Goal: Task Accomplishment & Management: Manage account settings

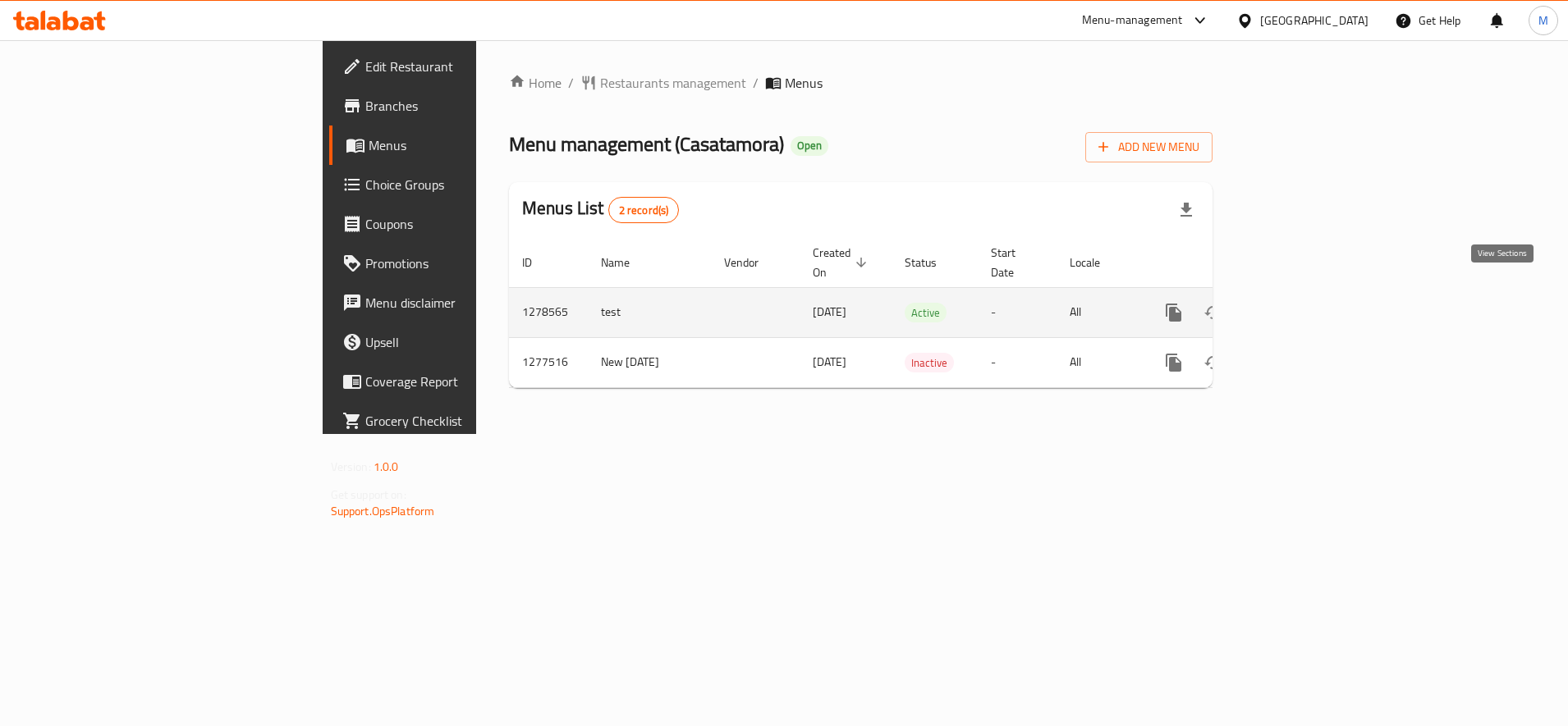
click at [1302, 303] on icon "enhanced table" at bounding box center [1292, 312] width 20 height 20
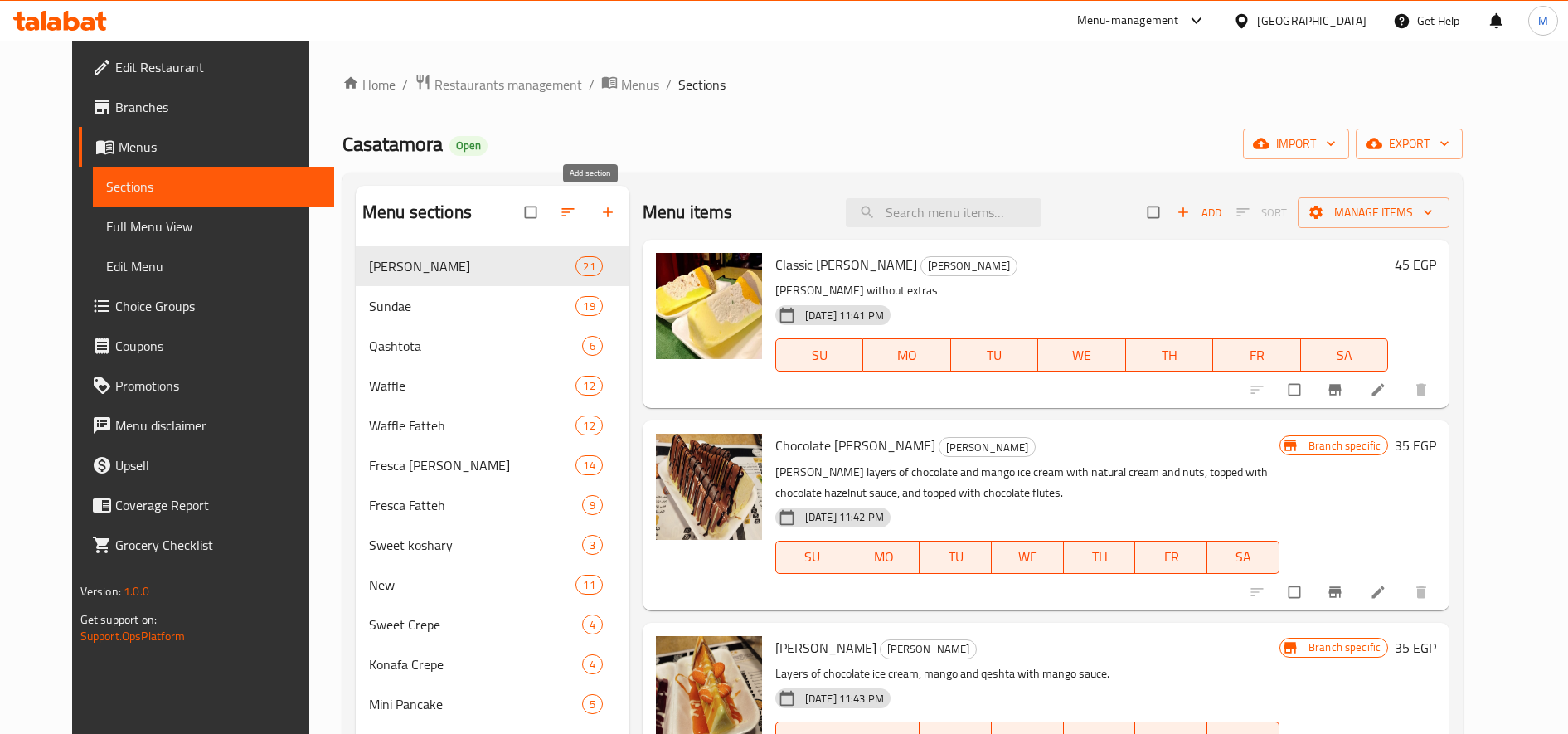
click at [599, 209] on icon "button" at bounding box center [607, 212] width 16 height 16
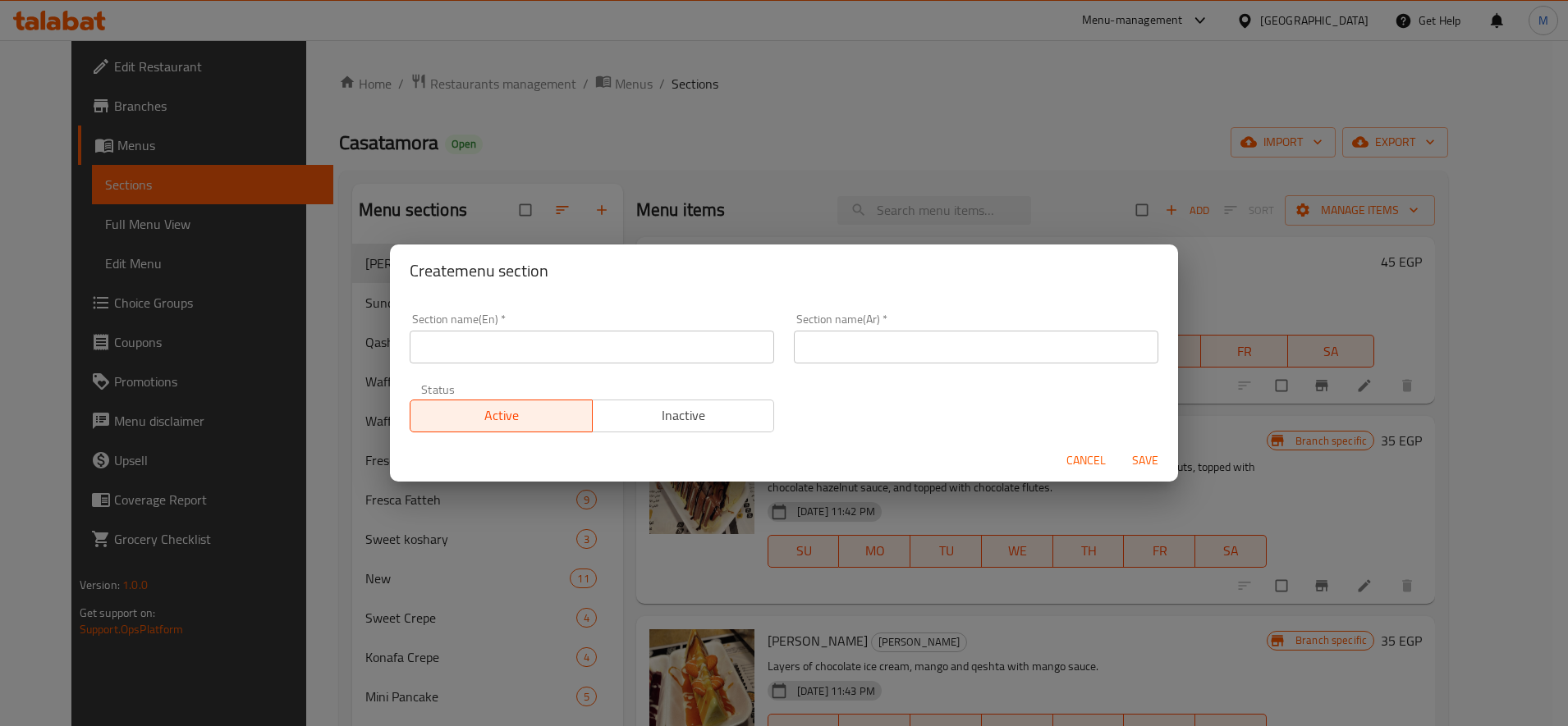
click at [734, 421] on span "Inactive" at bounding box center [684, 415] width 169 height 24
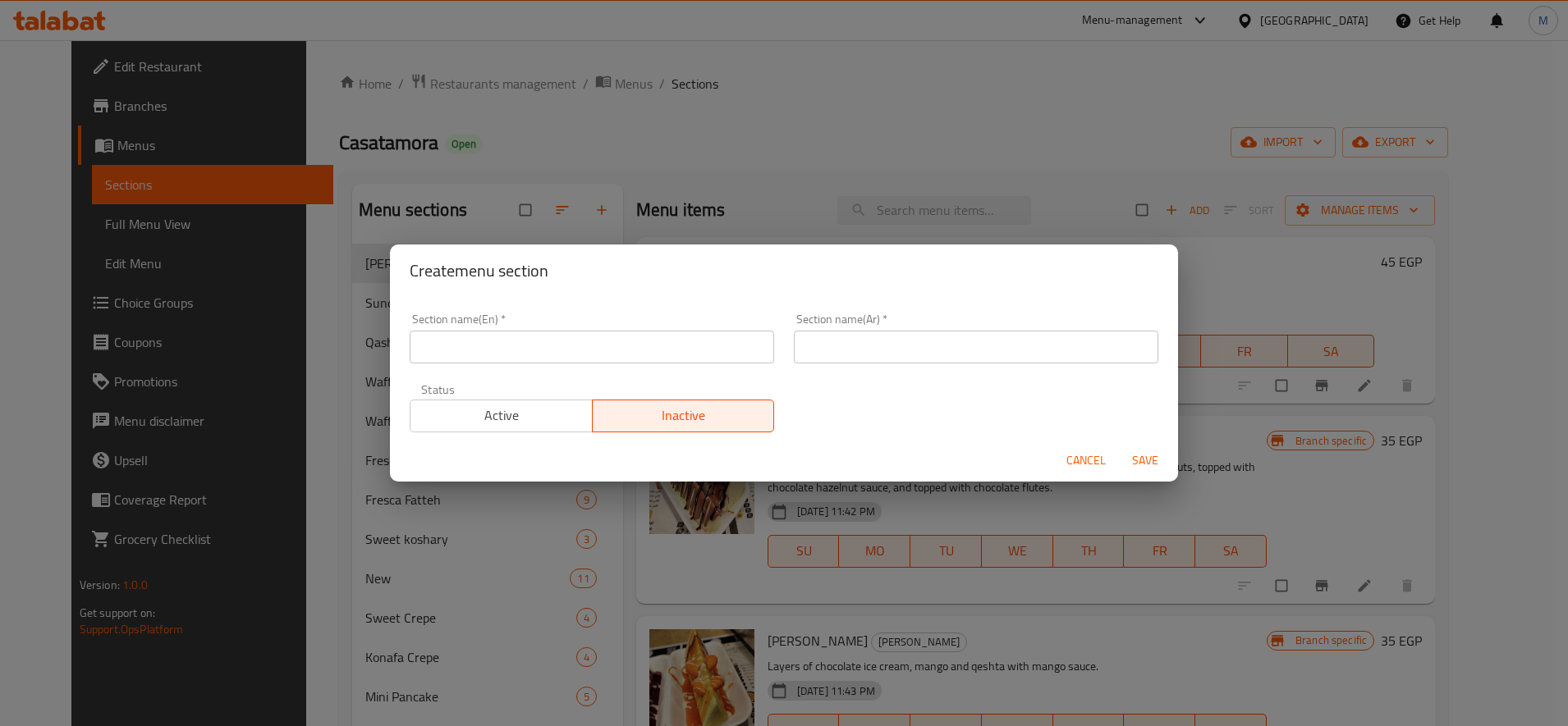
click at [883, 347] on input "text" at bounding box center [976, 347] width 365 height 33
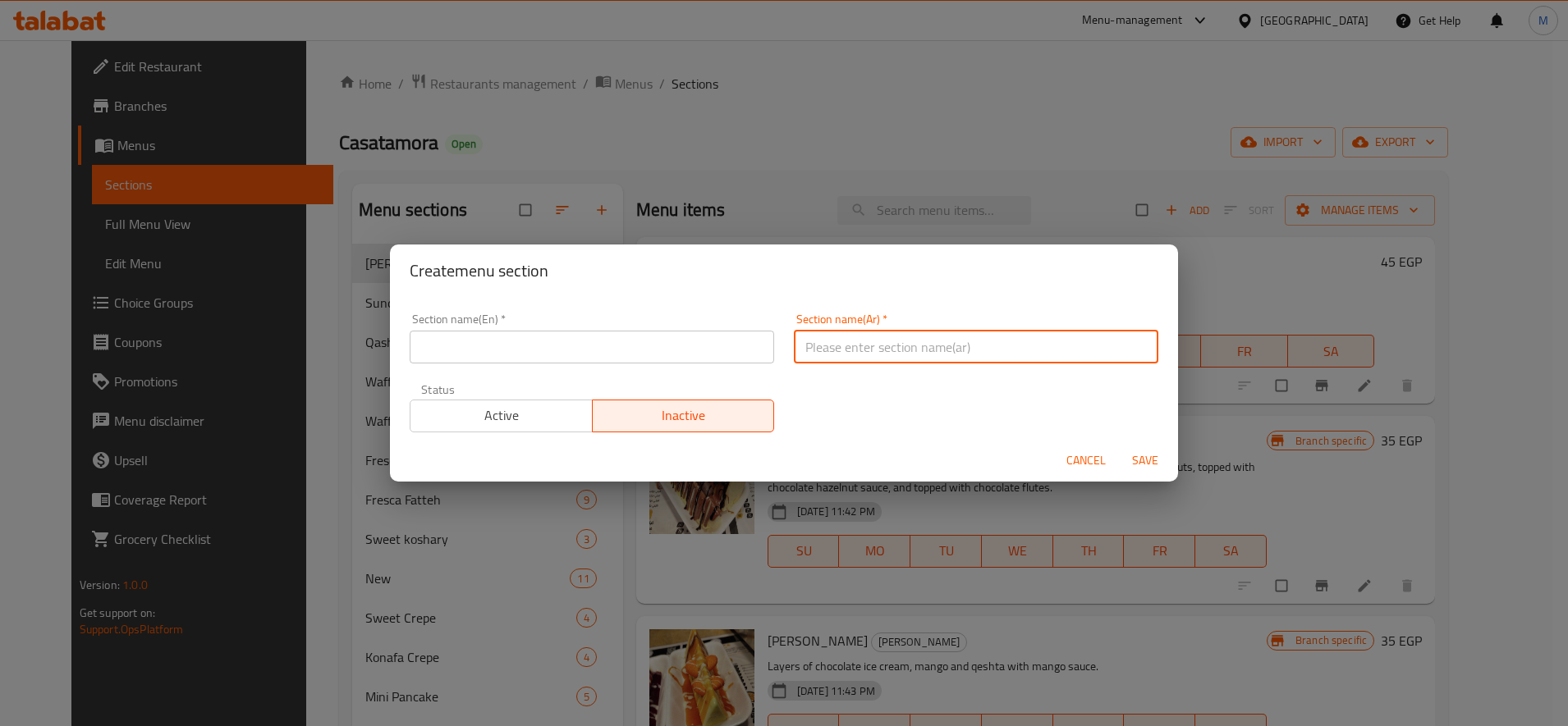
type input "أ"
type input "ايس كريم"
click at [616, 344] on input "text" at bounding box center [592, 347] width 365 height 33
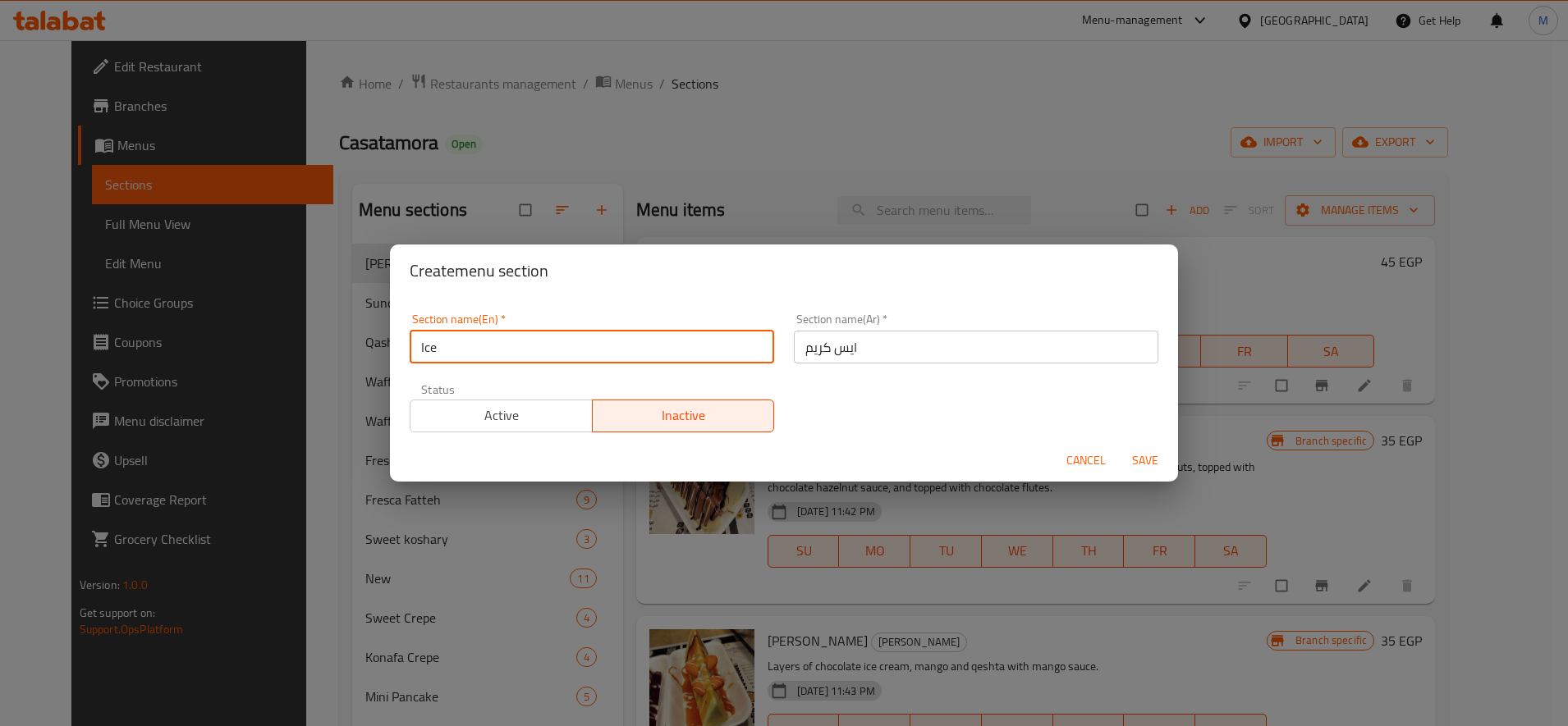
click at [616, 344] on input "Ice" at bounding box center [592, 347] width 365 height 33
click at [495, 345] on input "Ice" at bounding box center [592, 347] width 365 height 33
click at [716, 348] on input "Ice" at bounding box center [592, 347] width 365 height 33
click at [504, 354] on input "Ice Cream Flavours" at bounding box center [592, 347] width 365 height 33
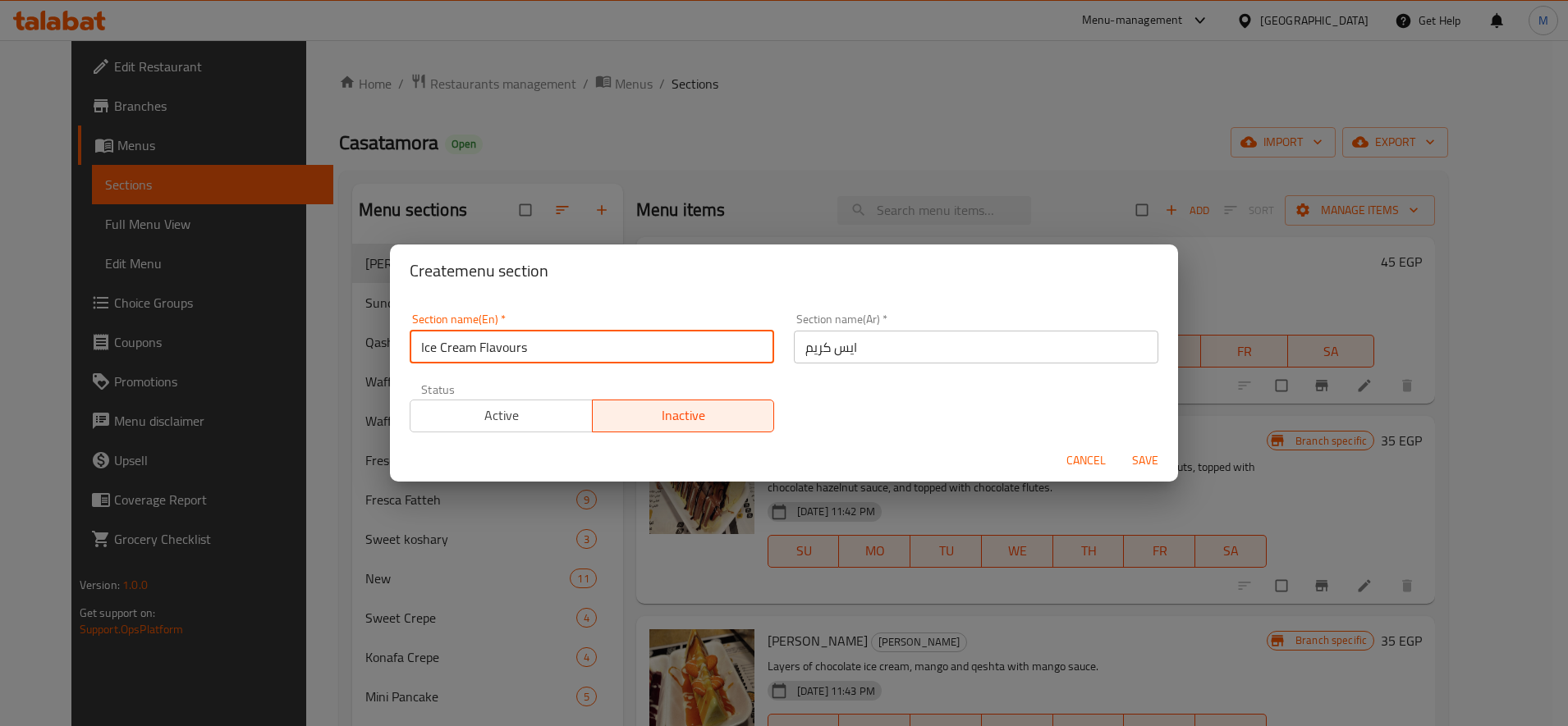
click at [504, 354] on input "Ice Cream Flavours" at bounding box center [592, 347] width 365 height 33
type input "Ice Cream"
click at [683, 289] on div "Create menu section" at bounding box center [784, 270] width 788 height 52
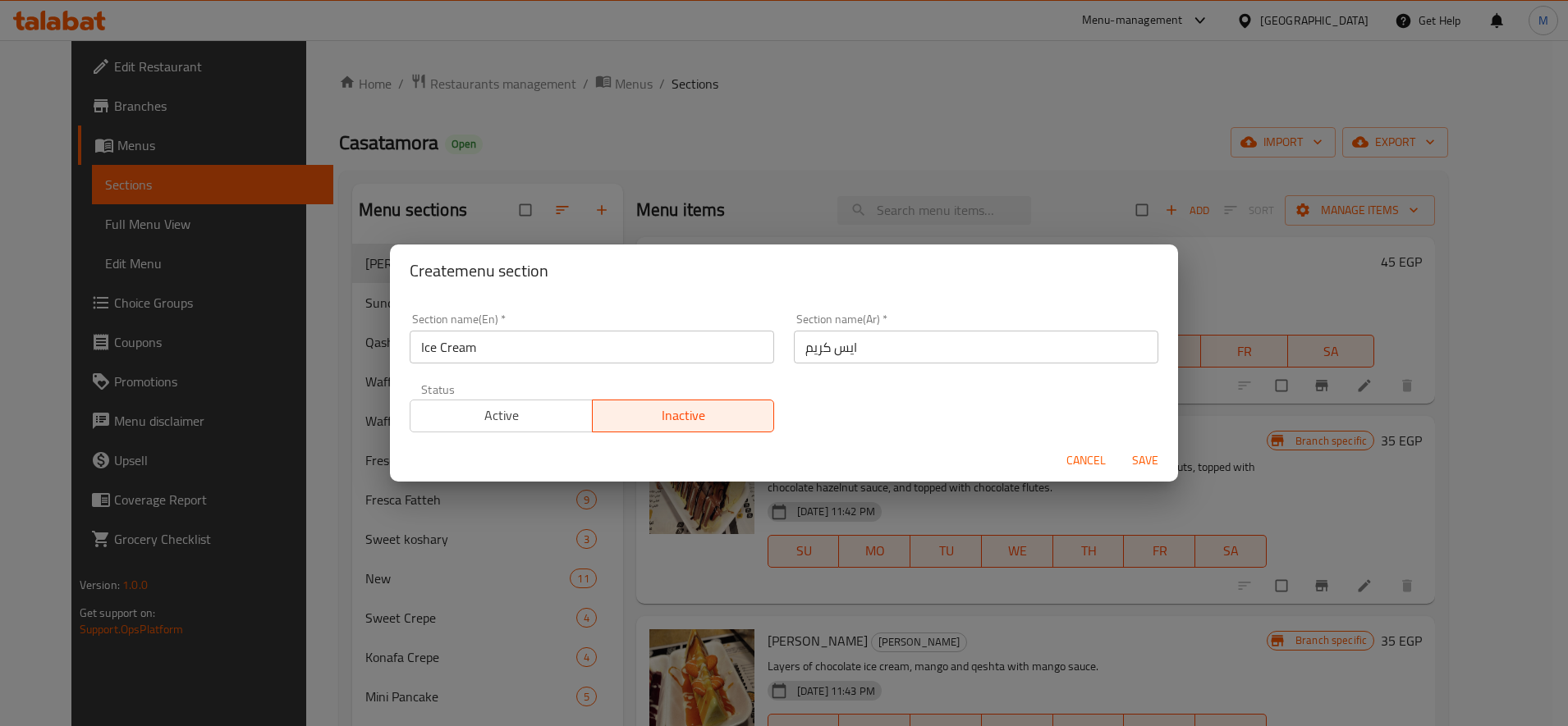
click at [1149, 463] on span "Save" at bounding box center [1146, 461] width 40 height 21
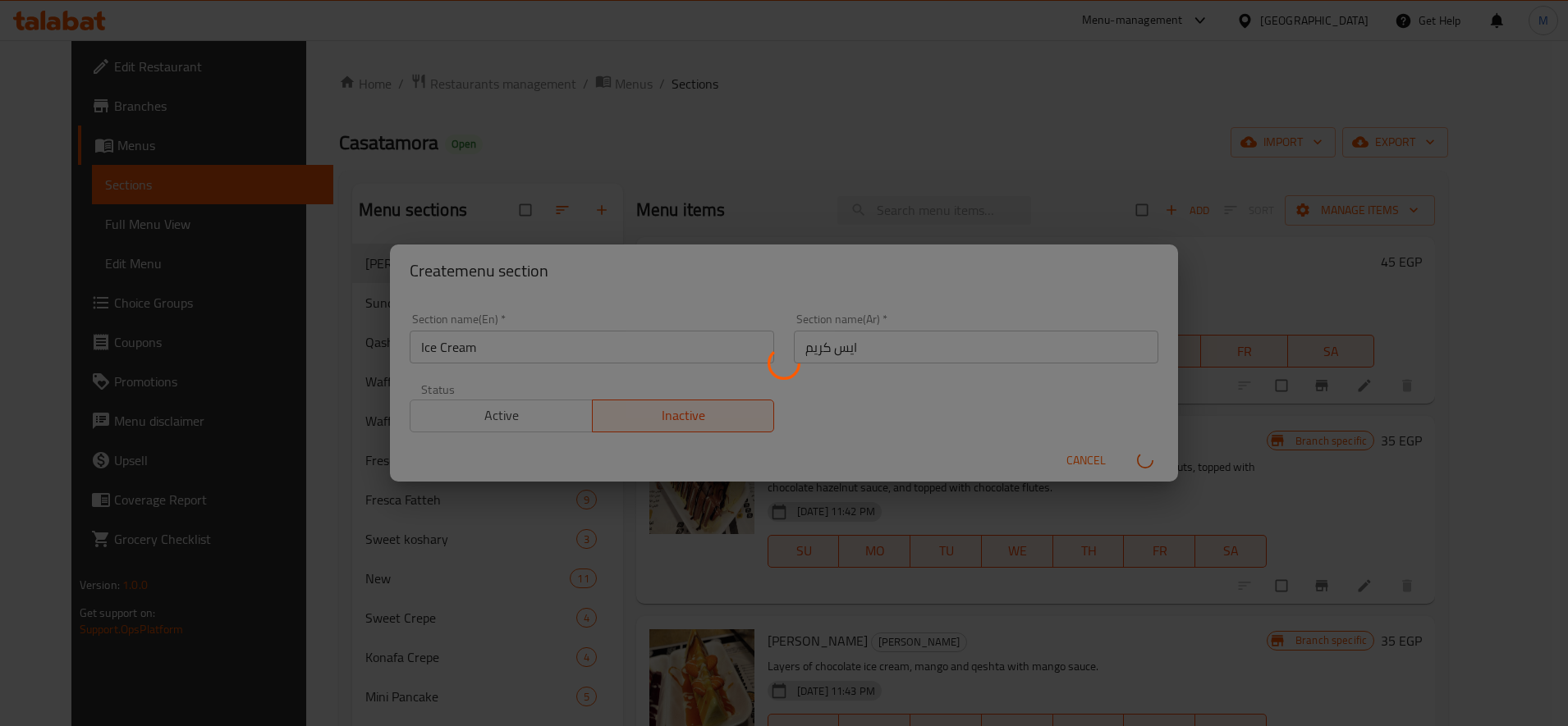
click at [1030, 490] on div at bounding box center [784, 363] width 1568 height 726
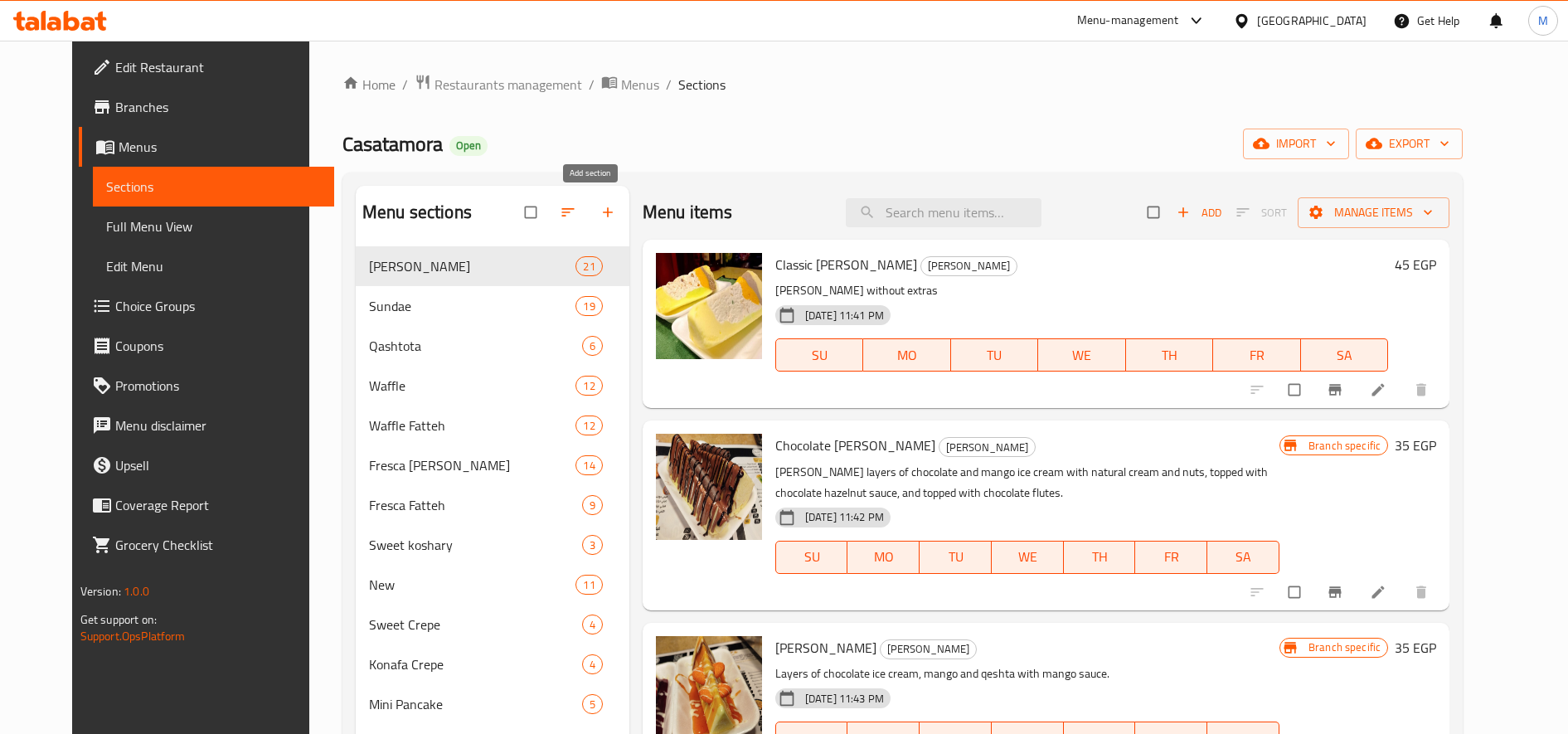
click at [601, 216] on span "button" at bounding box center [609, 212] width 20 height 16
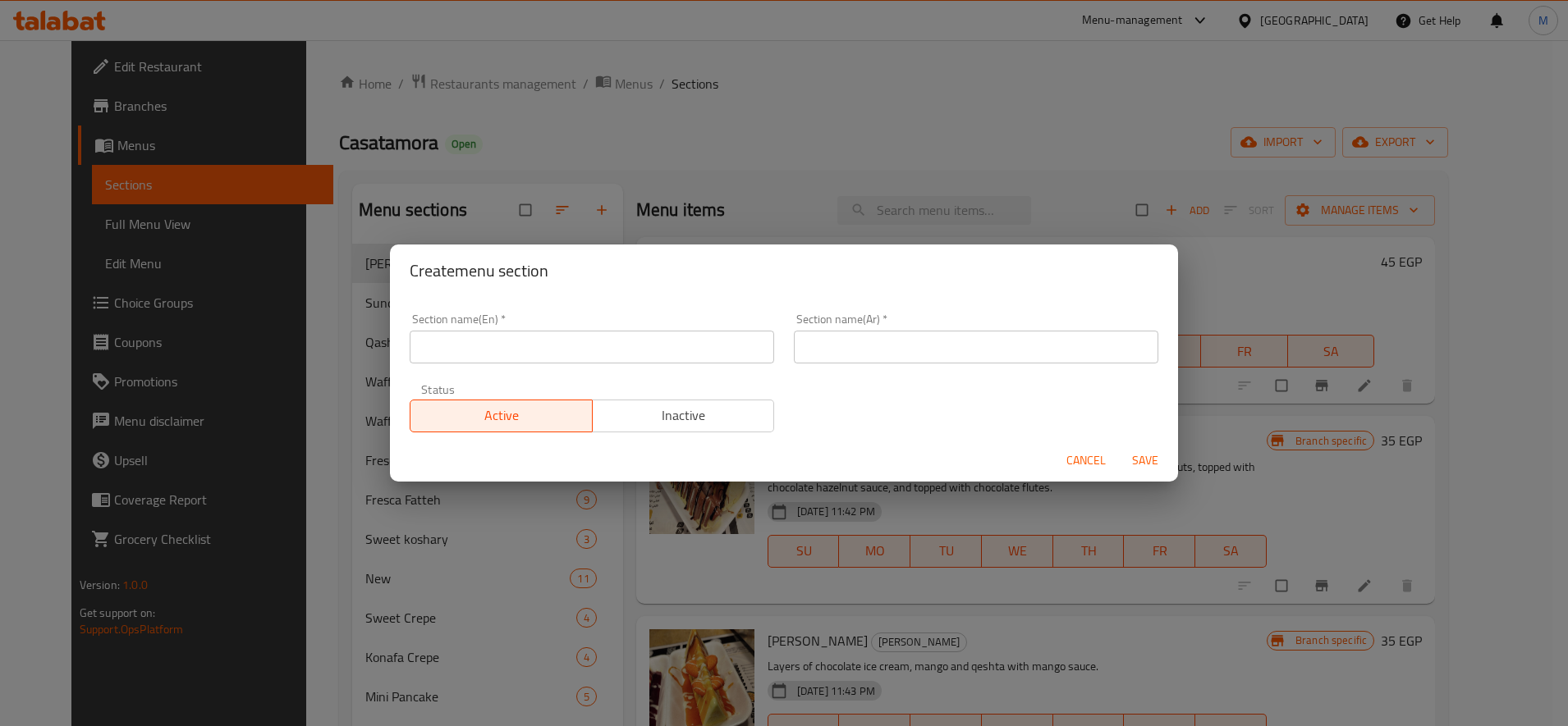
click at [637, 365] on div "Section name(En)   * Section name(En) *" at bounding box center [592, 338] width 384 height 70
click at [653, 343] on input "text" at bounding box center [592, 347] width 365 height 33
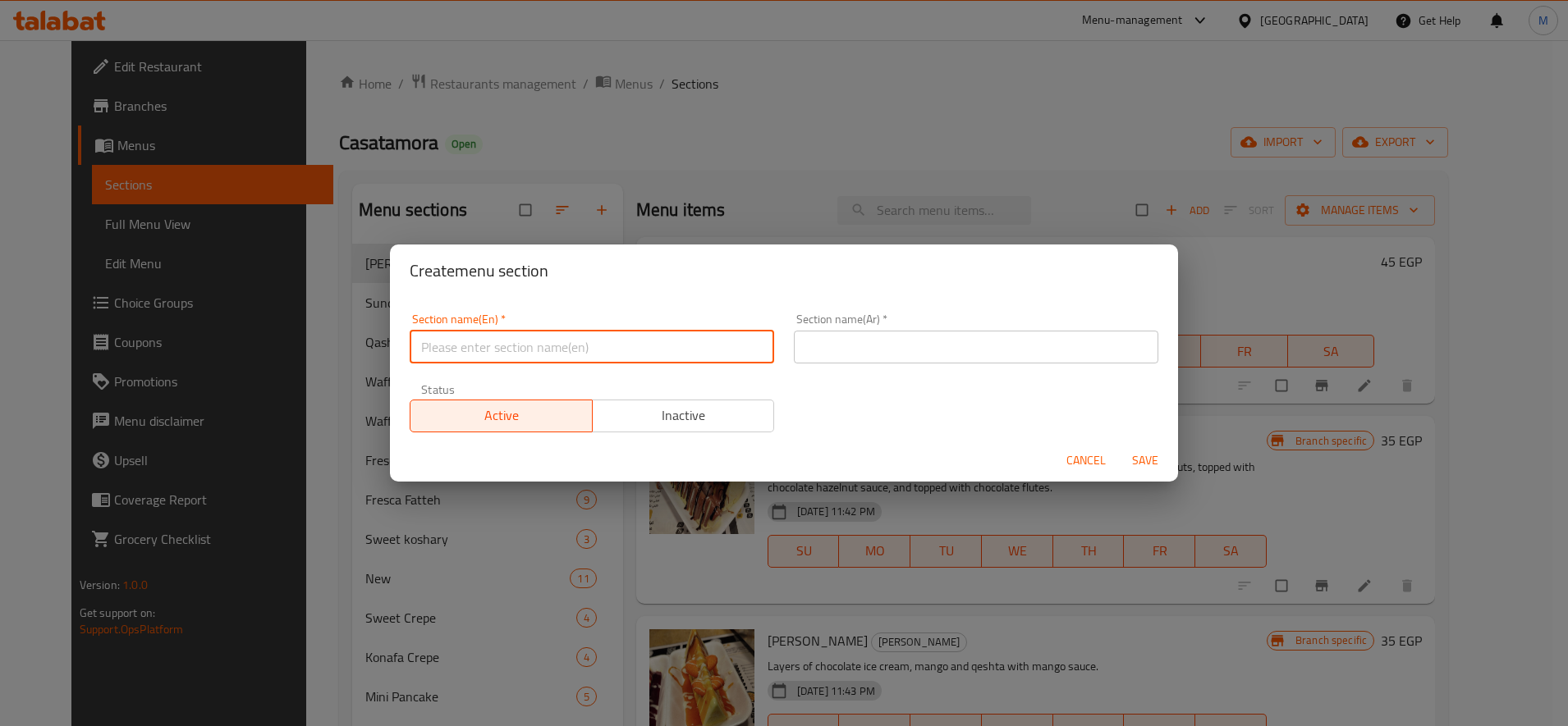
type input "ه"
type input "÷"
type input "Ice Cream"
click at [878, 352] on input "text" at bounding box center [976, 347] width 365 height 33
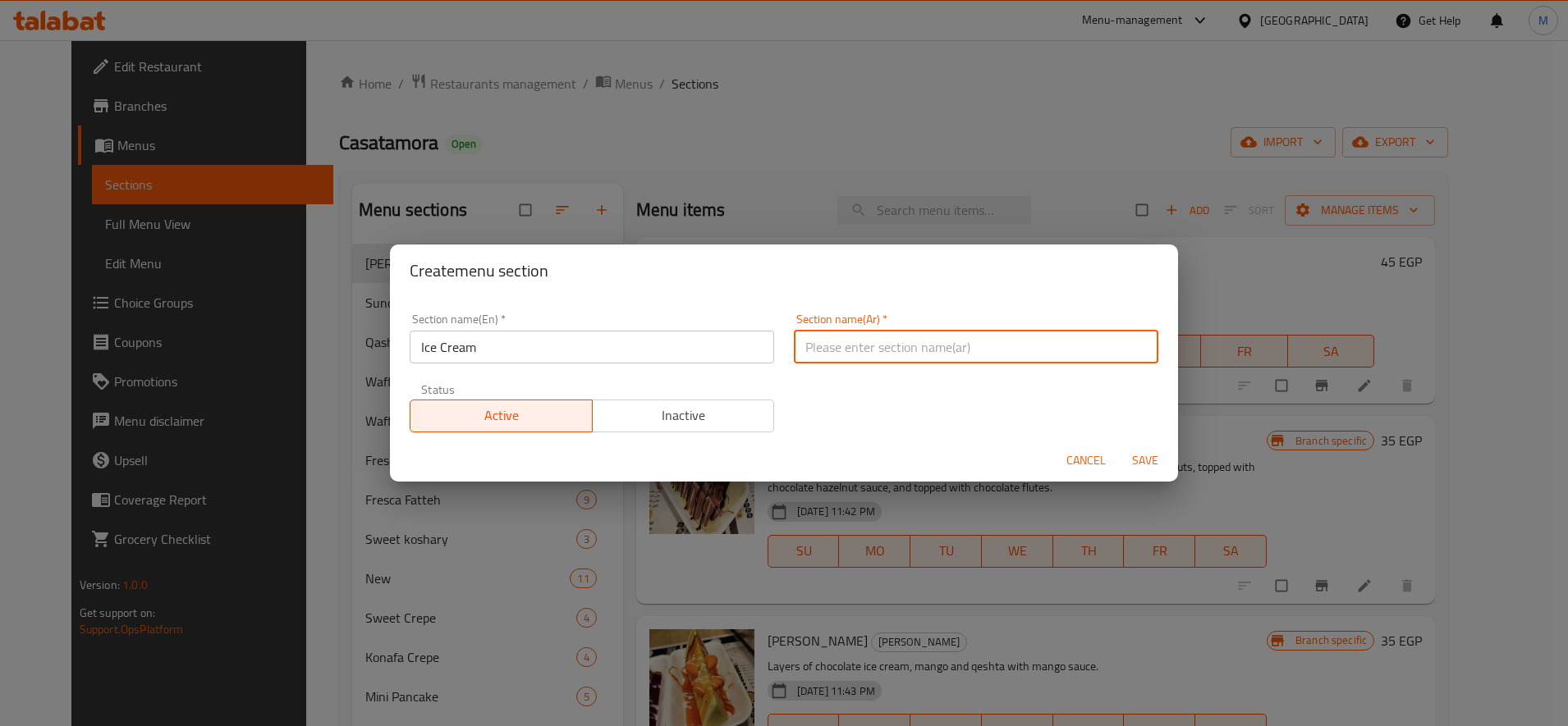
type input "h"
drag, startPoint x: 859, startPoint y: 342, endPoint x: 847, endPoint y: 343, distance: 12.0
click at [847, 343] on input "أيس كريم" at bounding box center [976, 347] width 365 height 33
type input "ايس كريم"
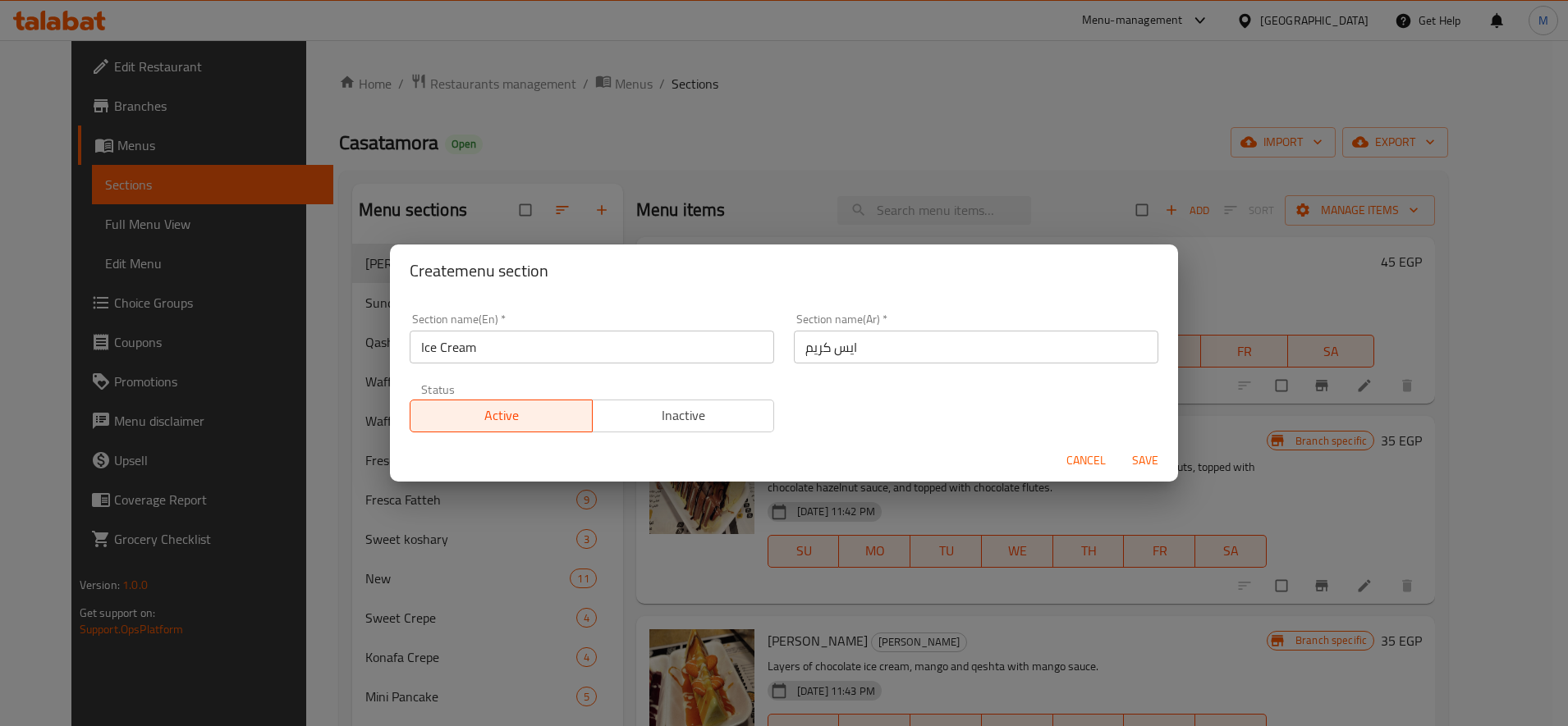
drag, startPoint x: 1142, startPoint y: 460, endPoint x: 811, endPoint y: 428, distance: 332.5
click at [850, 429] on form "Section name(En)   * Ice Cream Section name(En) * Section name(Ar)   * ايس كريم…" at bounding box center [784, 390] width 788 height 185
click at [701, 400] on button "Inactive" at bounding box center [683, 416] width 183 height 33
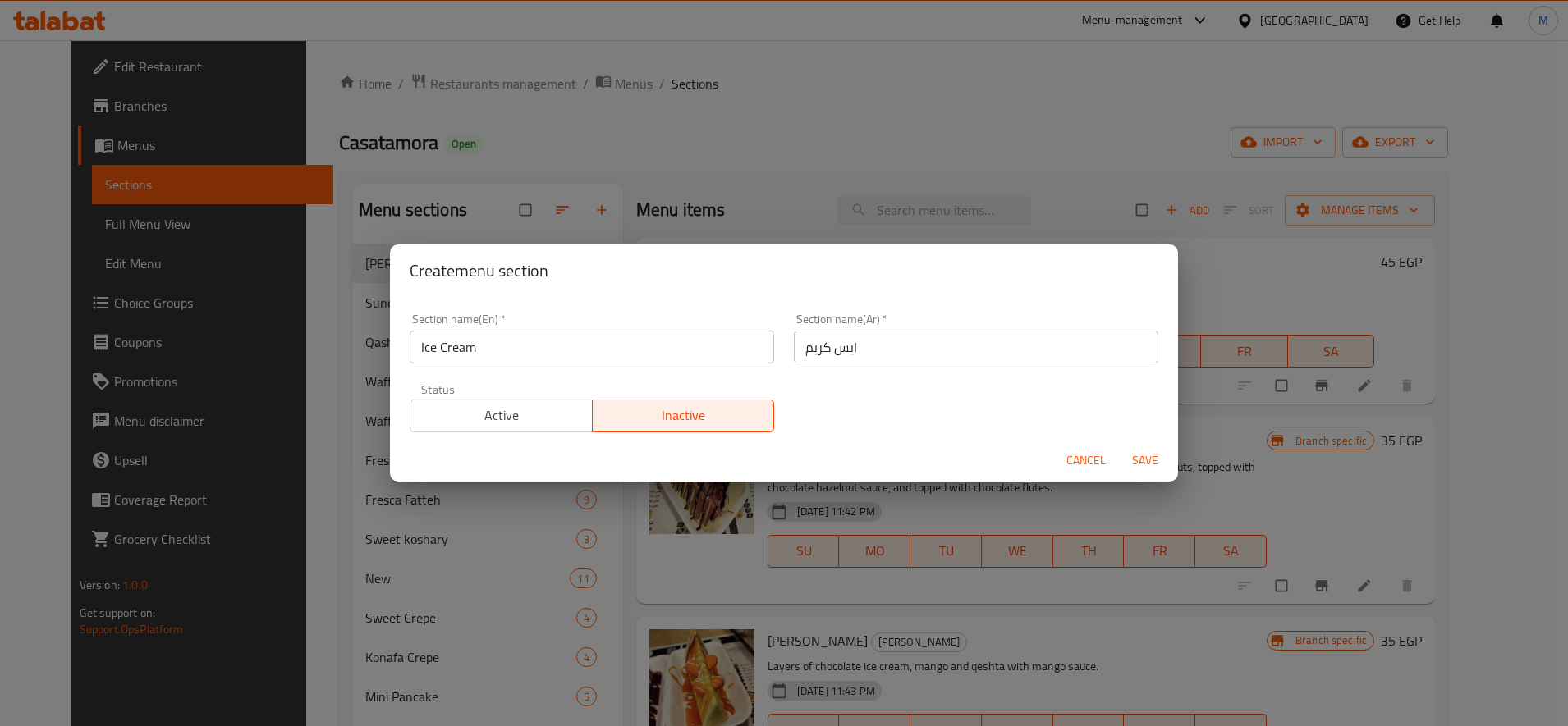
click at [1135, 454] on span "Save" at bounding box center [1146, 461] width 40 height 21
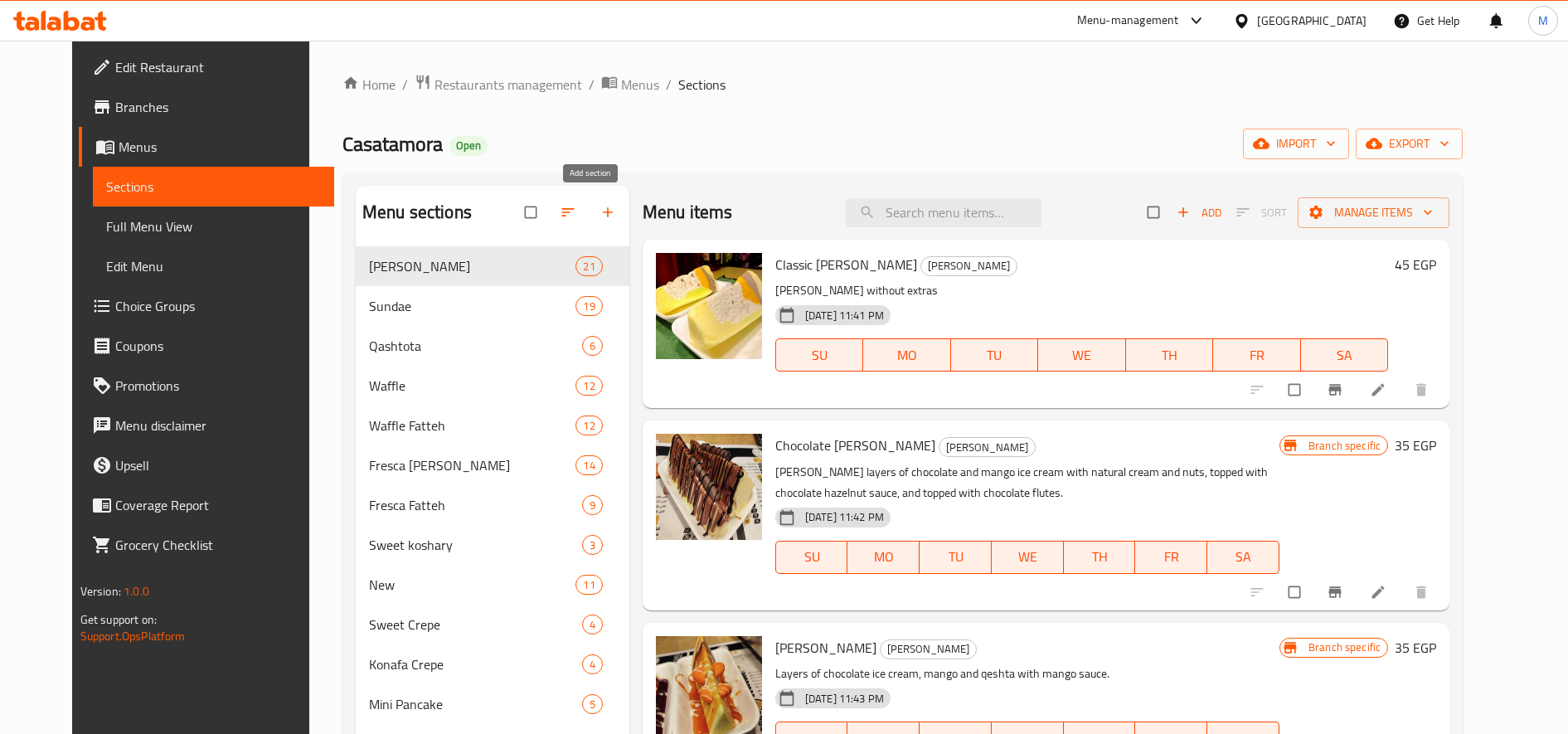
click at [599, 204] on icon "button" at bounding box center [607, 212] width 16 height 16
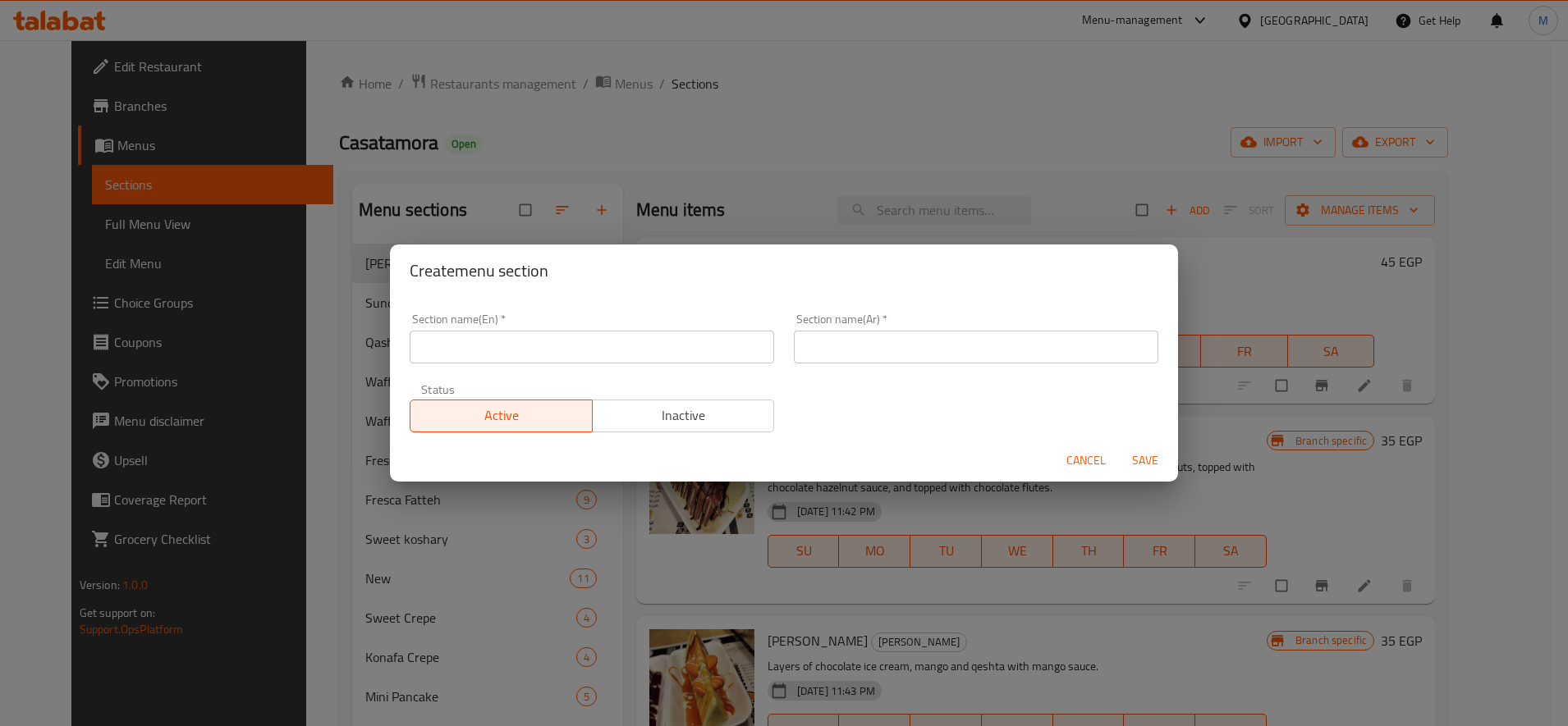
click at [657, 354] on input "text" at bounding box center [592, 347] width 365 height 33
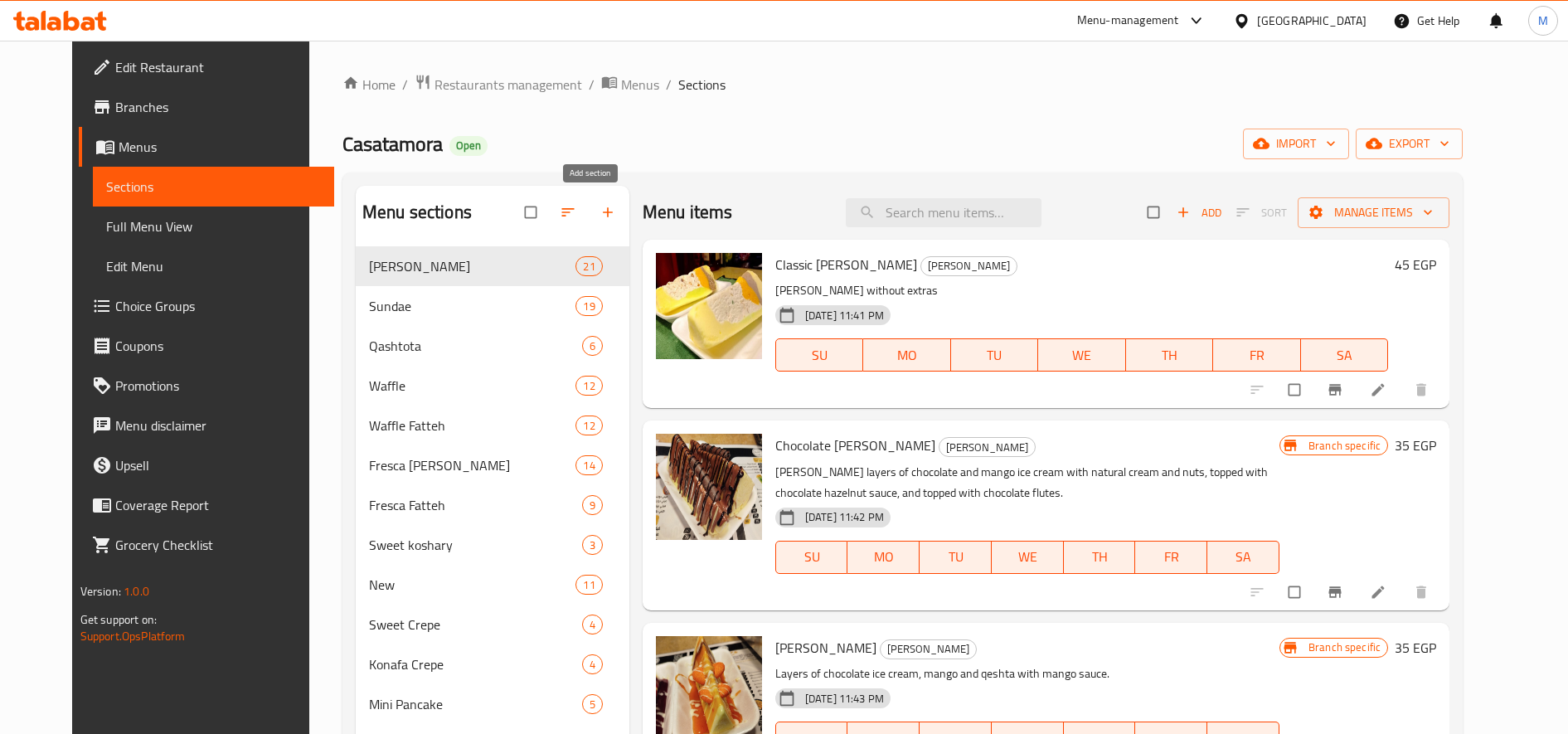
click at [599, 212] on icon "button" at bounding box center [607, 212] width 16 height 16
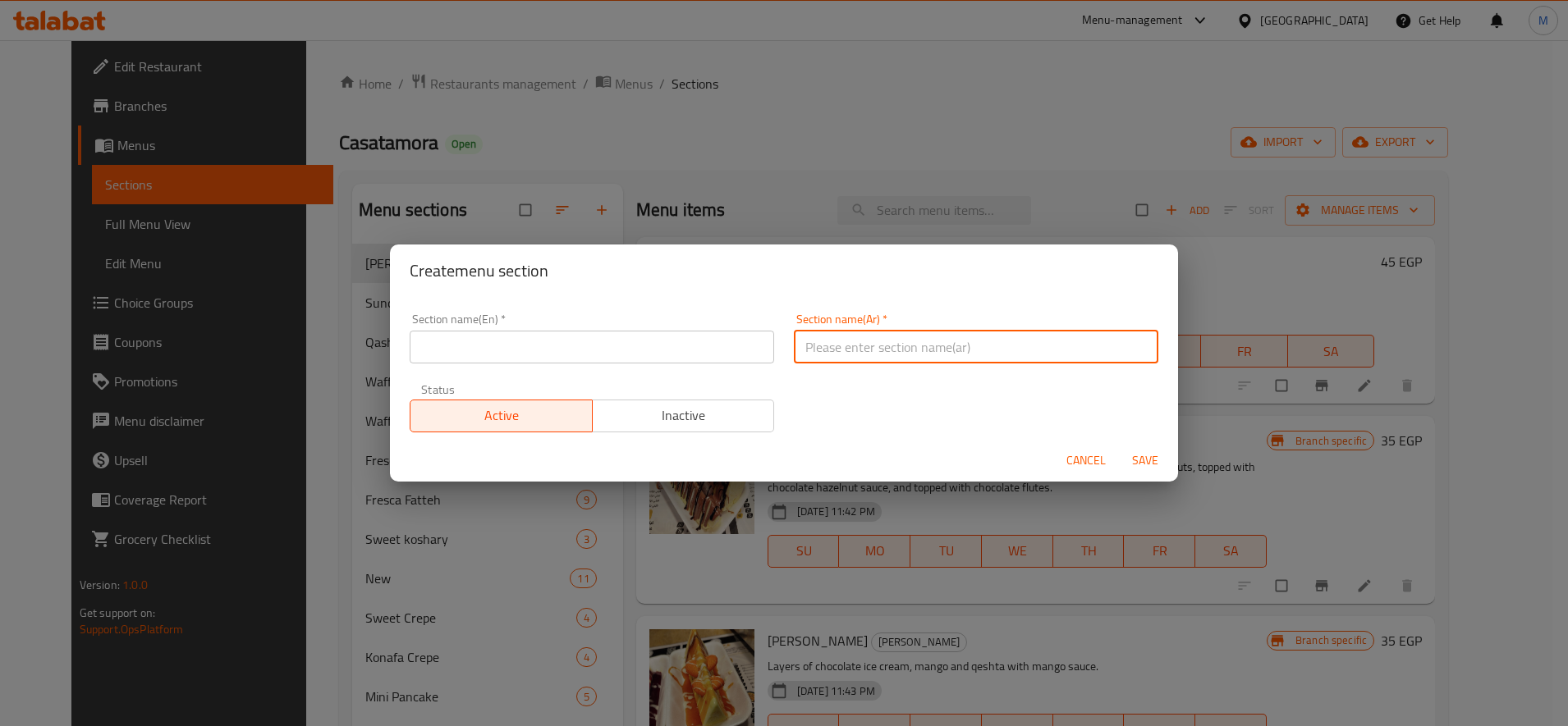
click at [858, 341] on input "text" at bounding box center [976, 347] width 365 height 33
type input "ايس كريم"
click at [580, 337] on input "text" at bounding box center [592, 347] width 365 height 33
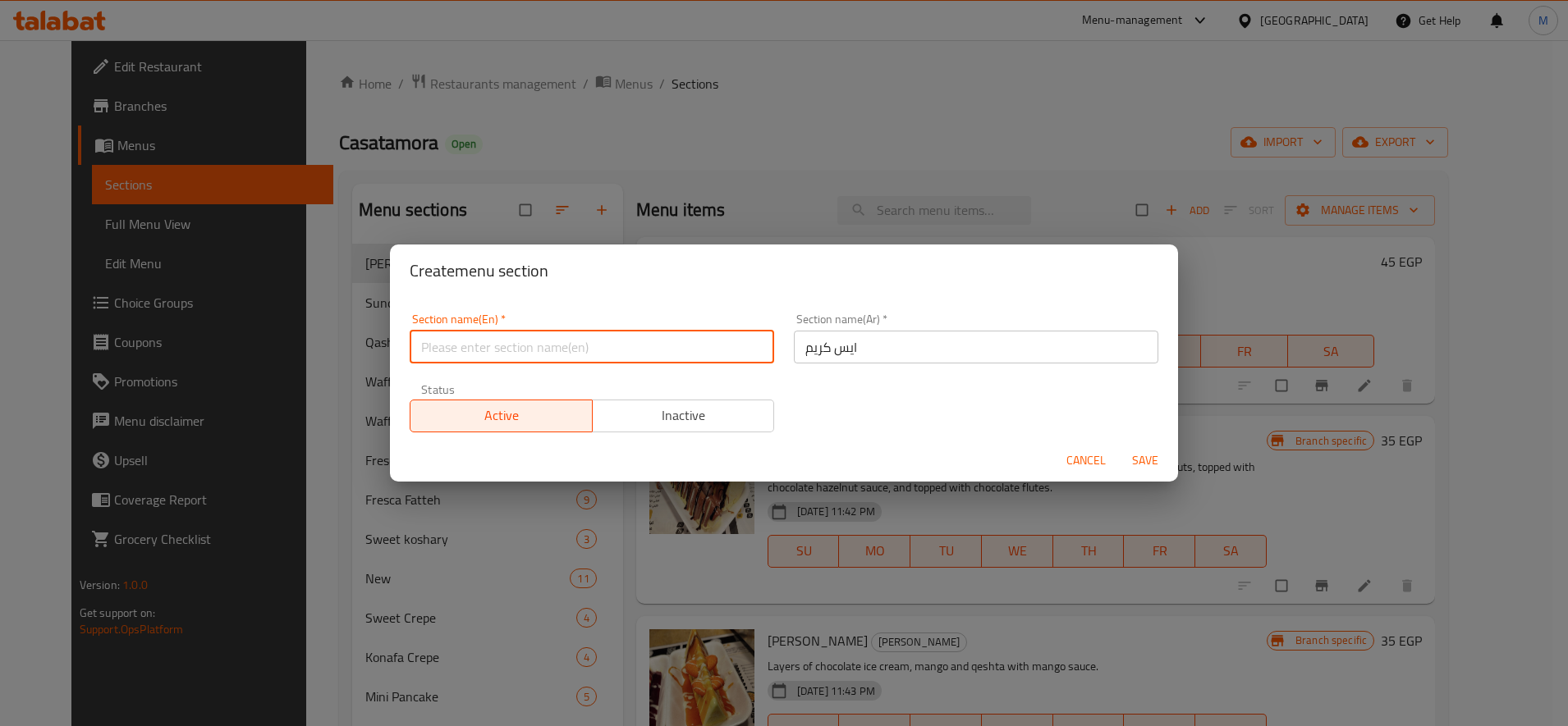
type input "÷"
type input "Ice Cream"
click at [666, 404] on span "Inactive" at bounding box center [684, 415] width 169 height 24
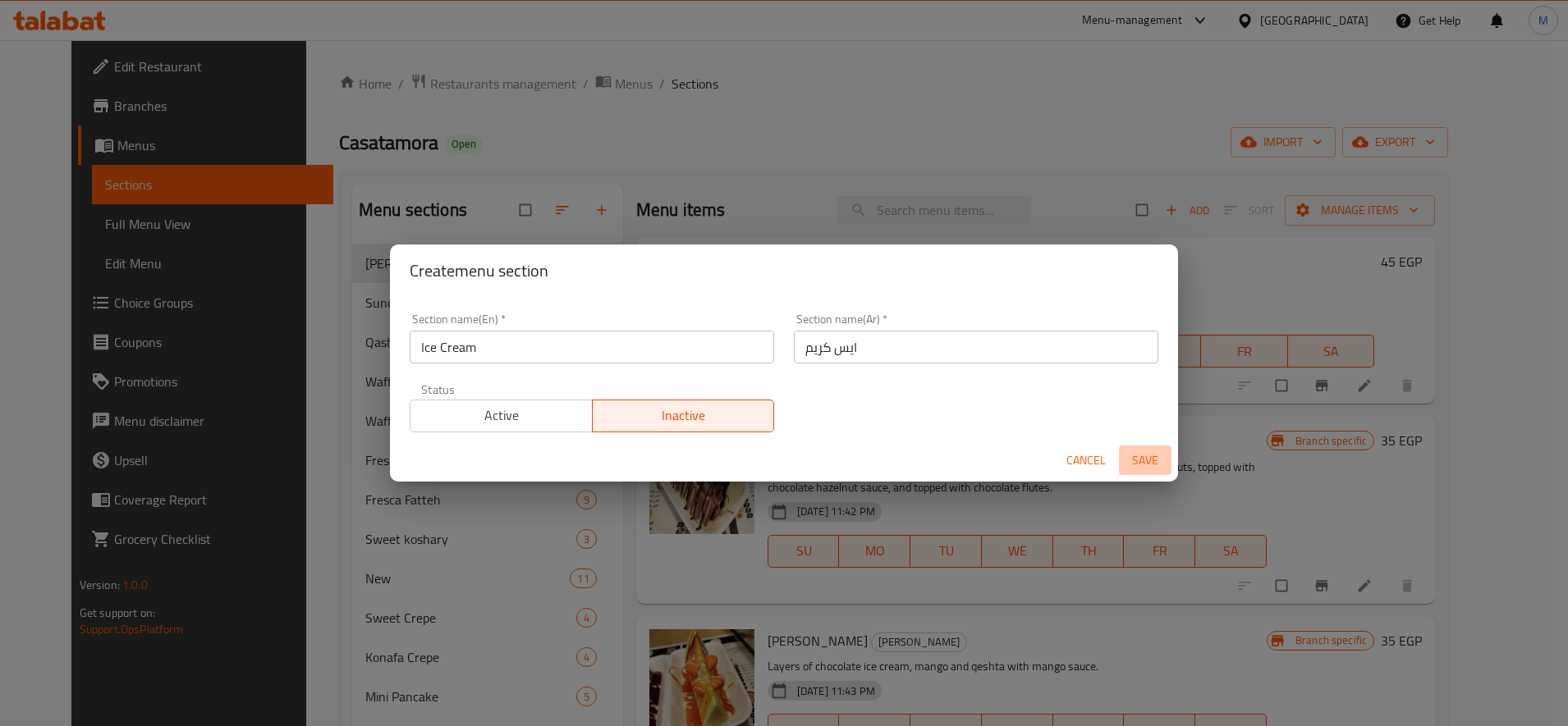
click at [1160, 456] on span "Save" at bounding box center [1146, 461] width 40 height 21
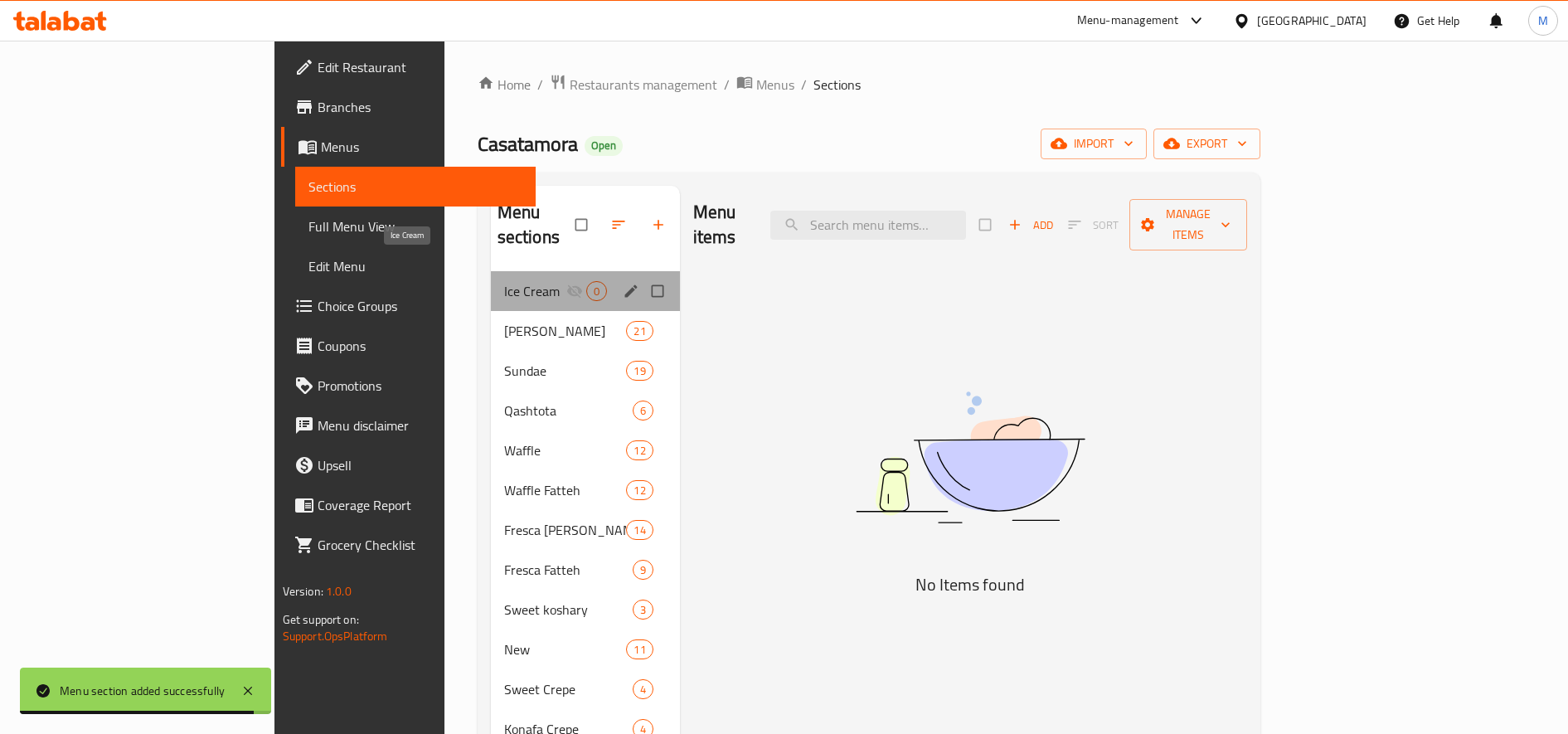
click at [504, 281] on span "Ice Cream" at bounding box center [535, 291] width 62 height 20
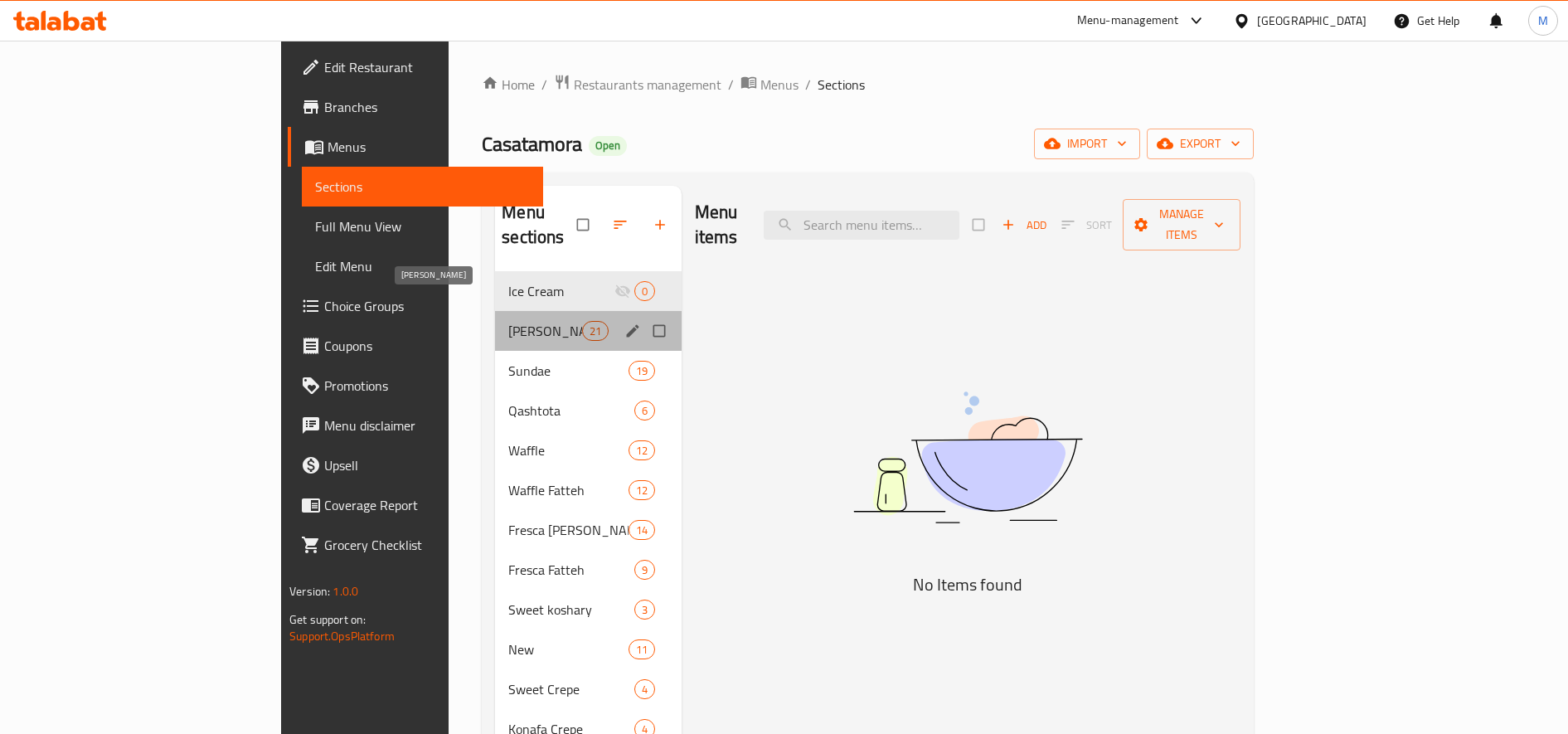
click at [508, 321] on span "[PERSON_NAME]" at bounding box center [545, 331] width 73 height 20
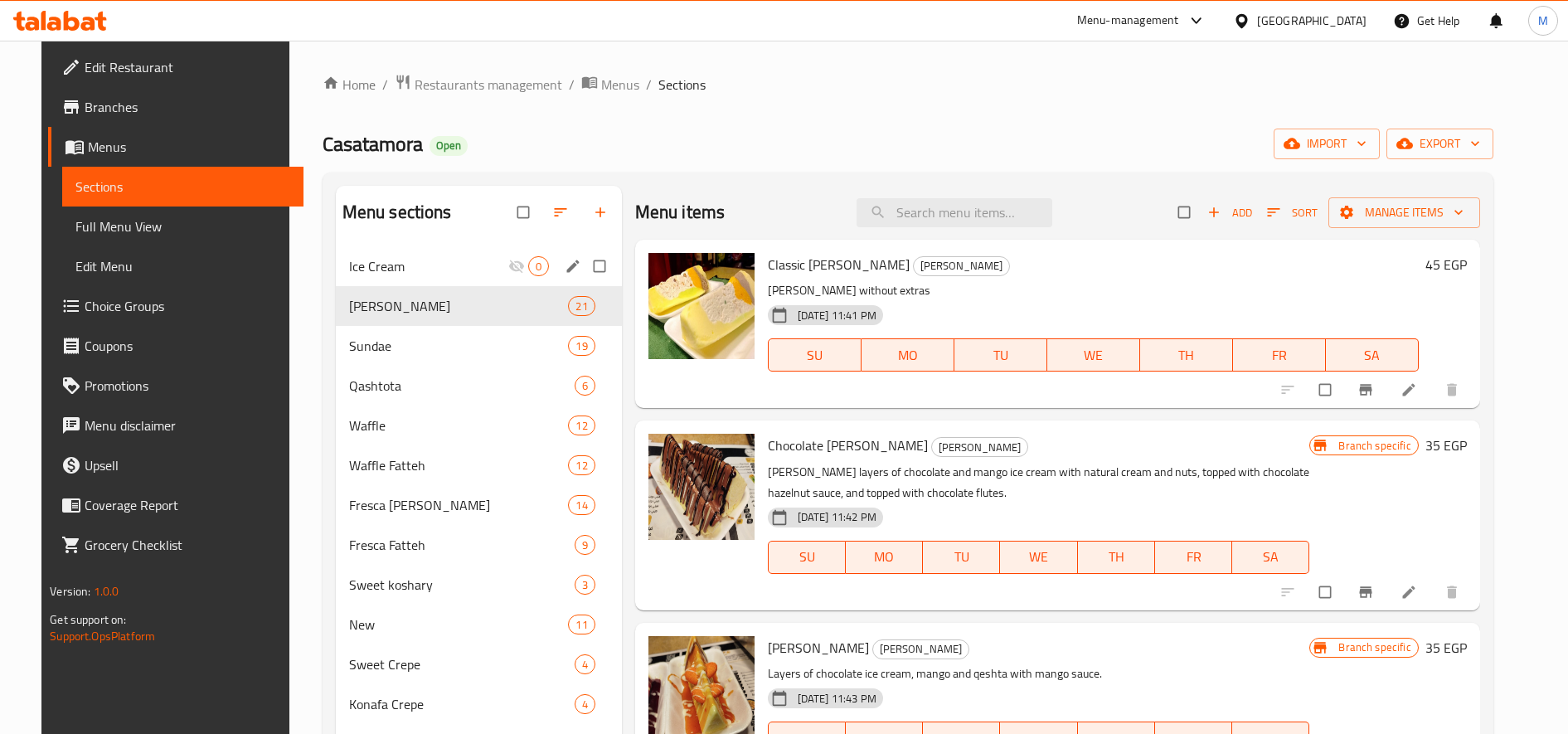
click at [394, 252] on div "Ice Cream 0" at bounding box center [479, 266] width 286 height 40
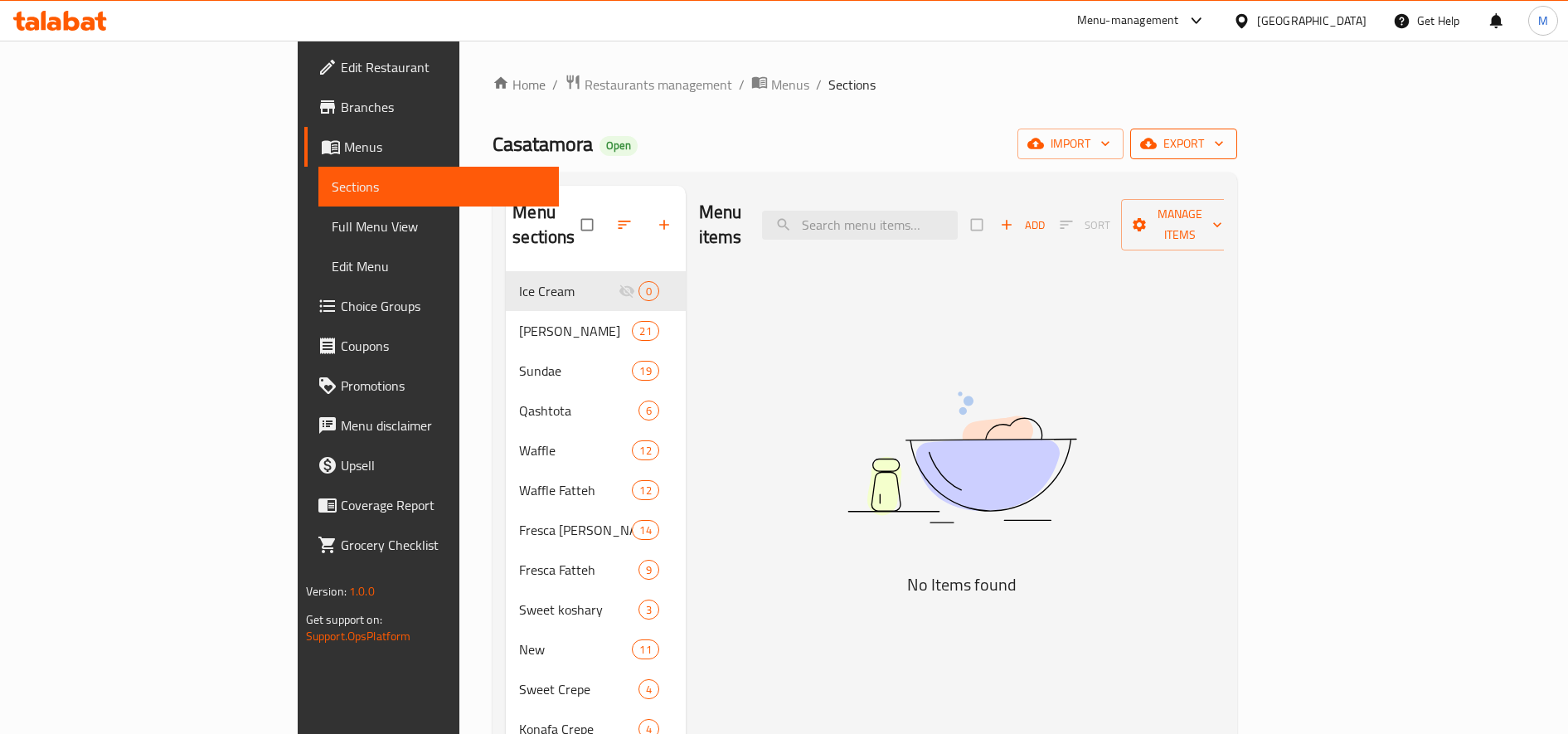
click at [1224, 145] on span "export" at bounding box center [1184, 144] width 81 height 21
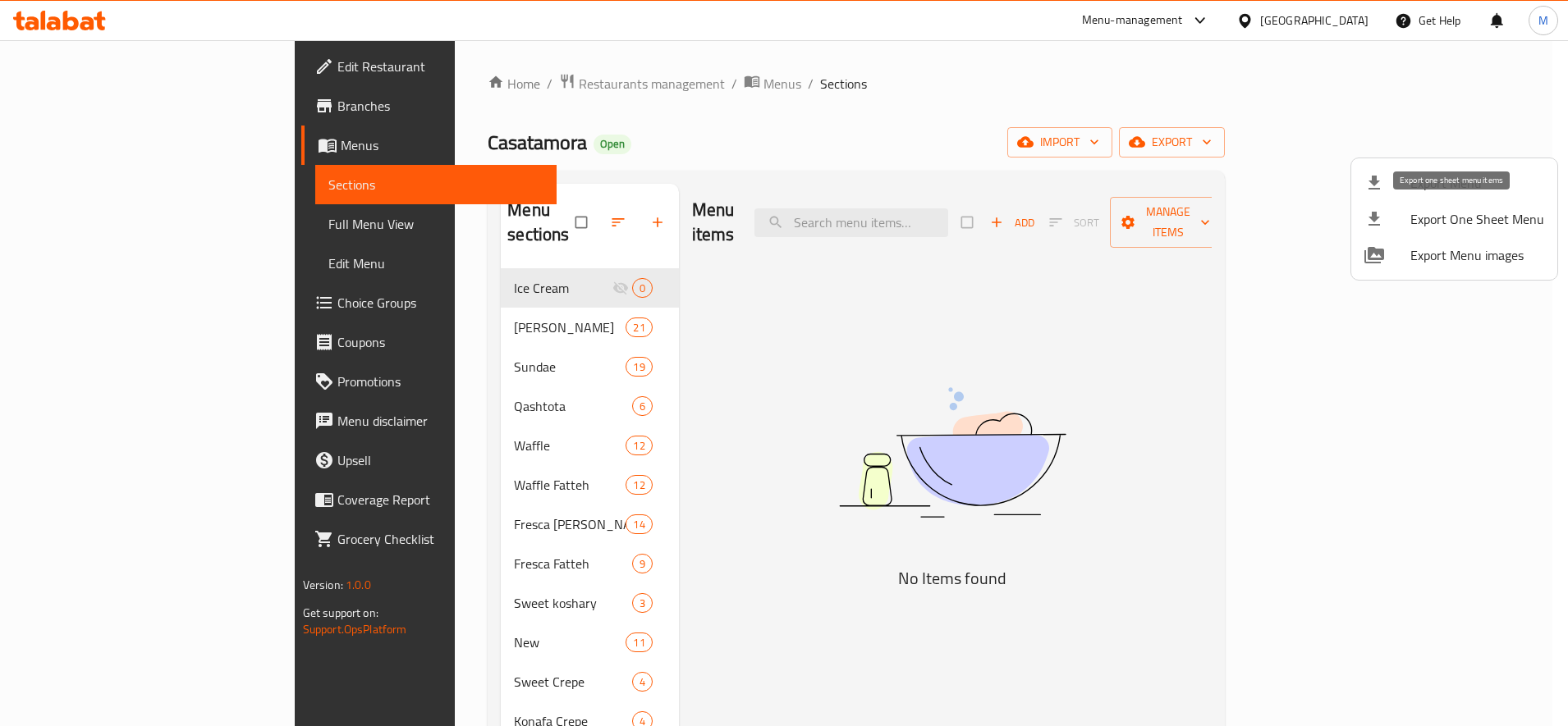
click at [1504, 221] on span "Export One Sheet Menu" at bounding box center [1478, 219] width 134 height 20
click at [823, 281] on div at bounding box center [784, 363] width 1568 height 726
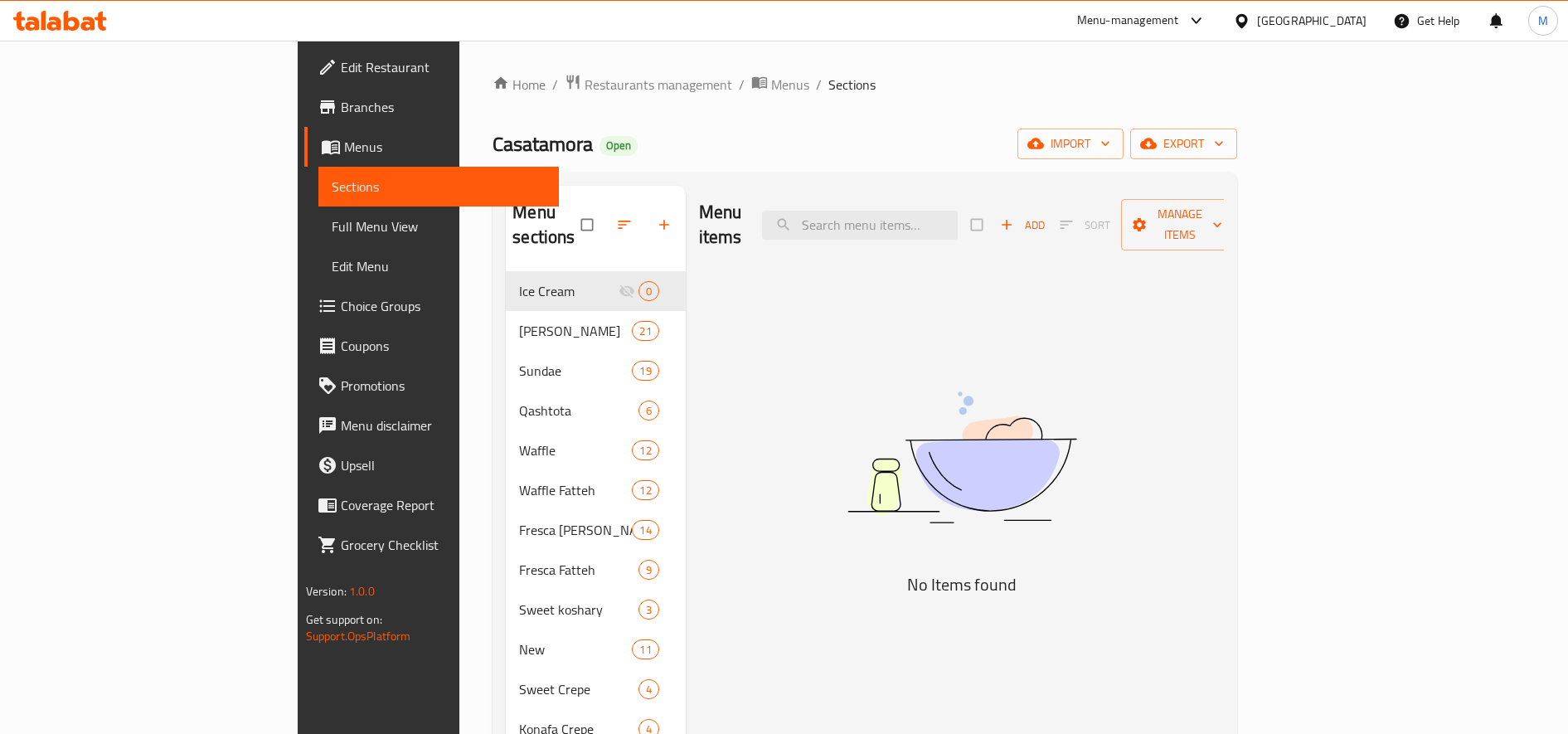
click at [1018, 217] on span "button" at bounding box center [1008, 225] width 20 height 16
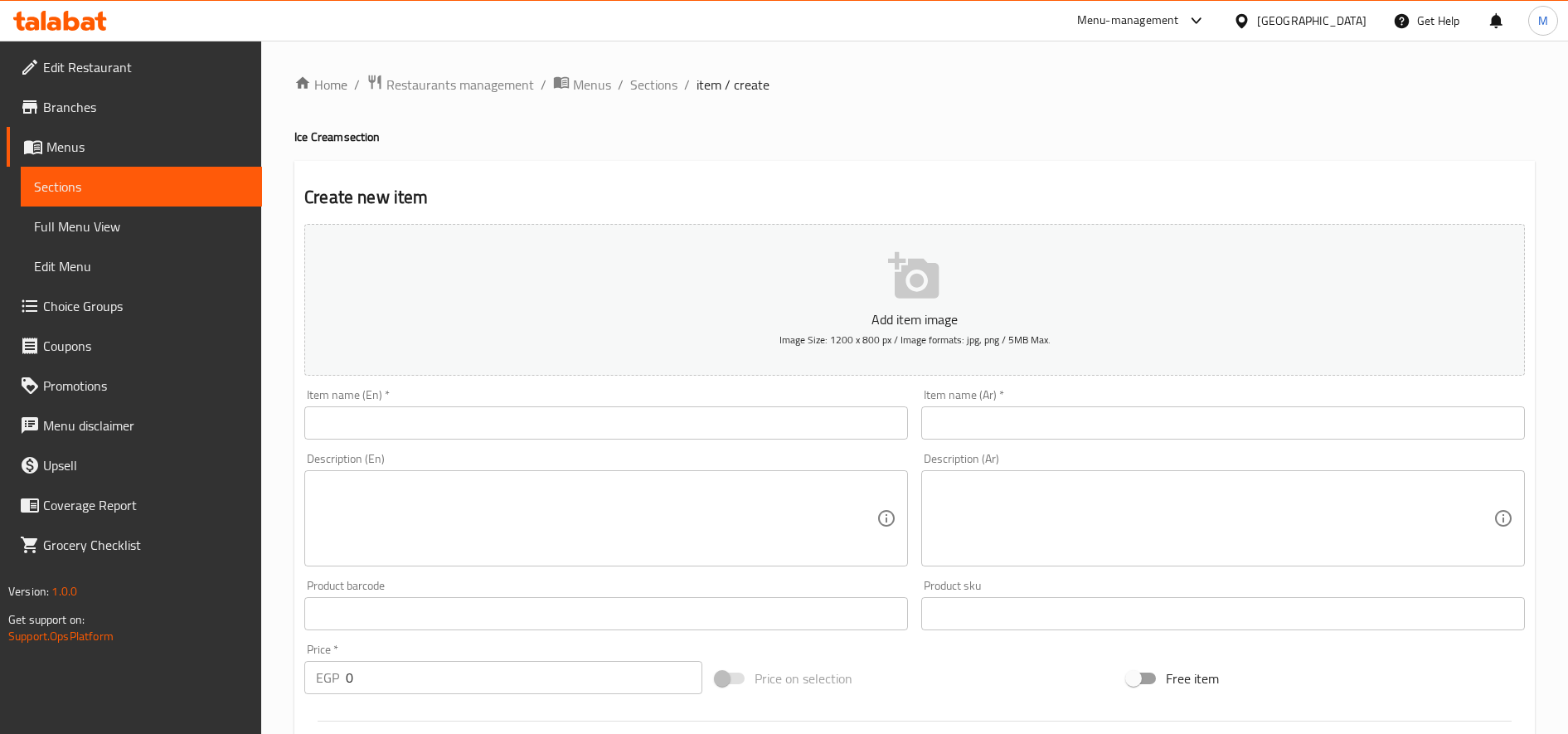
click at [674, 428] on input "text" at bounding box center [606, 423] width 604 height 33
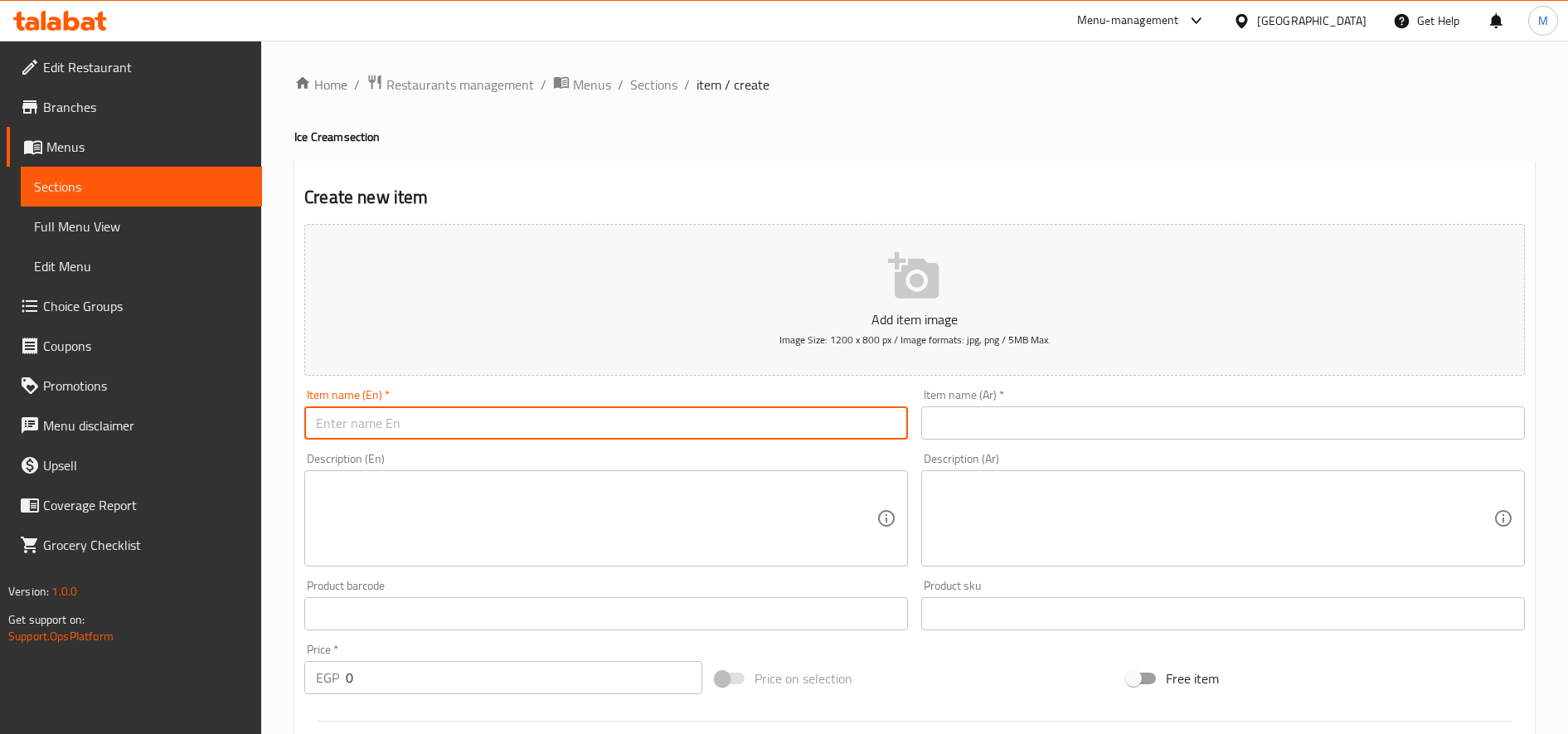
paste input "[PERSON_NAME]"
type input "[PERSON_NAME]"
click at [1023, 416] on input "text" at bounding box center [1223, 423] width 604 height 33
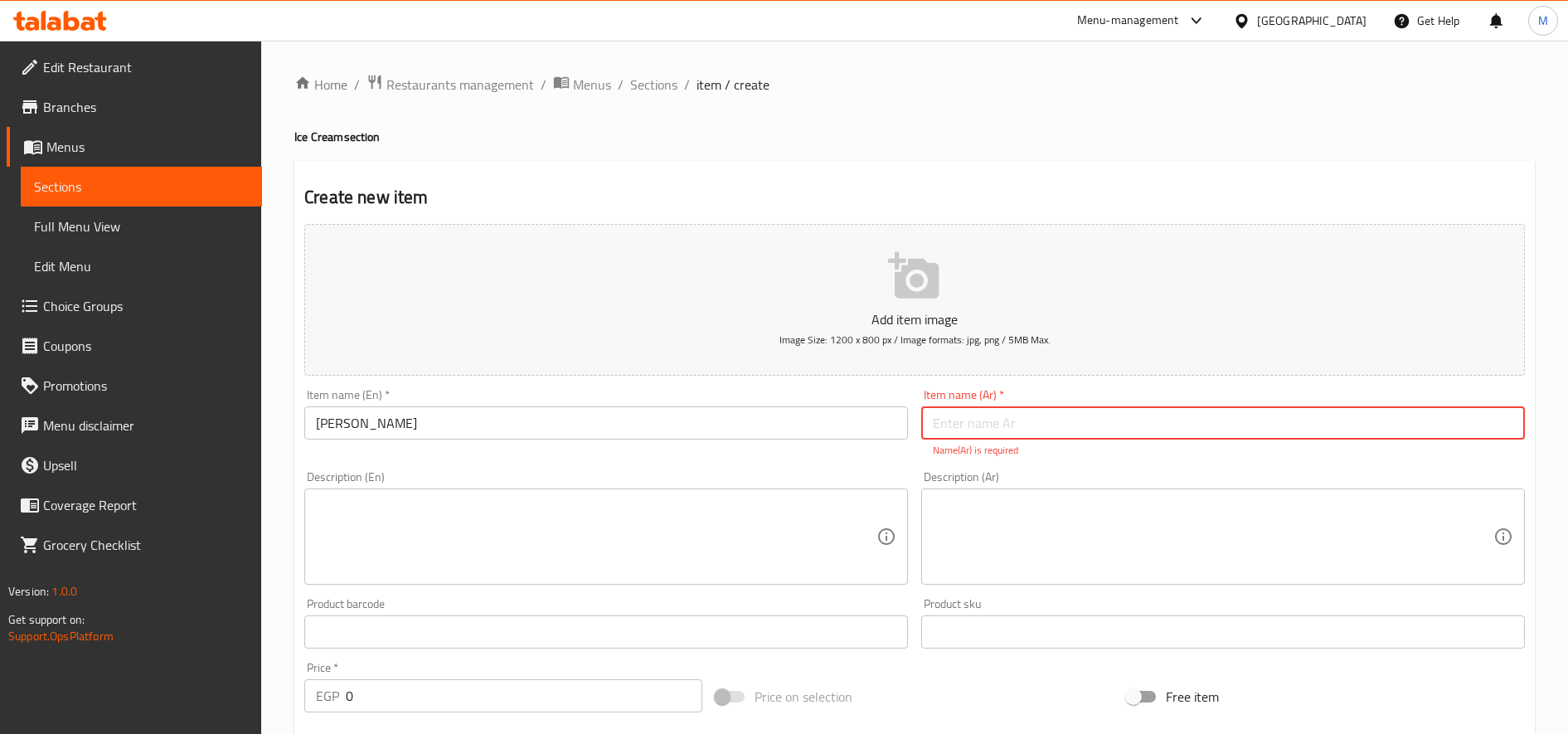
paste input "كاساتا"
type input "كاساتا"
click at [1008, 524] on textarea at bounding box center [1213, 537] width 560 height 79
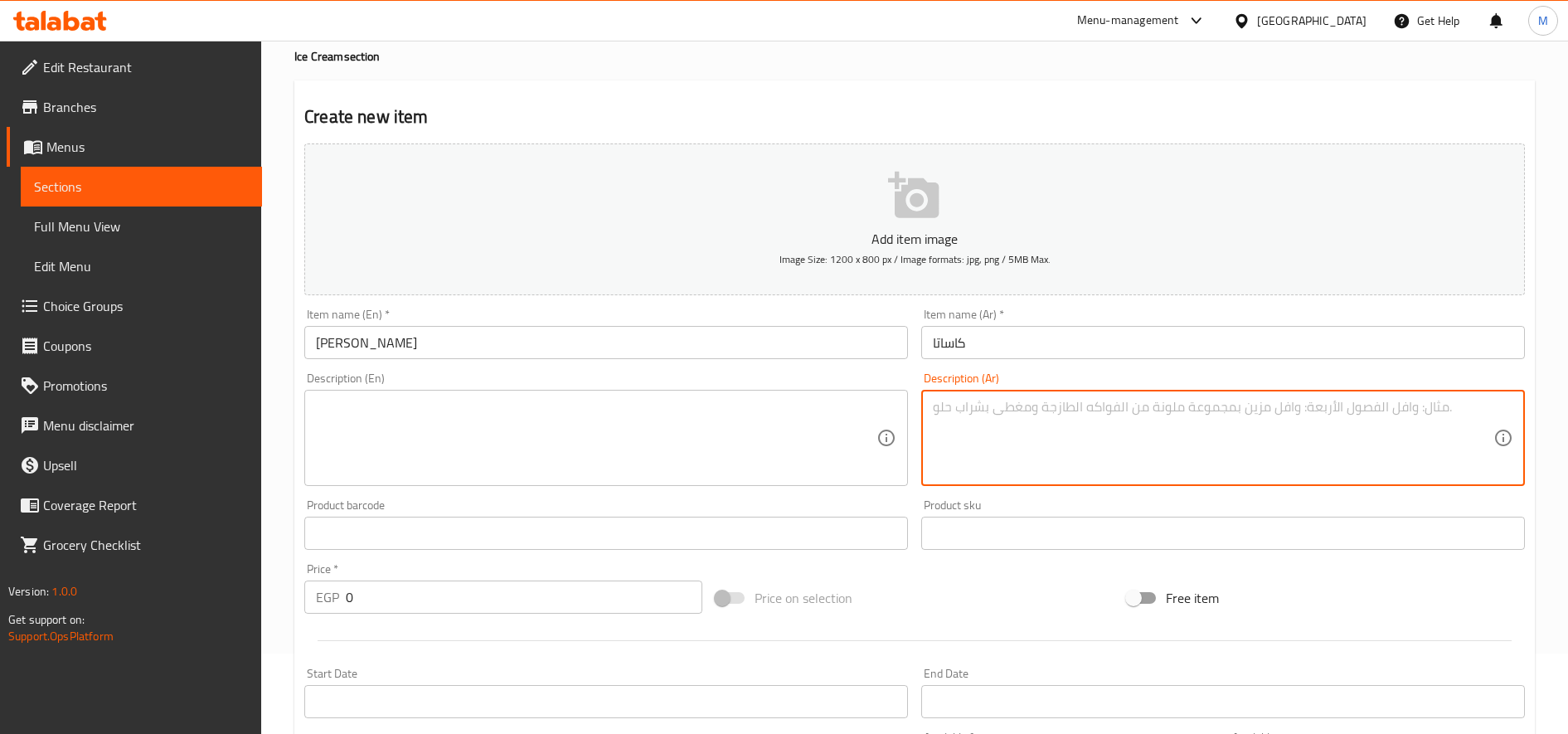
scroll to position [139, 0]
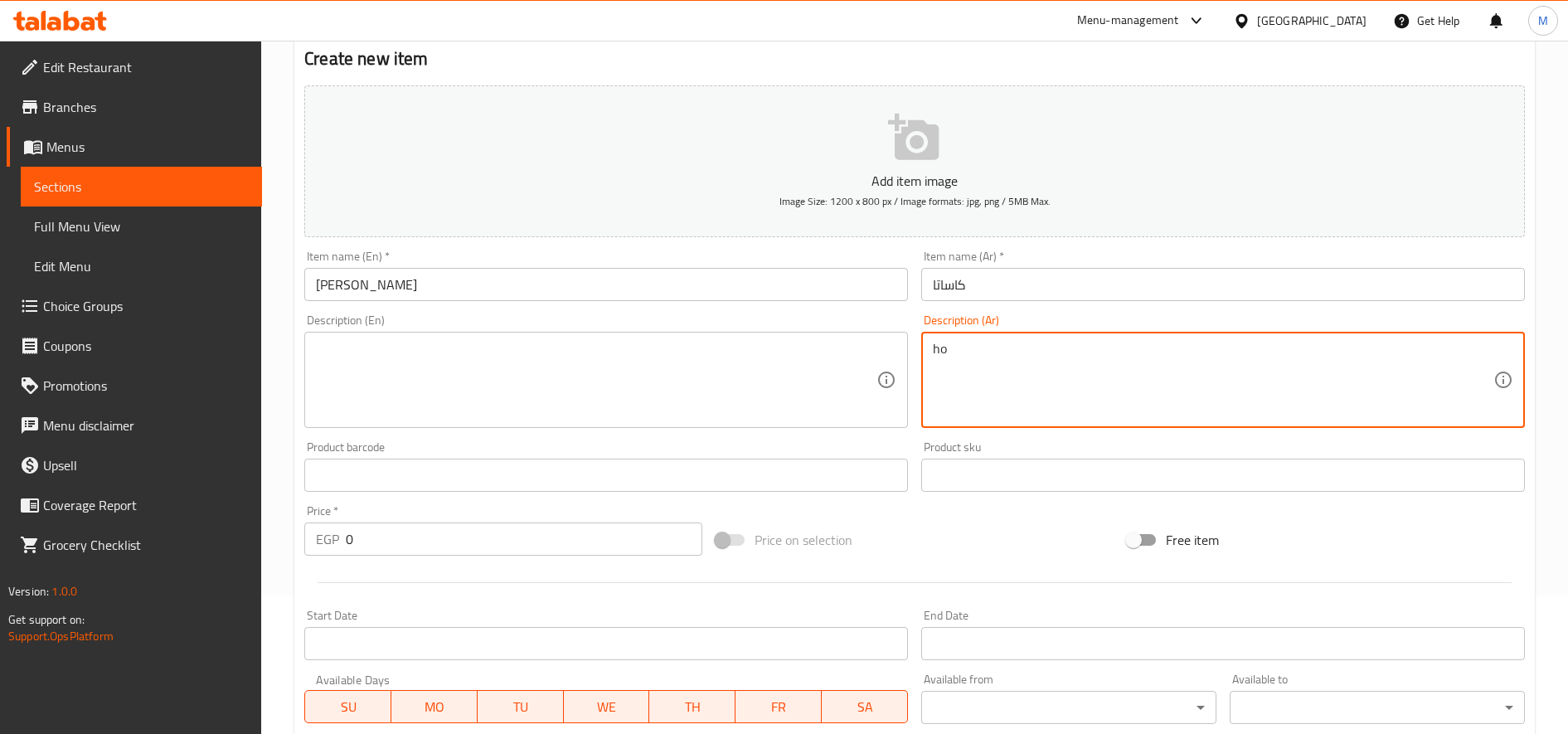
type textarea "h"
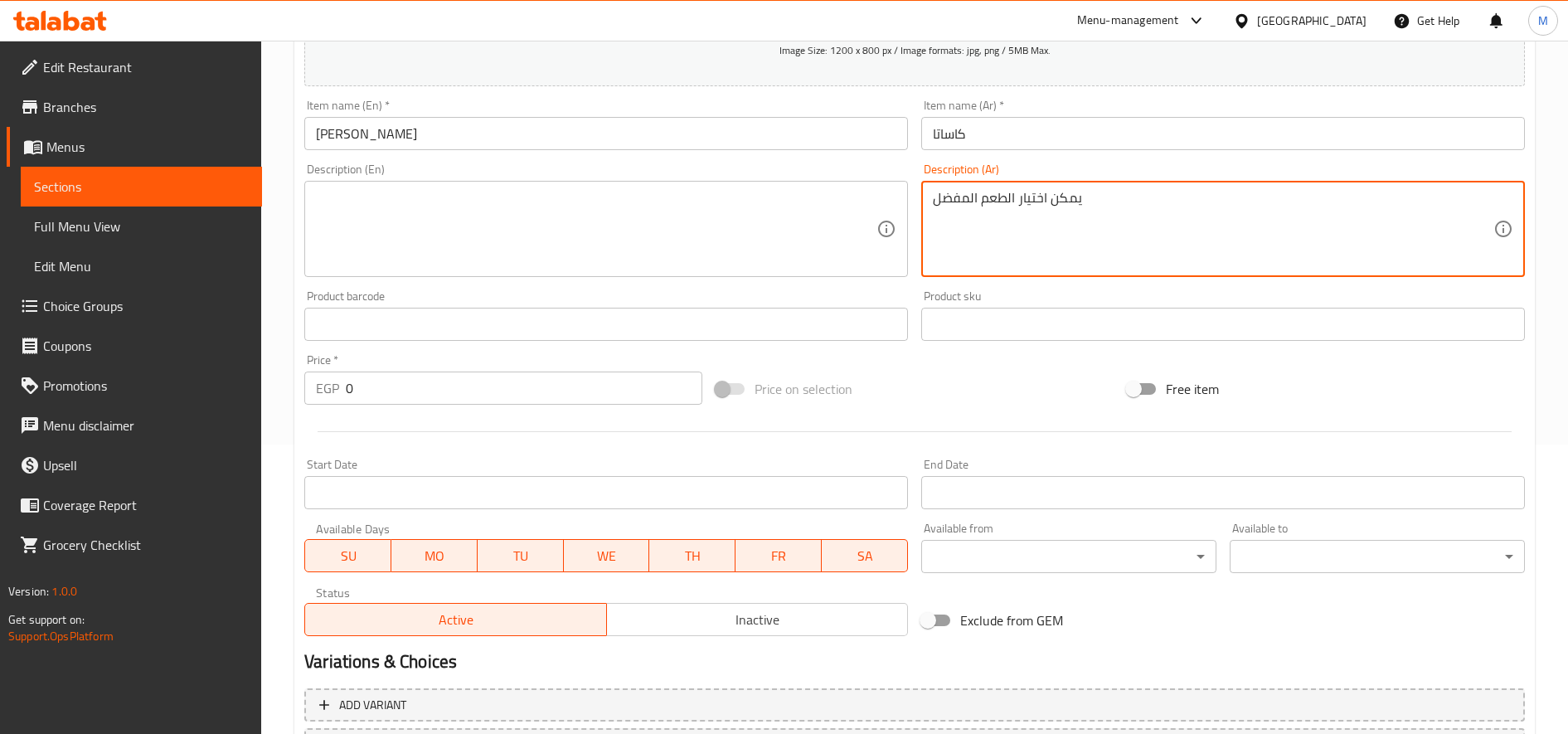
scroll to position [438, 0]
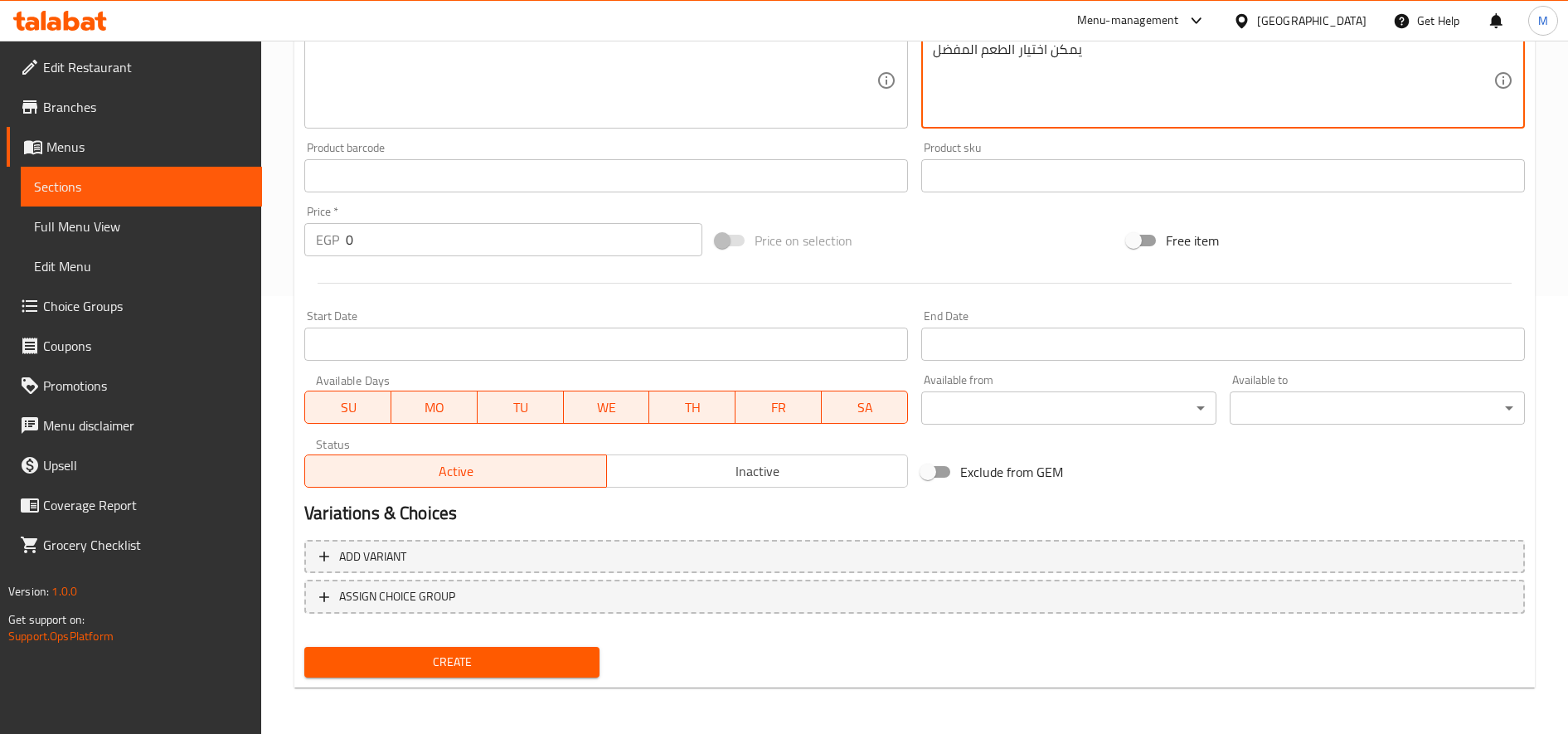
type textarea "يمكن اختيار الطعم المفضل"
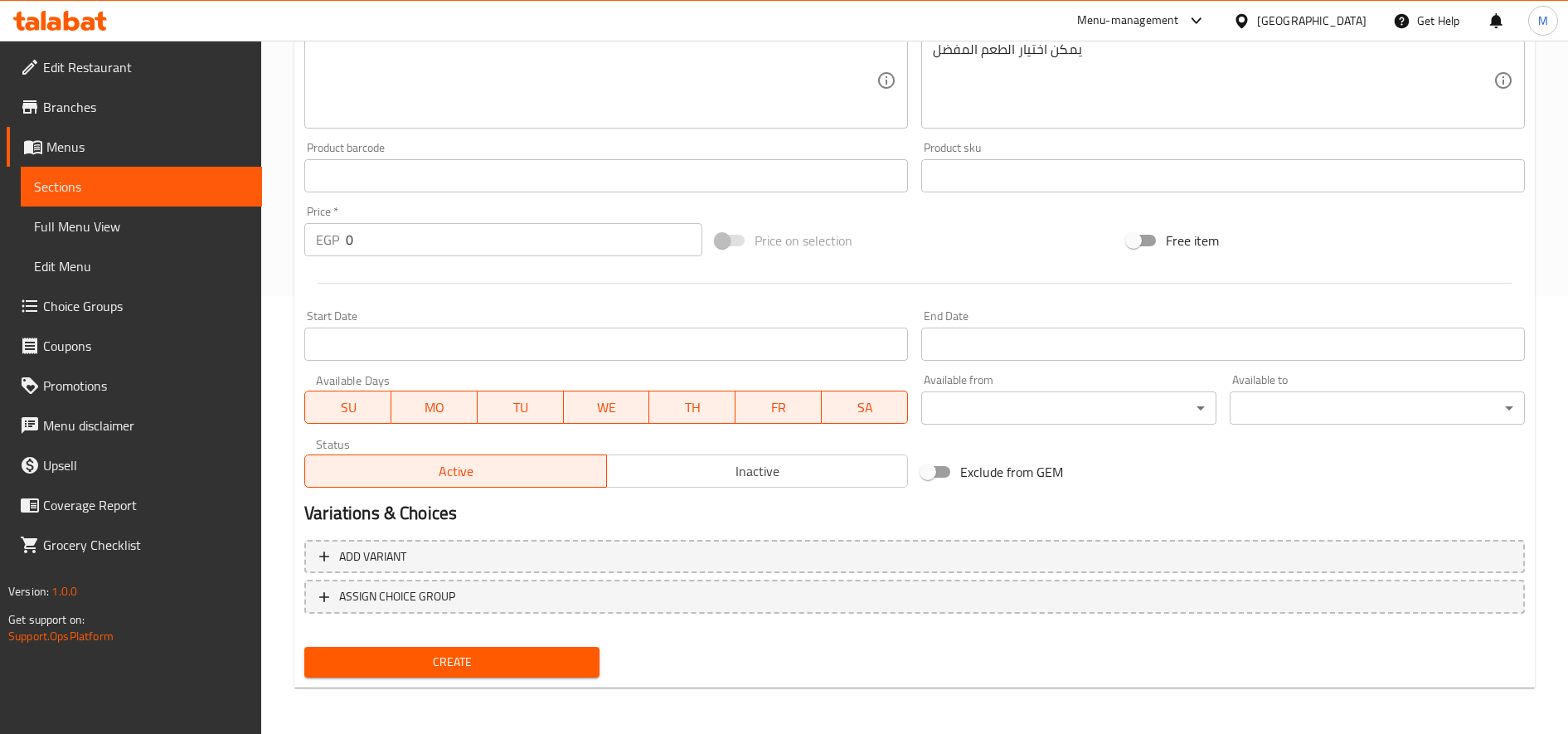
click at [744, 574] on div "Add variant ASSIGN CHOICE GROUP" at bounding box center [914, 587] width 1234 height 108
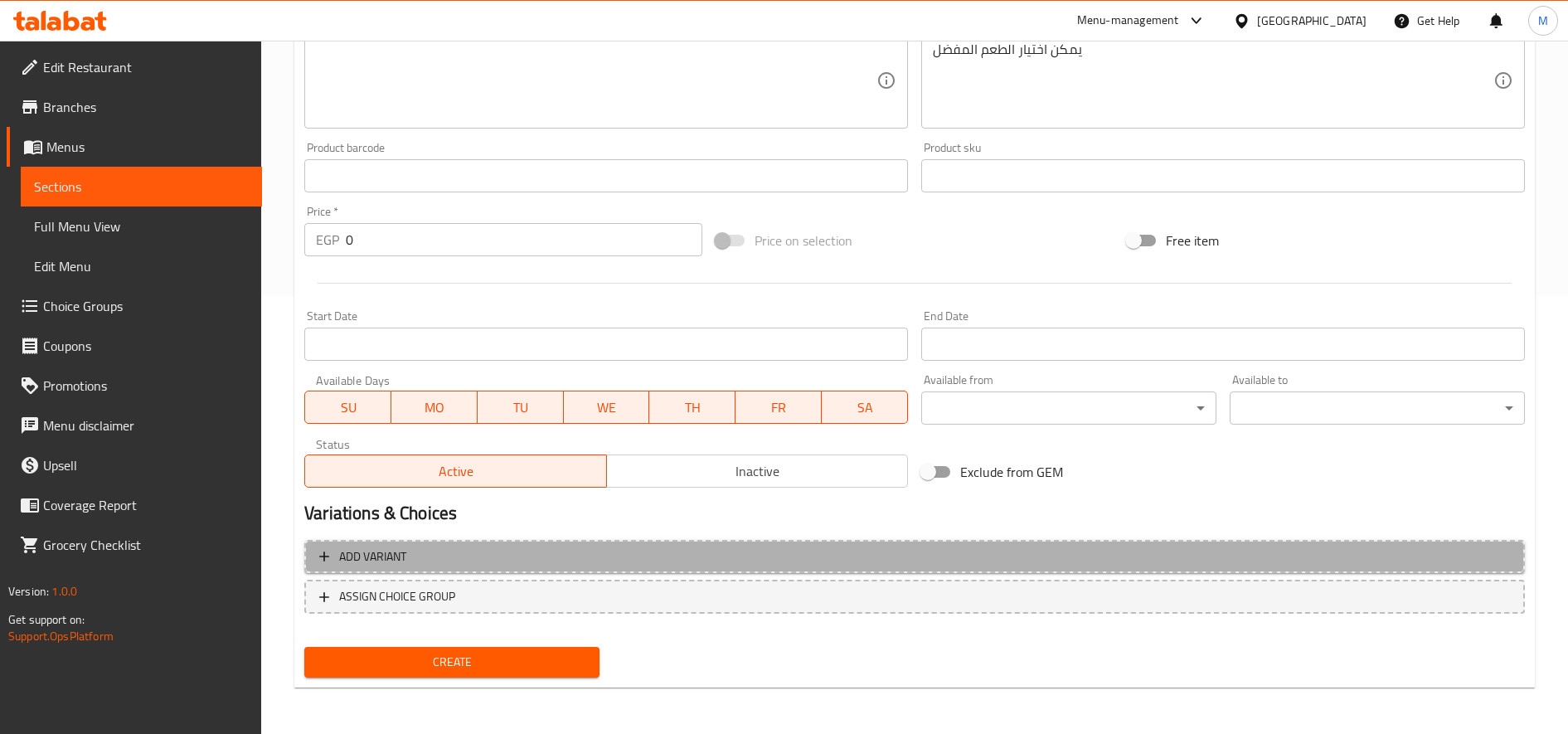
click at [760, 558] on span "Add variant" at bounding box center [914, 557] width 1191 height 21
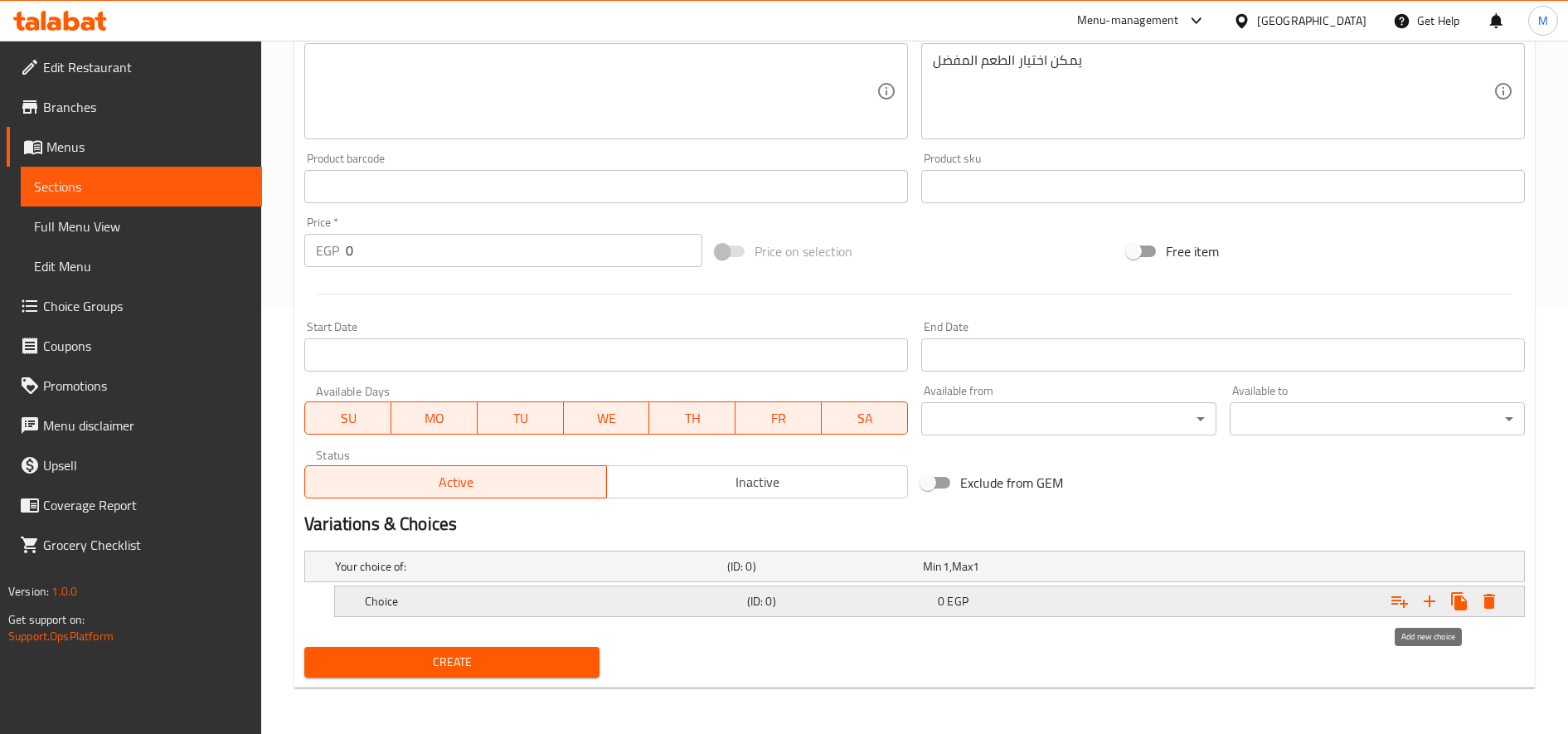
click at [1428, 601] on icon "Expand" at bounding box center [1429, 601] width 11 height 11
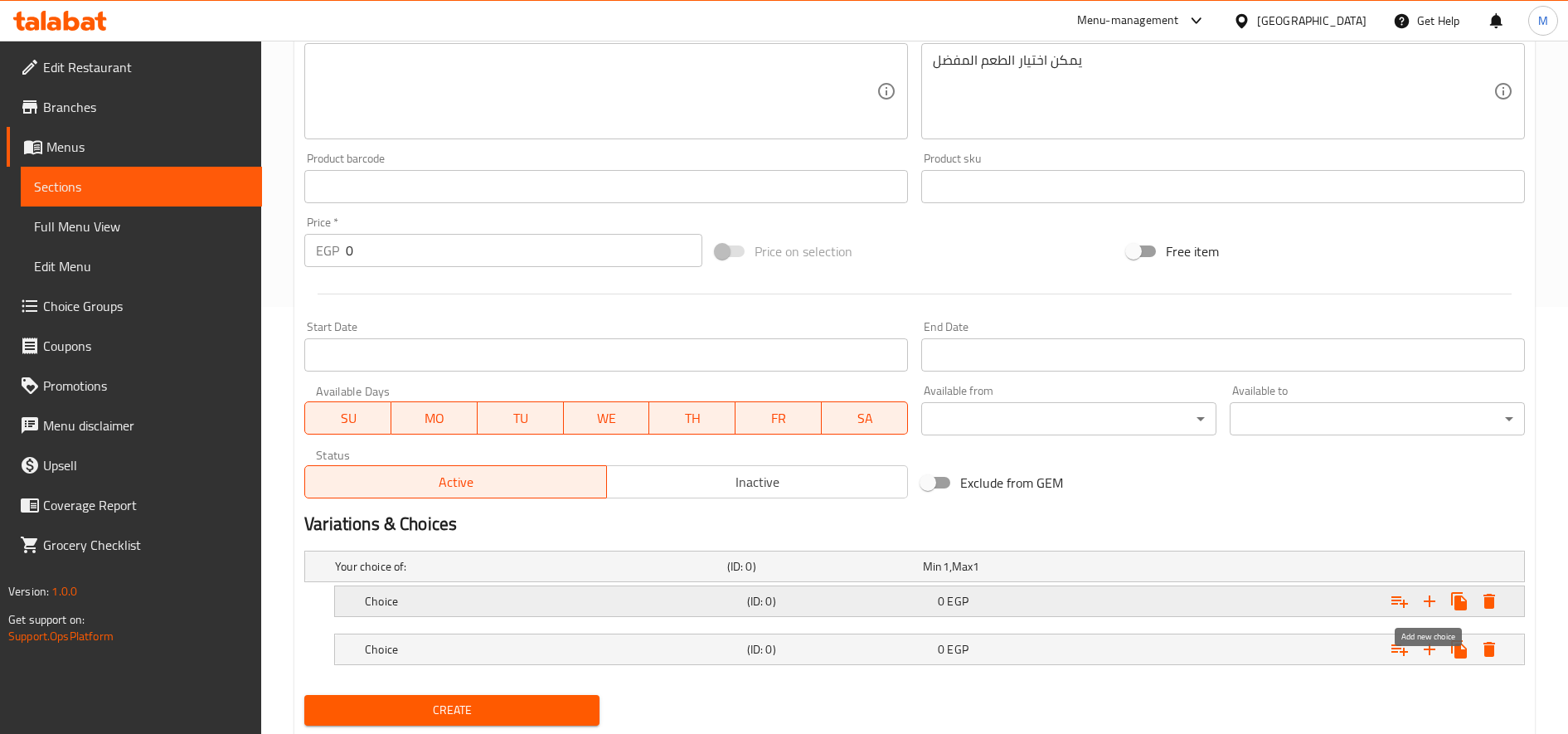
click at [1428, 601] on icon "Expand" at bounding box center [1429, 601] width 11 height 11
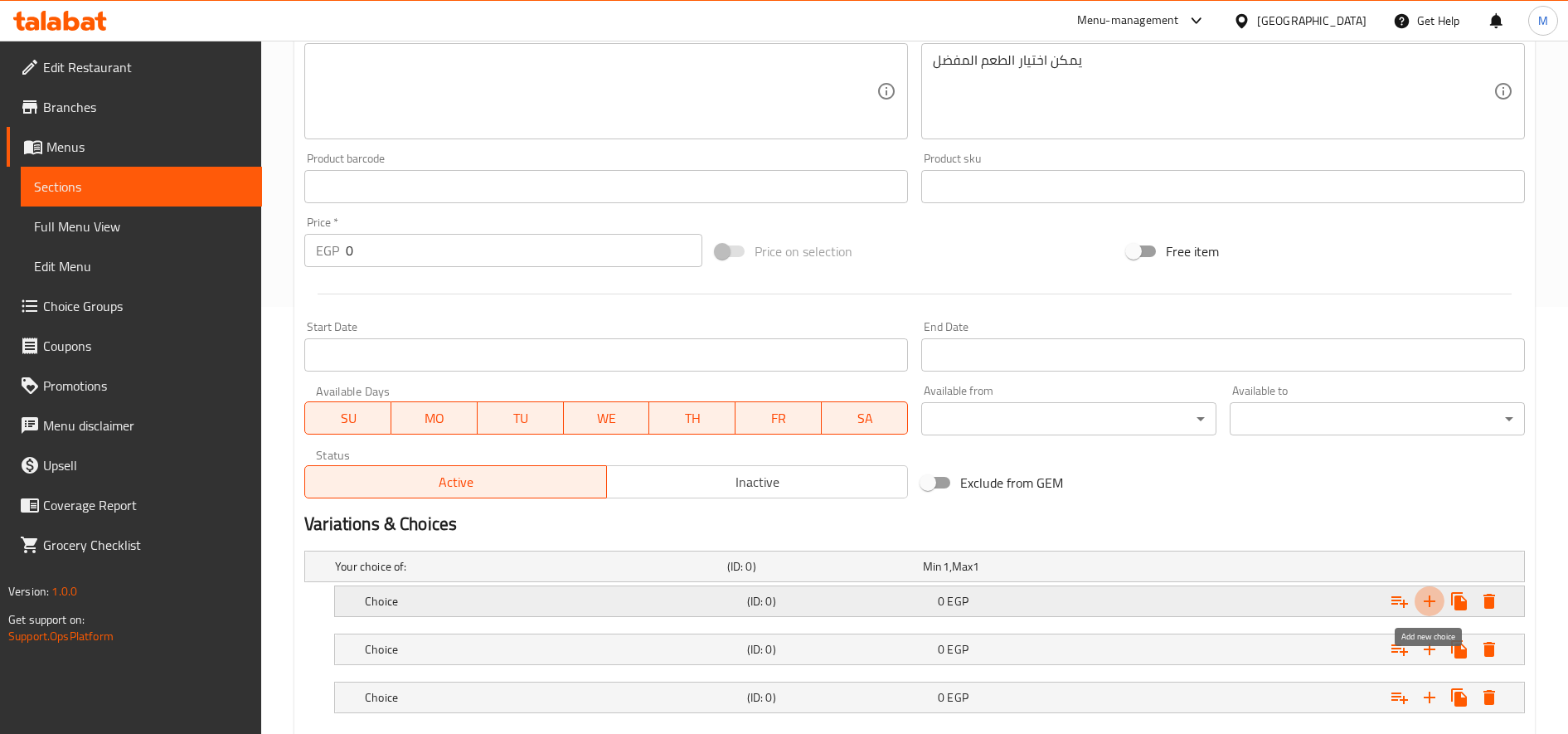
click at [1428, 601] on icon "Expand" at bounding box center [1429, 601] width 11 height 11
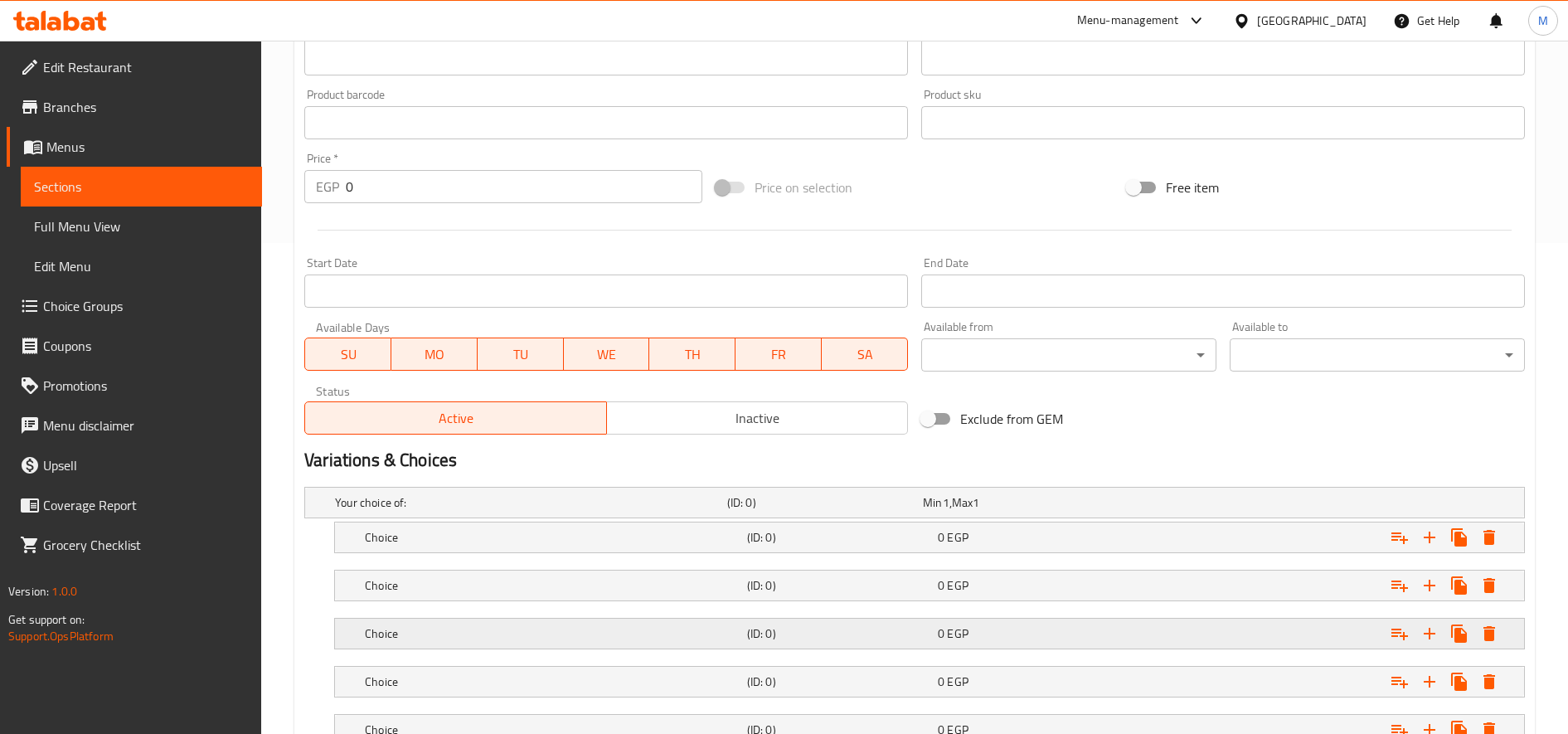
scroll to position [619, 0]
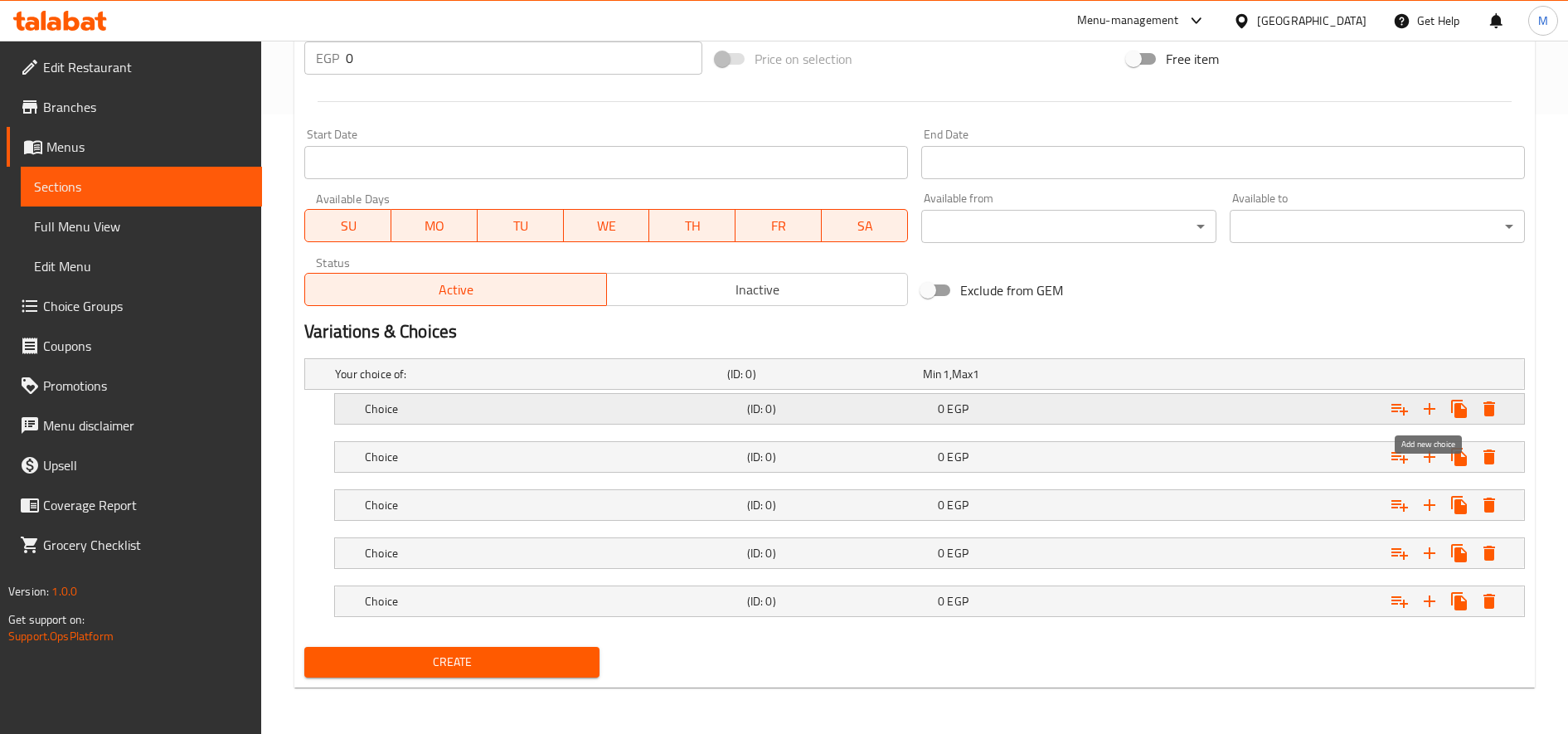
click at [1426, 410] on icon "Expand" at bounding box center [1429, 409] width 20 height 20
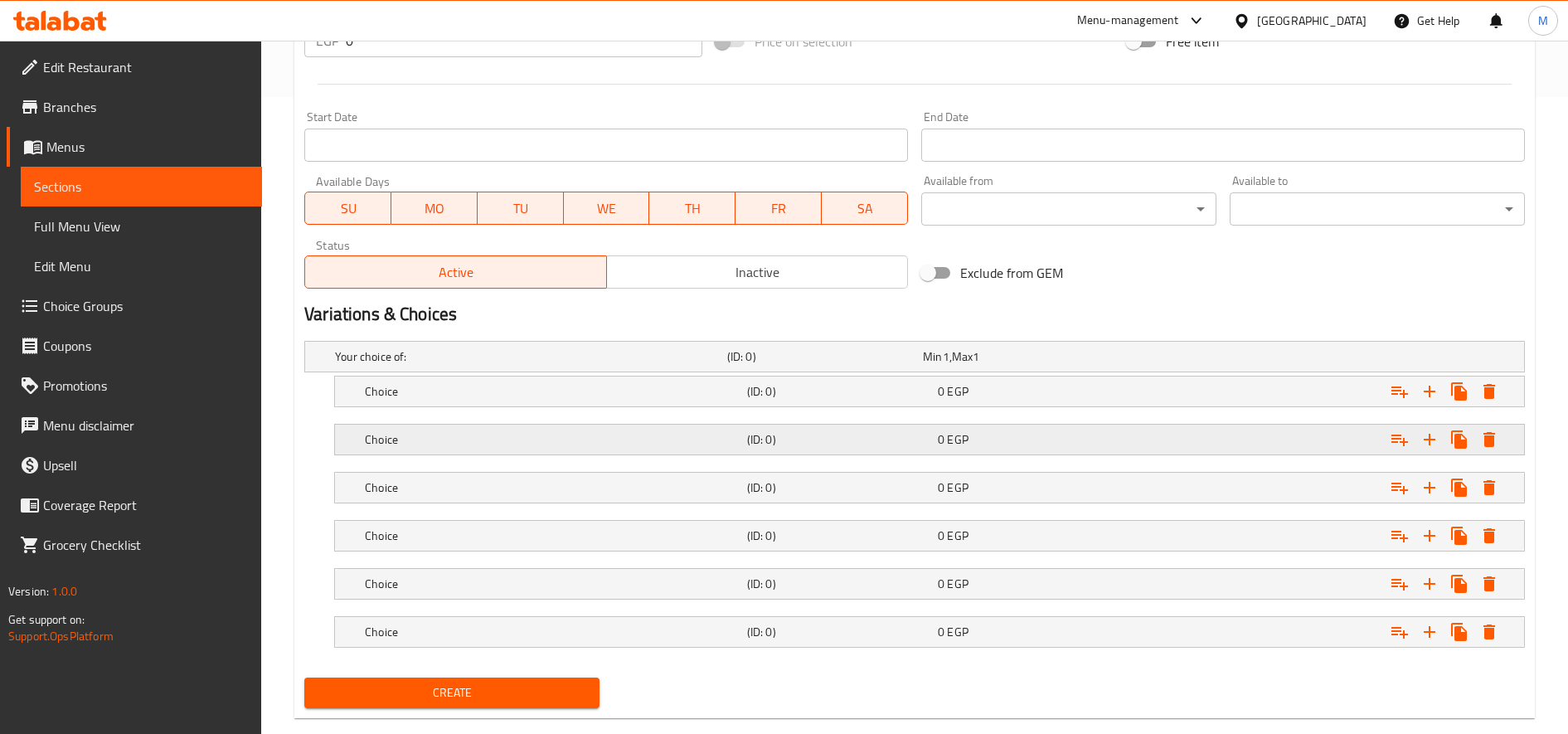
scroll to position [668, 0]
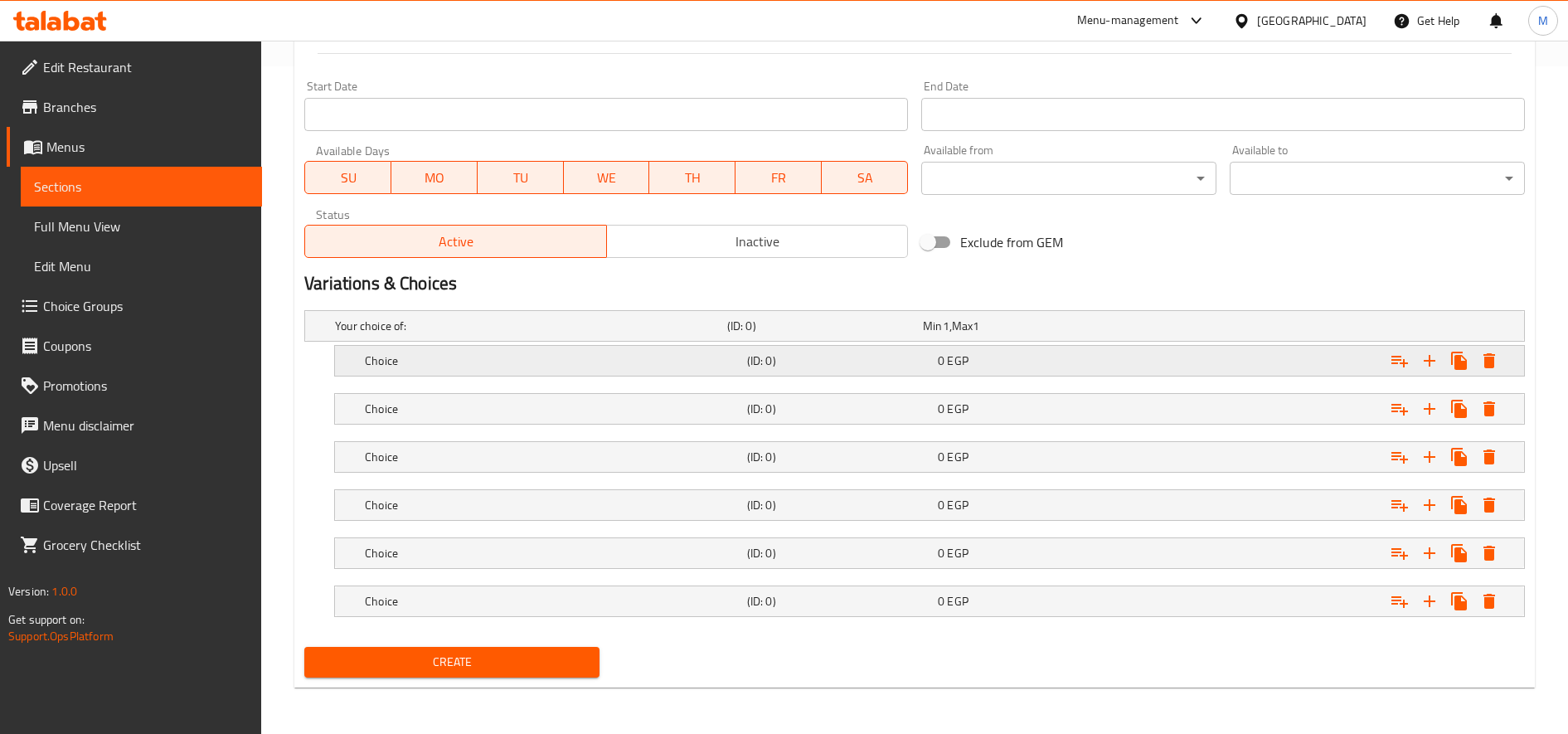
click at [794, 369] on h5 "(ID: 0)" at bounding box center [839, 360] width 184 height 16
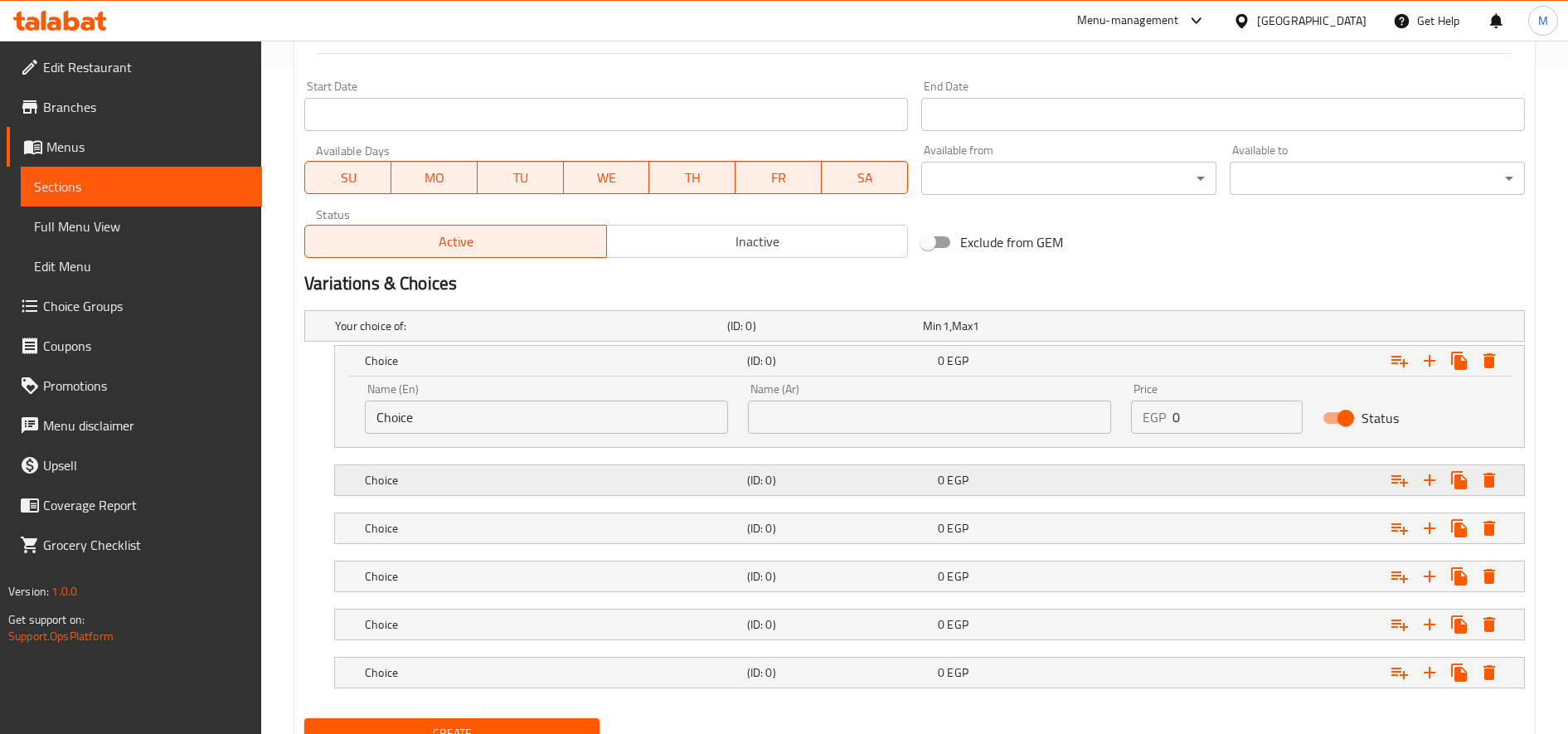
click at [783, 469] on div "(ID: 0)" at bounding box center [840, 480] width 191 height 23
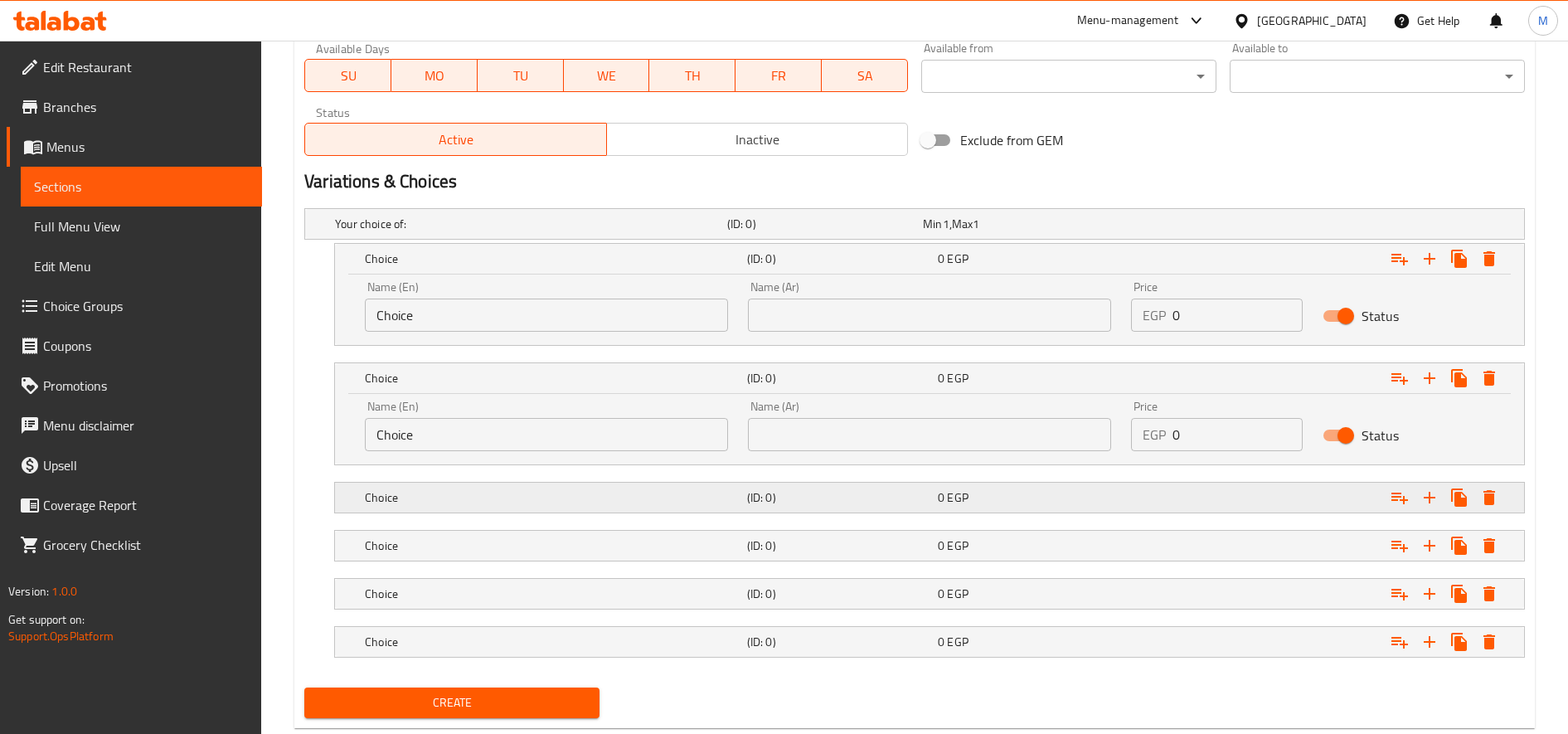
scroll to position [810, 0]
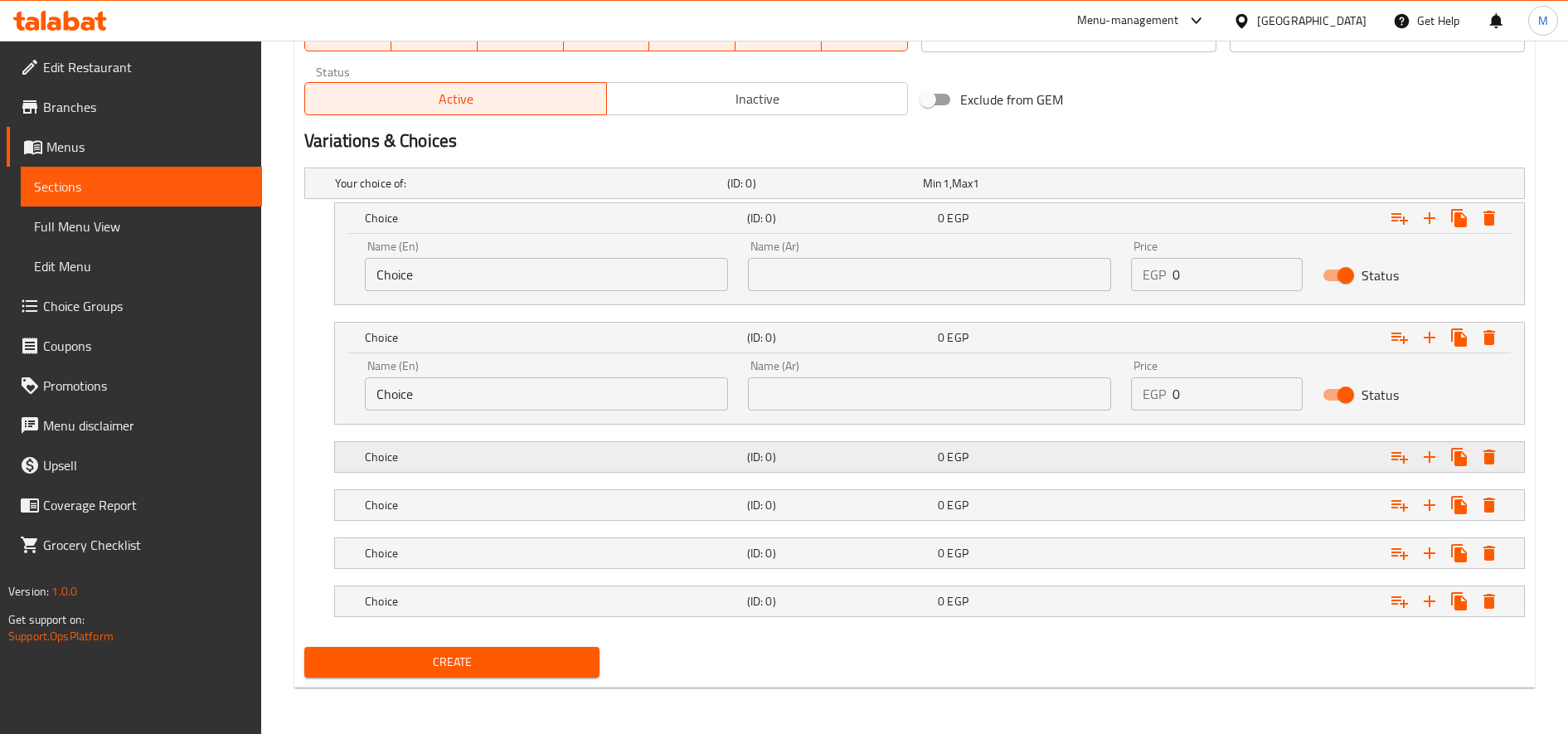
click at [800, 447] on div "(ID: 0)" at bounding box center [840, 456] width 191 height 23
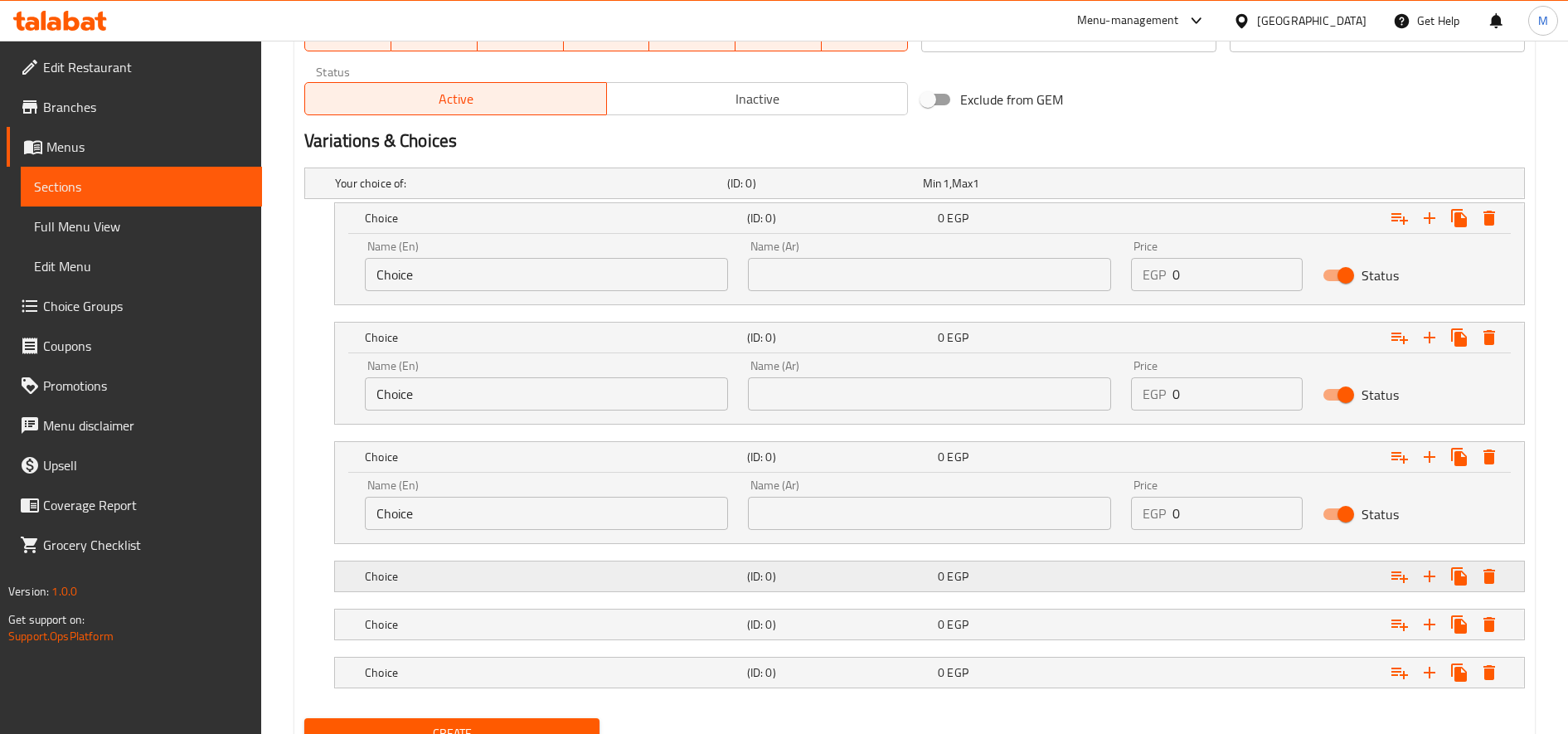
click at [828, 573] on h5 "(ID: 0)" at bounding box center [839, 576] width 184 height 16
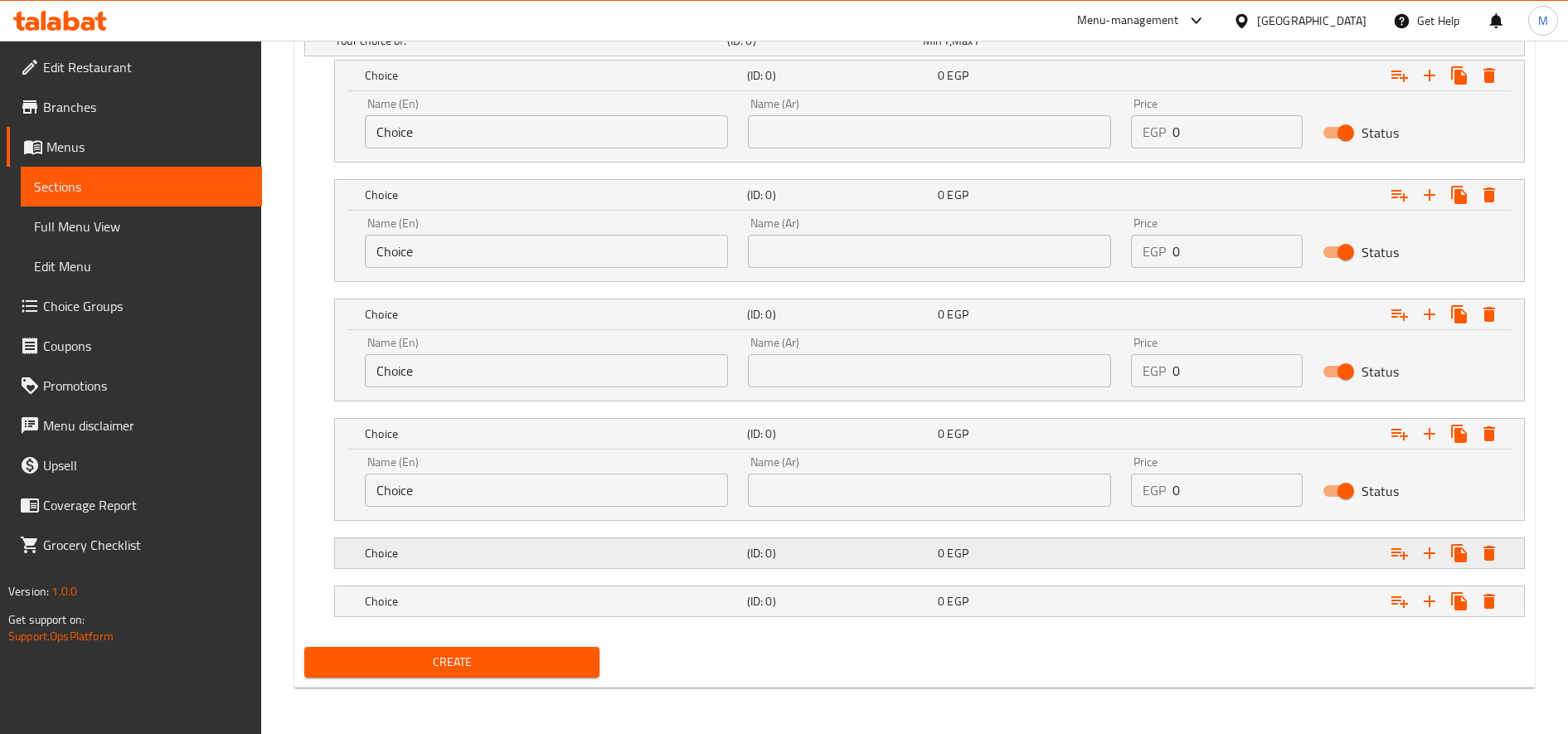
click at [832, 549] on h5 "(ID: 0)" at bounding box center [839, 553] width 184 height 16
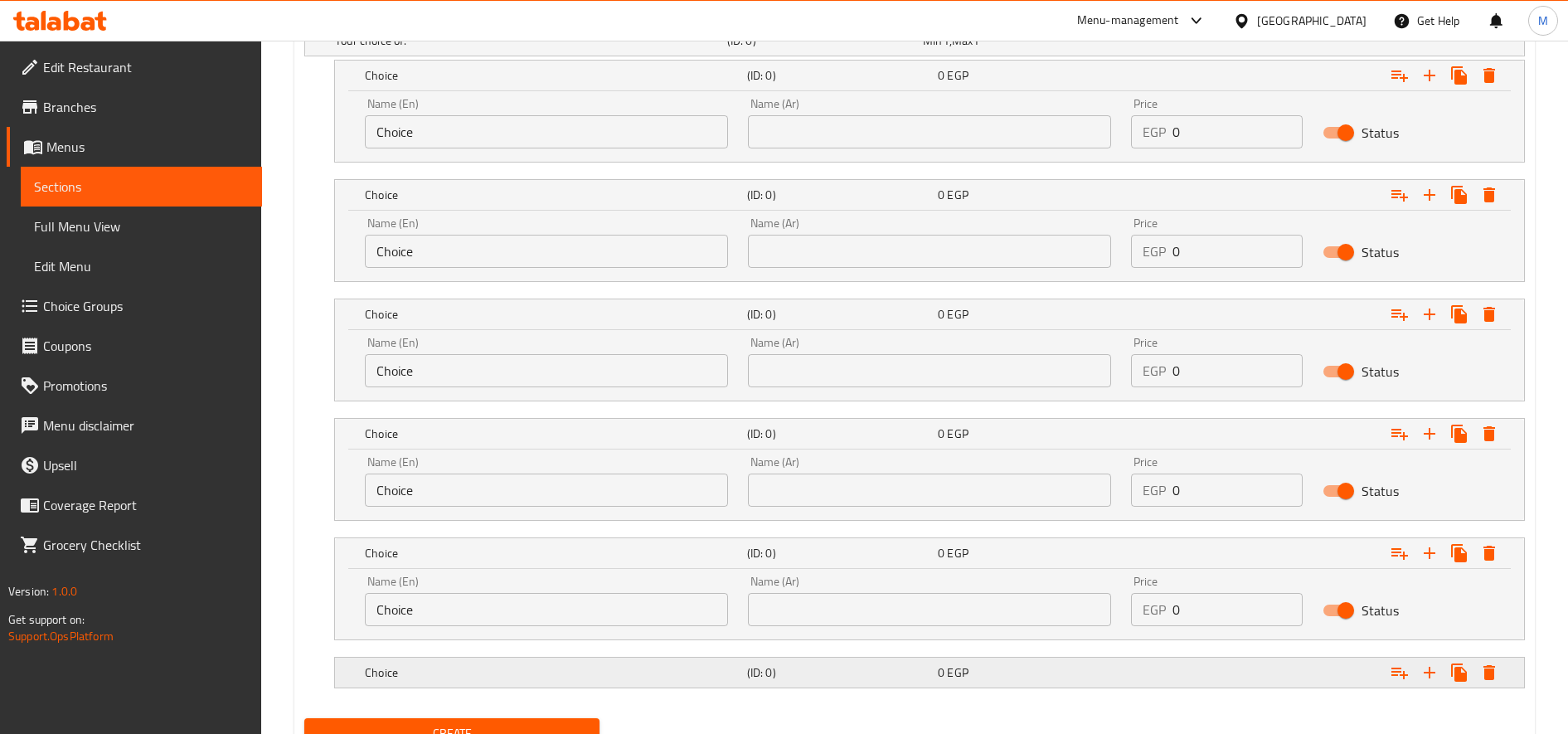
scroll to position [1025, 0]
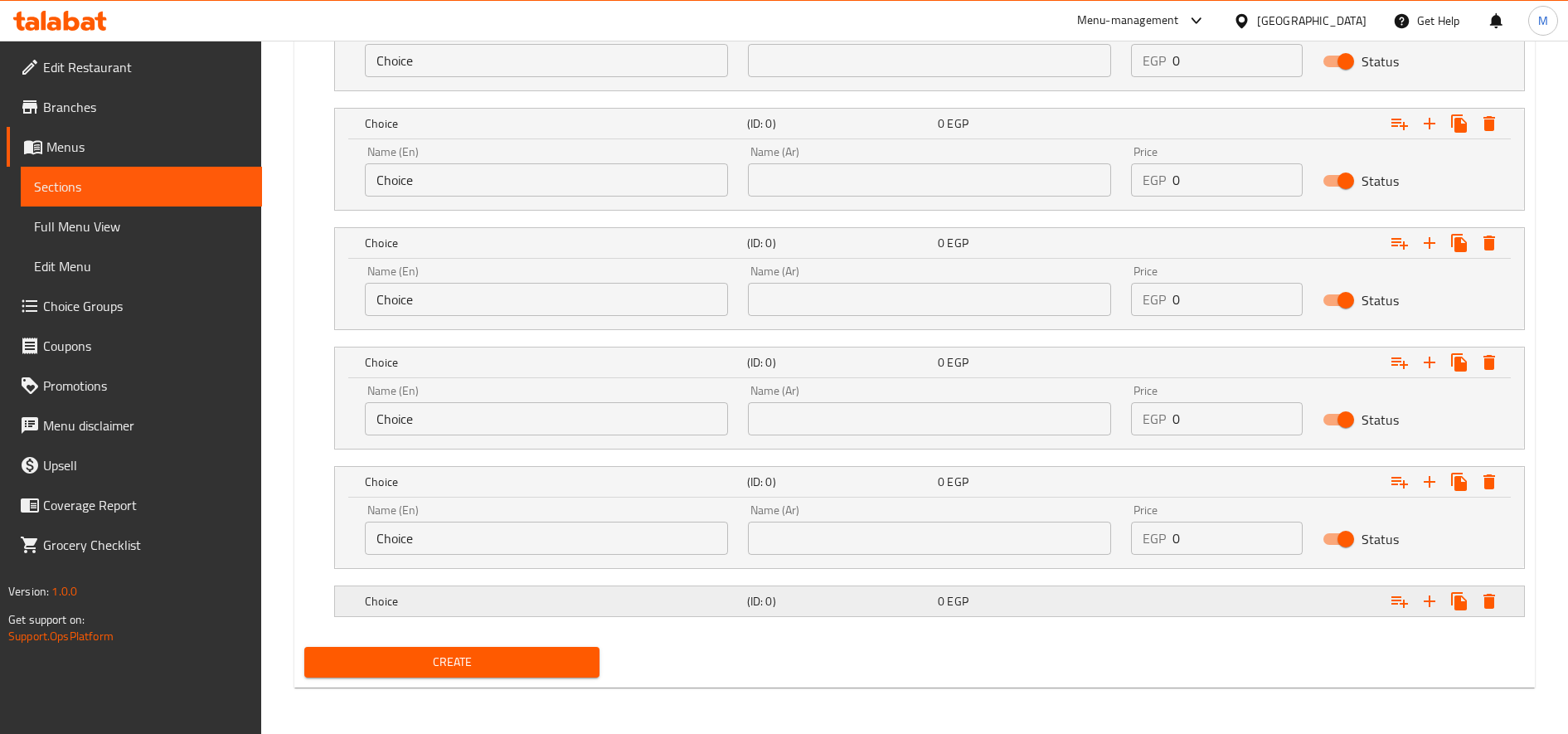
click at [851, 597] on h5 "(ID: 0)" at bounding box center [839, 601] width 184 height 16
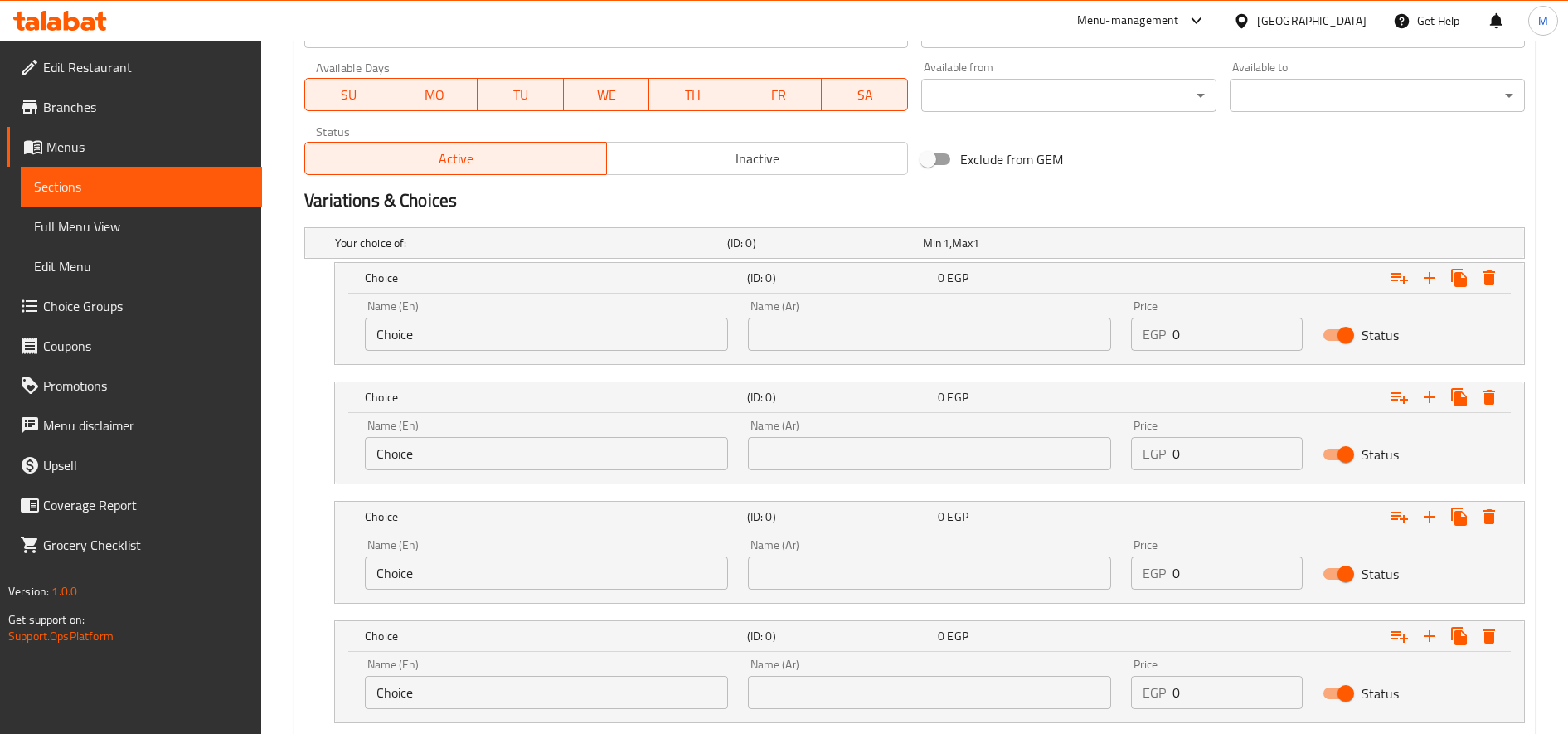
scroll to position [610, 0]
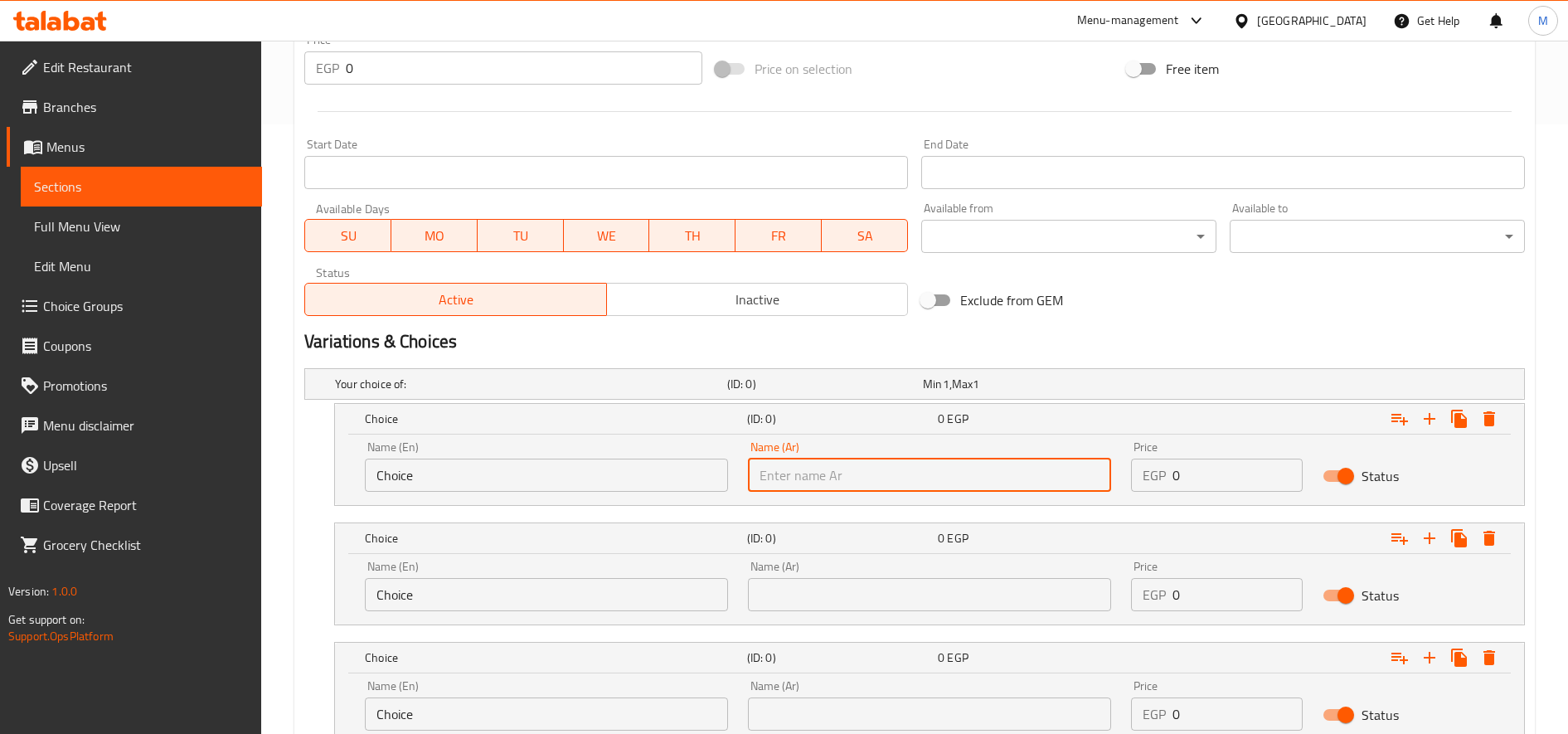
click at [911, 465] on input "text" at bounding box center [929, 475] width 363 height 33
paste input "كاساتا كلاسيك"
type input "كاساتا كلاسيك"
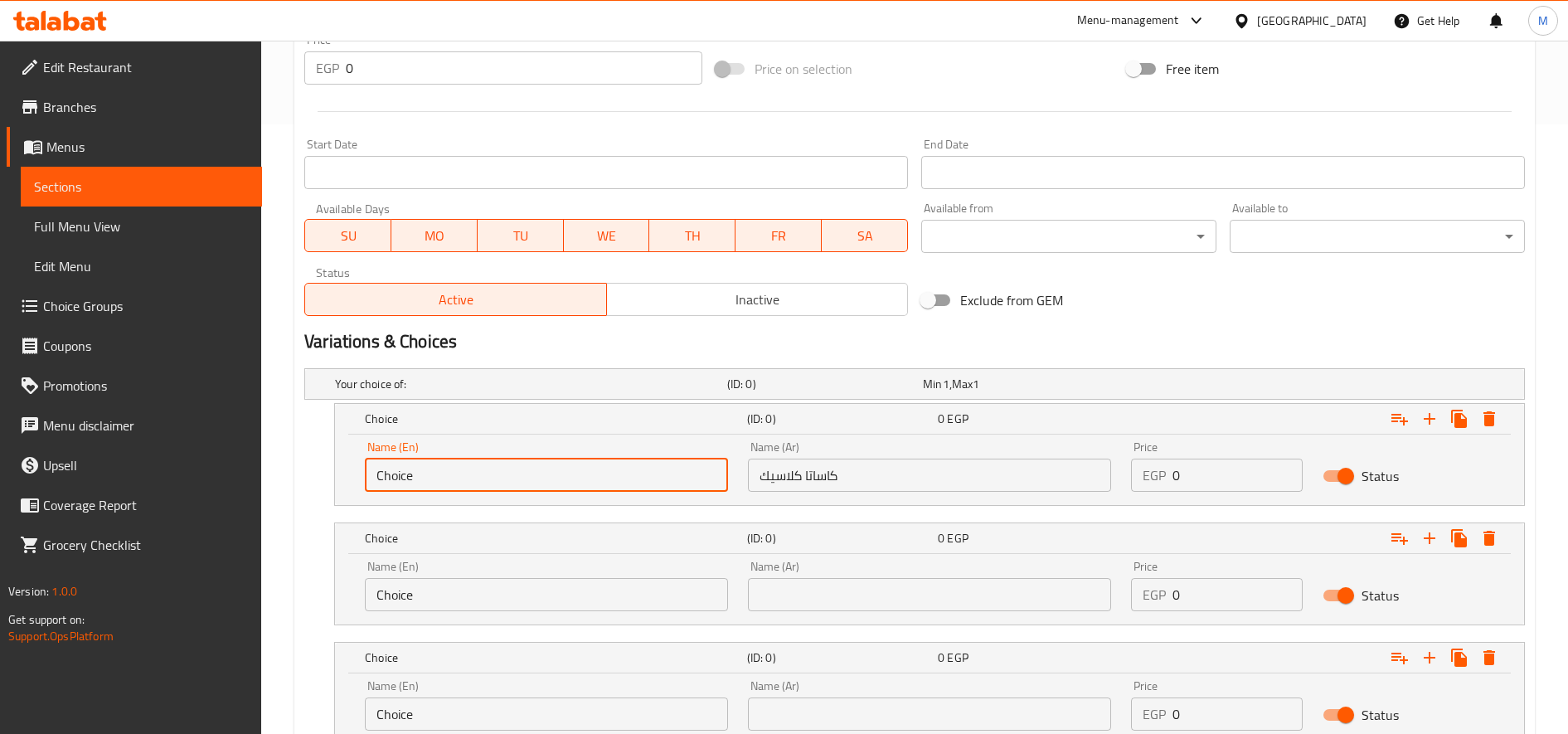
paste input "lassic Cassata"
type input "Classic Cassata"
click at [445, 579] on input "Choice" at bounding box center [546, 594] width 363 height 33
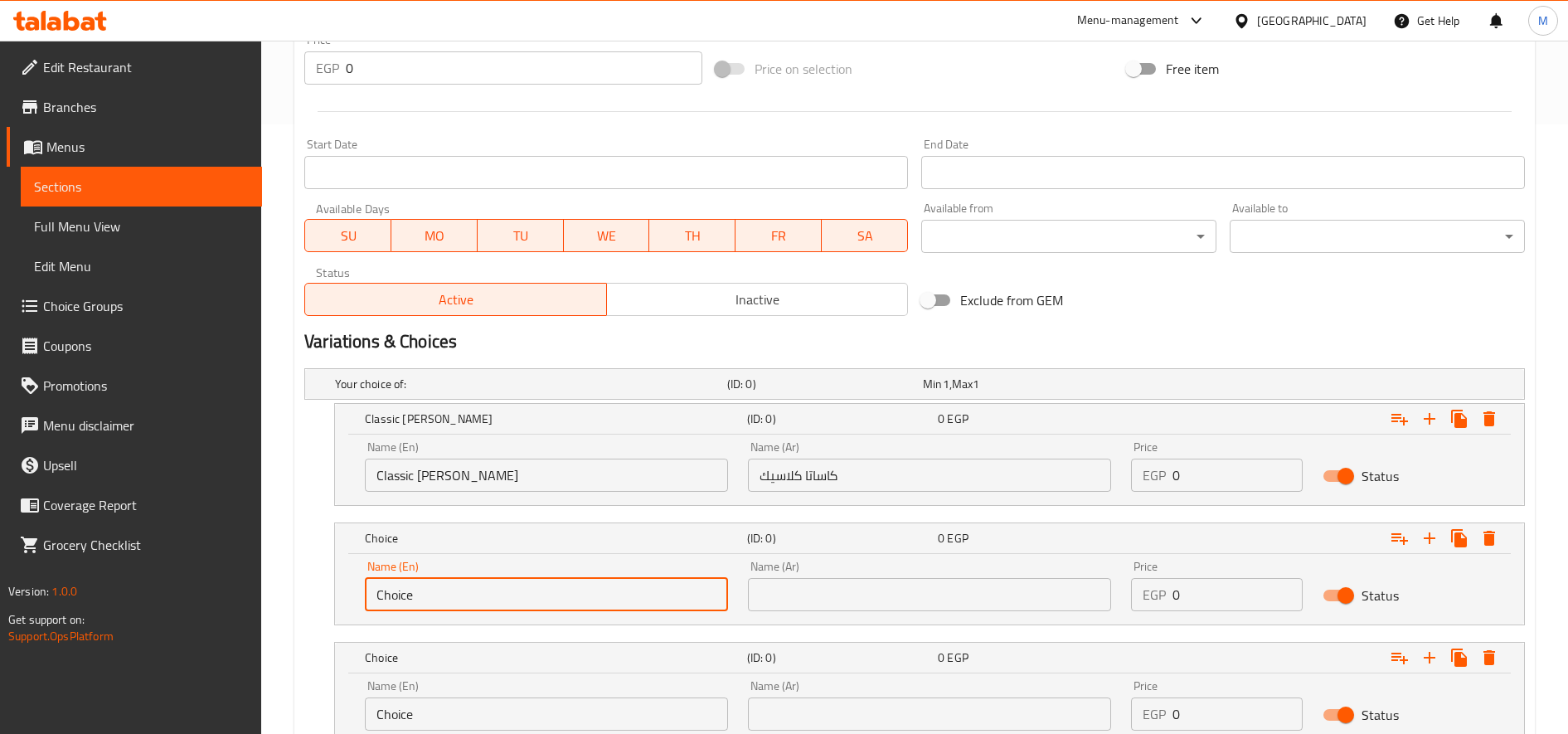
click at [445, 579] on input "Choice" at bounding box center [546, 594] width 363 height 33
paste input "colate Cassata"
type input "Chocolate Cassata"
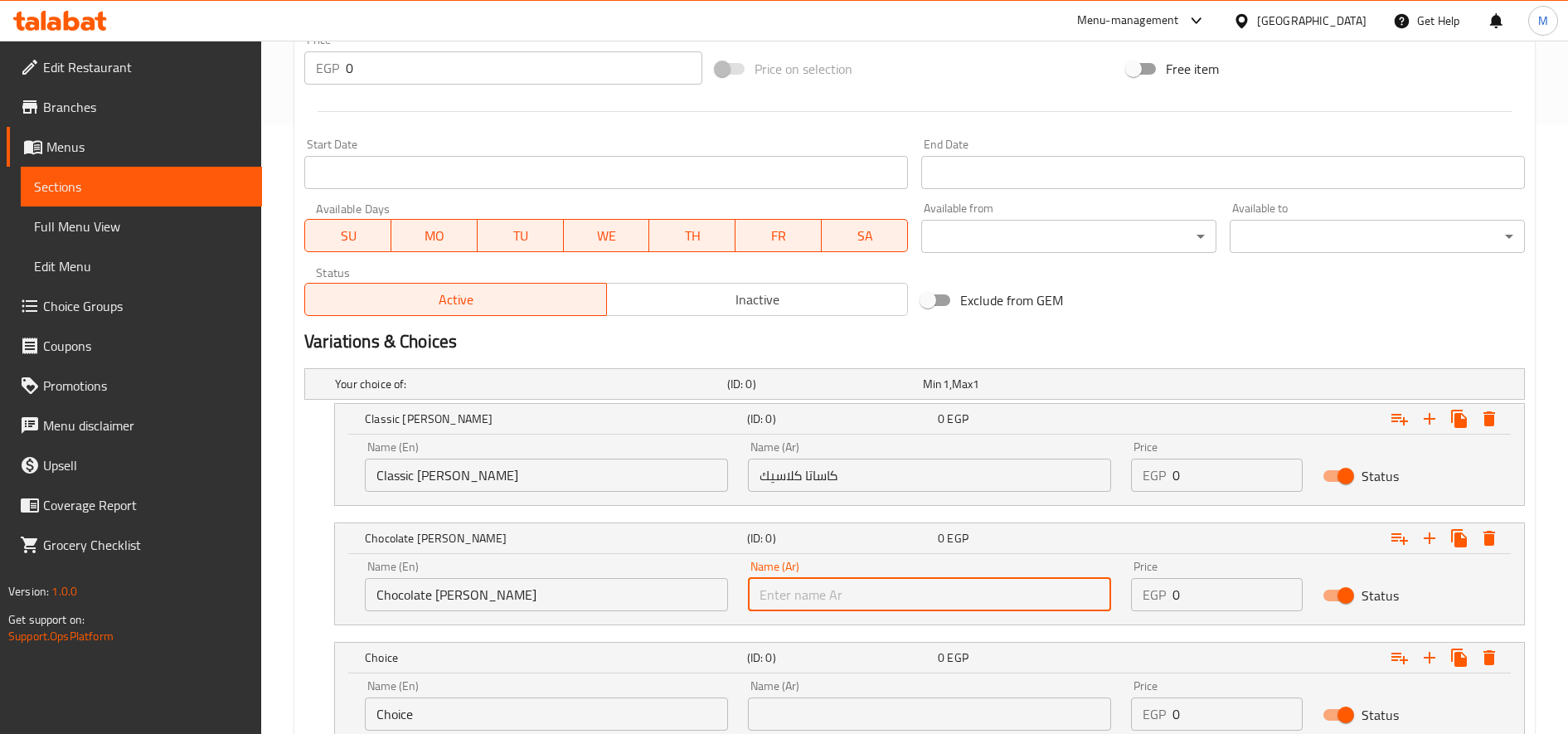
paste input "كاساتا شوكليت"
type input "كاساتا شوكليت"
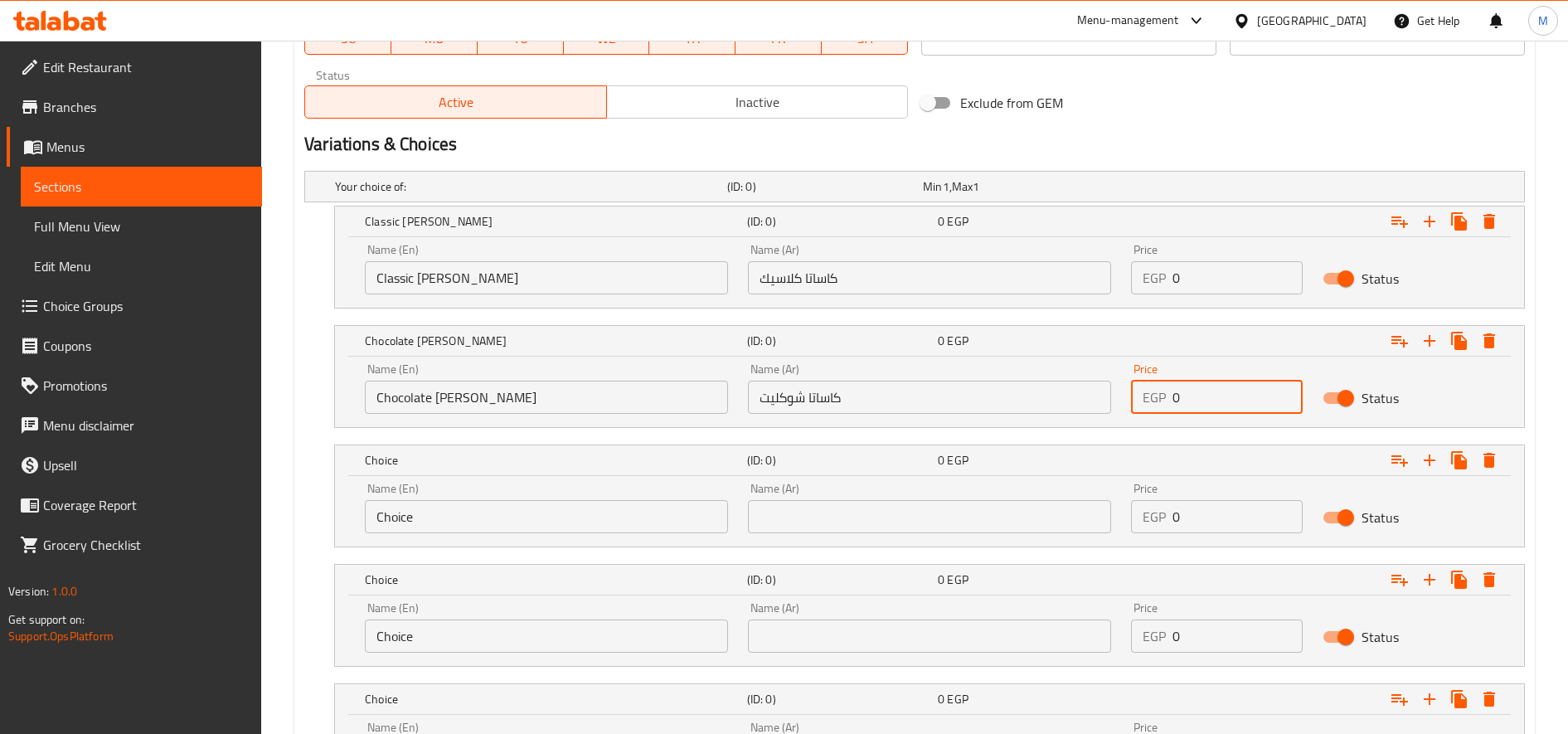
scroll to position [886, 0]
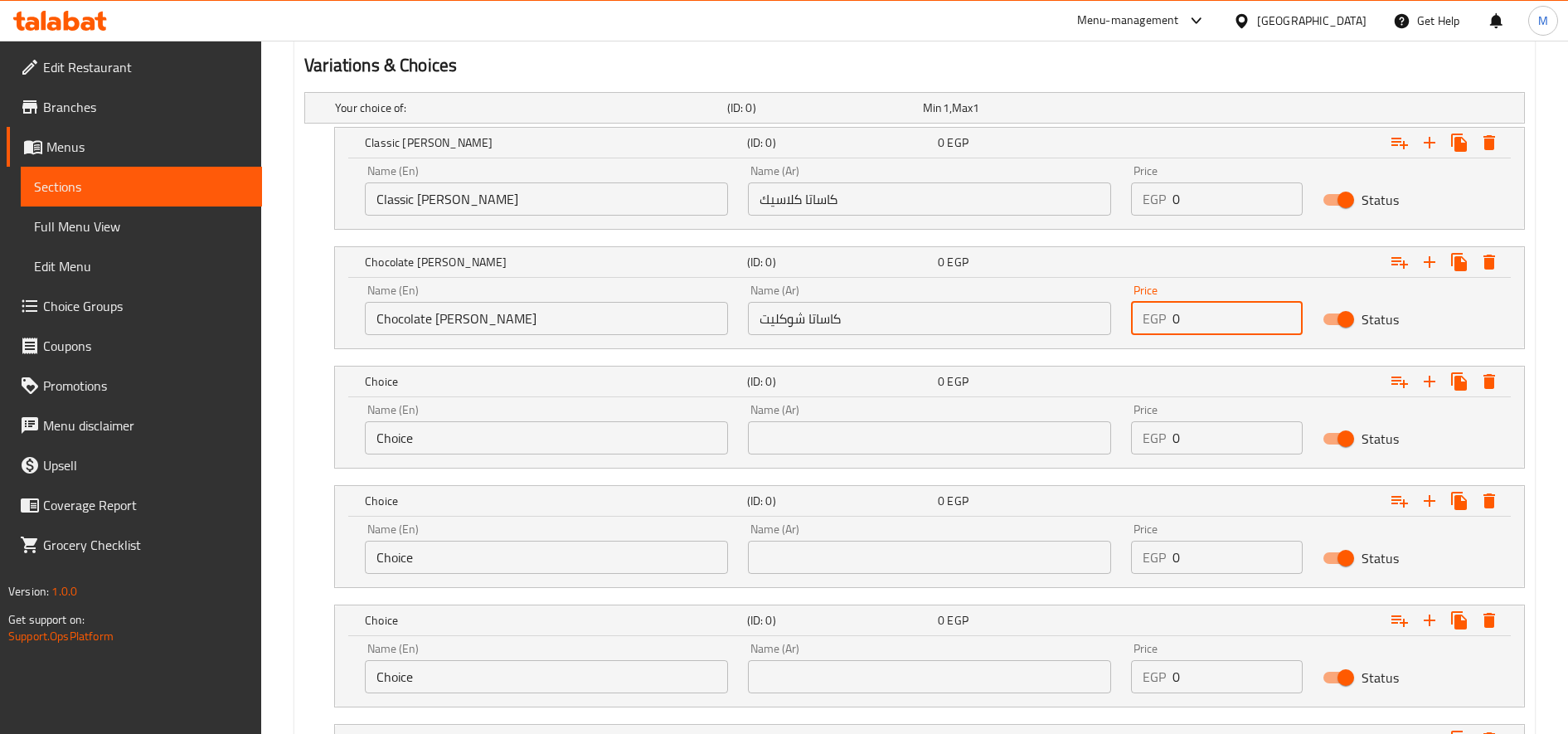
click at [491, 432] on input "Choice" at bounding box center [546, 438] width 363 height 33
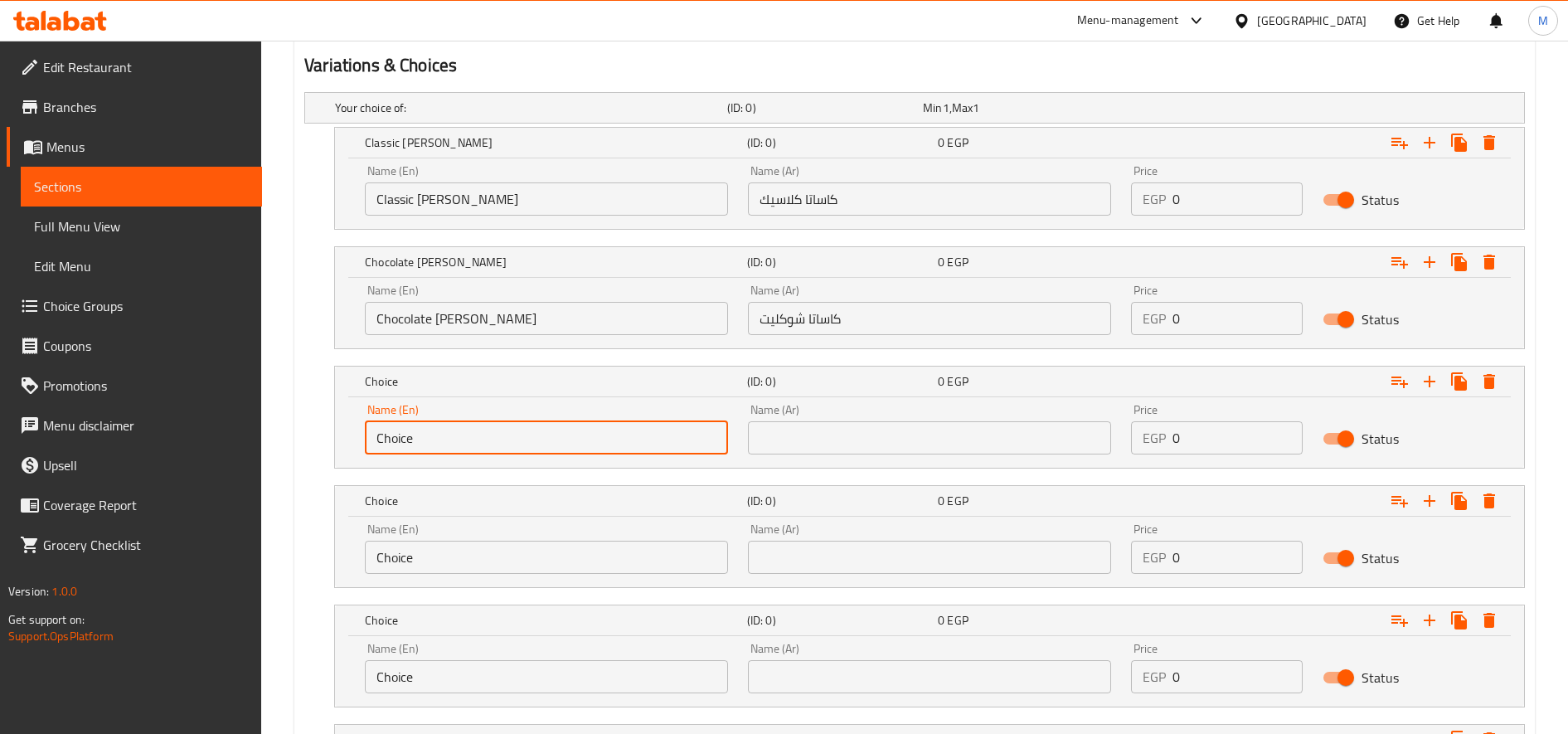
click at [491, 432] on input "Choice" at bounding box center [546, 438] width 363 height 33
paste input "aramel Cassata"
type input "Caramel Cassata"
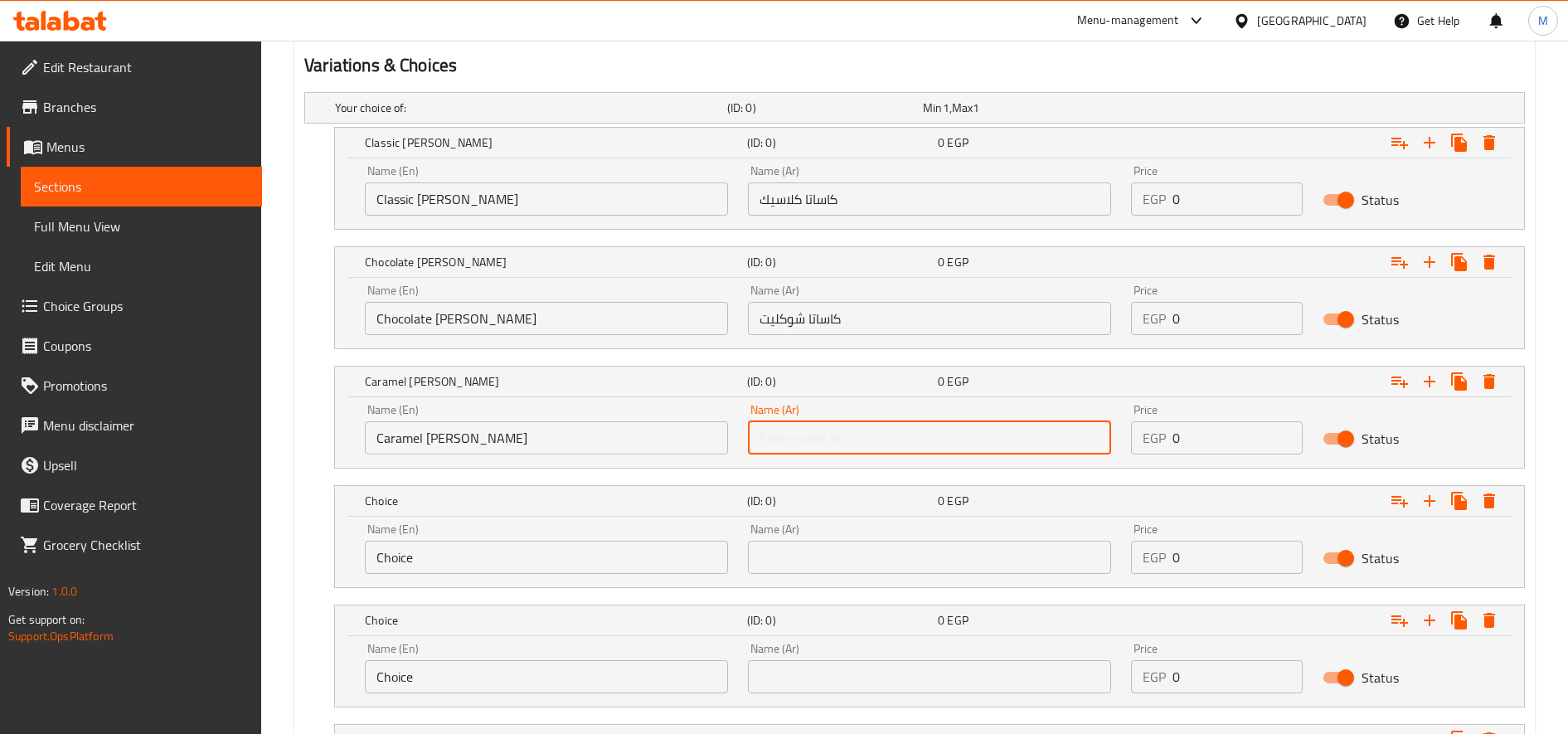
paste input "كاساتا كراميل"
type input "كاساتا كراميل"
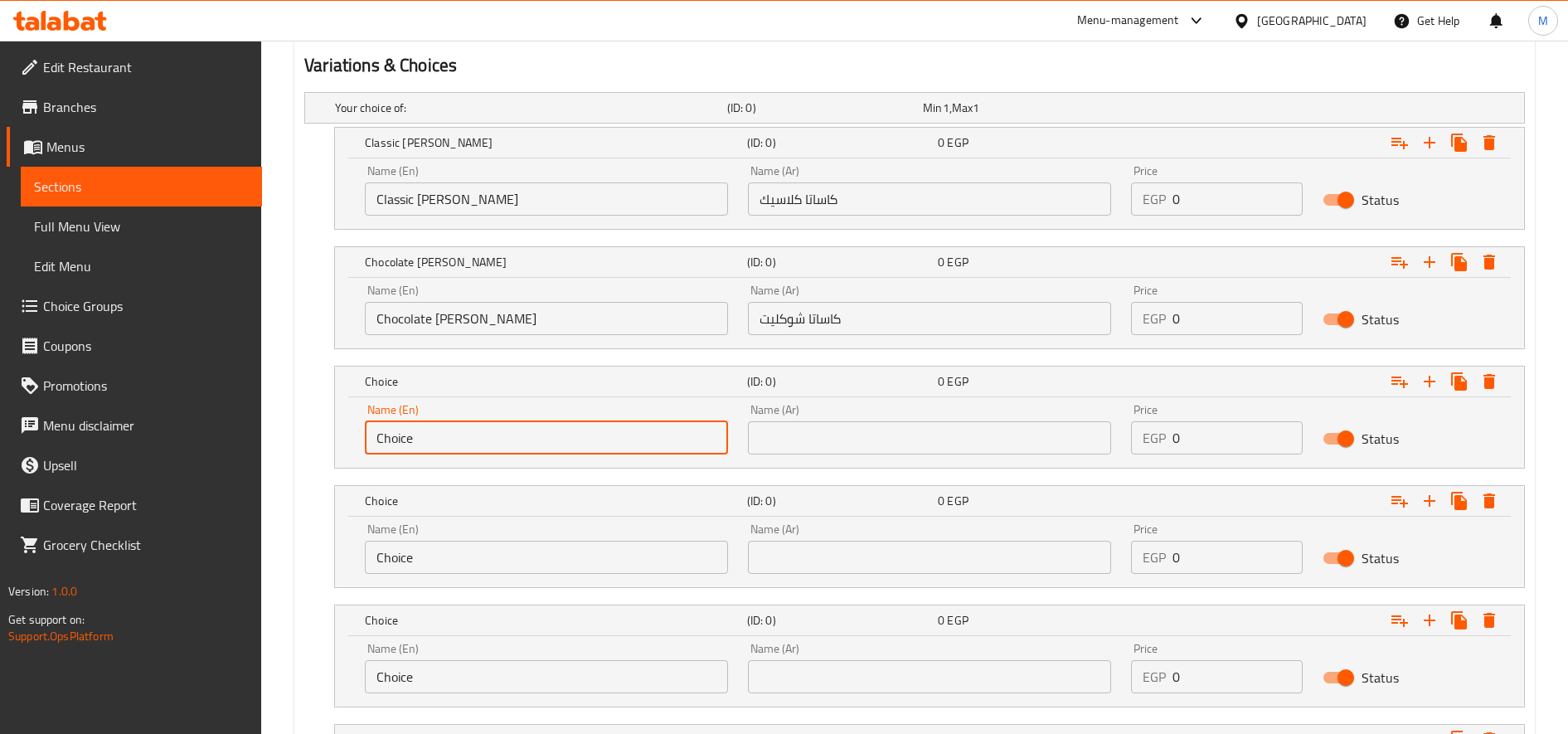
paste input "White Cassata"
type input "White Cassata"
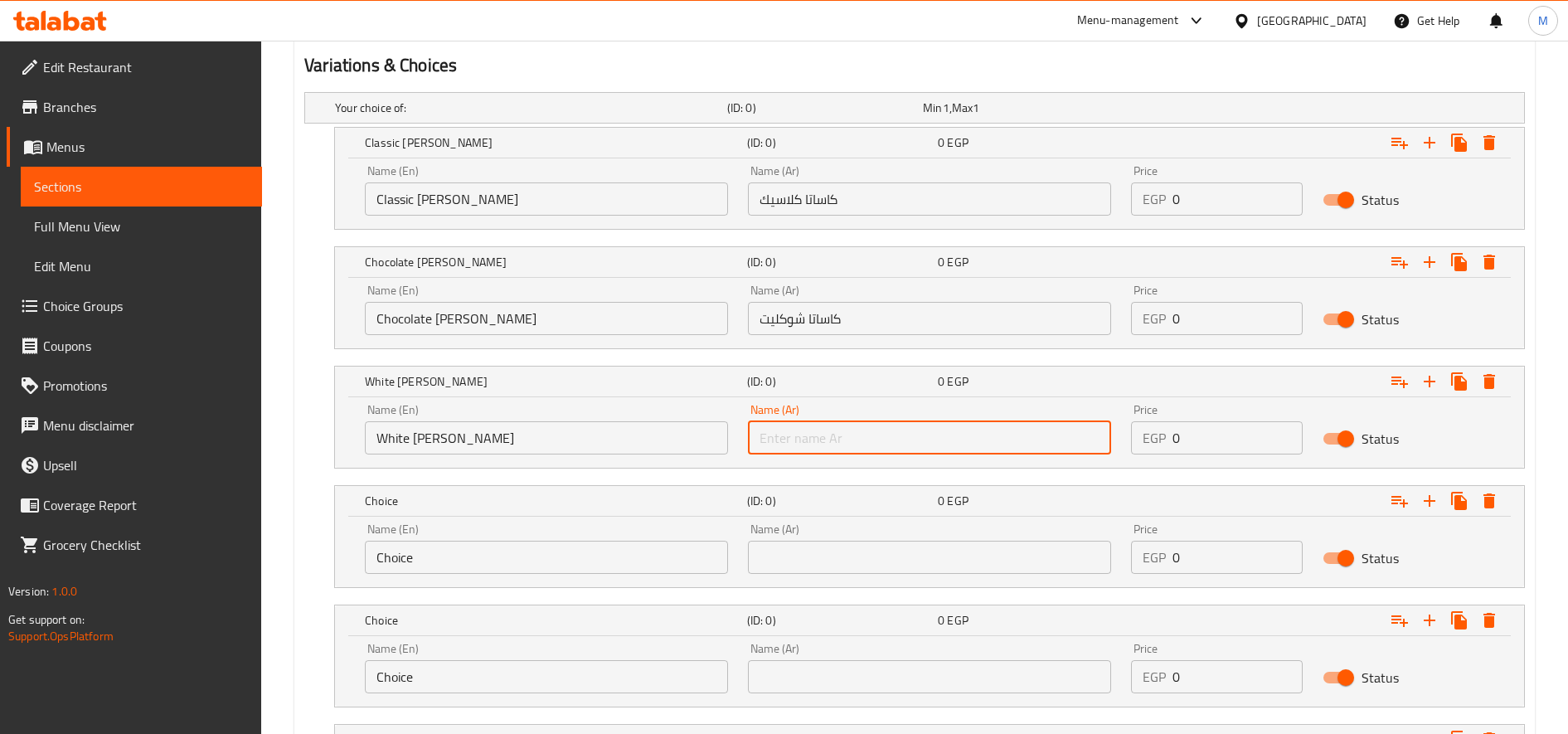
paste input "كاساتا وايت"
type input "كاساتا وايت"
click at [465, 566] on input "Choice" at bounding box center [546, 557] width 363 height 33
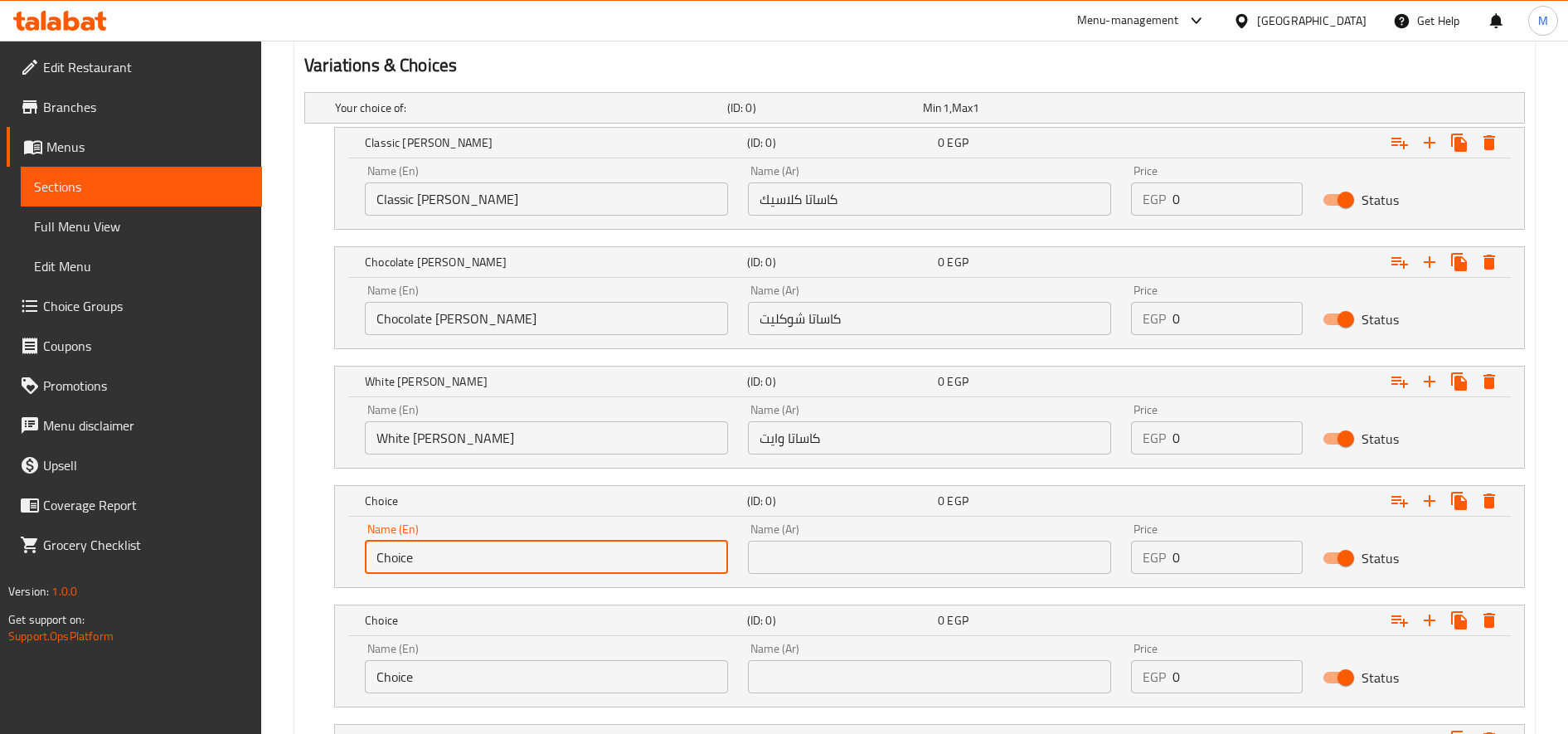
click at [465, 566] on input "Choice" at bounding box center [546, 557] width 363 height 33
paste input "aramel Cassata"
type input "Caramel Cassata"
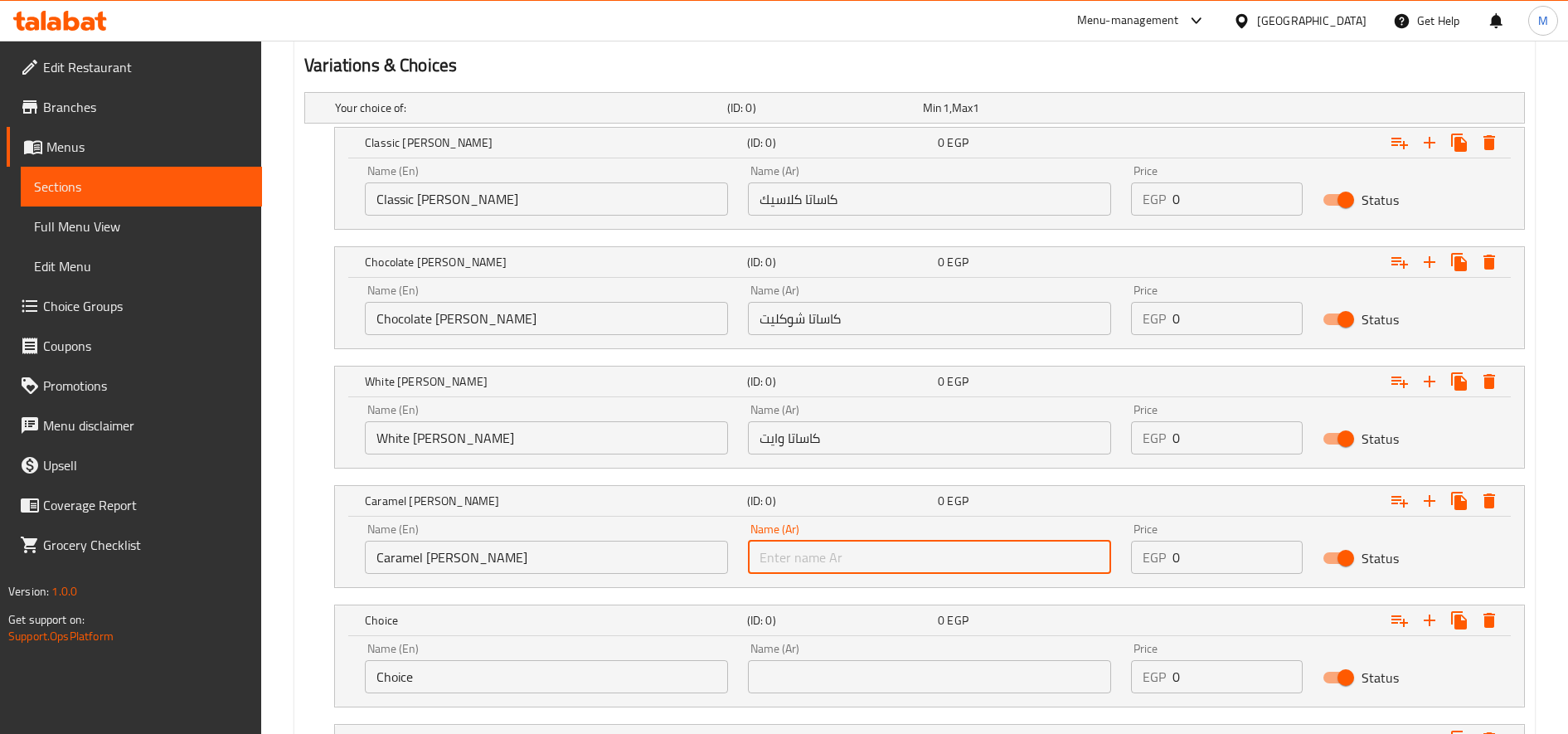
paste input "كاساتا كراميل"
type input "كاساتا كراميل"
click at [451, 685] on input "Choice" at bounding box center [546, 677] width 363 height 33
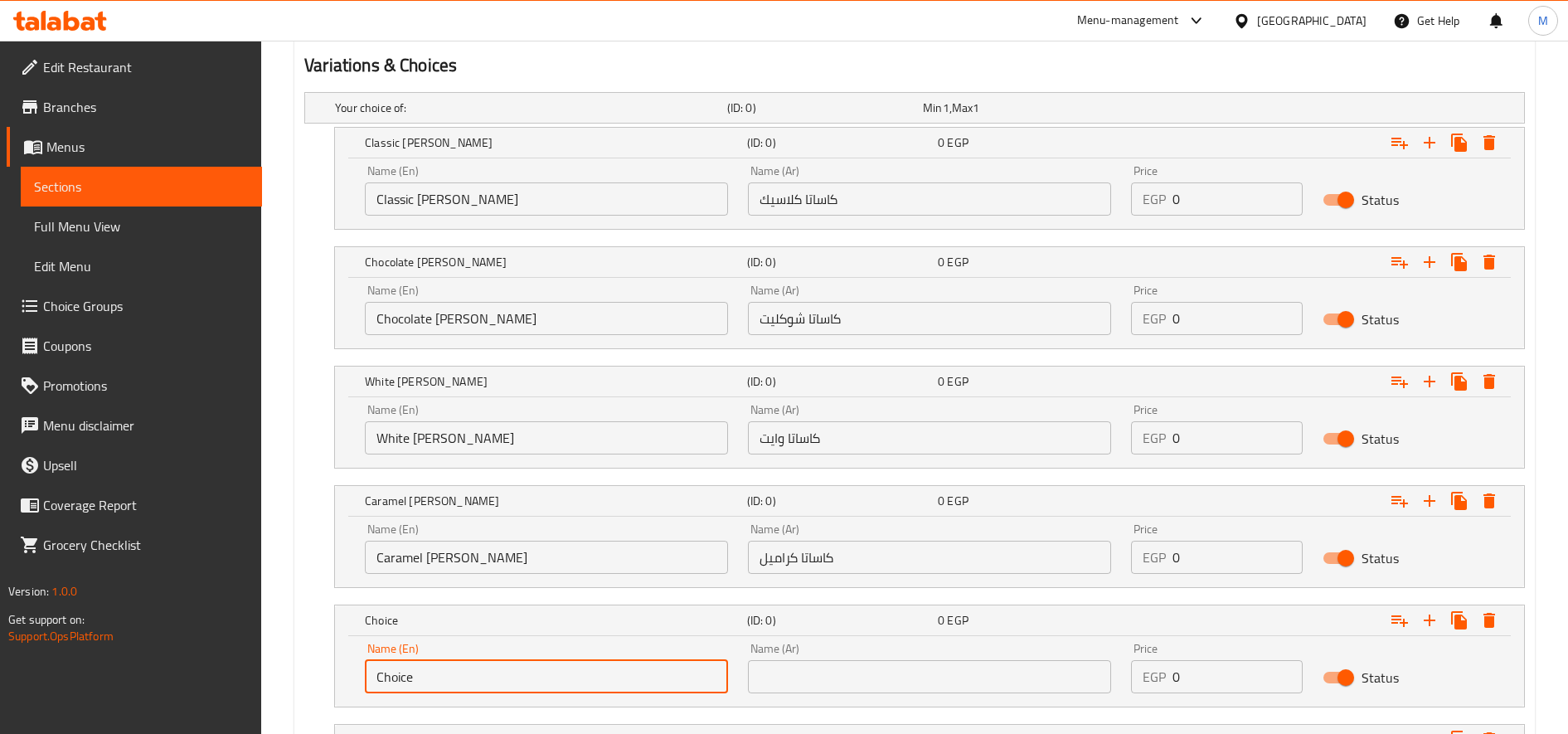
click at [451, 685] on input "Choice" at bounding box center [546, 677] width 363 height 33
paste input "Lotus Cassata"
type input "Lotus Cassata"
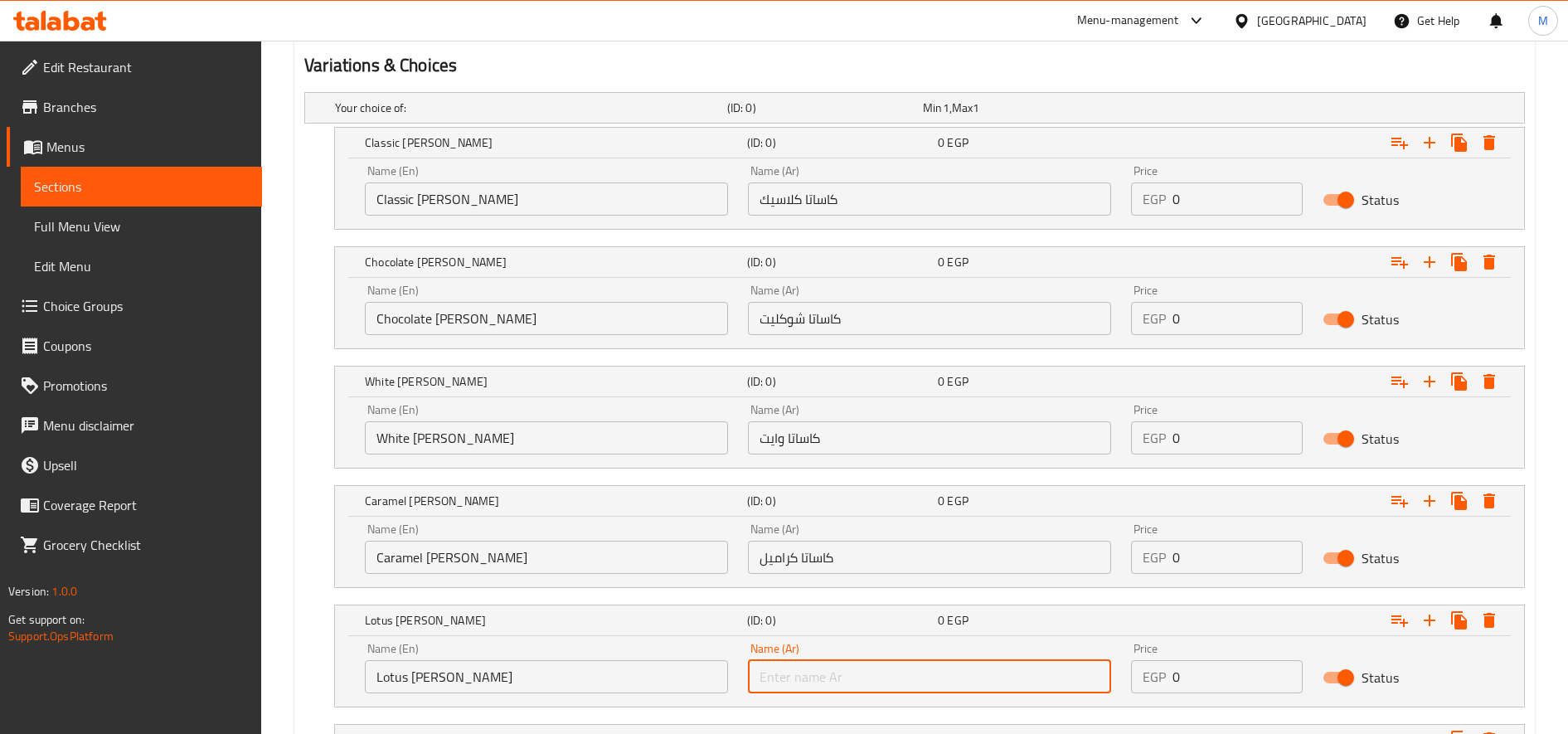
paste input "كاساتا لوتس"
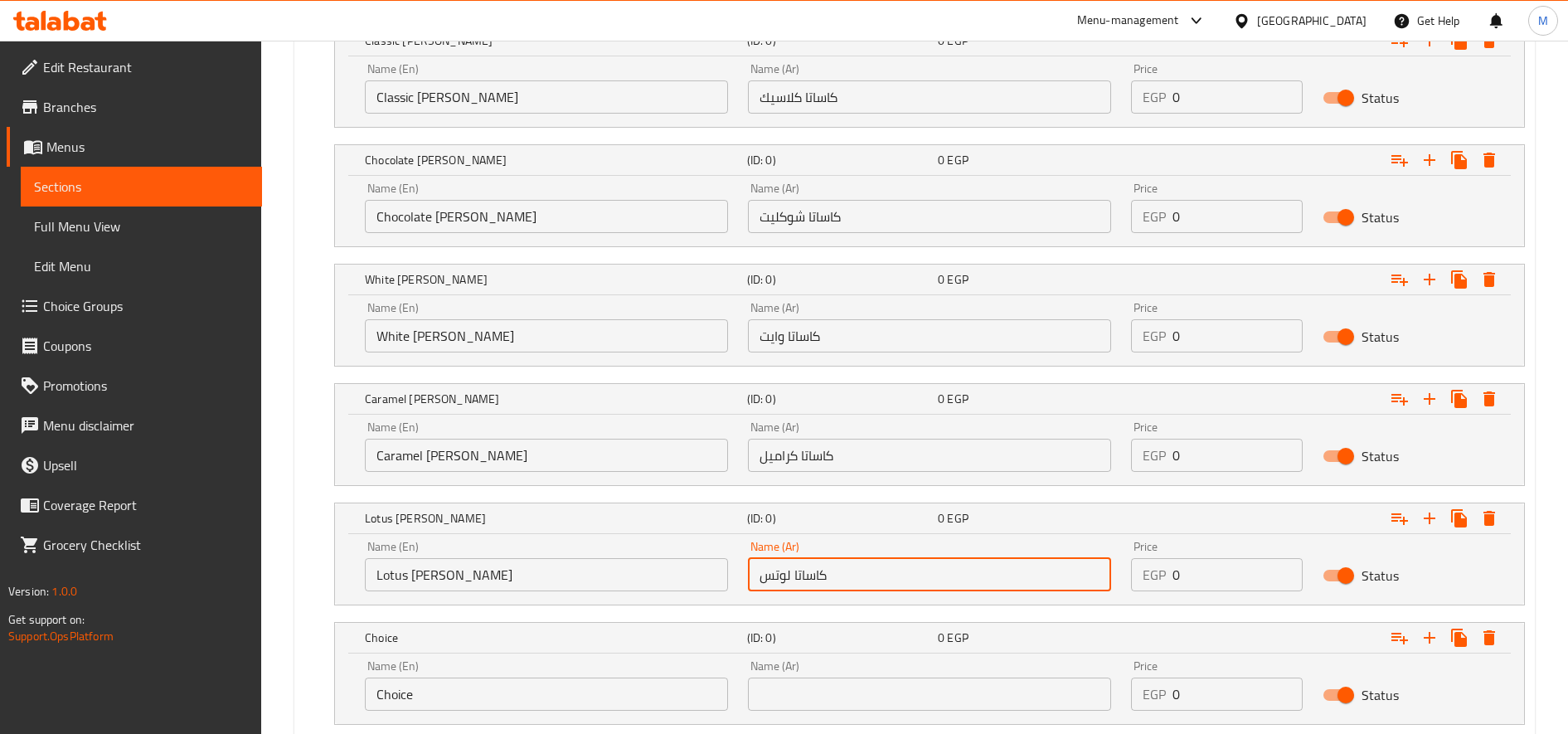
scroll to position [1096, 0]
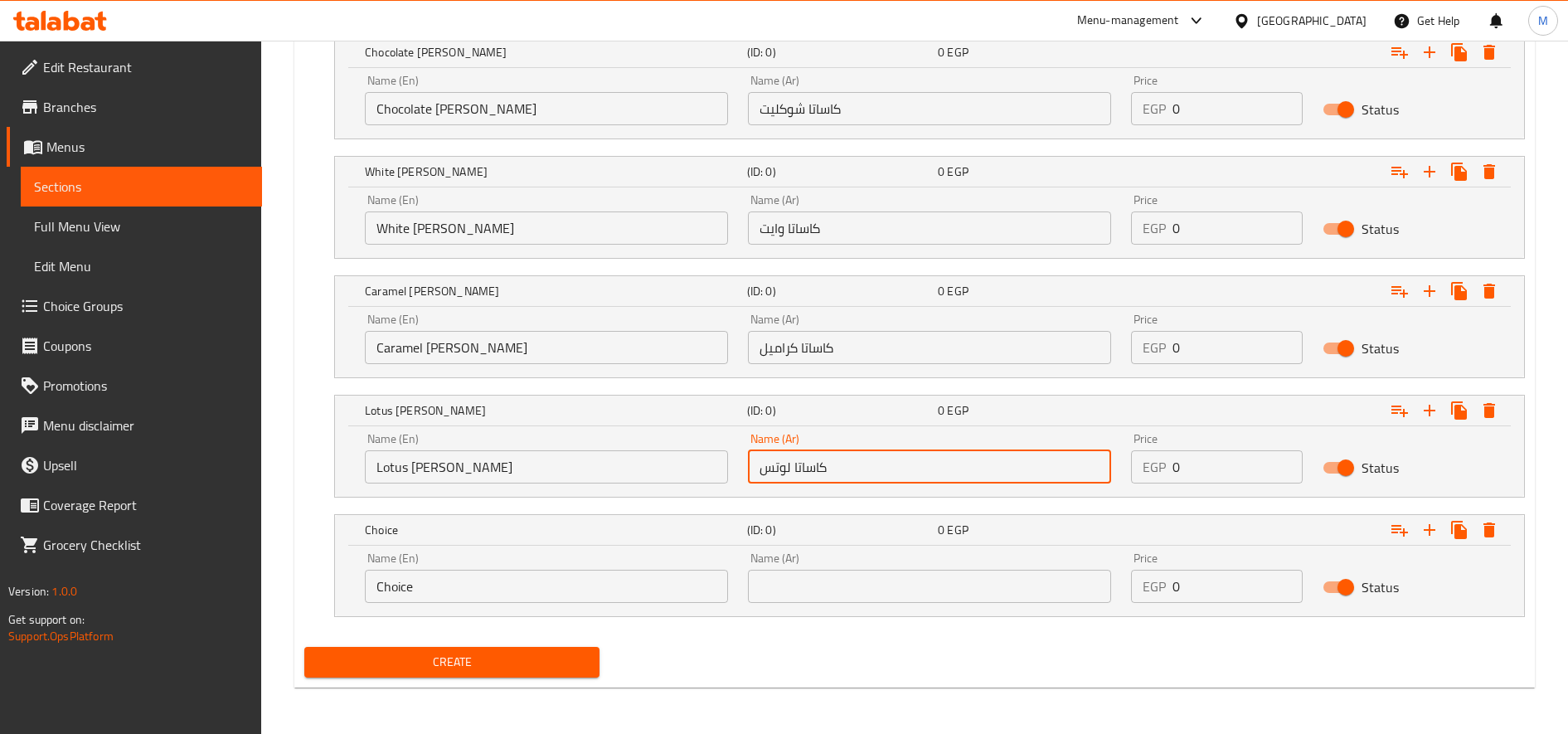
type input "كاساتا لوتس"
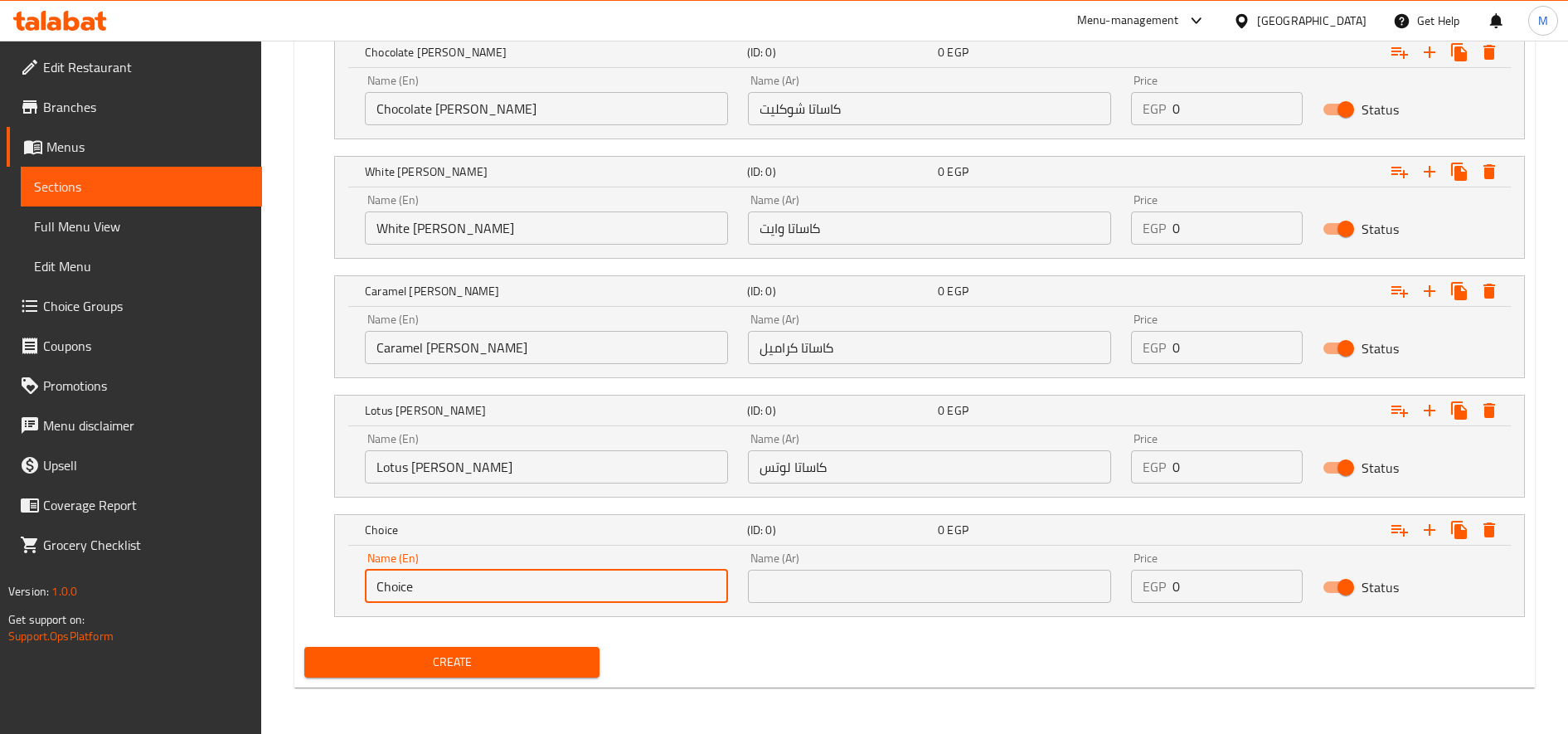
click at [446, 580] on input "Choice" at bounding box center [546, 587] width 363 height 33
paste input "Oreo Cassata"
type input "Oreo Cassata"
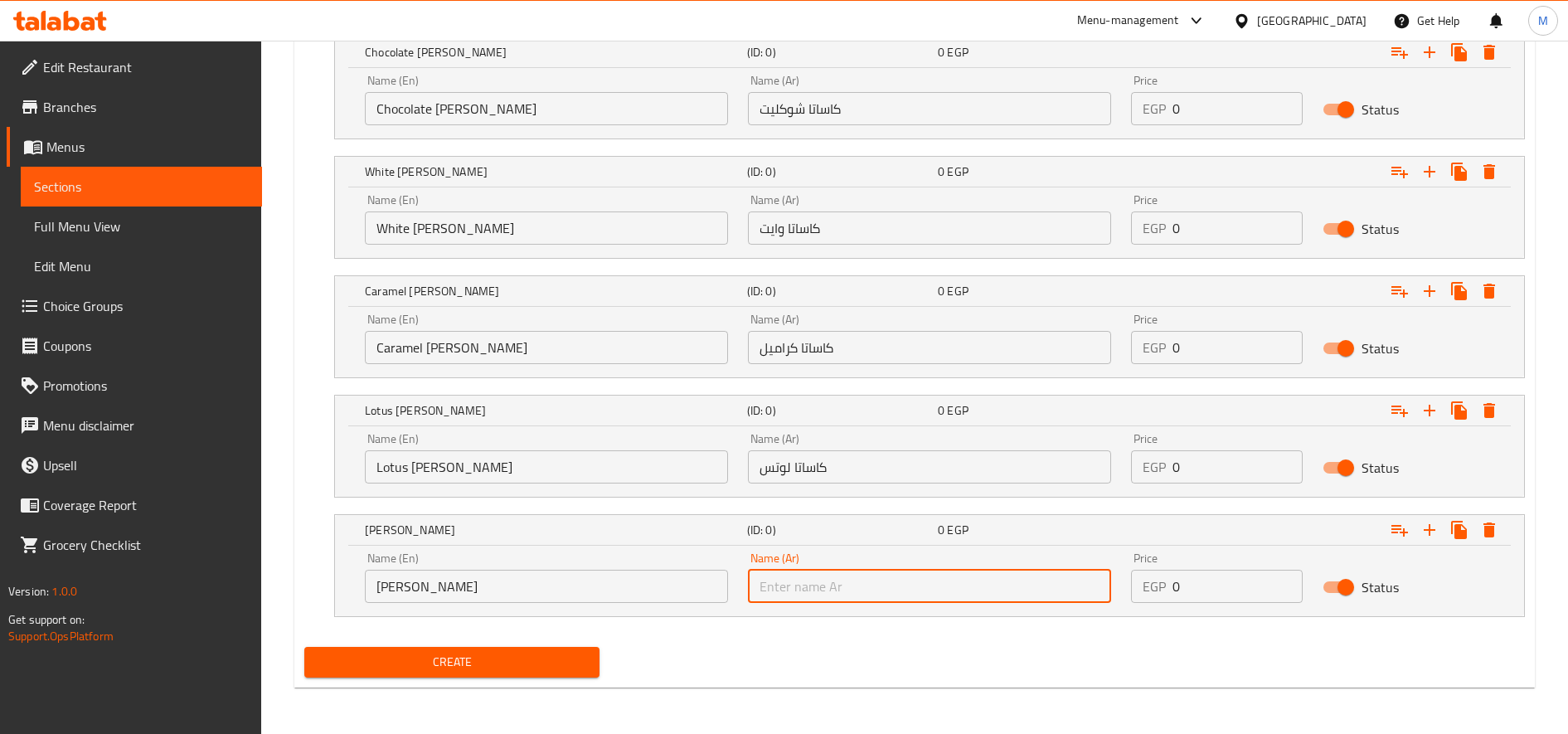
paste input "كاساتا اوريو"
type input "كاساتا اوريو"
click at [1432, 534] on icon "Expand" at bounding box center [1429, 530] width 20 height 20
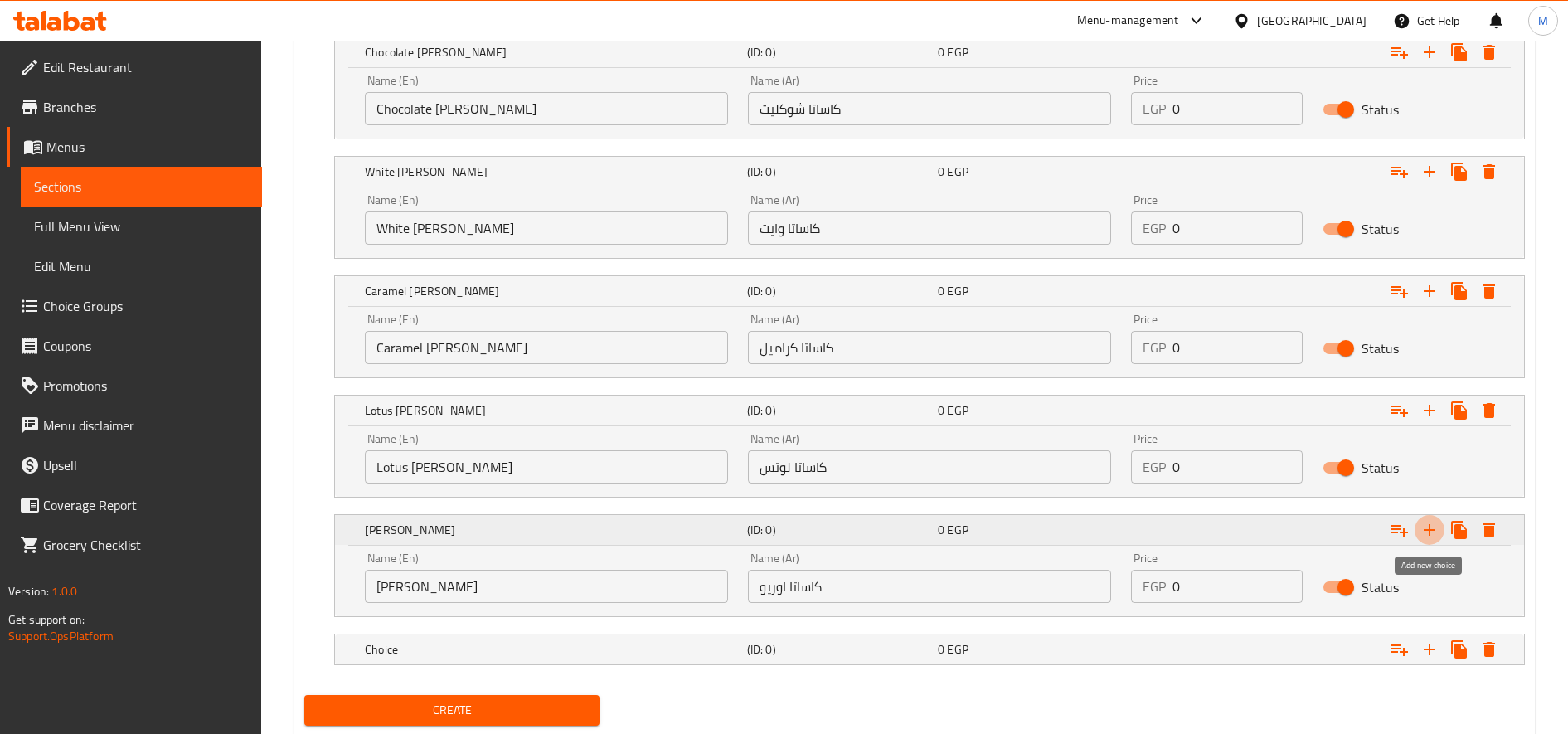
click at [1432, 534] on icon "Expand" at bounding box center [1429, 530] width 20 height 20
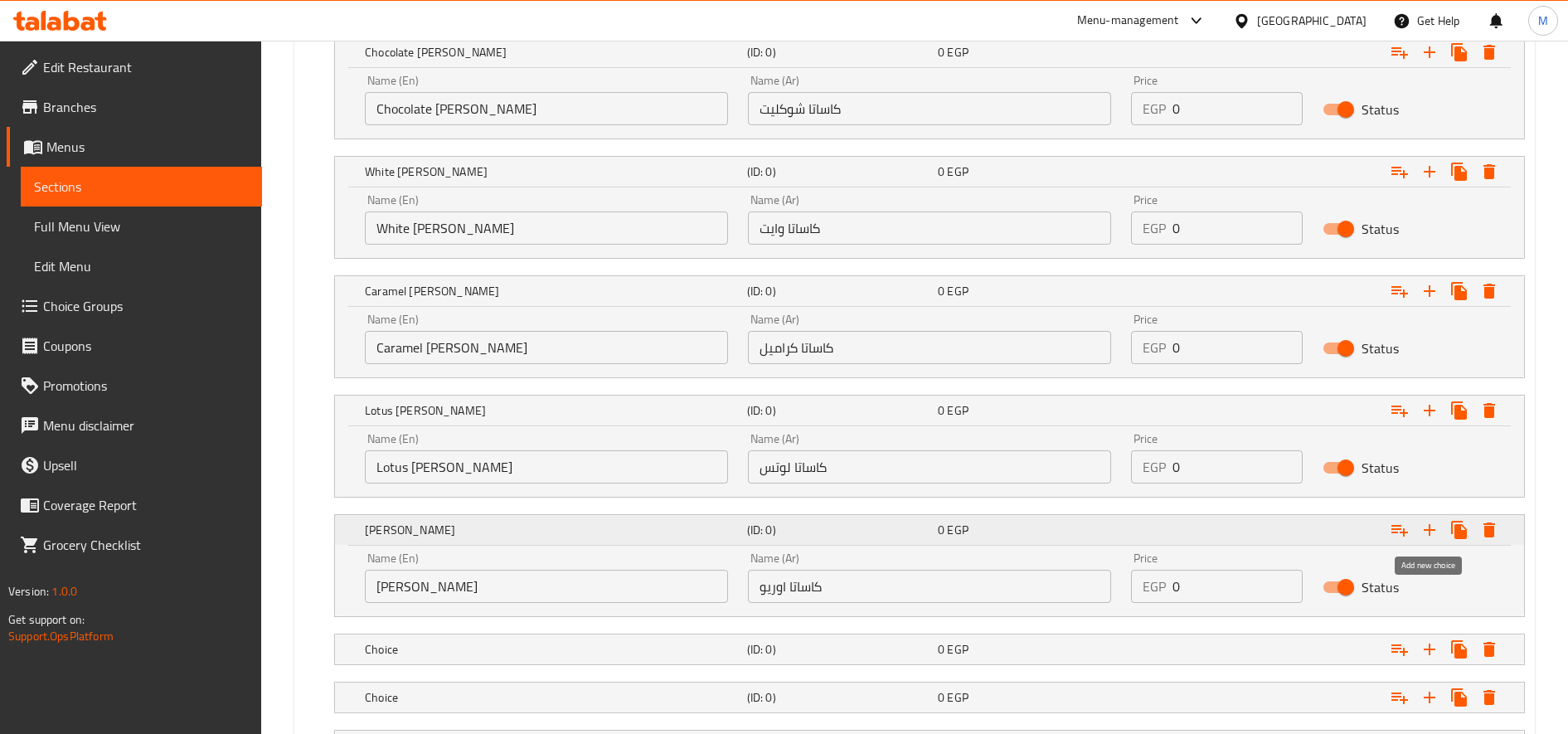
click at [1432, 534] on icon "Expand" at bounding box center [1429, 530] width 20 height 20
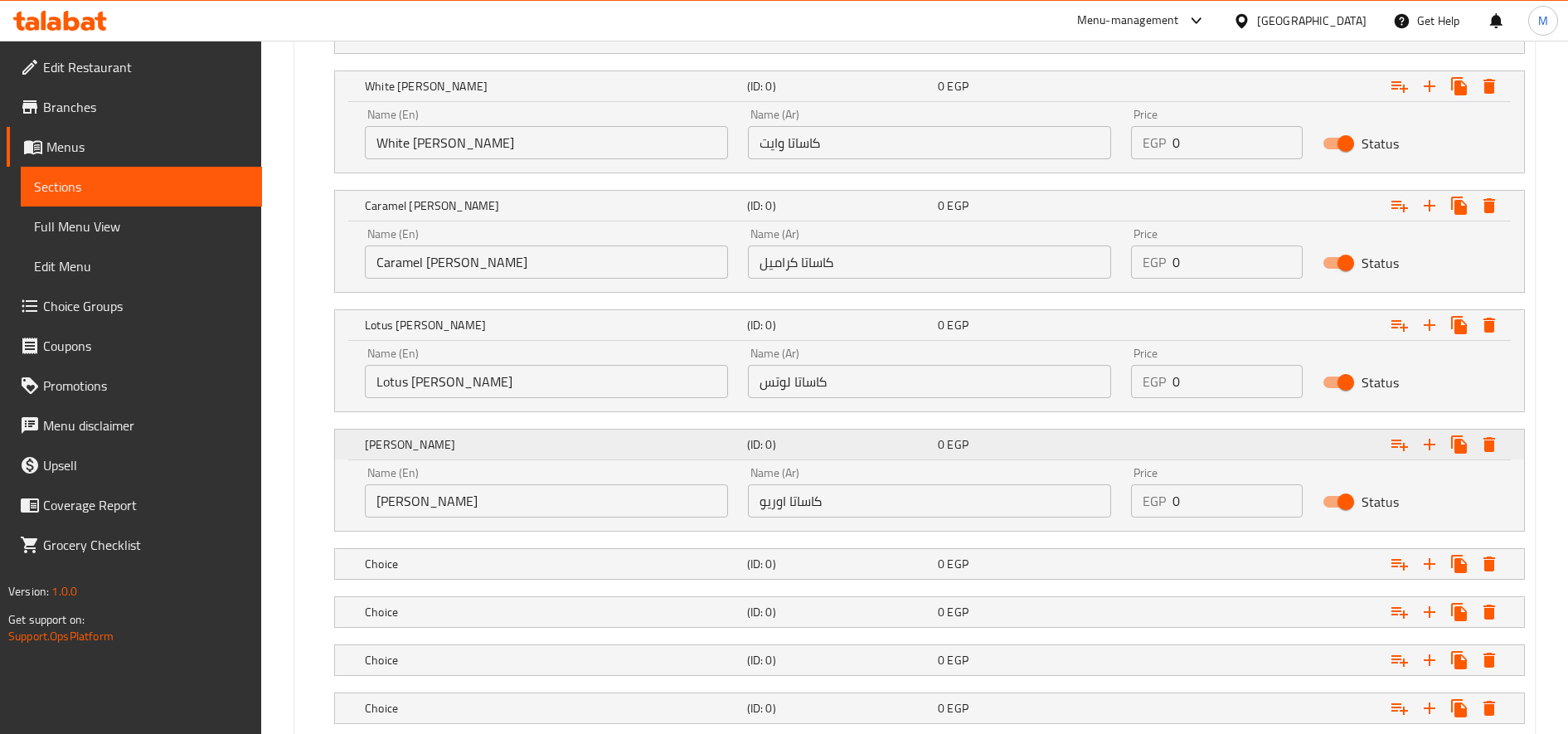
scroll to position [1288, 0]
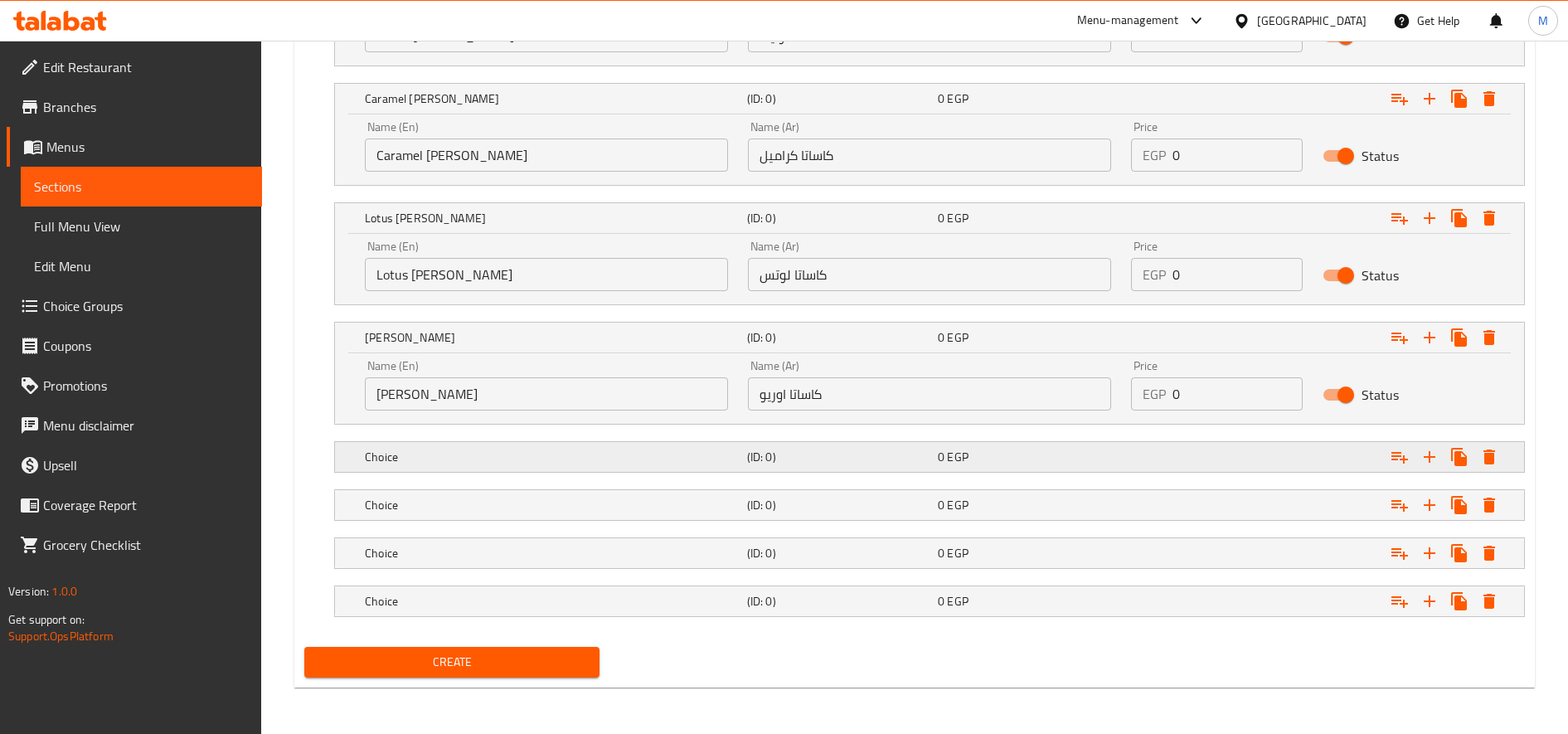
click at [595, 469] on div "Choice (ID: 0) 0 EGP" at bounding box center [934, 457] width 1146 height 36
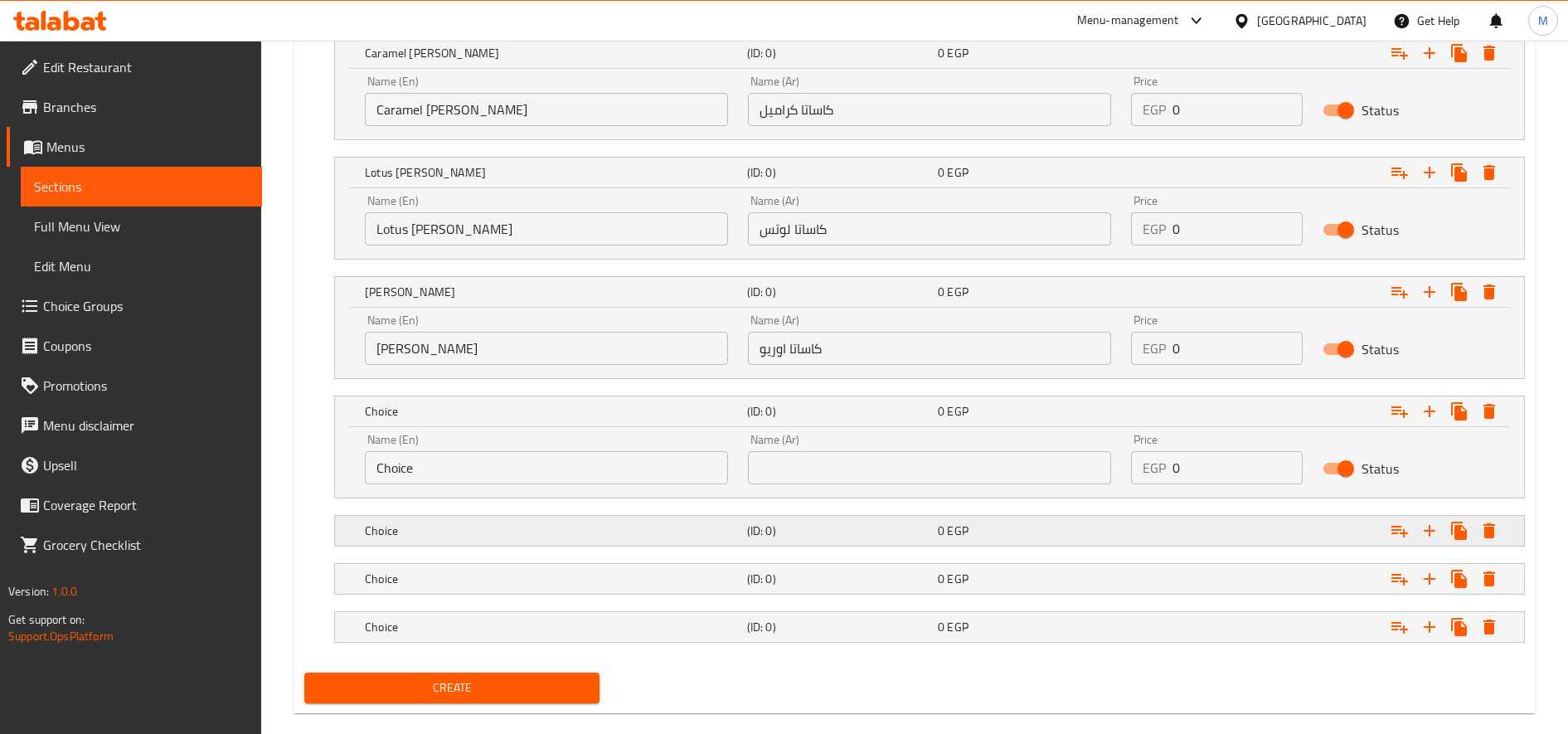
scroll to position [1359, 0]
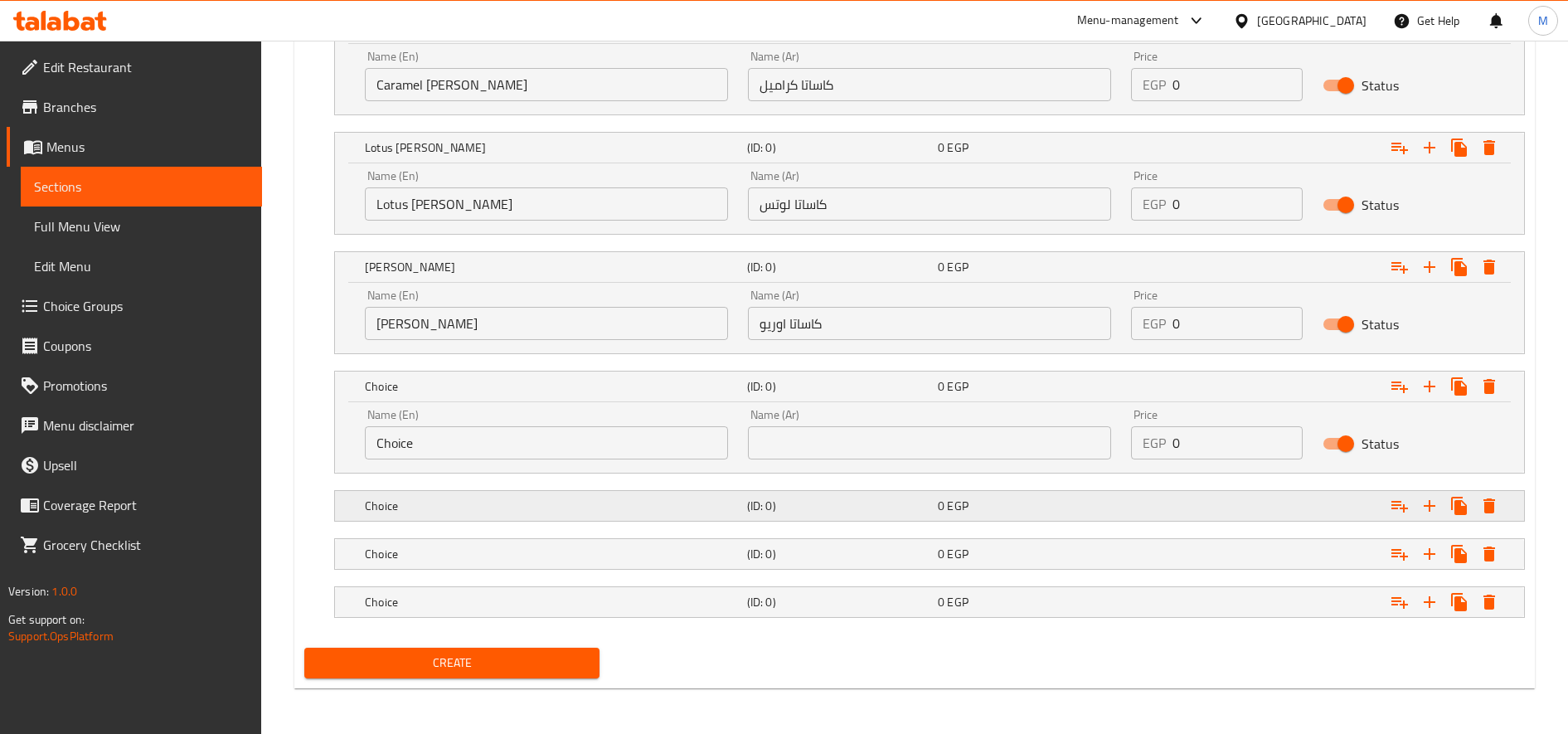
click at [601, 507] on h5 "Choice" at bounding box center [552, 506] width 376 height 16
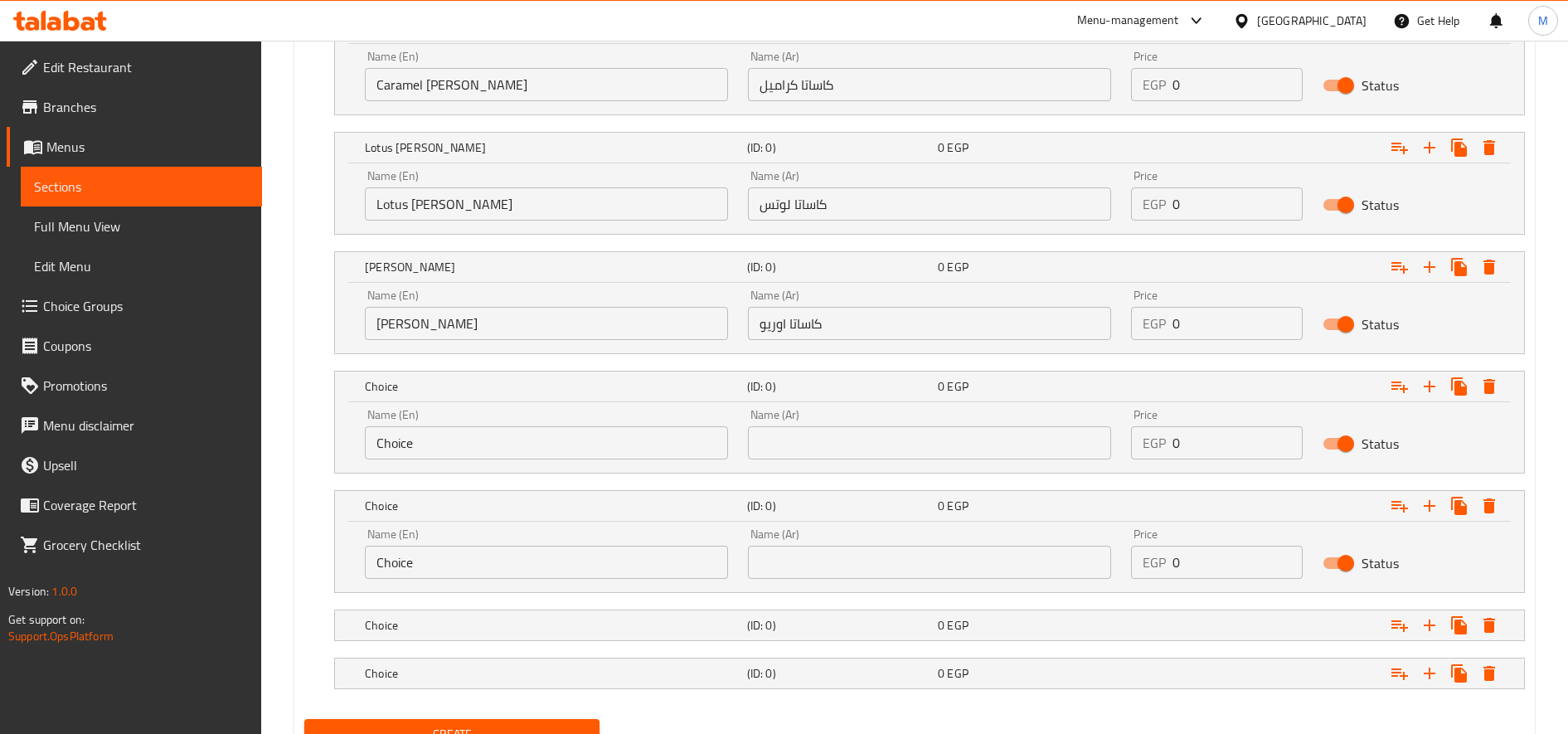
click at [582, 591] on div "Name (En) Choice Name (En) Name (Ar) Name (Ar) Price EGP 0 Price Status" at bounding box center [929, 556] width 1189 height 70
click at [577, 626] on h5 "Choice" at bounding box center [552, 625] width 376 height 16
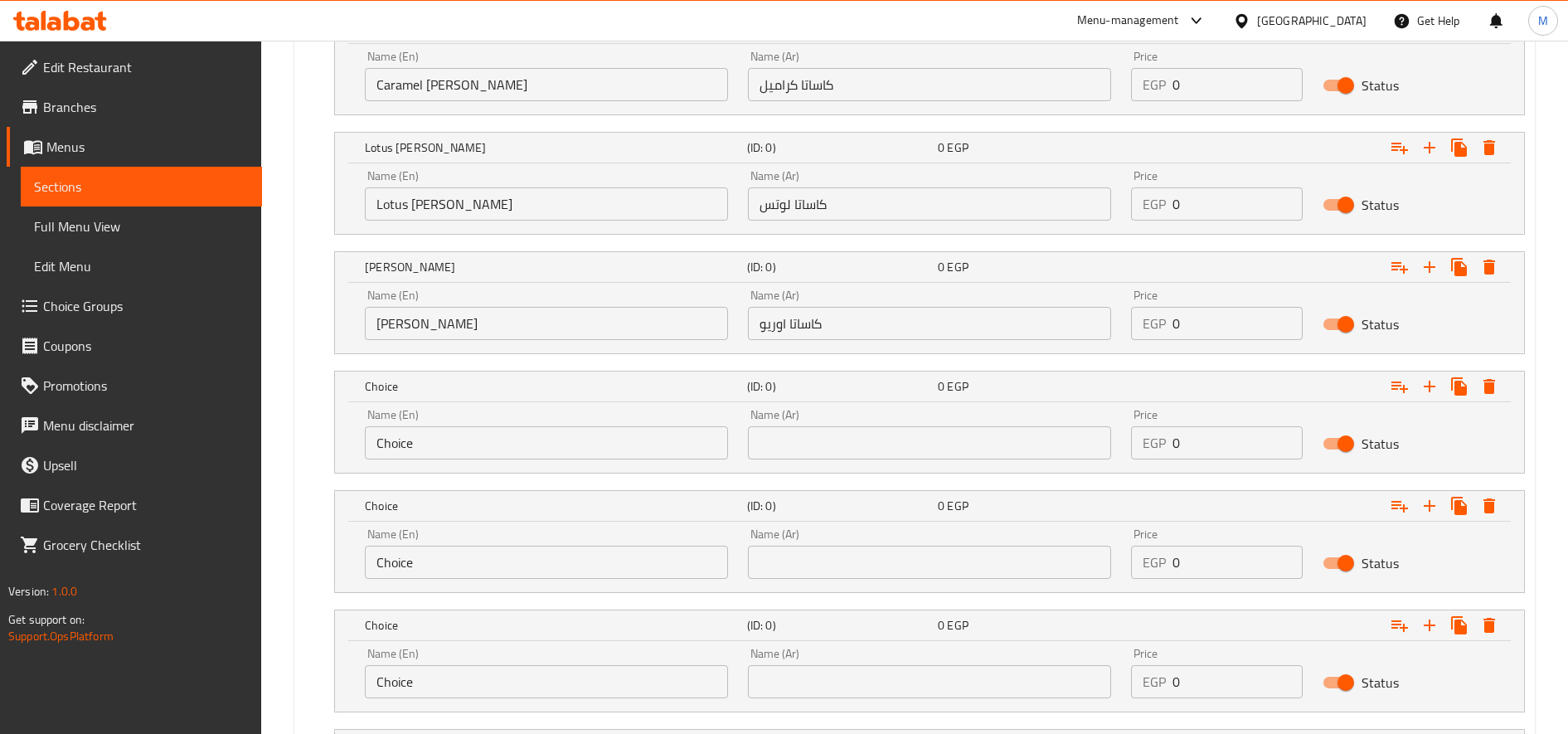
scroll to position [1503, 0]
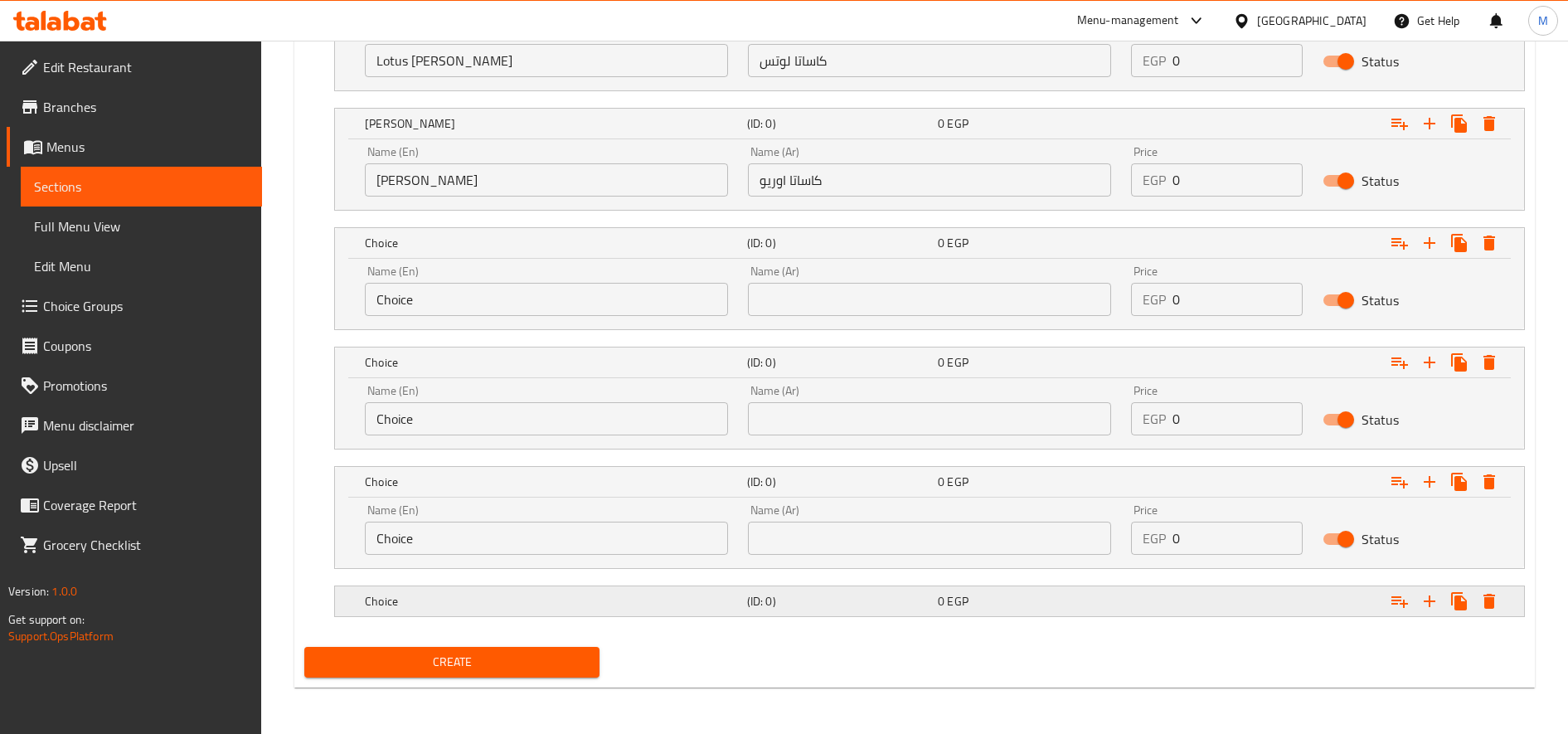
click at [584, 609] on h5 "Choice" at bounding box center [552, 601] width 376 height 16
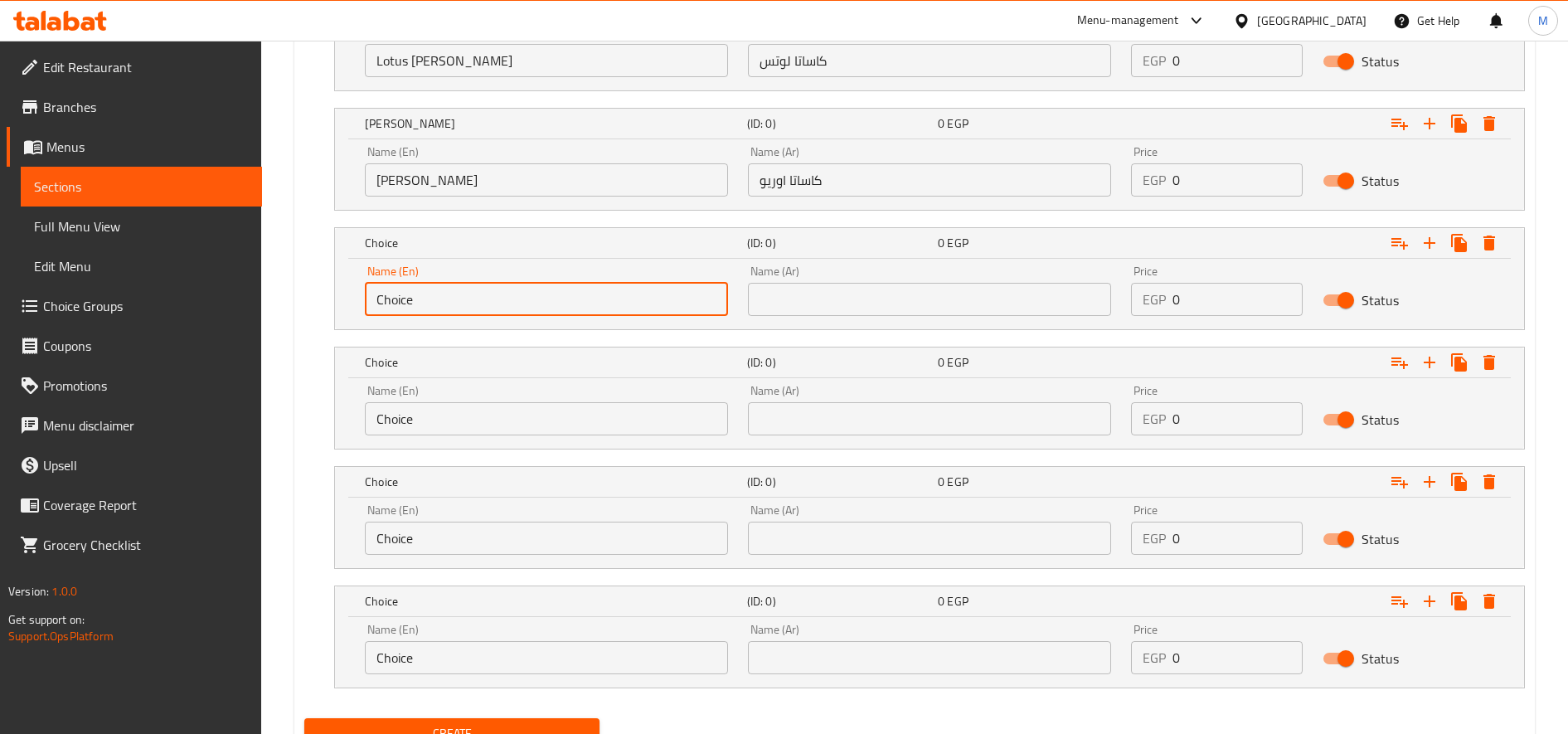
click at [560, 306] on input "Choice" at bounding box center [546, 299] width 363 height 33
paste input "assata Ferrero And Pistachio"
type input "Cassata Ferrero And Pistachio"
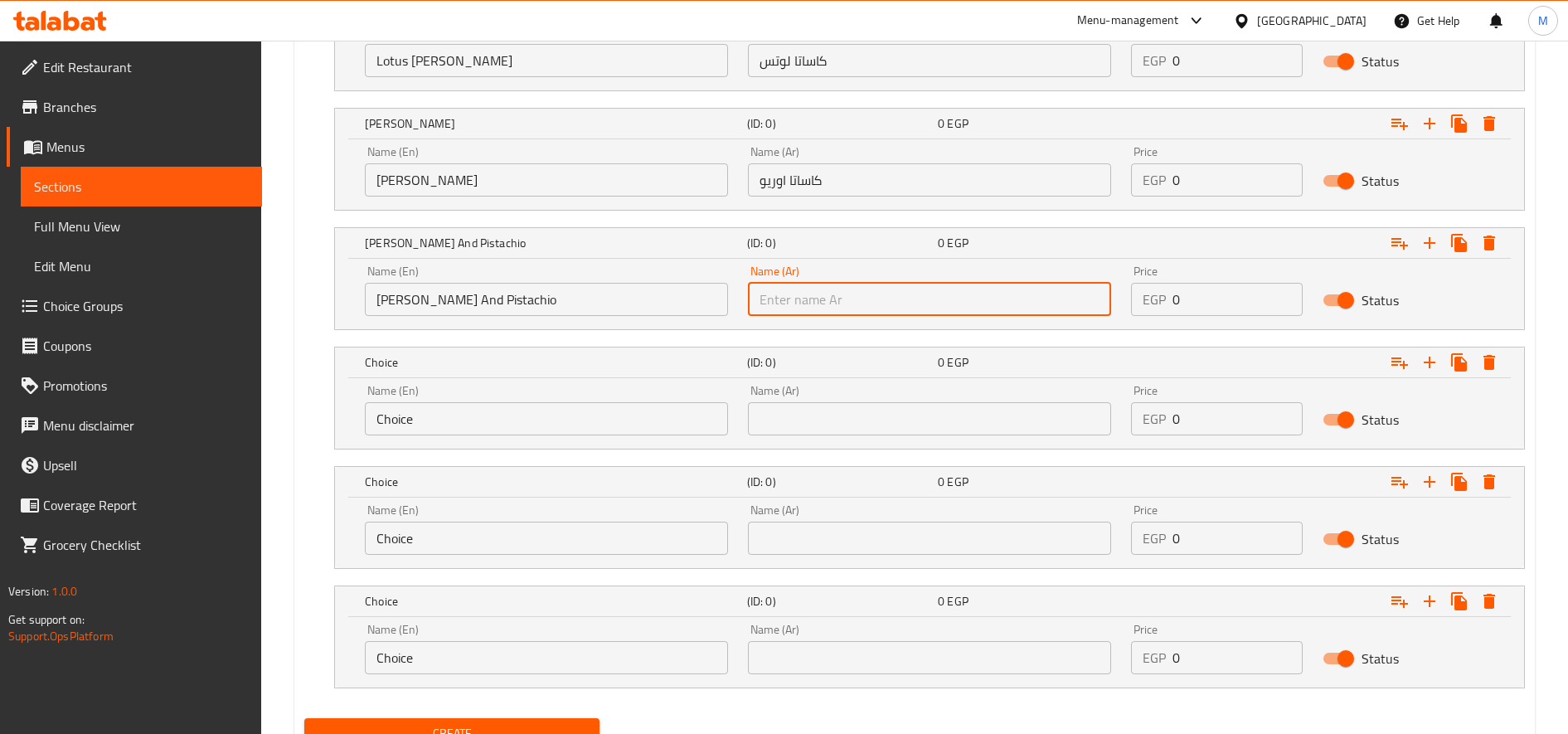
paste input "كاساتا فريرو وفسدق"
type input "كاساتا فريرو وفسدق"
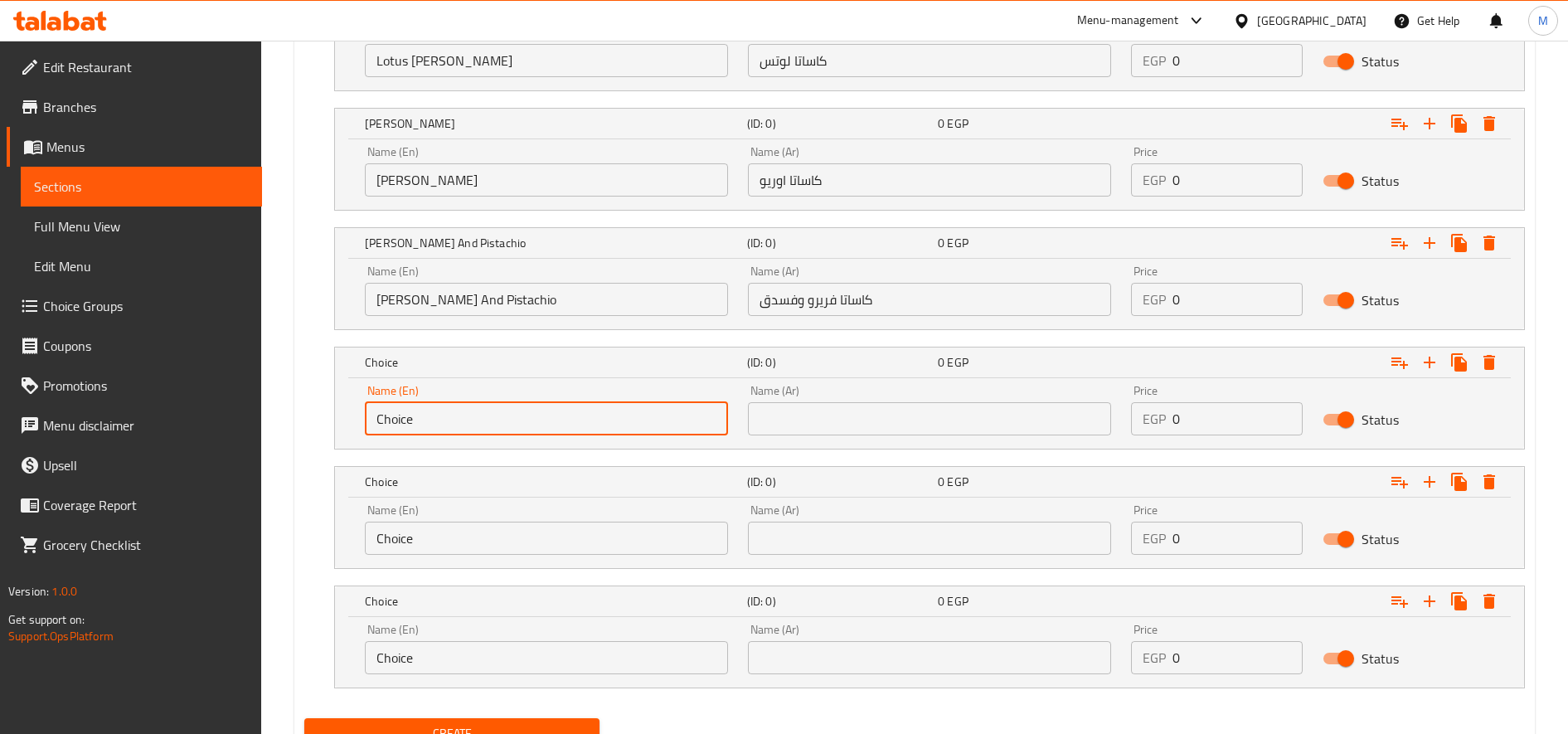
paste input "Fruits Cassata"
type input "Fruits Cassata"
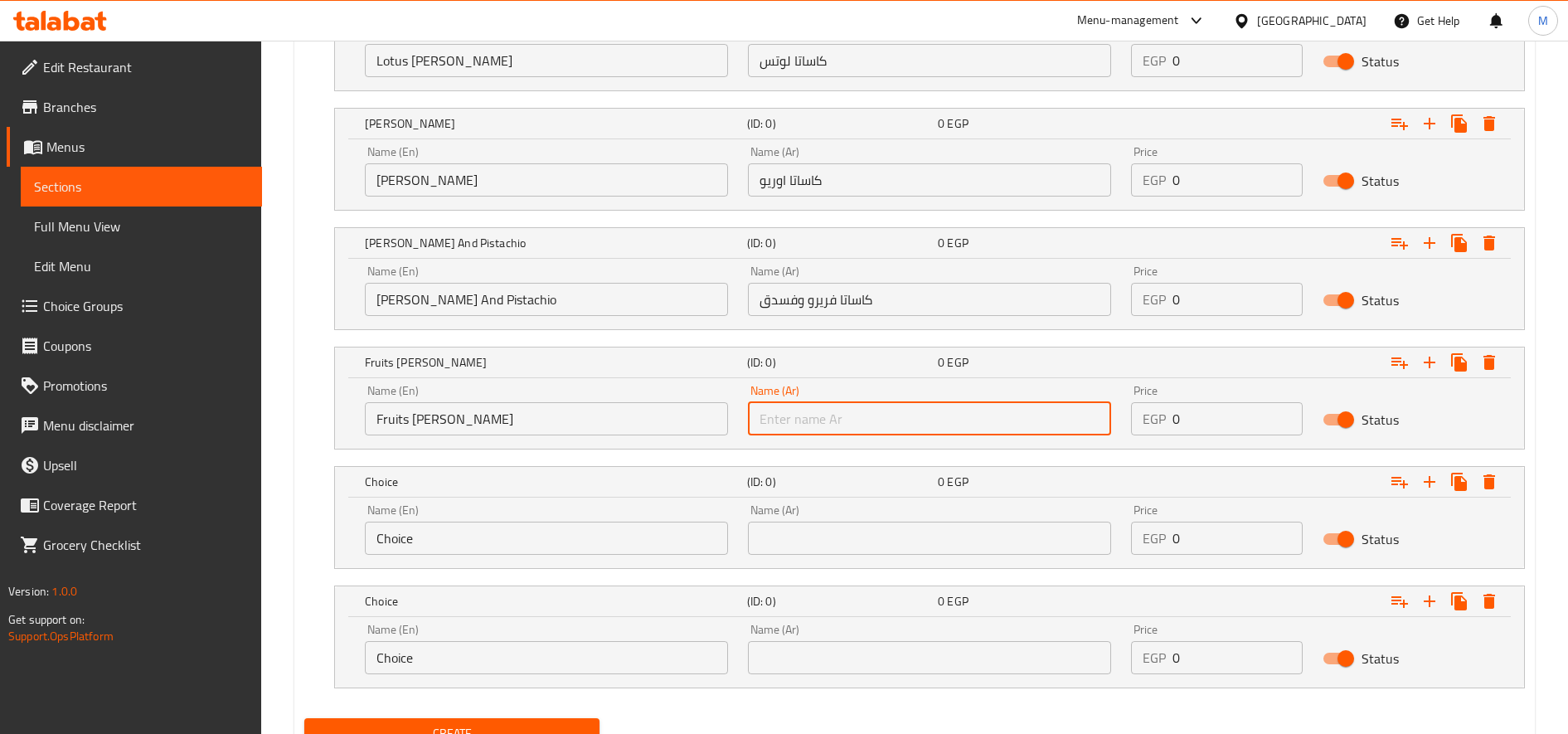
paste input "كاساتا فواكه"
type input "كاساتا فواكه"
click at [463, 548] on input "Choice" at bounding box center [546, 538] width 363 height 33
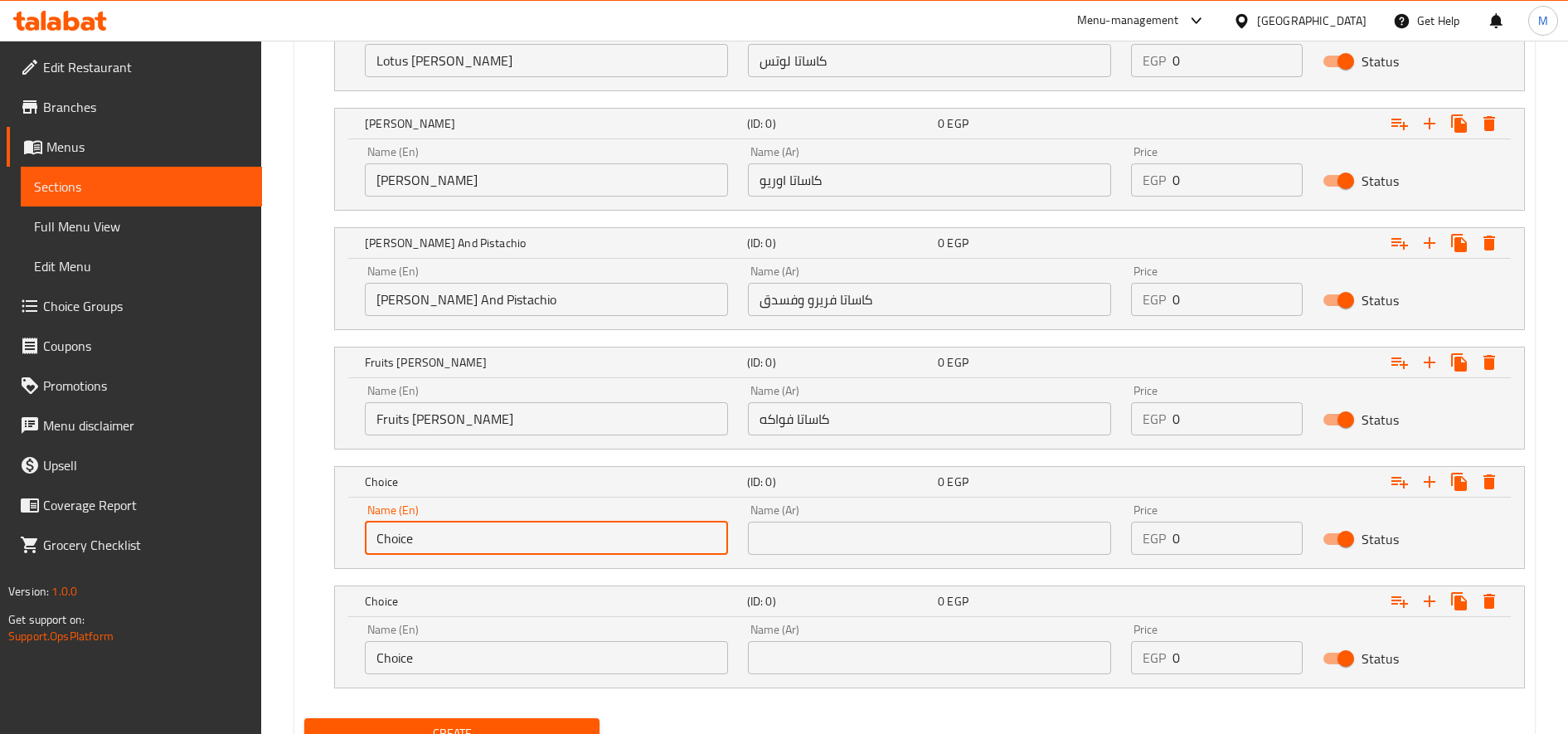
click at [463, 548] on input "Choice" at bounding box center [546, 538] width 363 height 33
paste input "Mix Chocolate Cassata"
type input "Mix Chocolate Cassata"
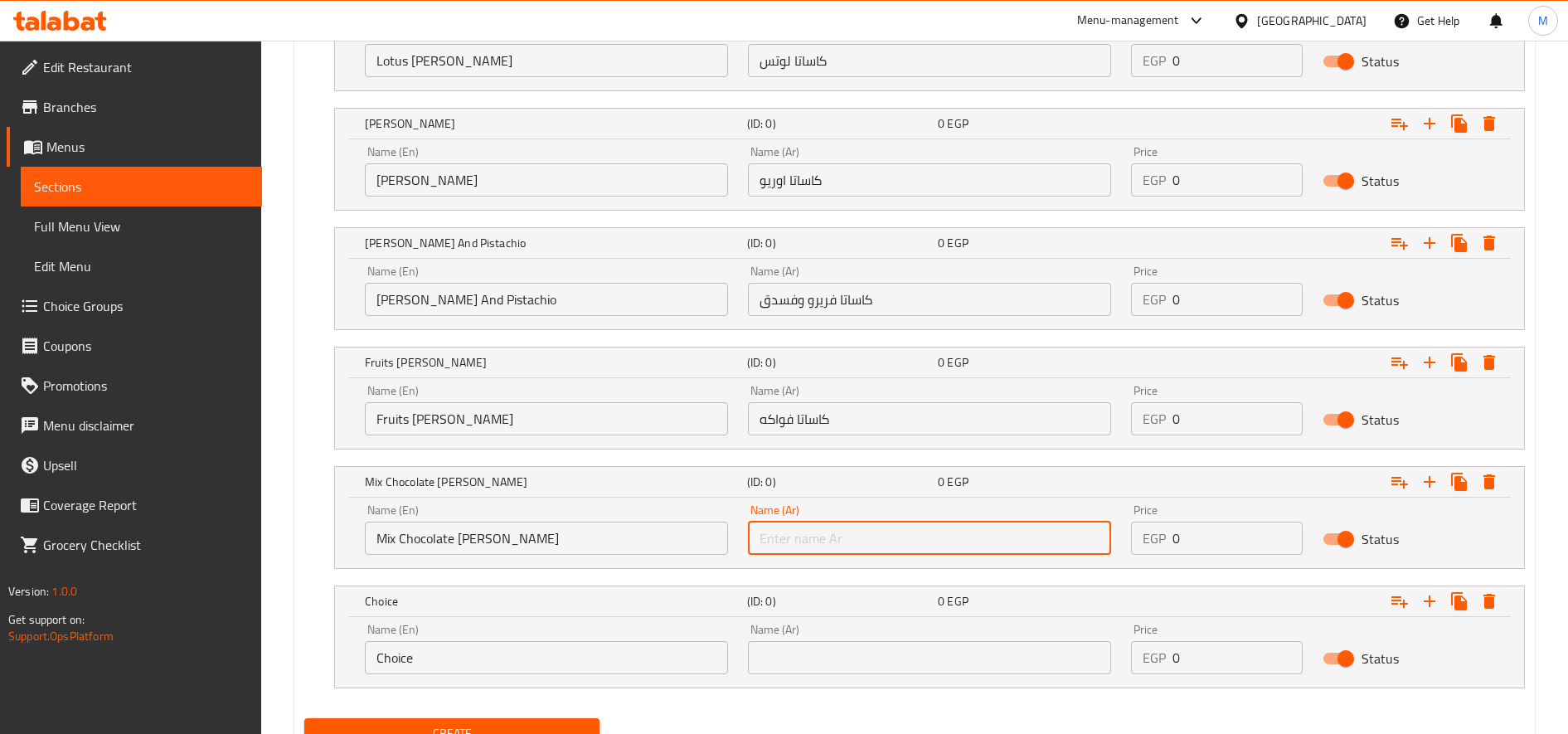
paste input "كاساتا ميكس شوكليت"
type input "كاساتا ميكس شوكليت"
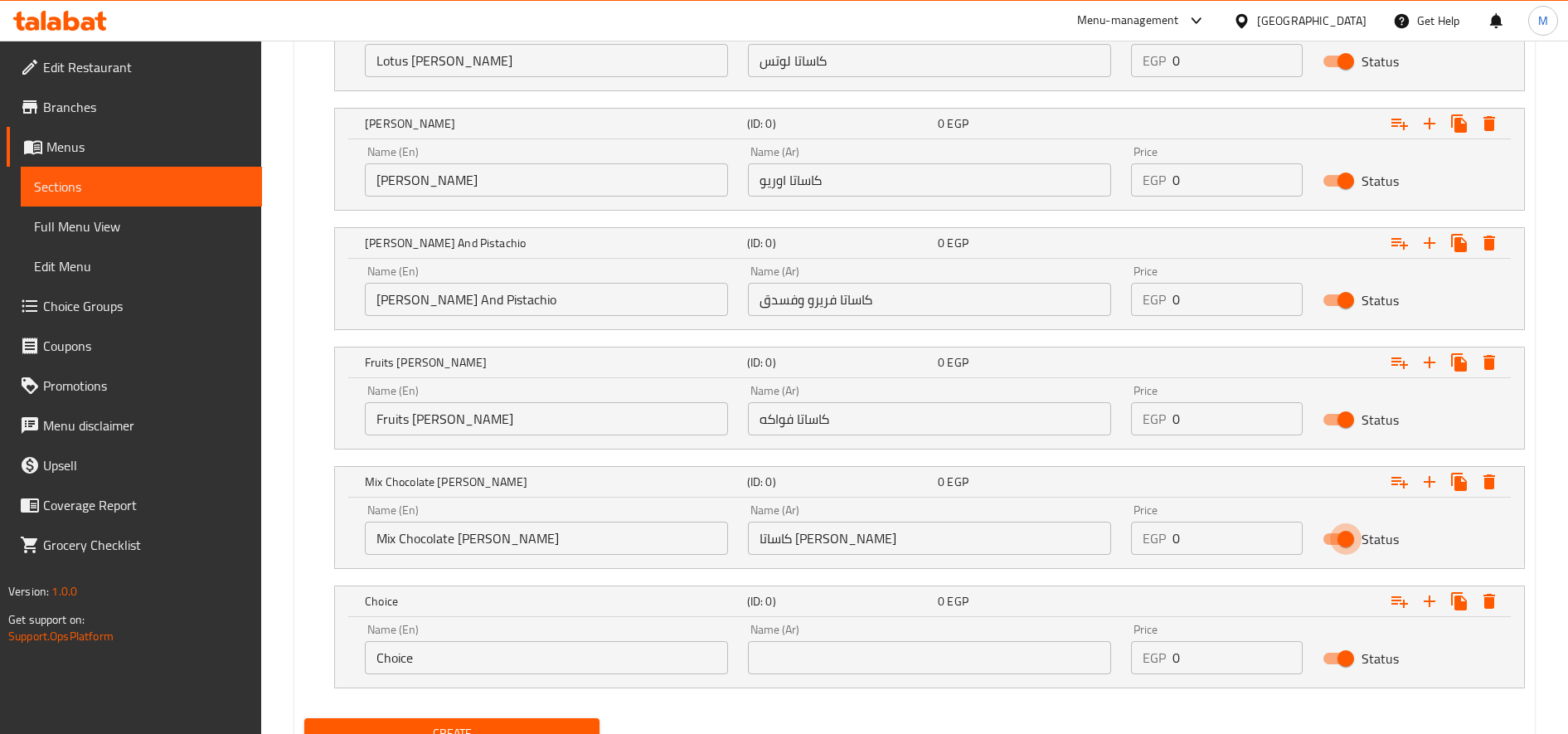
click at [428, 647] on input "Choice" at bounding box center [546, 658] width 363 height 33
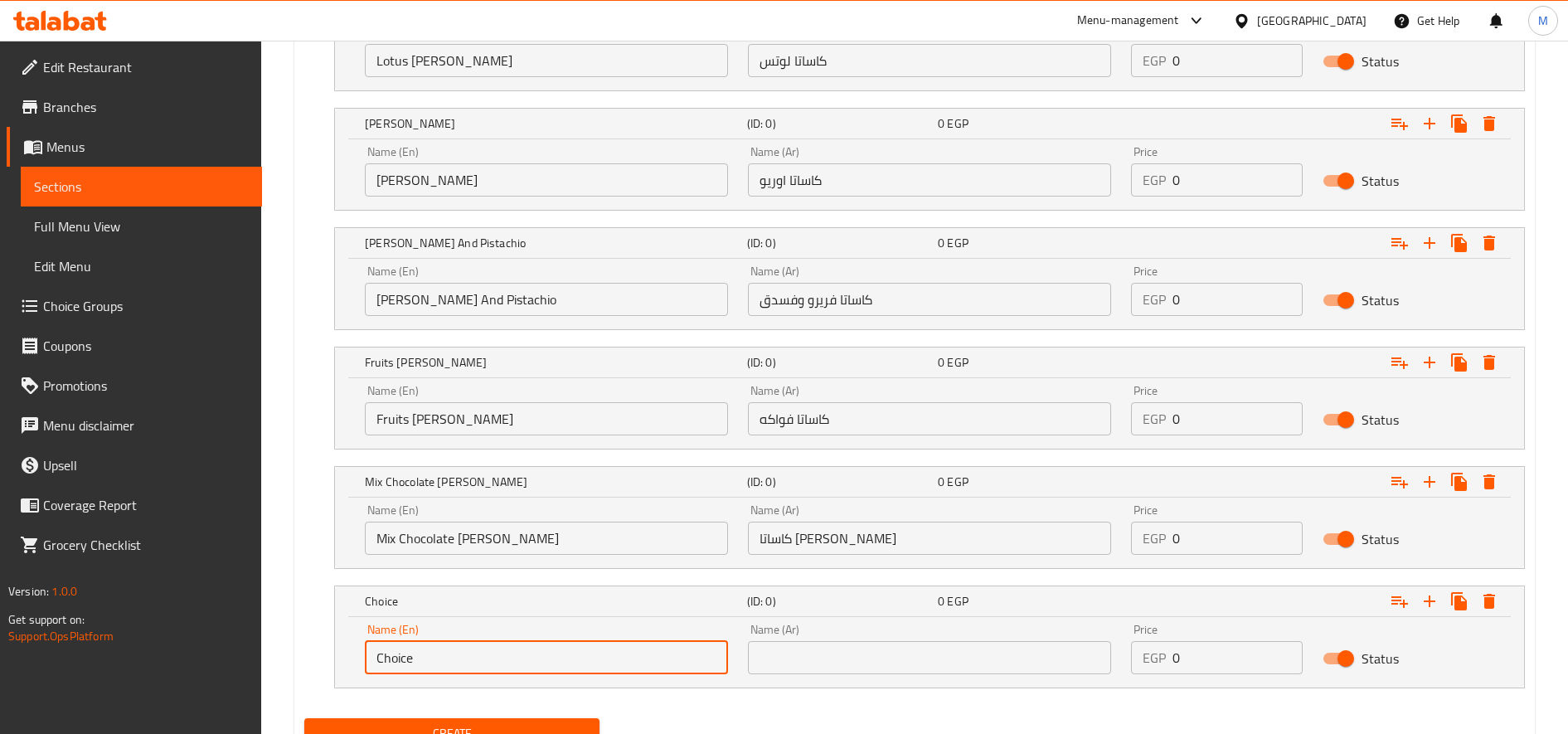
click at [428, 647] on input "Choice" at bounding box center [546, 658] width 363 height 33
paste input "Qeshta"
type input "Qeshta"
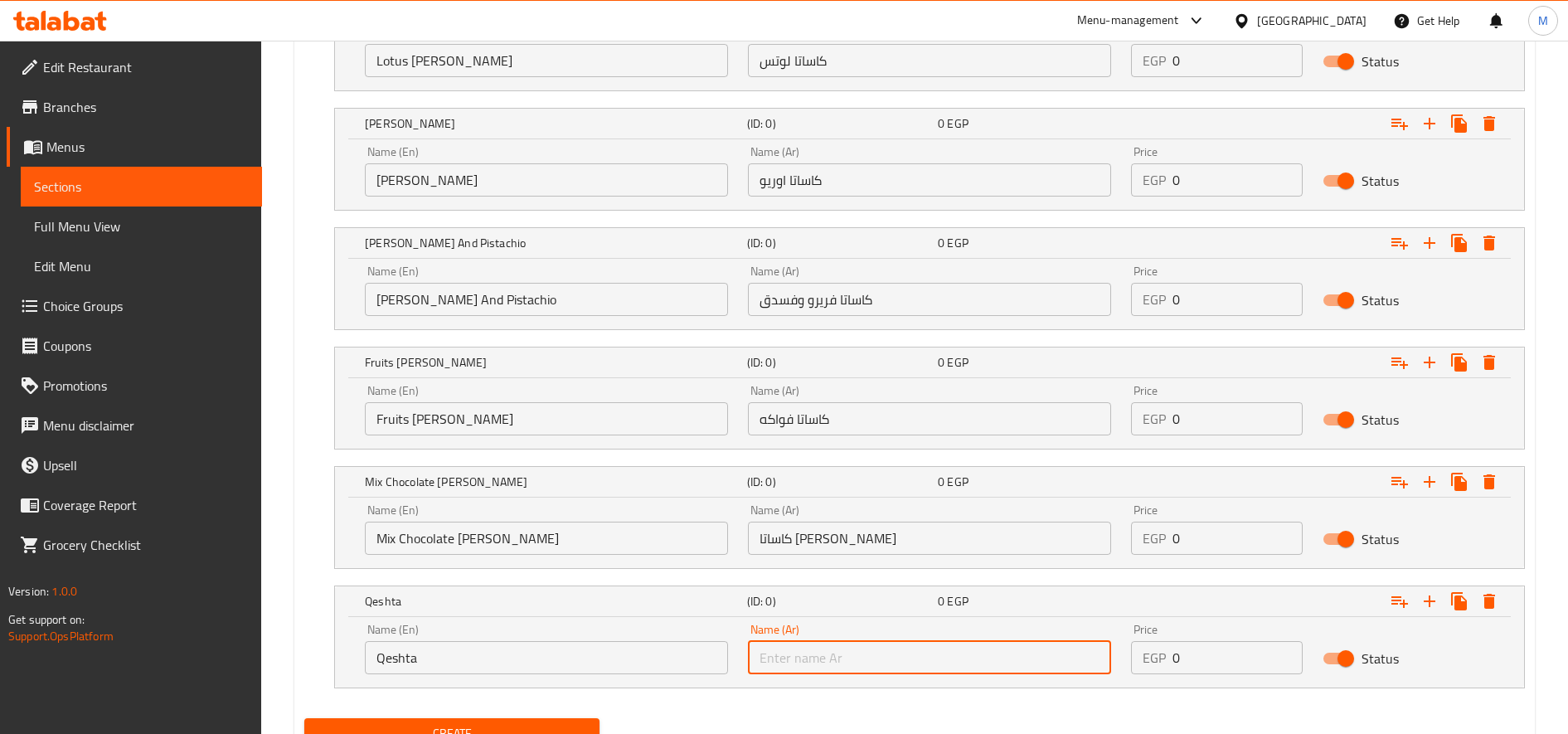
paste input "قشطة"
type input "قشطة"
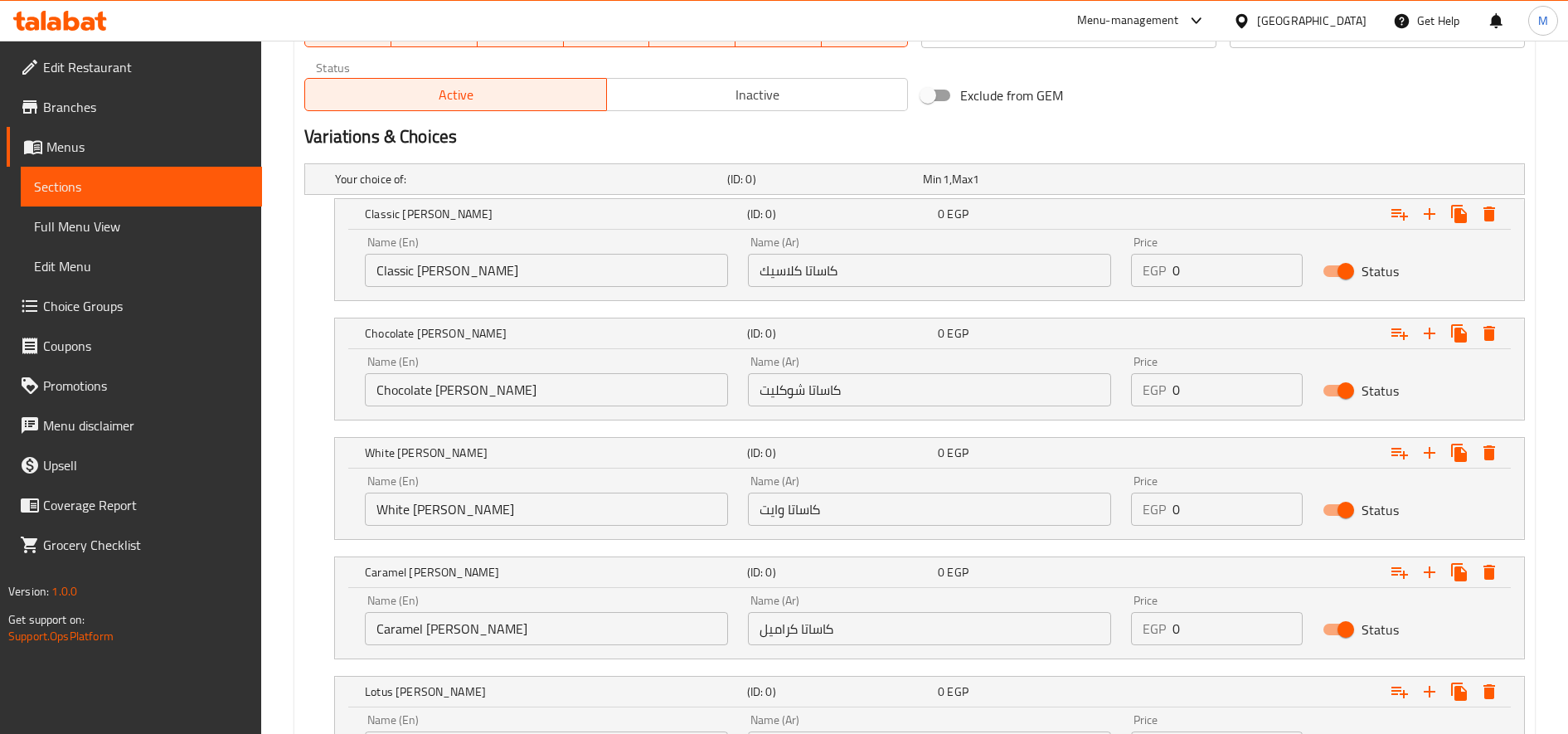
scroll to position [811, 0]
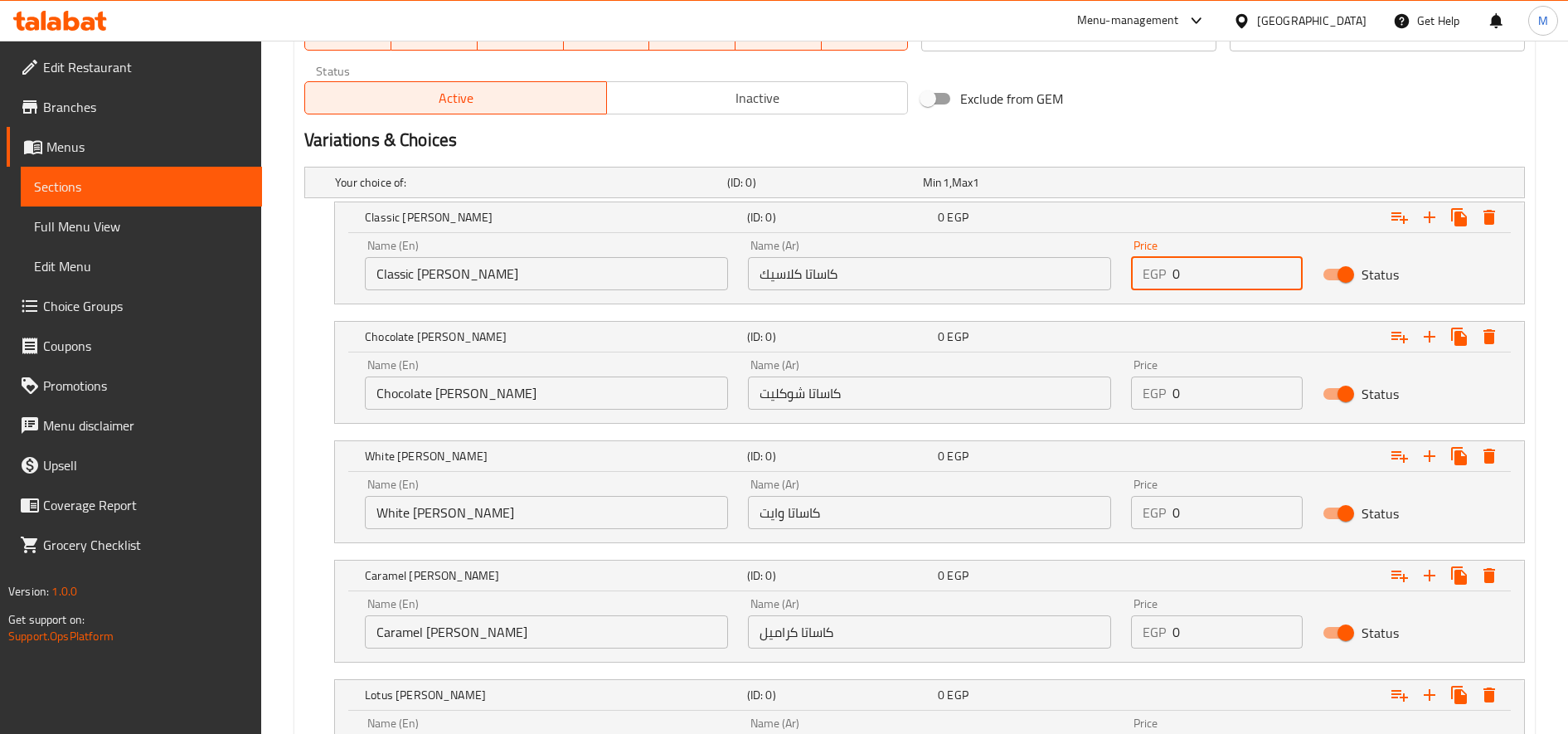
click at [1219, 274] on input "0" at bounding box center [1238, 273] width 130 height 33
type input "35"
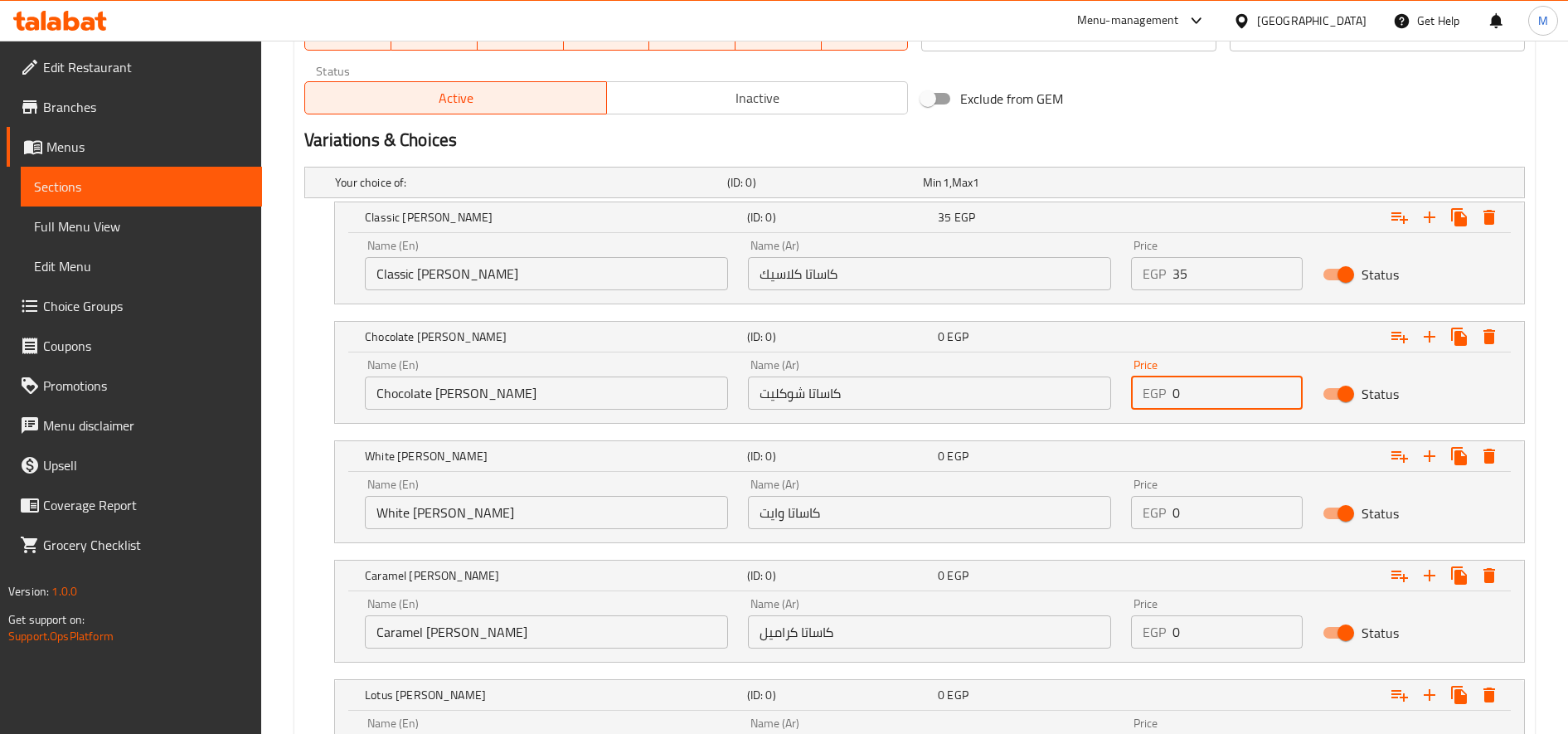
click at [1199, 391] on input "0" at bounding box center [1238, 393] width 130 height 33
type input "55"
click at [1190, 396] on input "55" at bounding box center [1238, 393] width 130 height 33
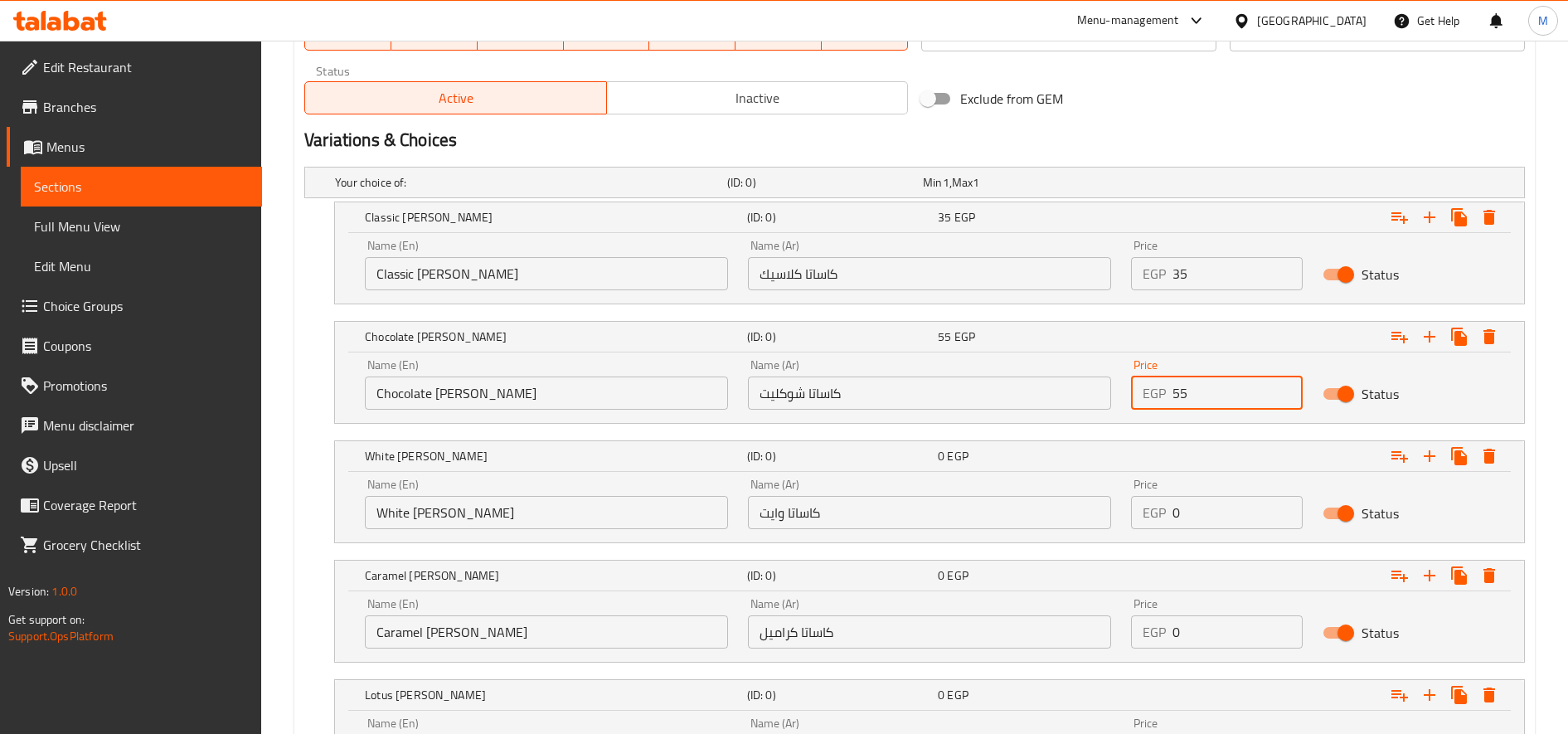
click at [1190, 396] on input "55" at bounding box center [1238, 393] width 130 height 33
click at [1189, 396] on input "55" at bounding box center [1238, 393] width 130 height 33
click at [1191, 510] on input "0" at bounding box center [1238, 513] width 130 height 33
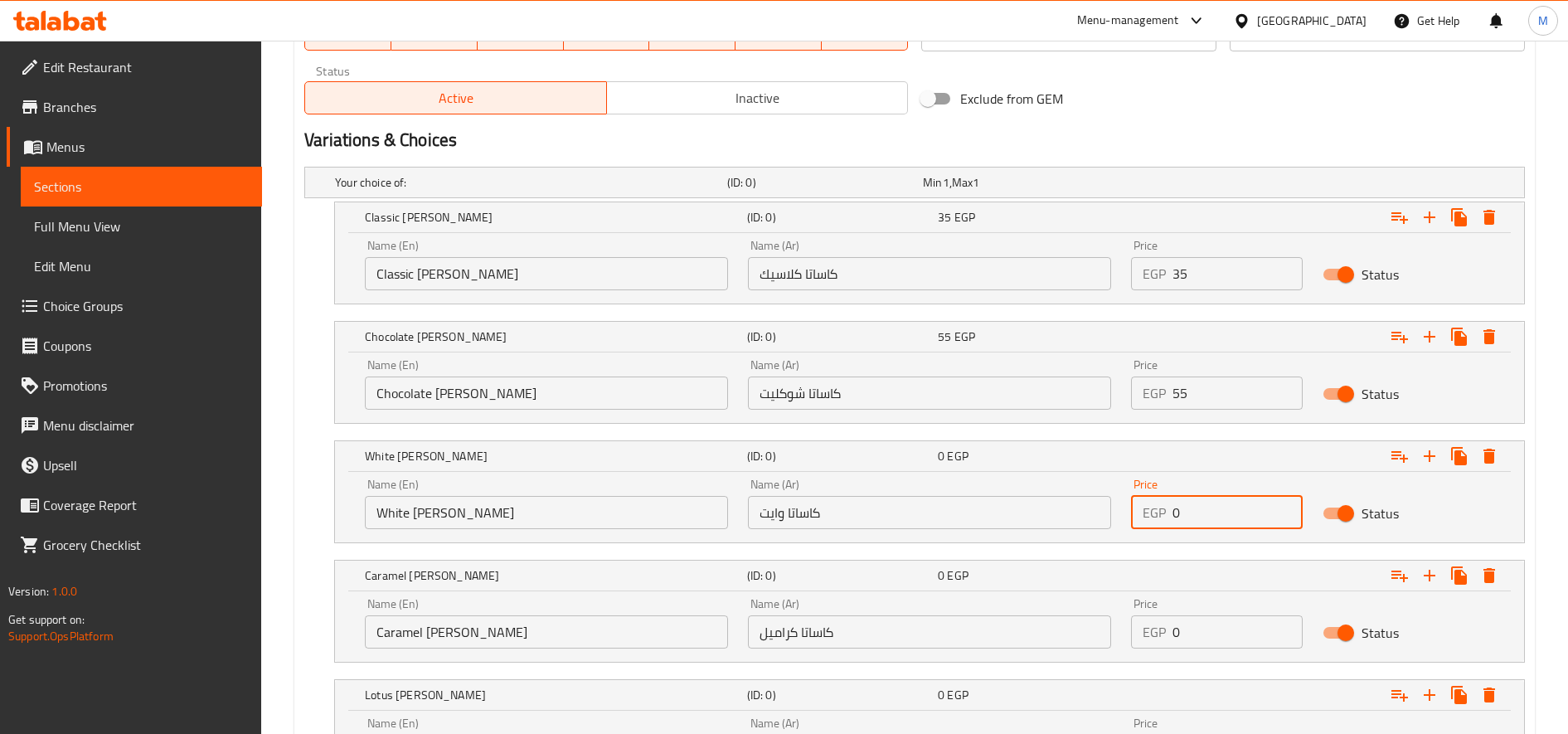
click at [1191, 510] on input "0" at bounding box center [1238, 513] width 130 height 33
paste input "55"
type input "55"
click at [1232, 640] on input "0" at bounding box center [1238, 632] width 130 height 33
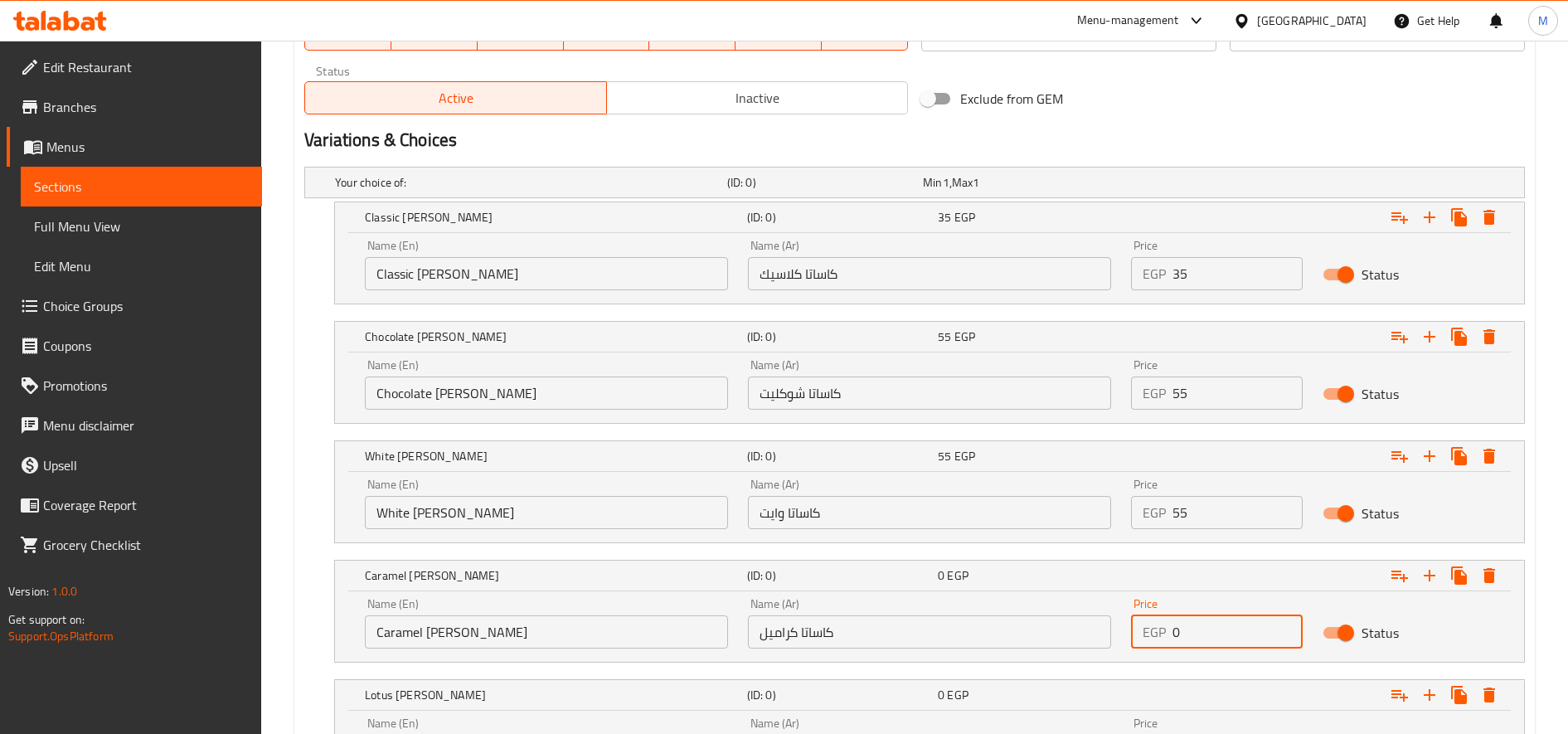
click at [1232, 640] on input "0" at bounding box center [1238, 632] width 130 height 33
paste input "55"
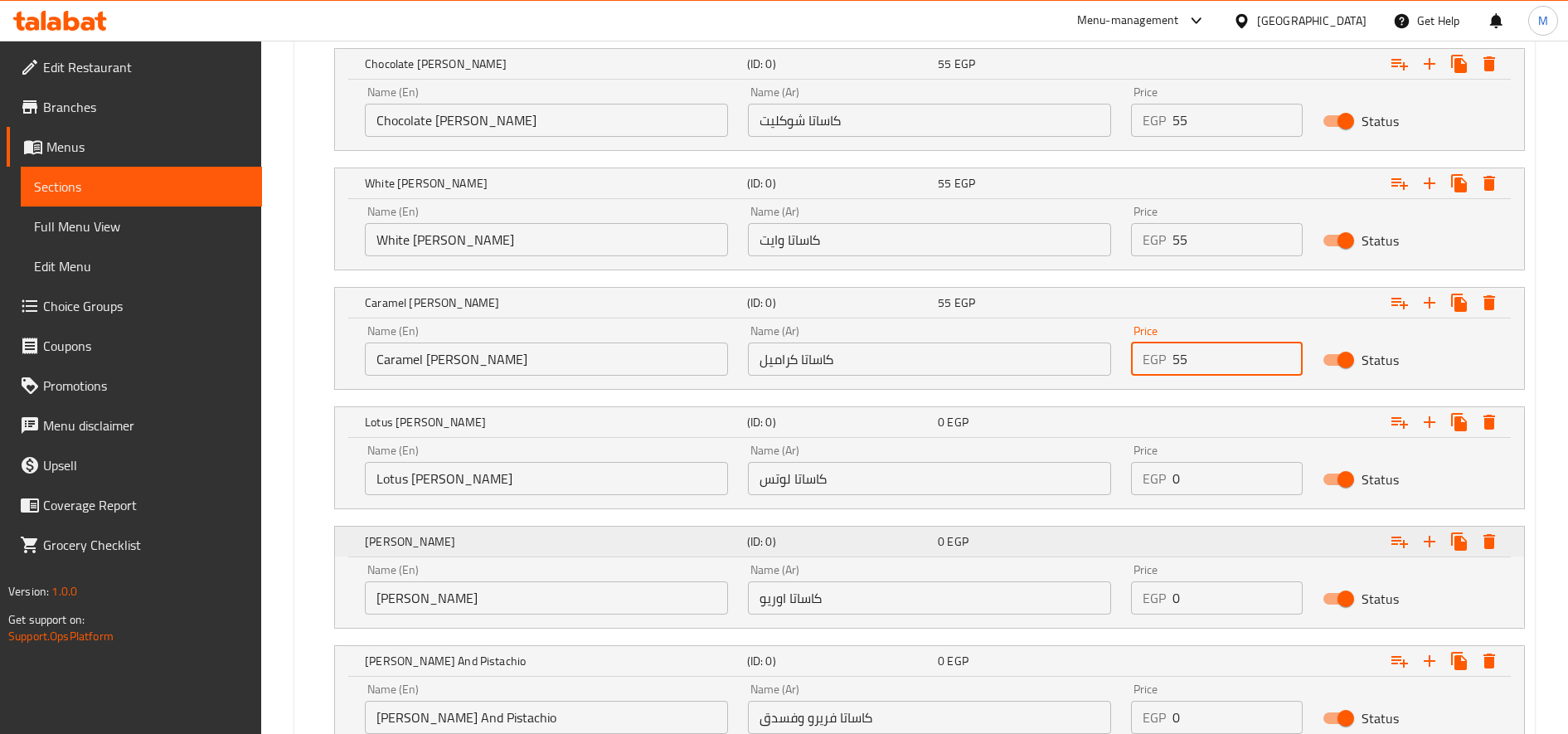
scroll to position [1088, 0]
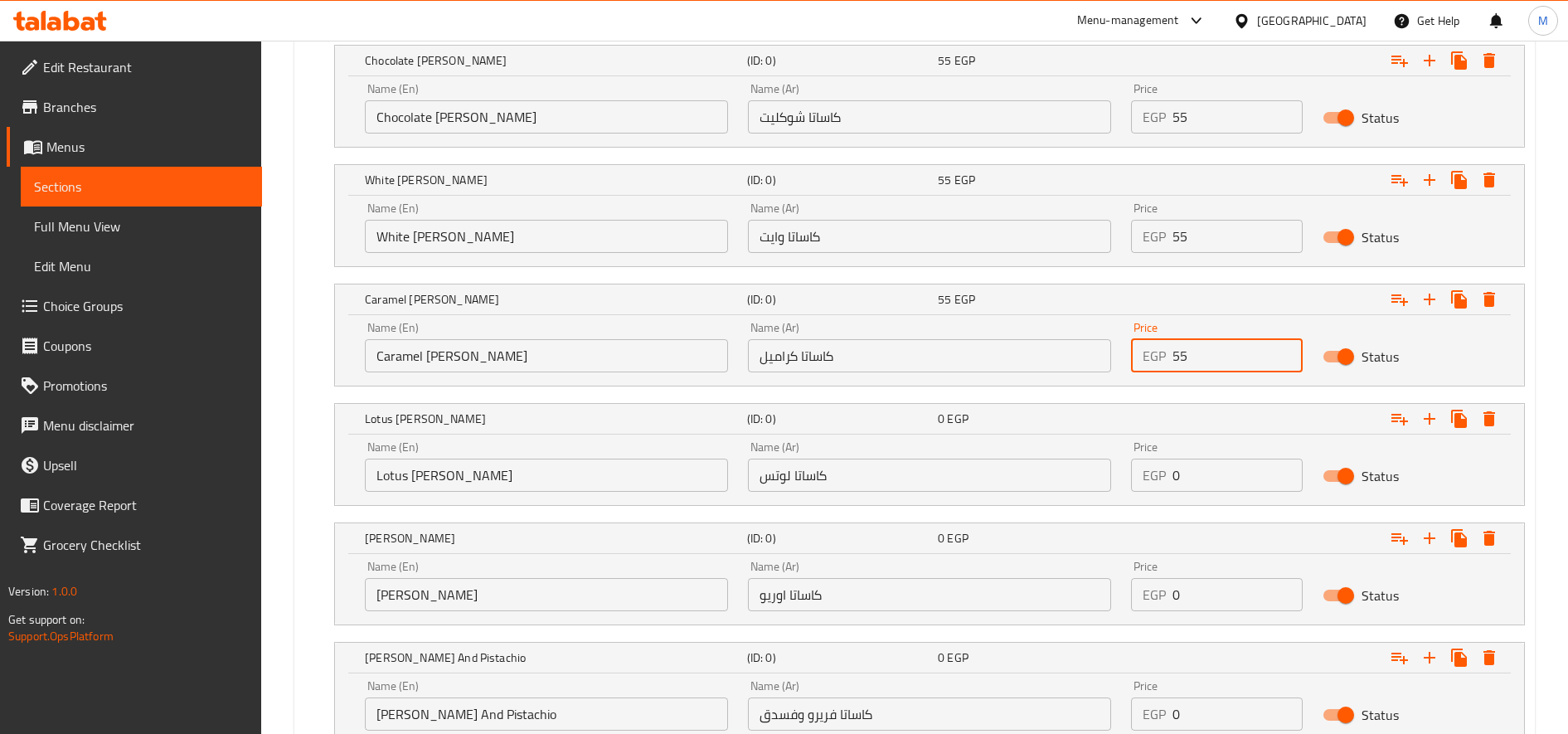
type input "55"
click at [1193, 480] on input "0" at bounding box center [1238, 475] width 130 height 33
paste input "55"
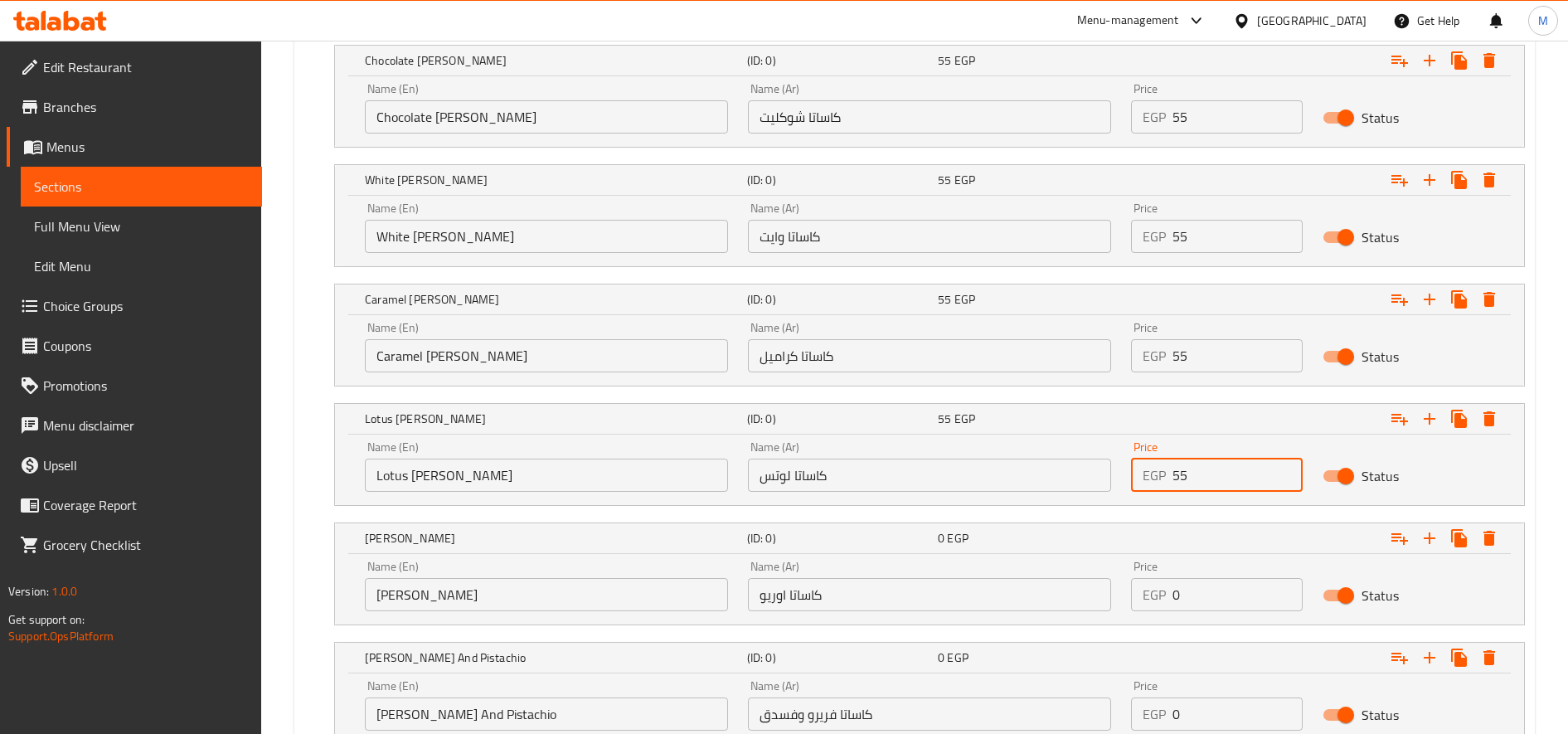
type input "55"
click at [1180, 597] on input "0" at bounding box center [1238, 594] width 130 height 33
paste input "55"
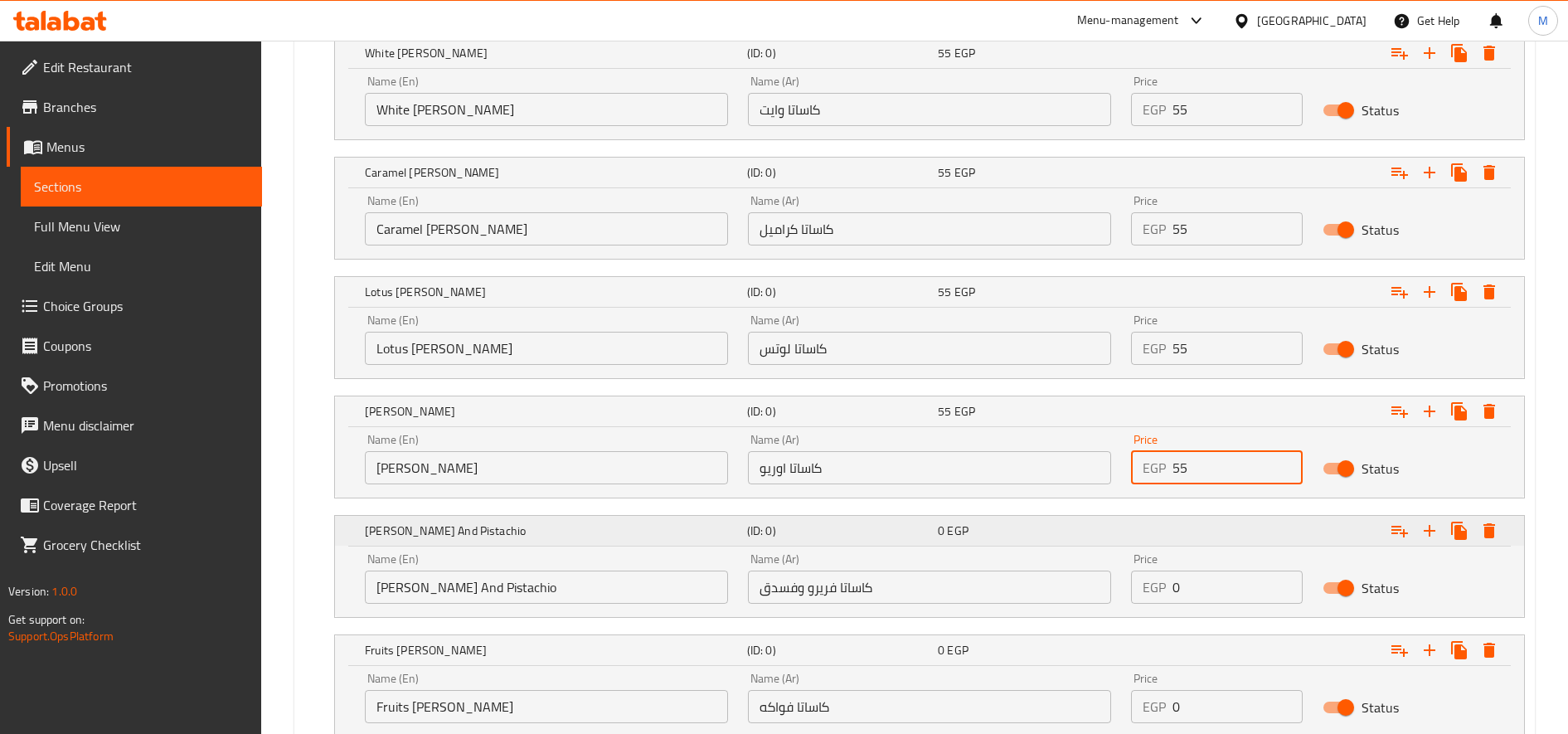
scroll to position [1364, 0]
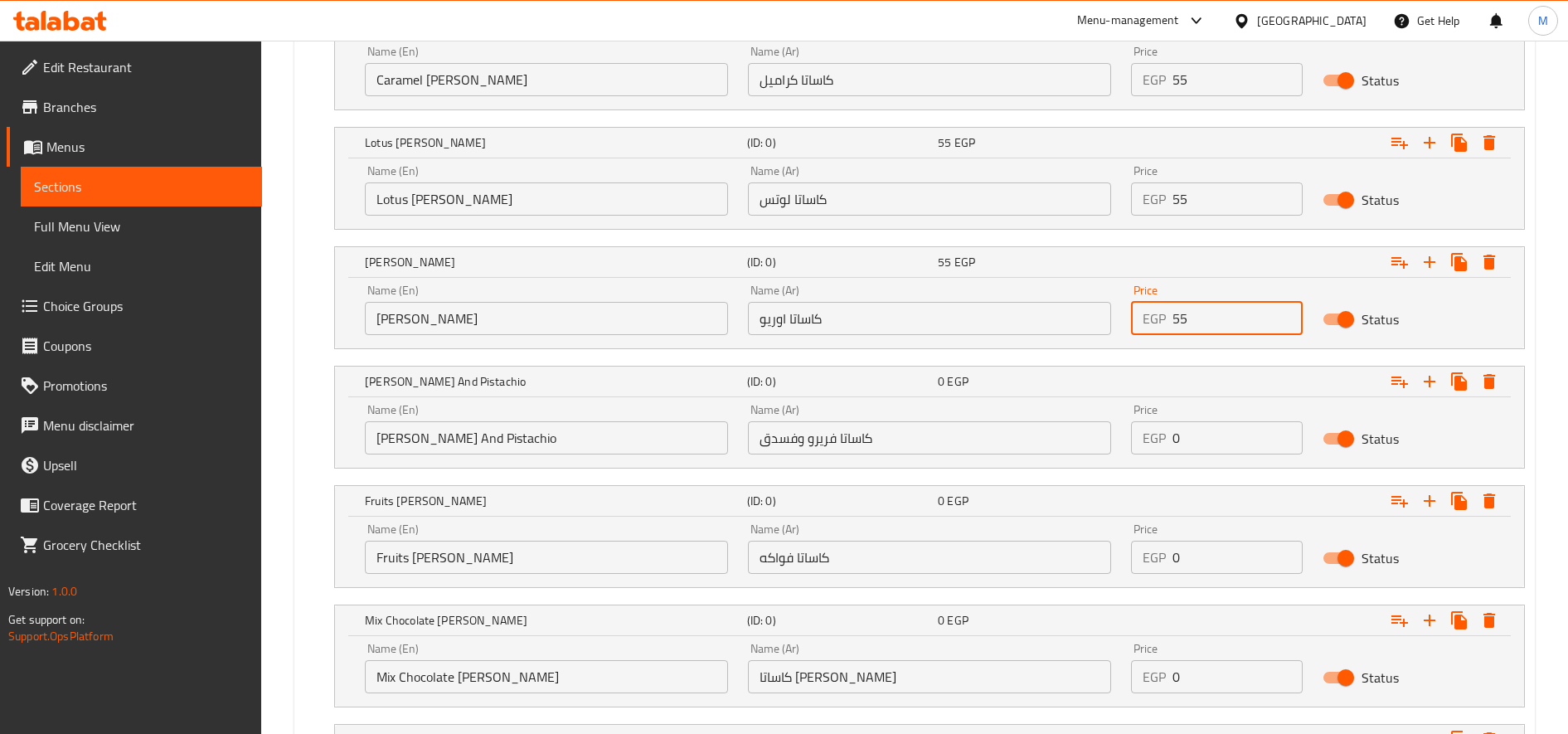
type input "55"
click at [1199, 436] on input "0" at bounding box center [1238, 438] width 130 height 33
paste input "55"
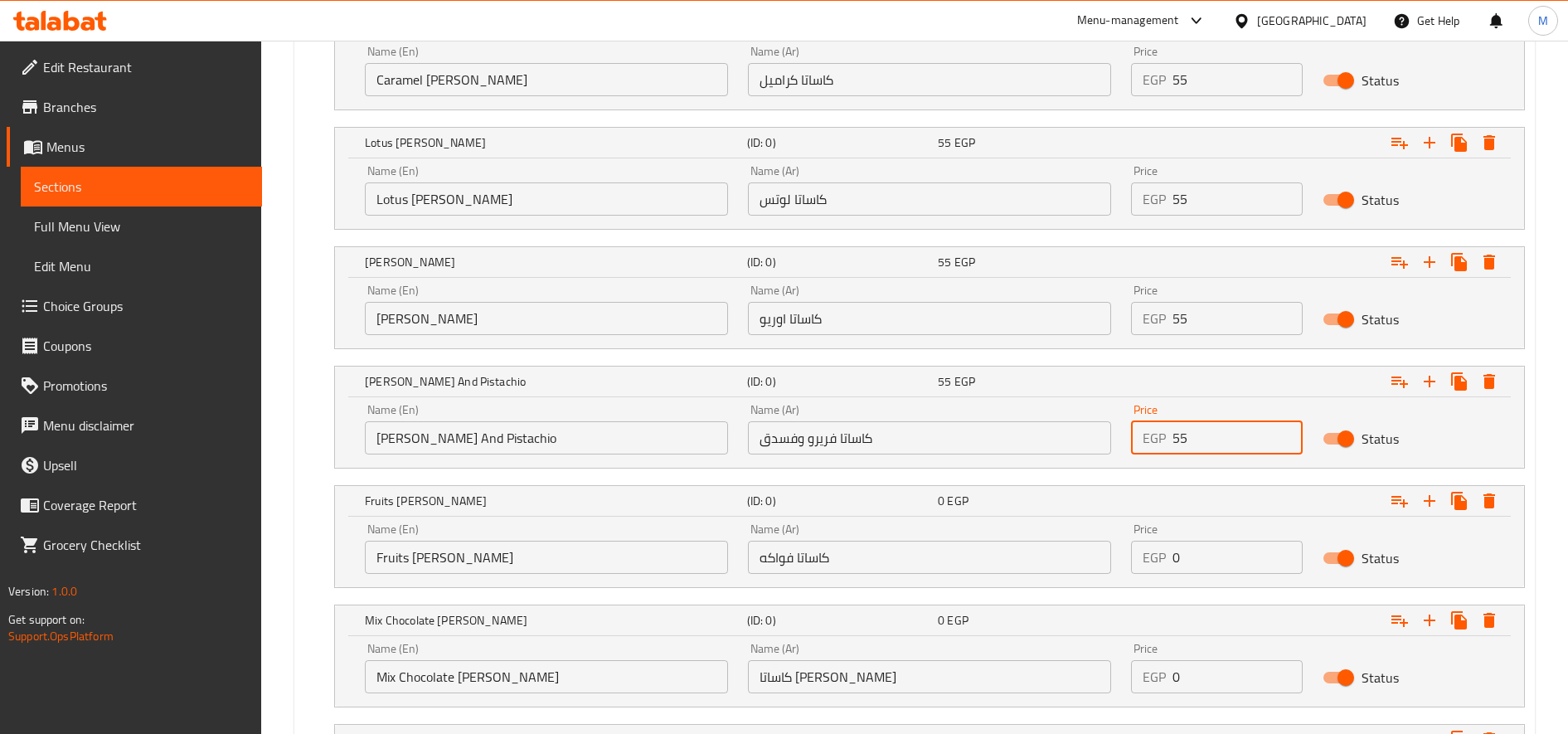
type input "55"
click at [1182, 565] on input "0" at bounding box center [1238, 557] width 130 height 33
paste input "55"
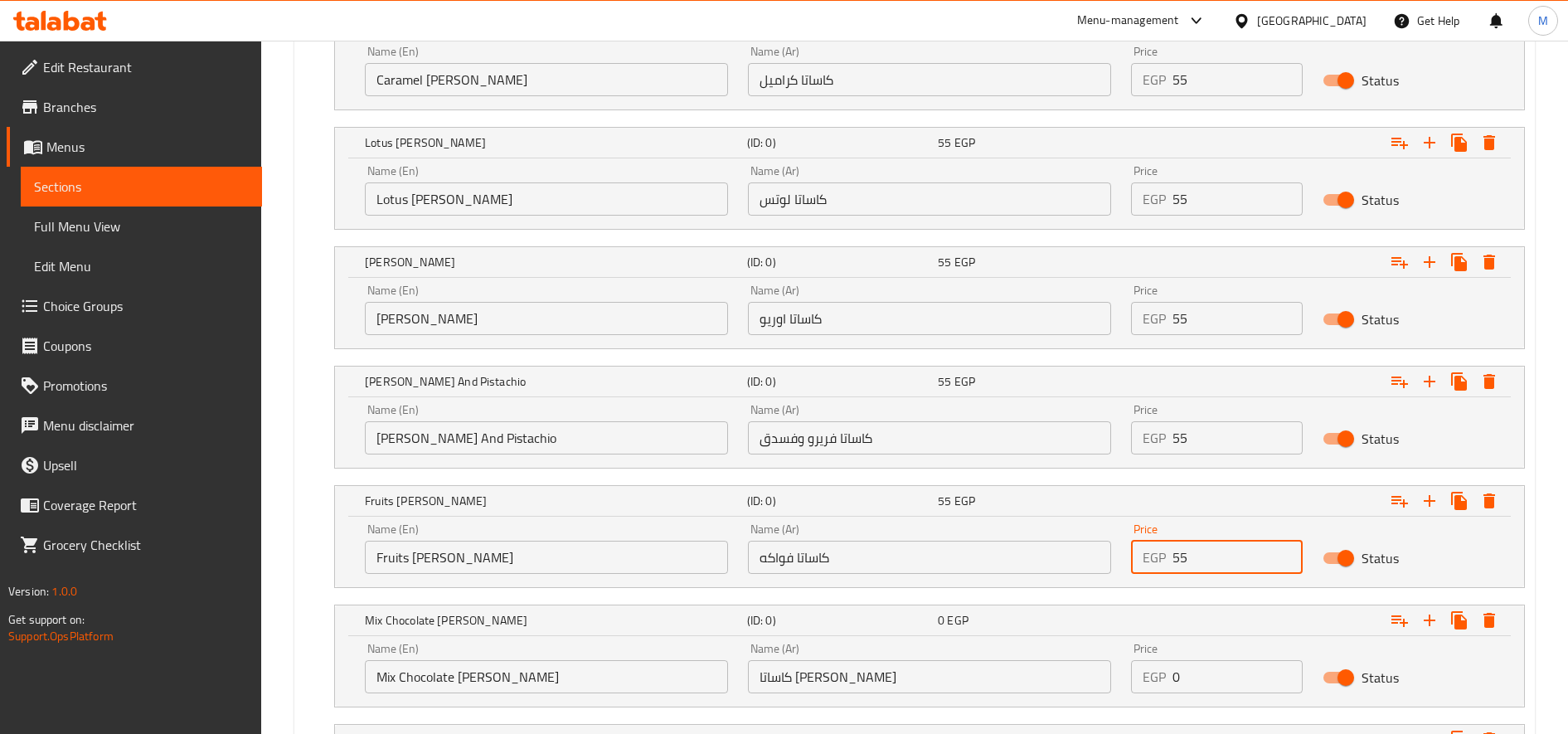
type input "55"
click at [1201, 679] on input "0" at bounding box center [1238, 677] width 130 height 33
paste input "55"
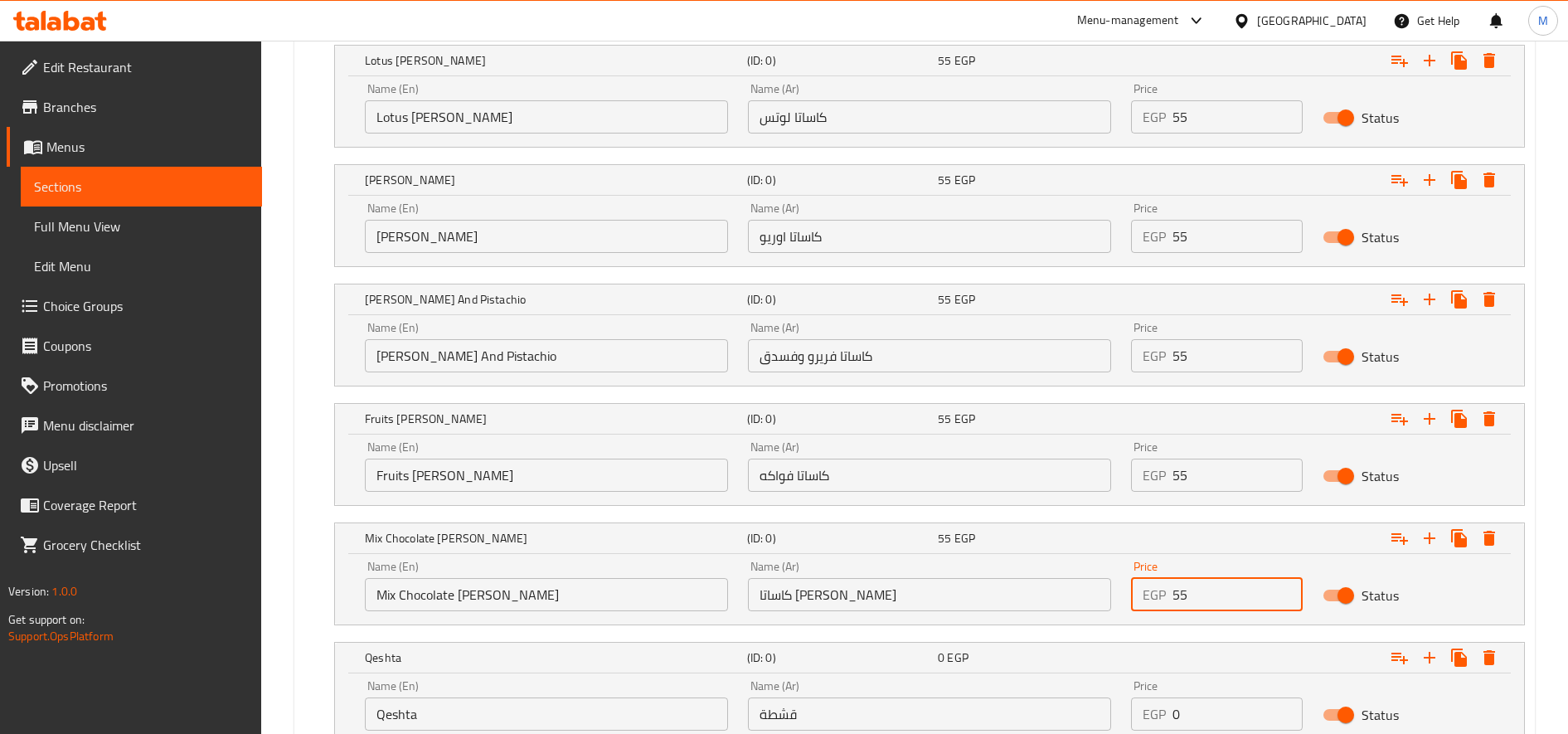
scroll to position [1574, 0]
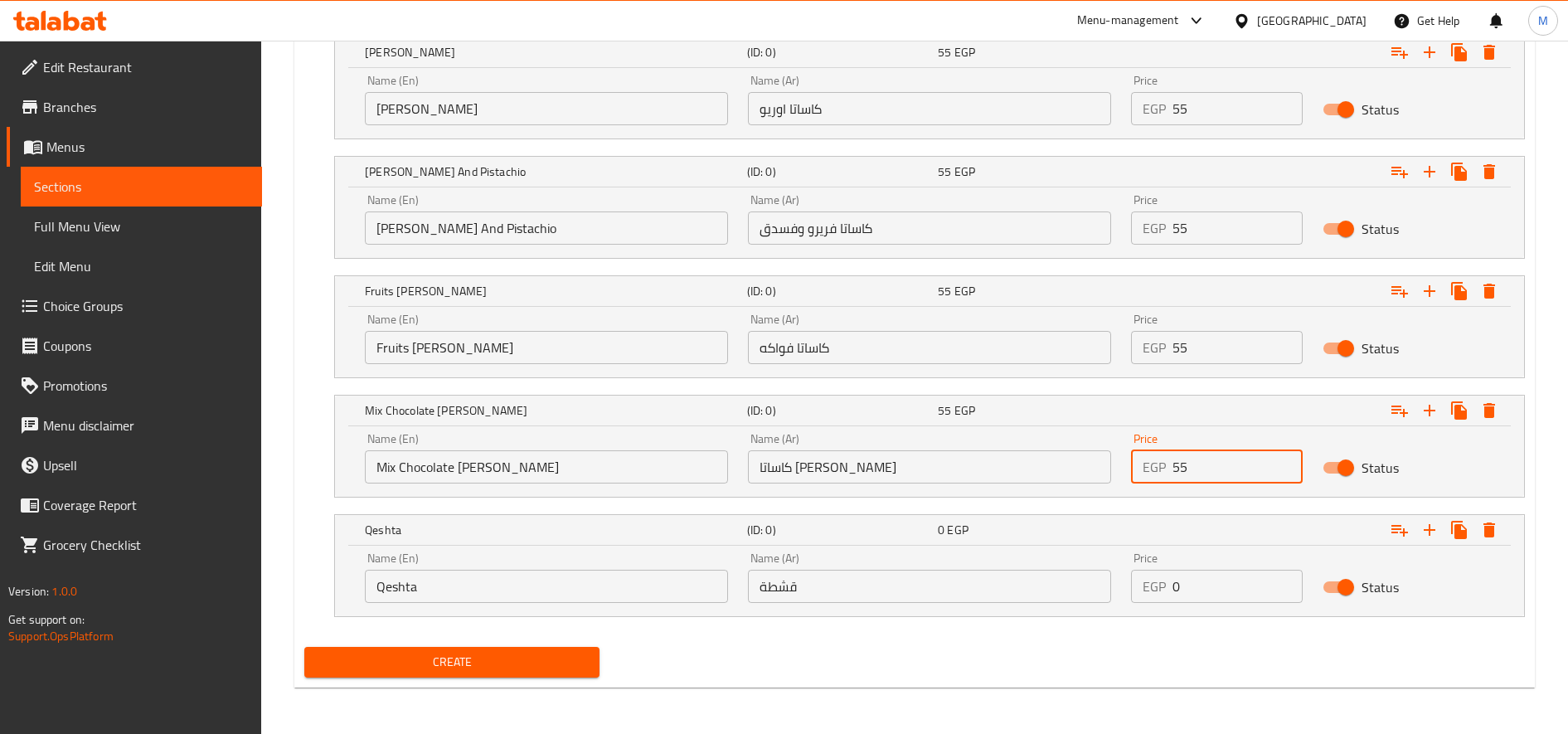
type input "55"
click at [1205, 597] on input "0" at bounding box center [1238, 587] width 130 height 33
paste input "55"
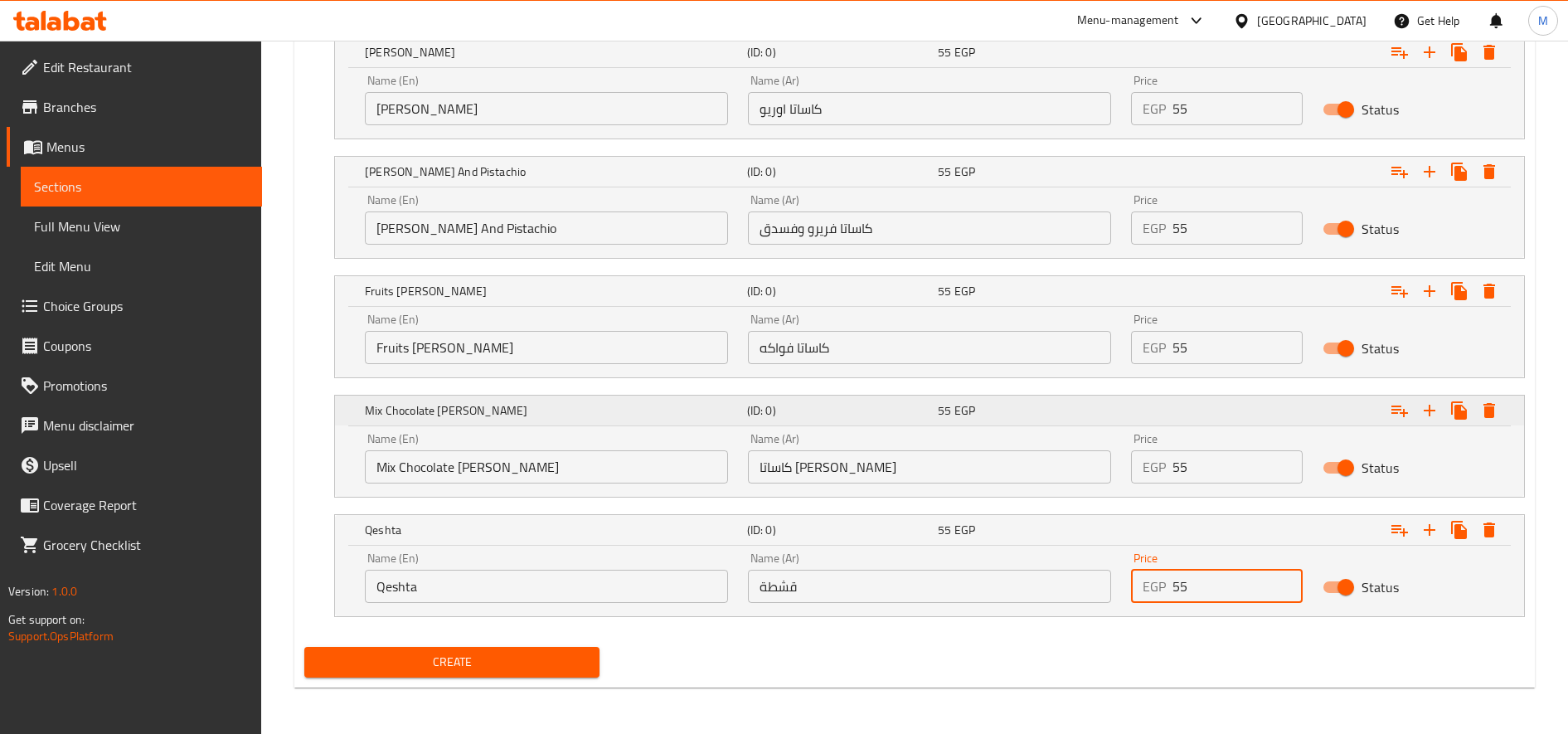
type input "55"
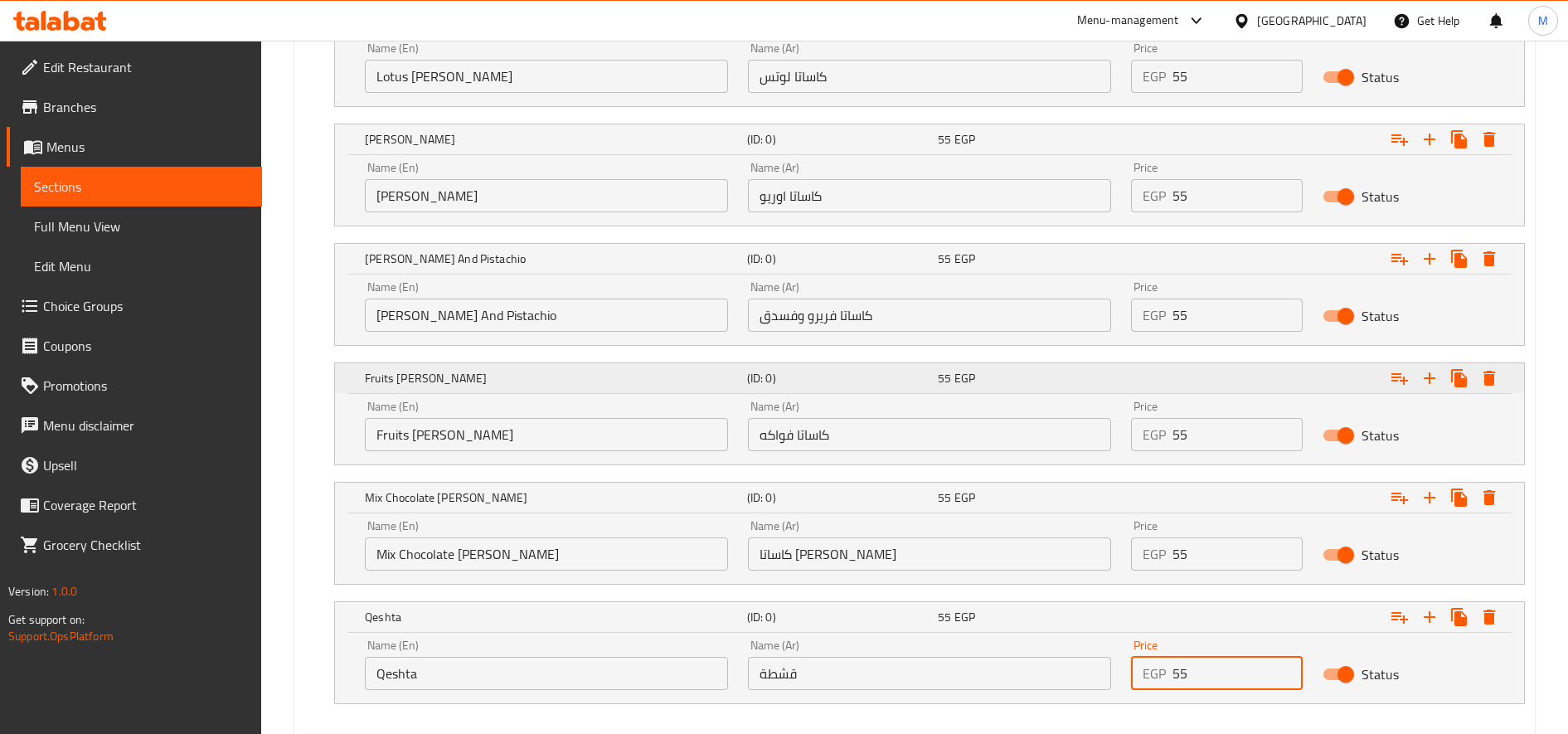
scroll to position [1435, 0]
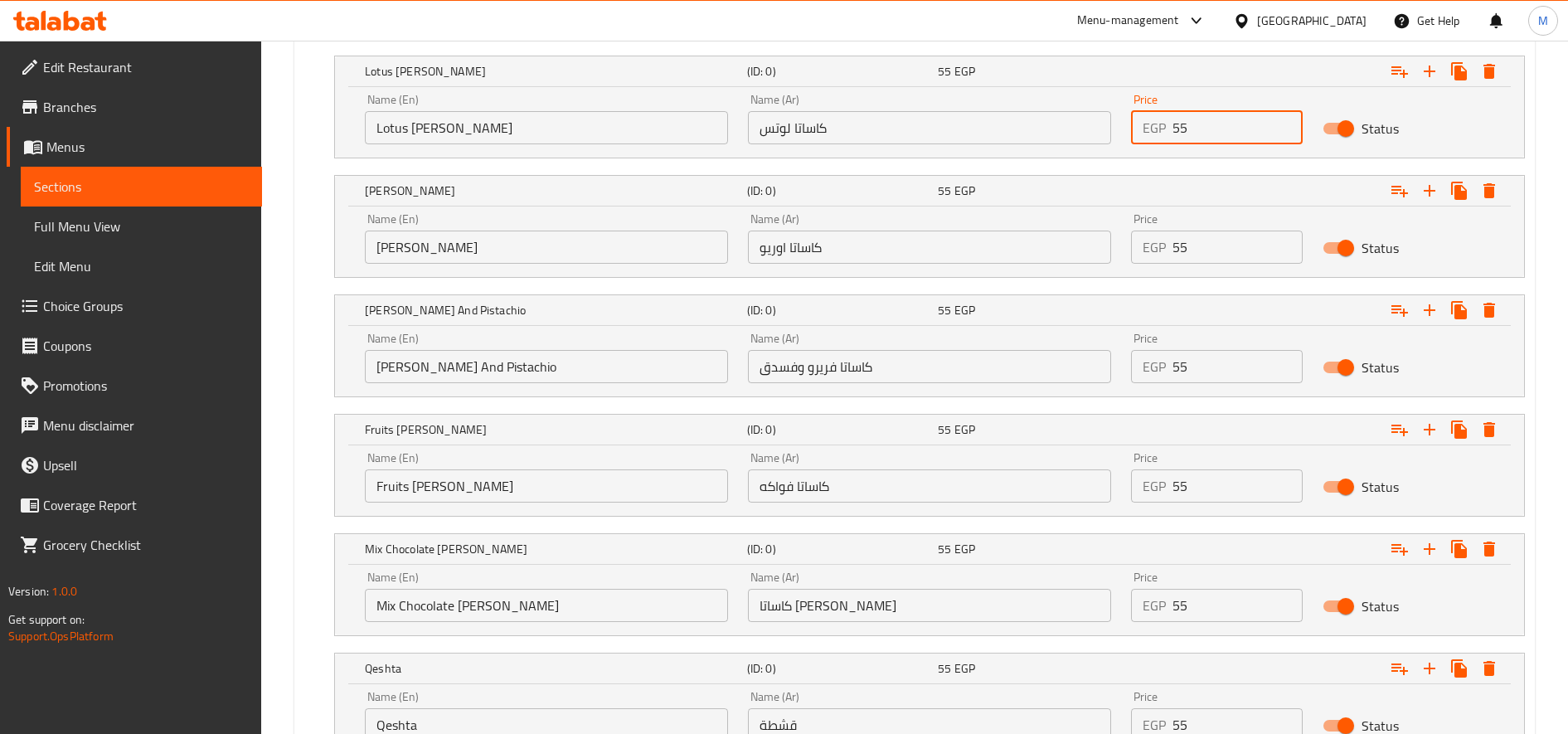
click at [1173, 138] on input "55" at bounding box center [1238, 128] width 130 height 33
type input "60"
click at [1182, 128] on input "60" at bounding box center [1238, 128] width 130 height 33
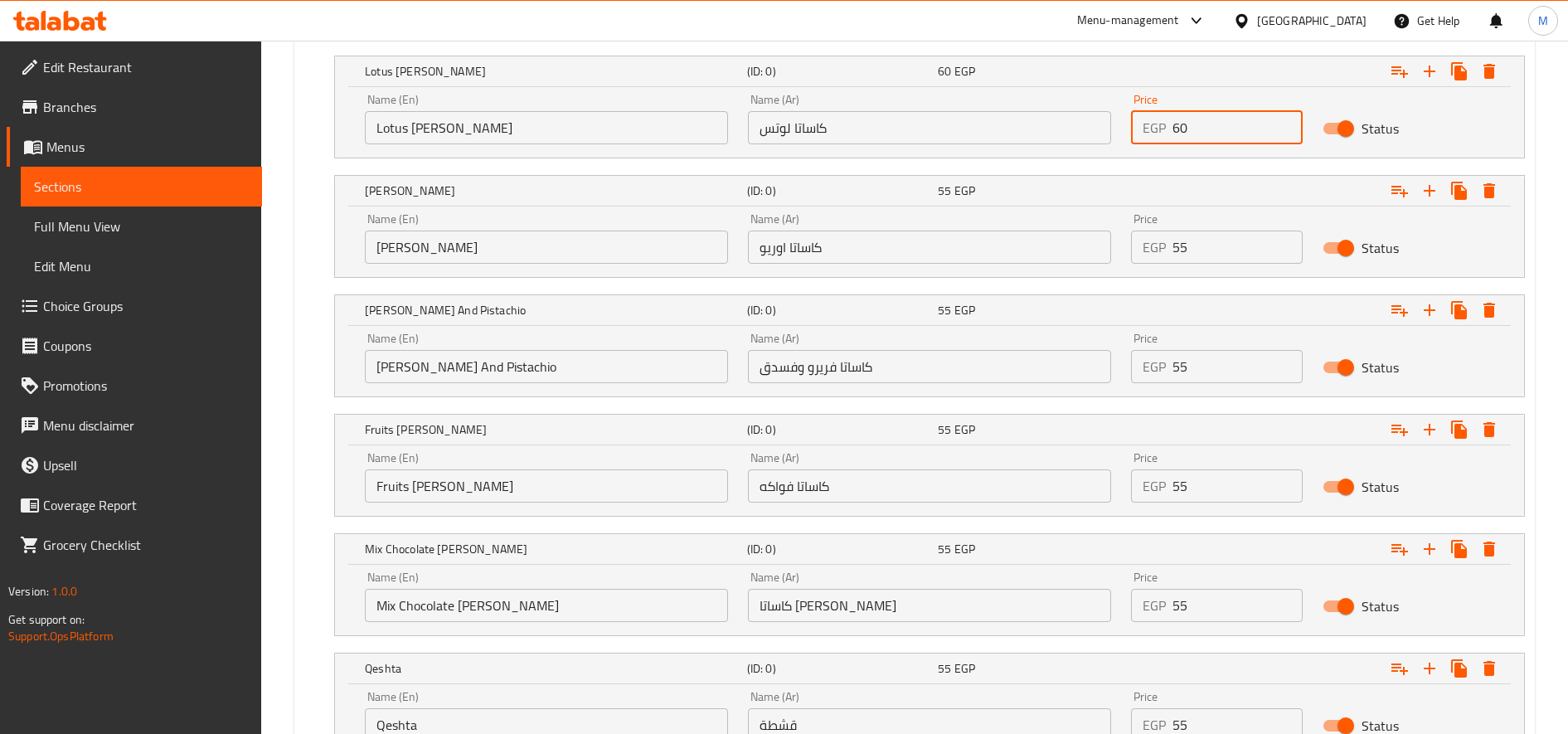
click at [1182, 128] on input "60" at bounding box center [1238, 128] width 130 height 33
click at [1181, 248] on input "55" at bounding box center [1238, 247] width 130 height 33
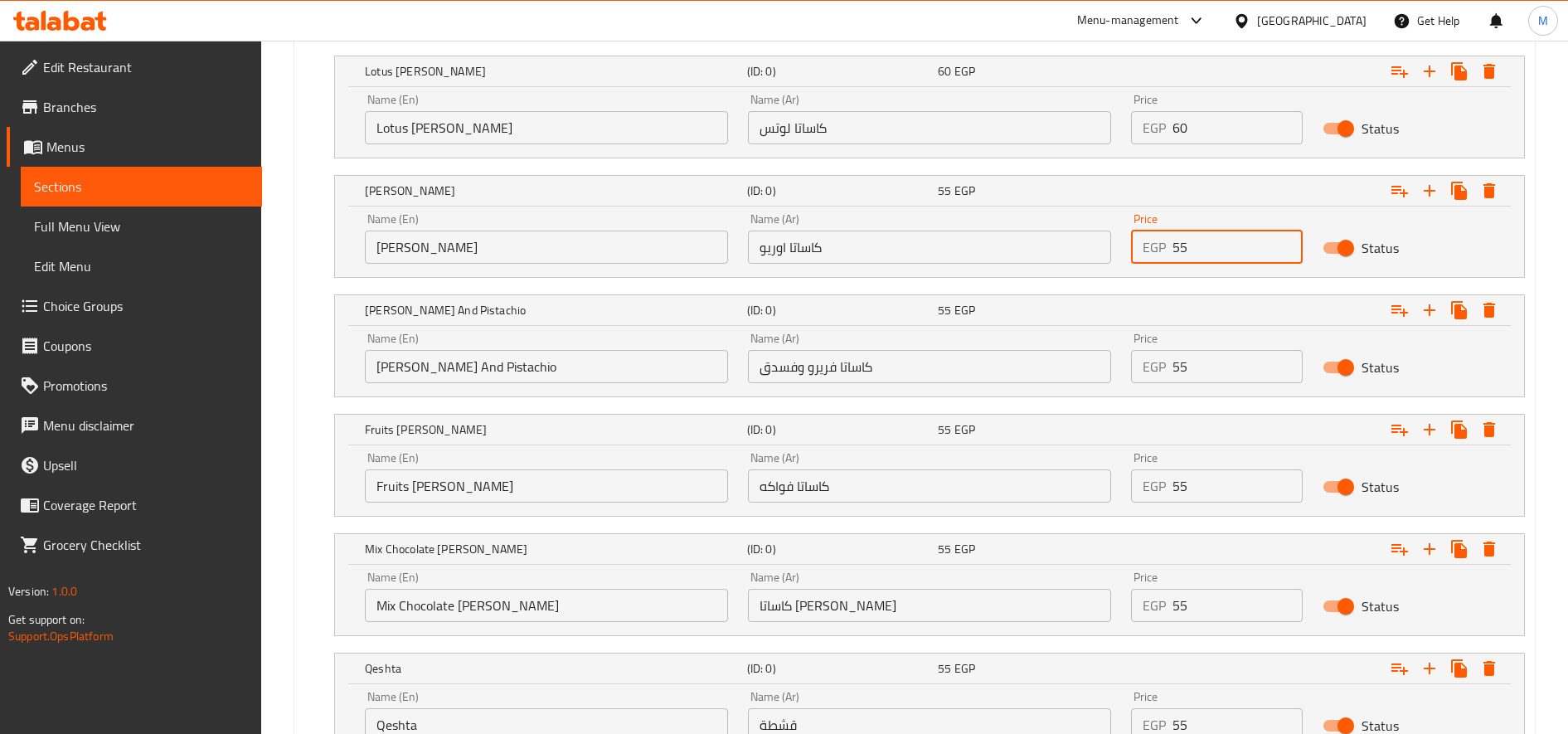
click at [1181, 248] on input "55" at bounding box center [1238, 247] width 130 height 33
paste input "60"
type input "60"
click at [1179, 364] on input "55" at bounding box center [1238, 366] width 130 height 33
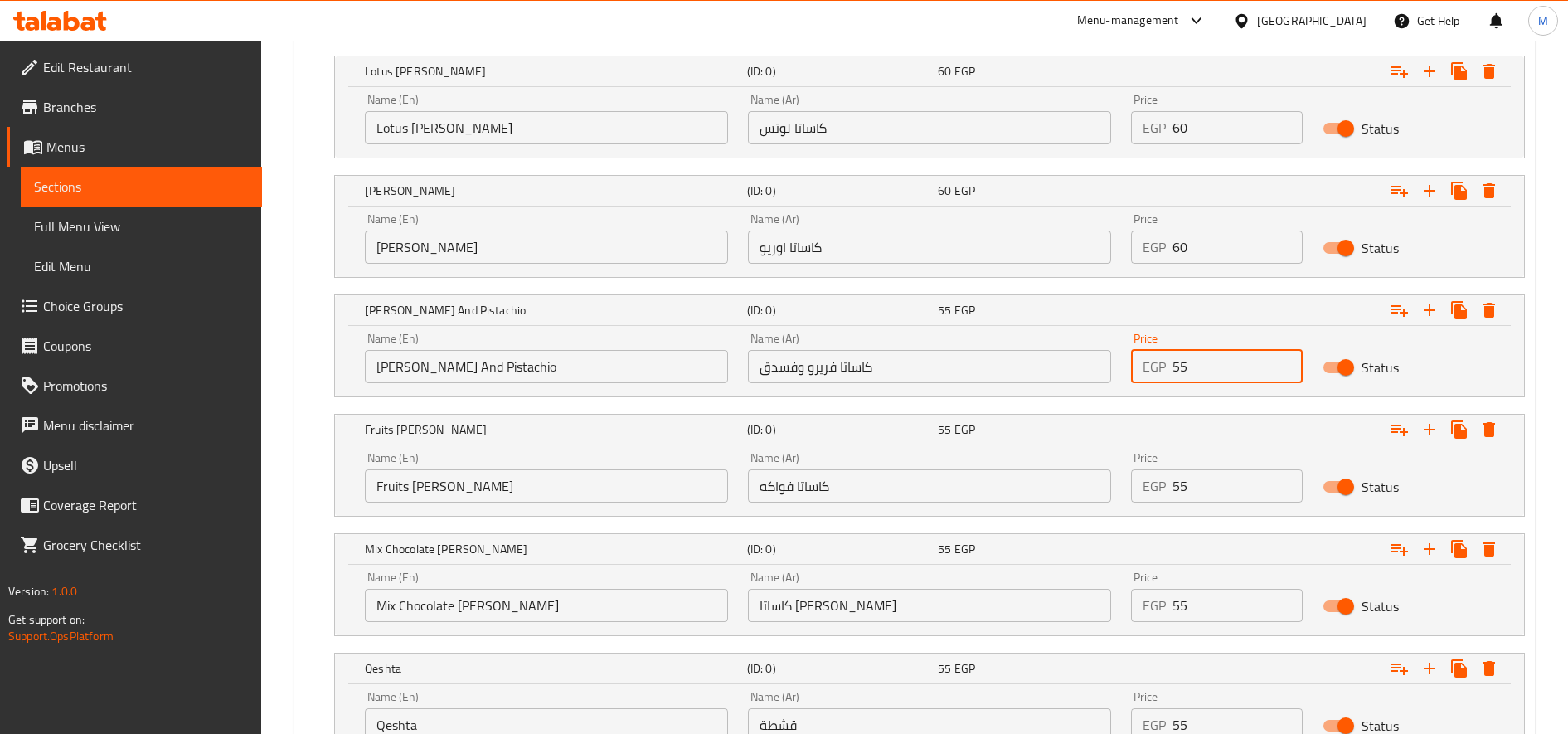
click at [1179, 364] on input "55" at bounding box center [1238, 366] width 130 height 33
type input "70"
click at [1204, 482] on input "55" at bounding box center [1238, 486] width 130 height 33
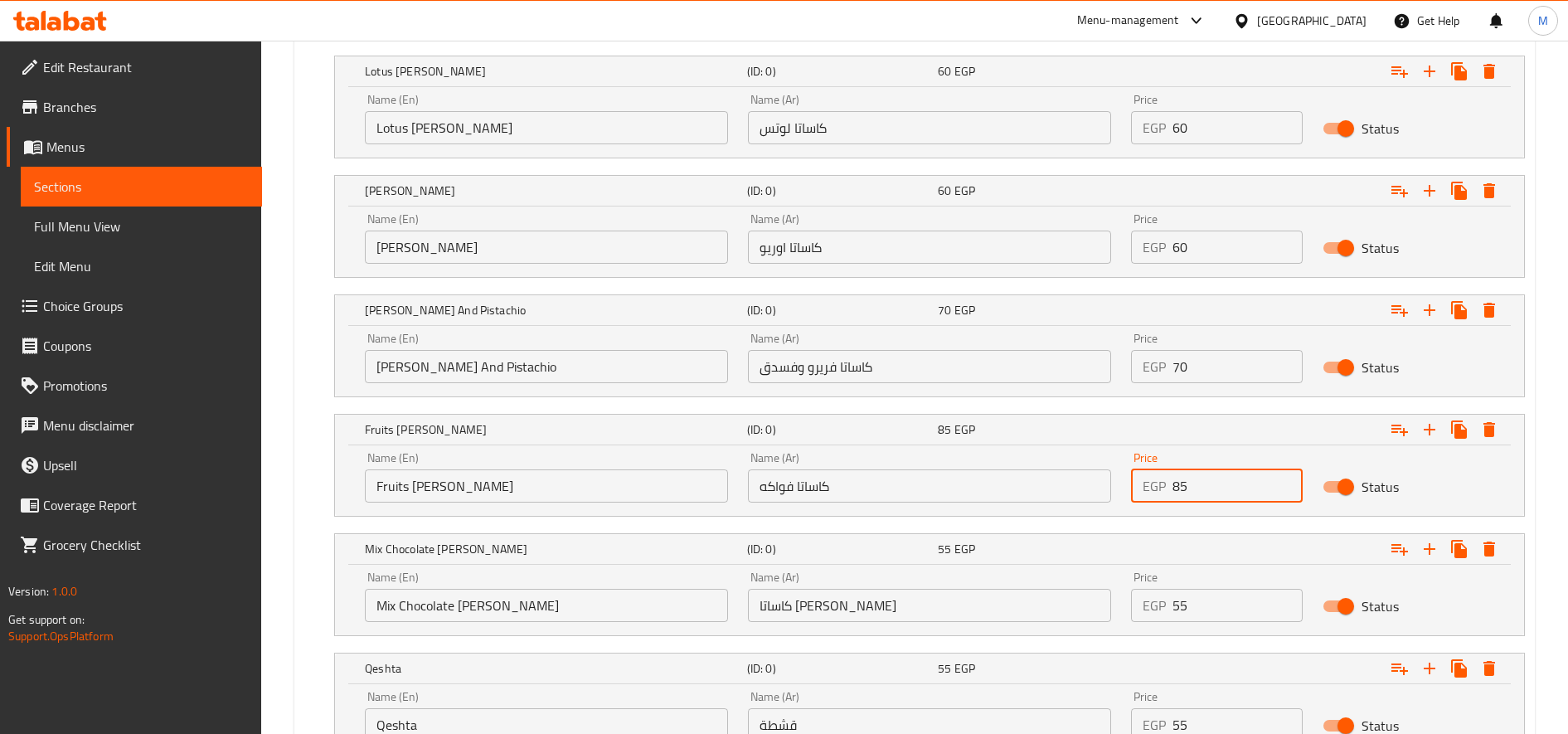
type input "85"
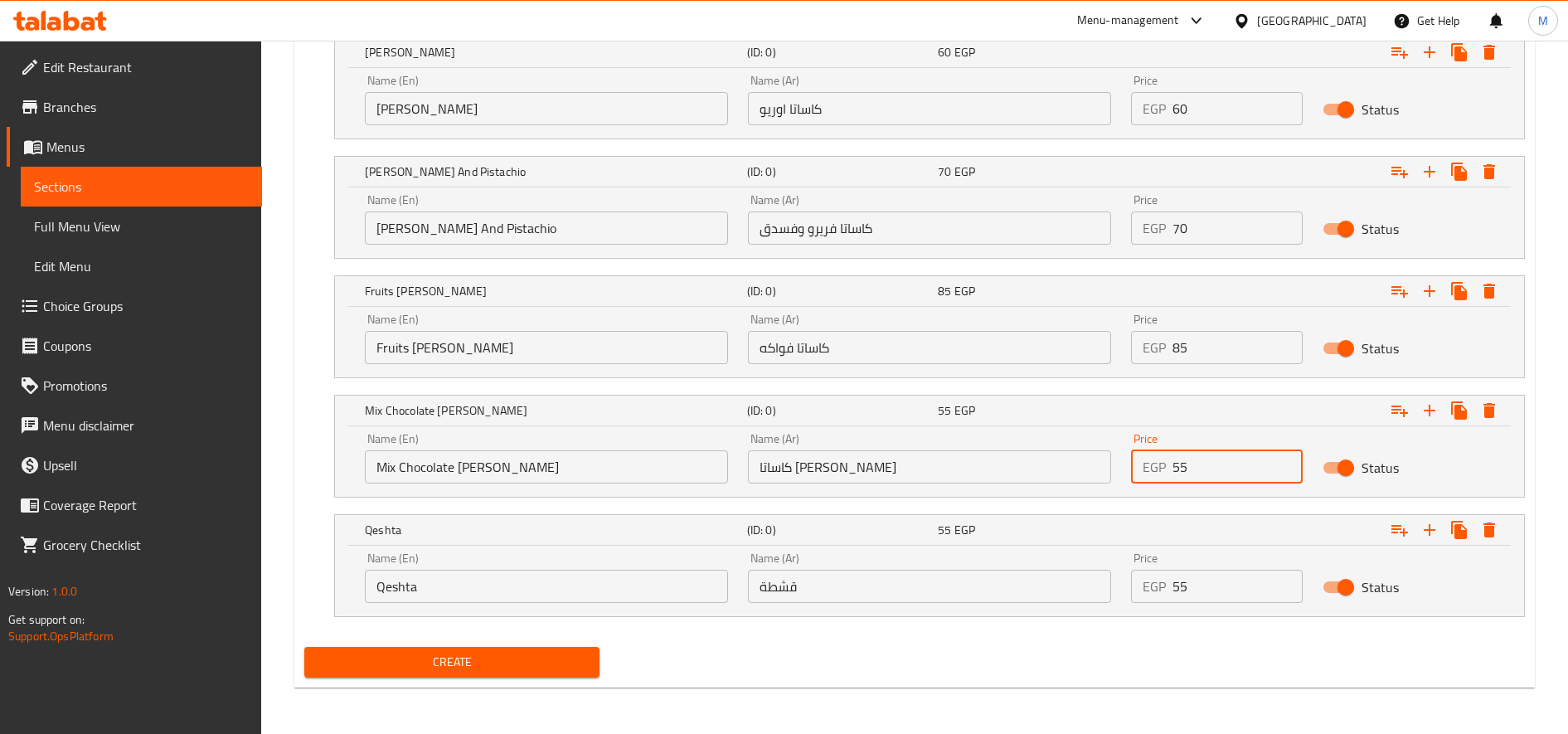
click at [1223, 475] on input "55" at bounding box center [1238, 467] width 130 height 33
click at [1222, 475] on input "55" at bounding box center [1238, 467] width 130 height 33
type input "95"
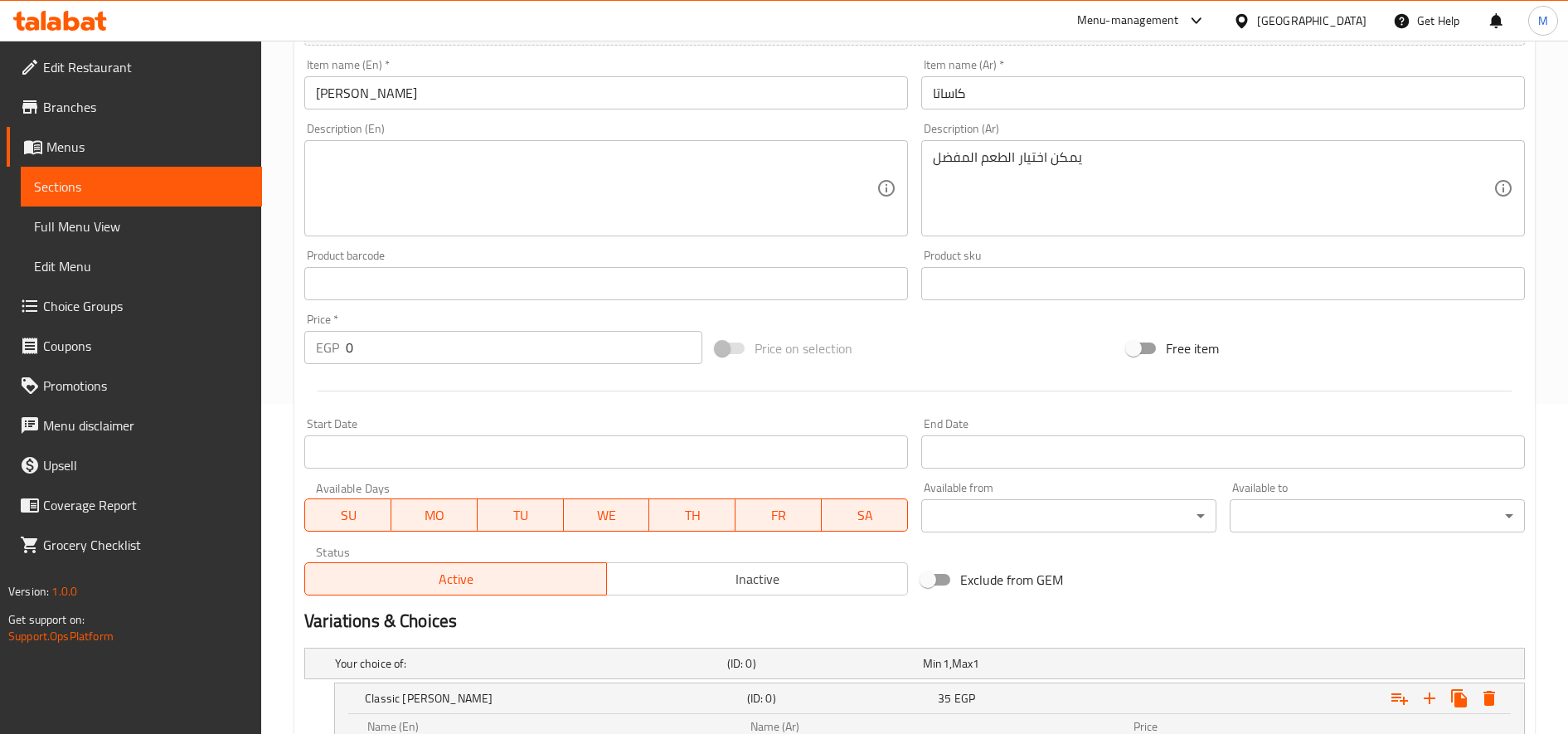
scroll to position [415, 0]
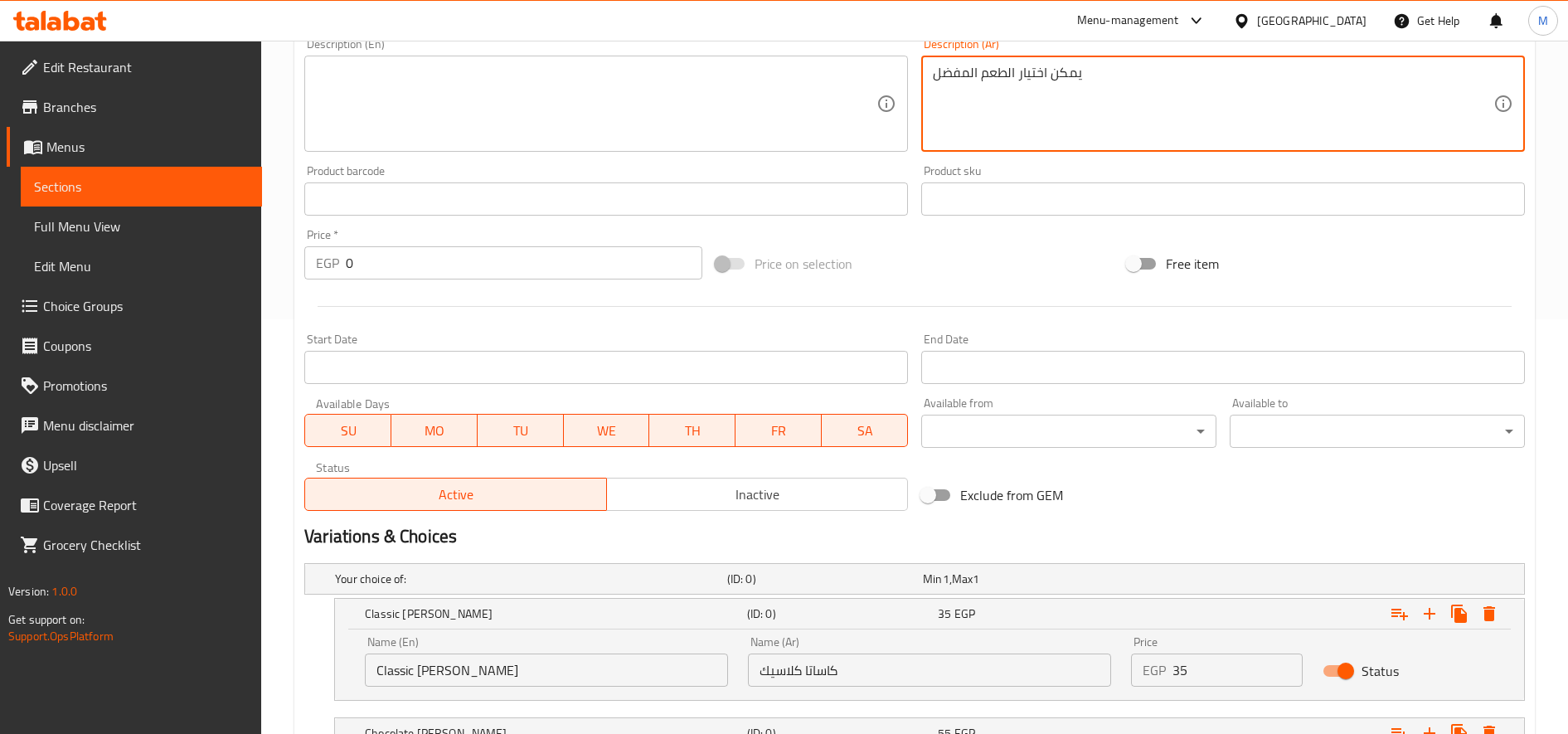
click at [1016, 85] on textarea "يمكن اختيار الطعم المفضل" at bounding box center [1213, 104] width 560 height 79
click at [499, 125] on textarea at bounding box center [596, 104] width 560 height 79
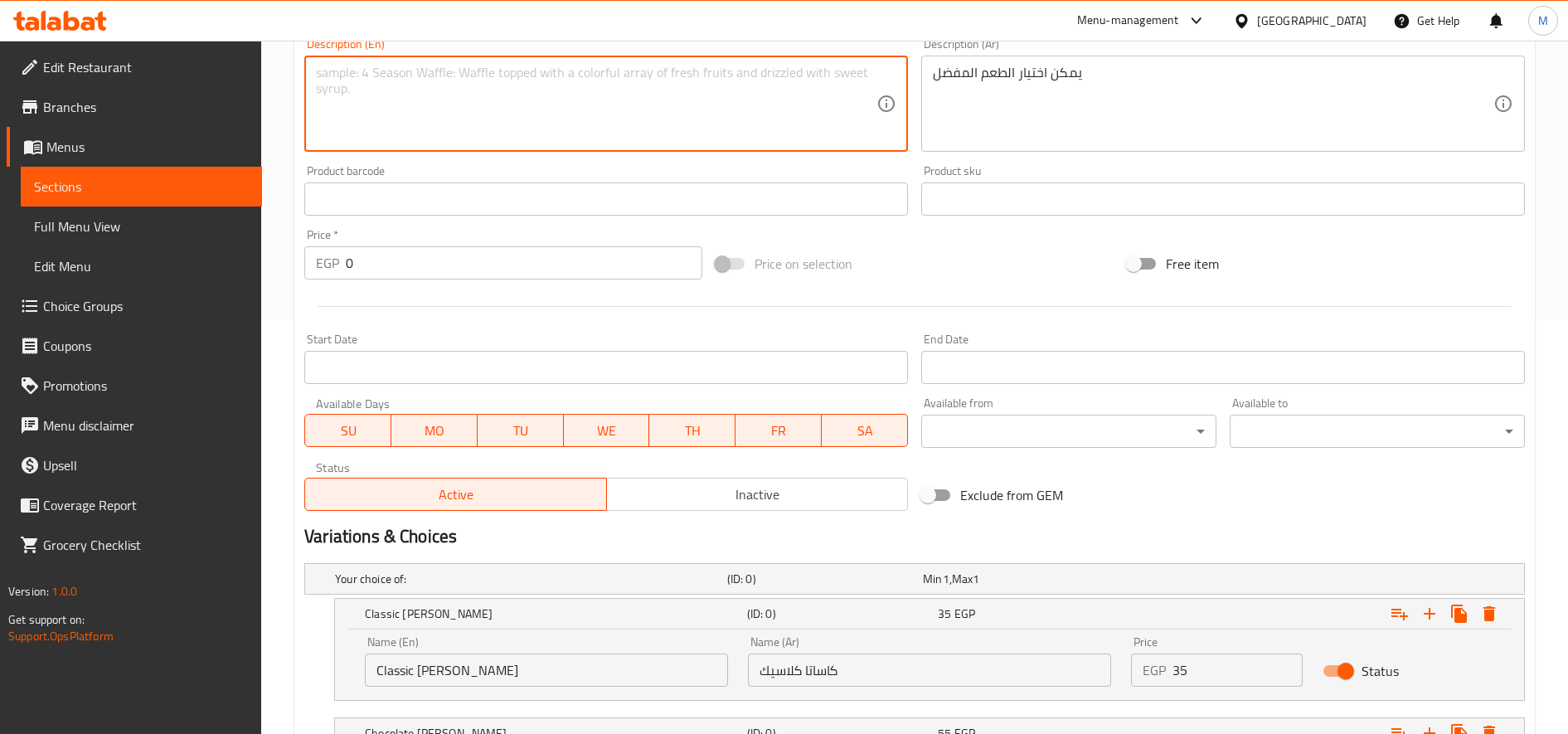
paste textarea "You can choose your favorite flavor."
type textarea "You can choose your favorite flavor."
click at [539, 266] on input "0" at bounding box center [524, 263] width 356 height 33
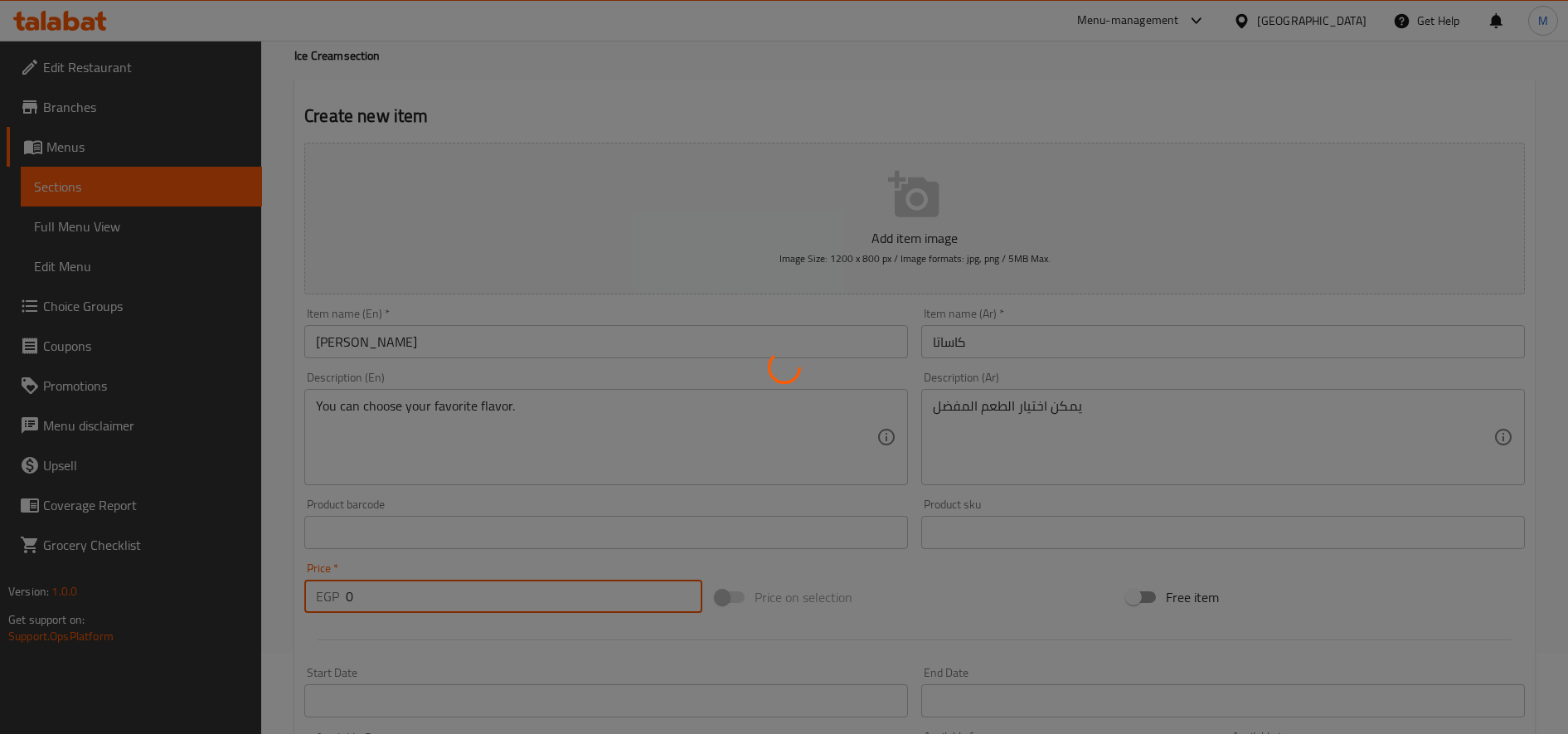
scroll to position [0, 0]
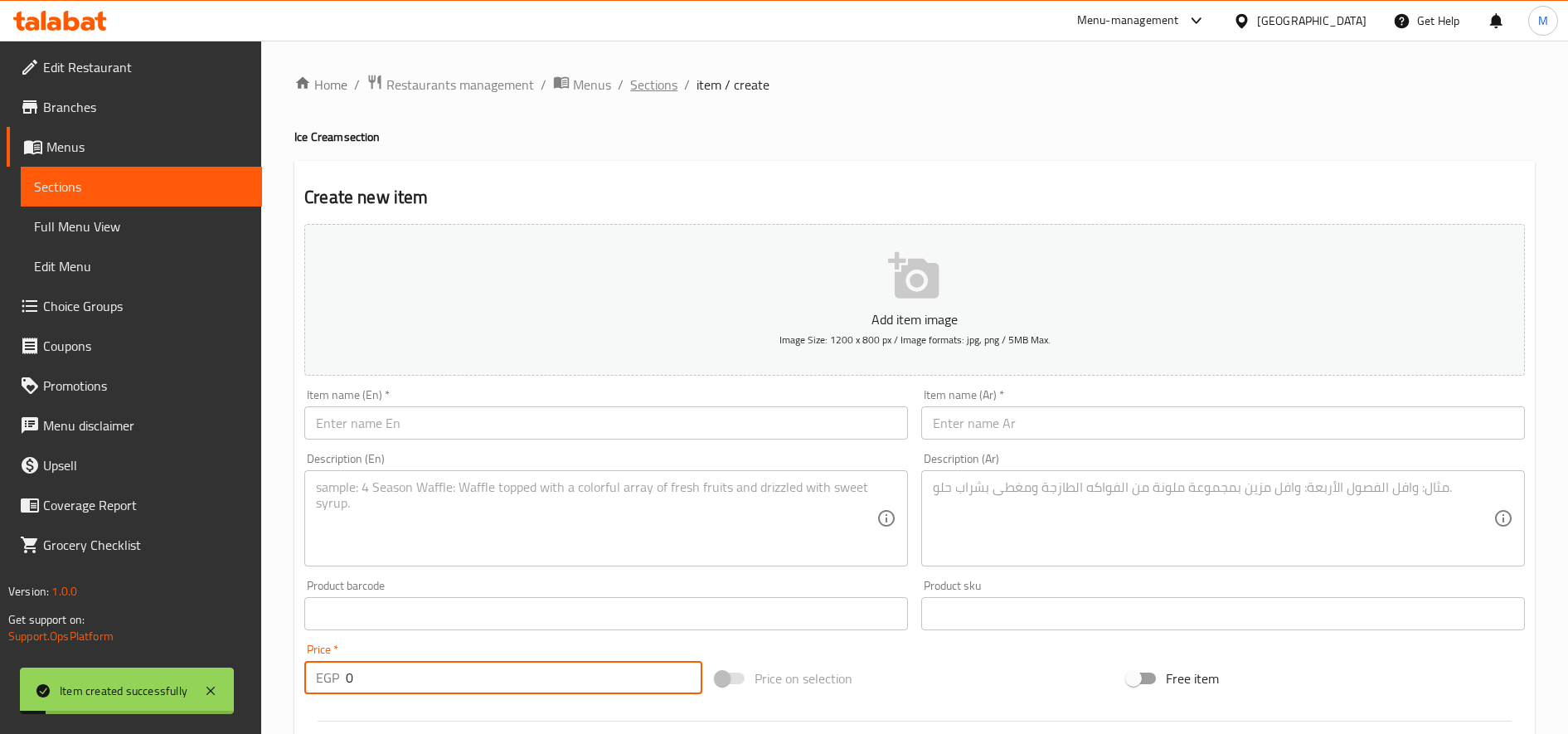
click at [661, 83] on span "Sections" at bounding box center [654, 84] width 48 height 20
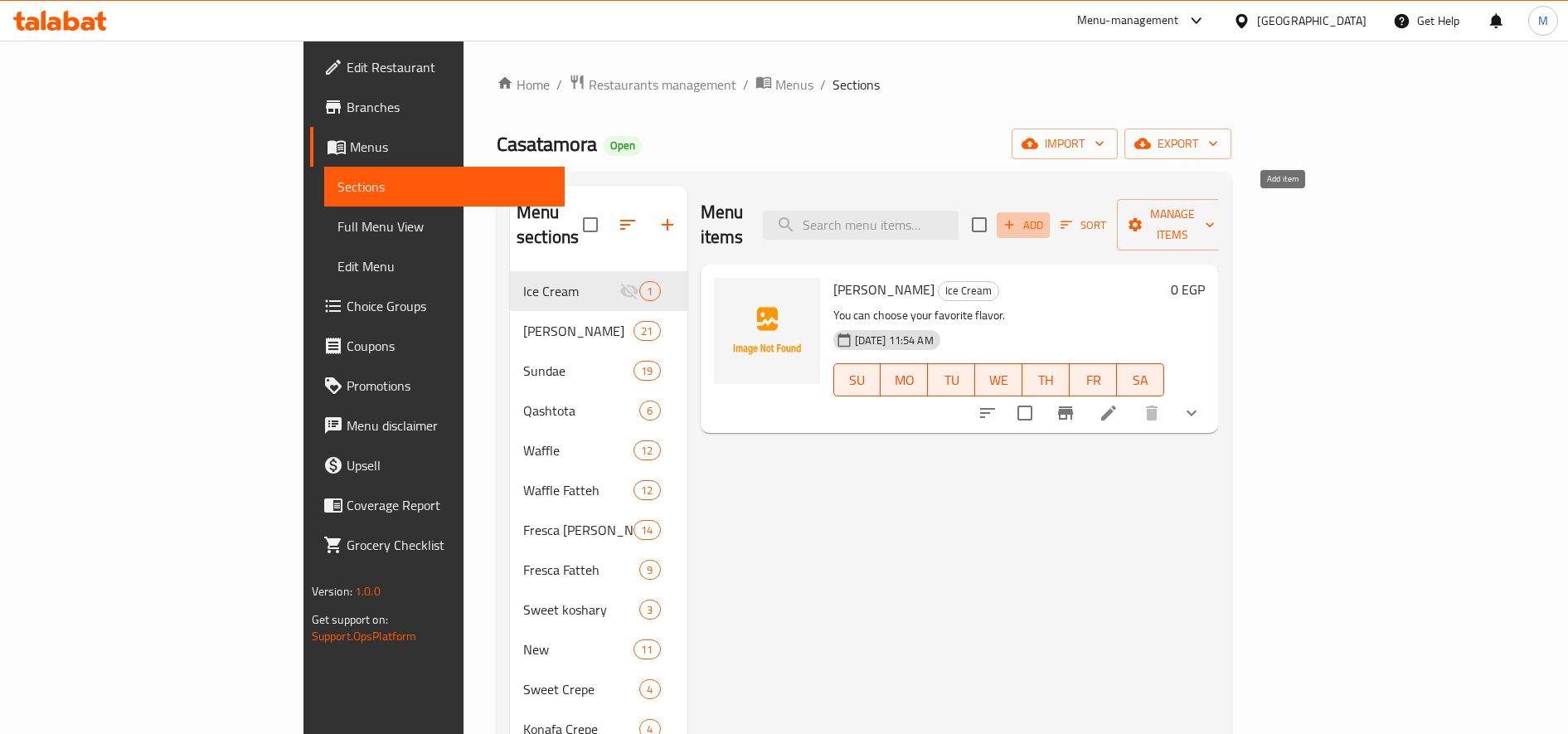
click at [1016, 218] on icon "button" at bounding box center [1009, 225] width 15 height 15
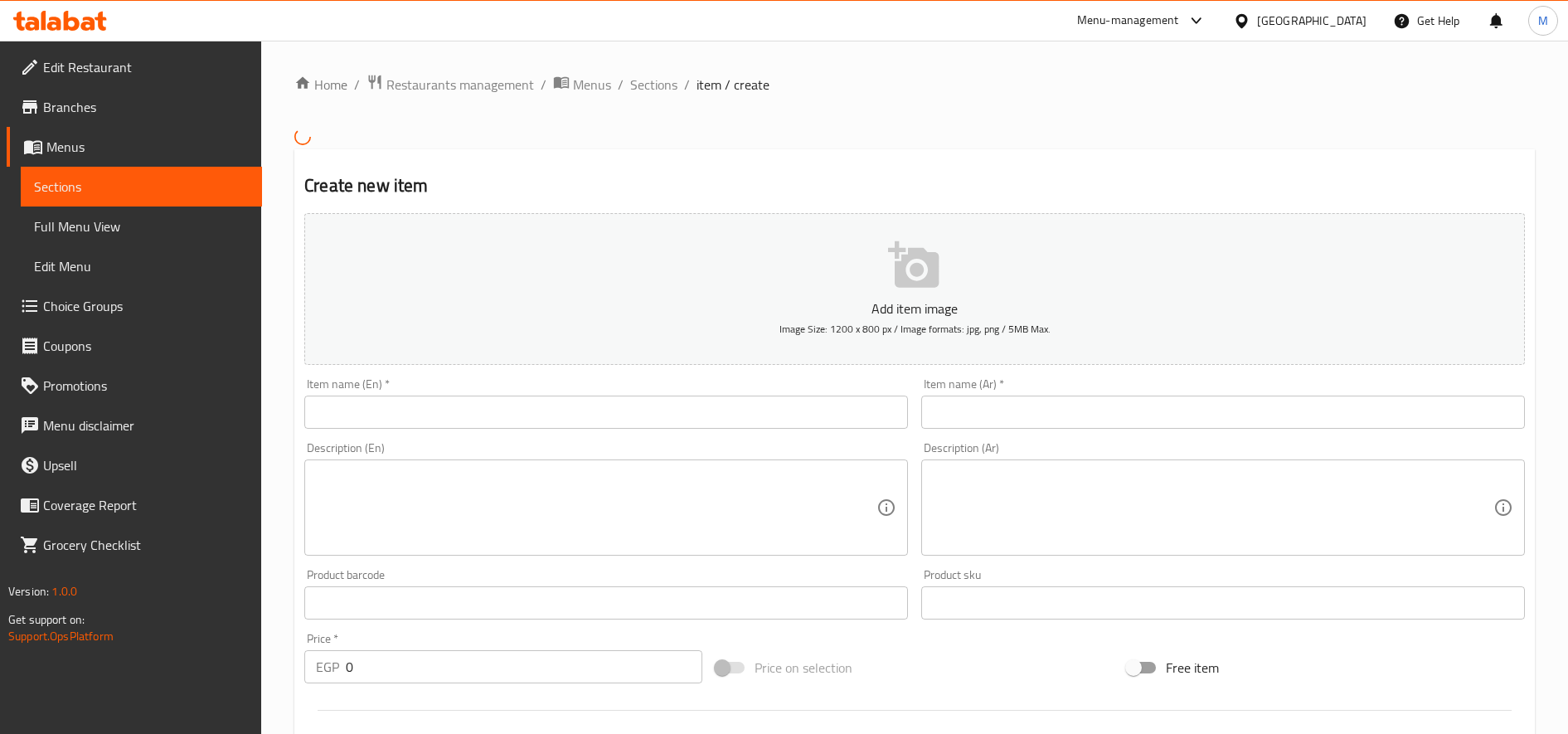
click at [688, 417] on input "text" at bounding box center [606, 412] width 604 height 33
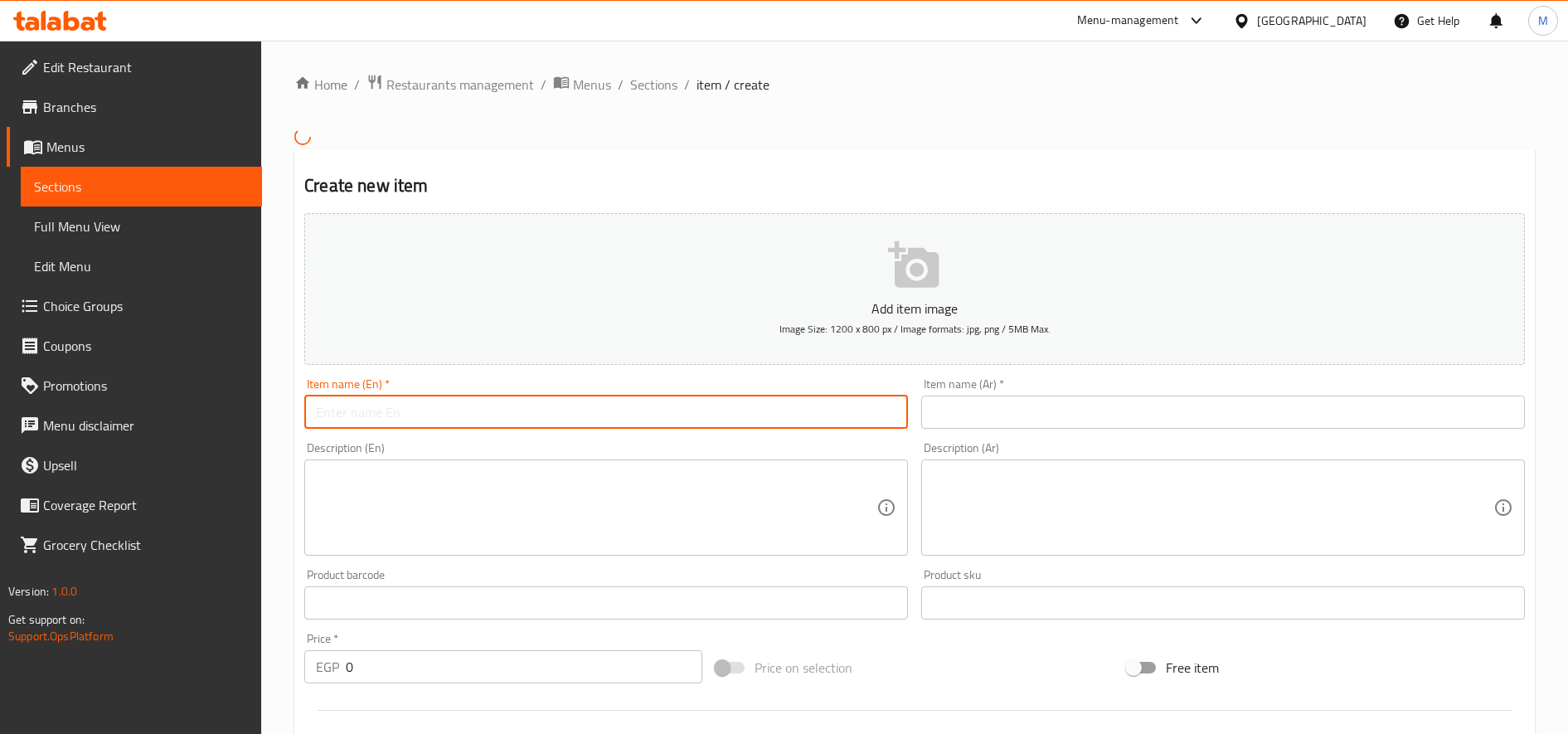
paste input "Sundae"
type input "Sundae"
click at [1109, 415] on input "text" at bounding box center [1223, 412] width 604 height 33
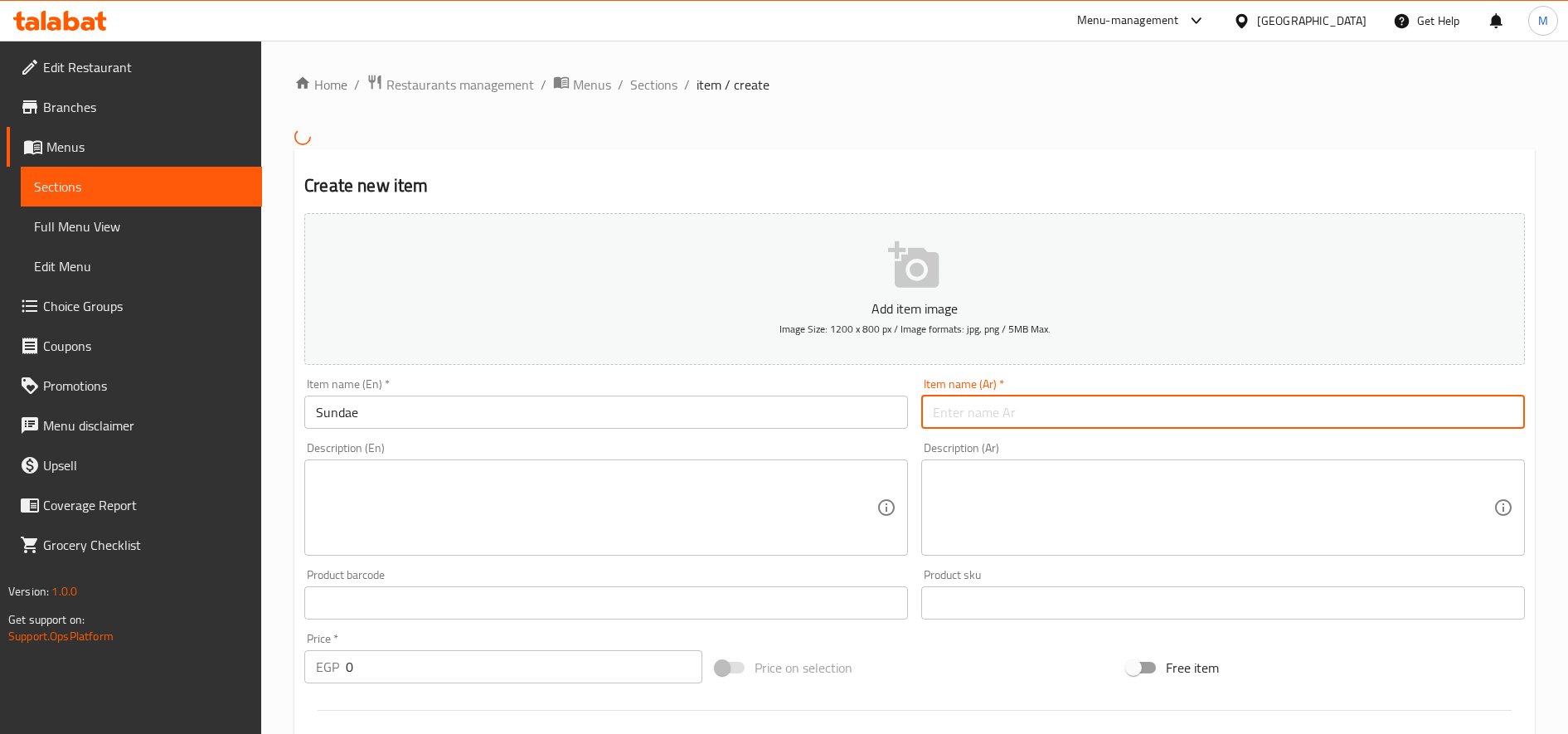
paste input "صانداي"
type input "صانداي"
click at [1061, 488] on textarea at bounding box center [1213, 507] width 560 height 79
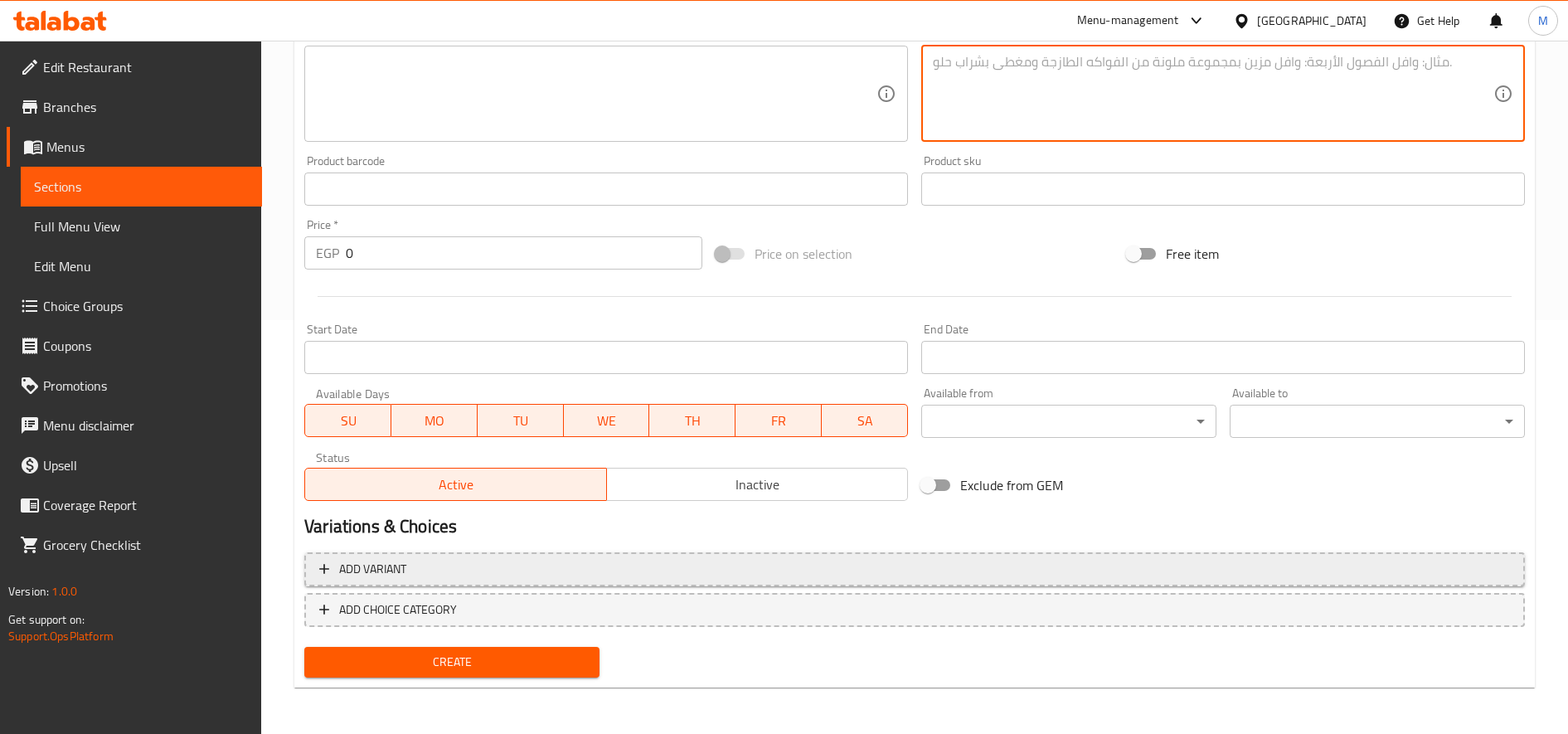
click at [858, 567] on span "Add variant" at bounding box center [914, 569] width 1191 height 21
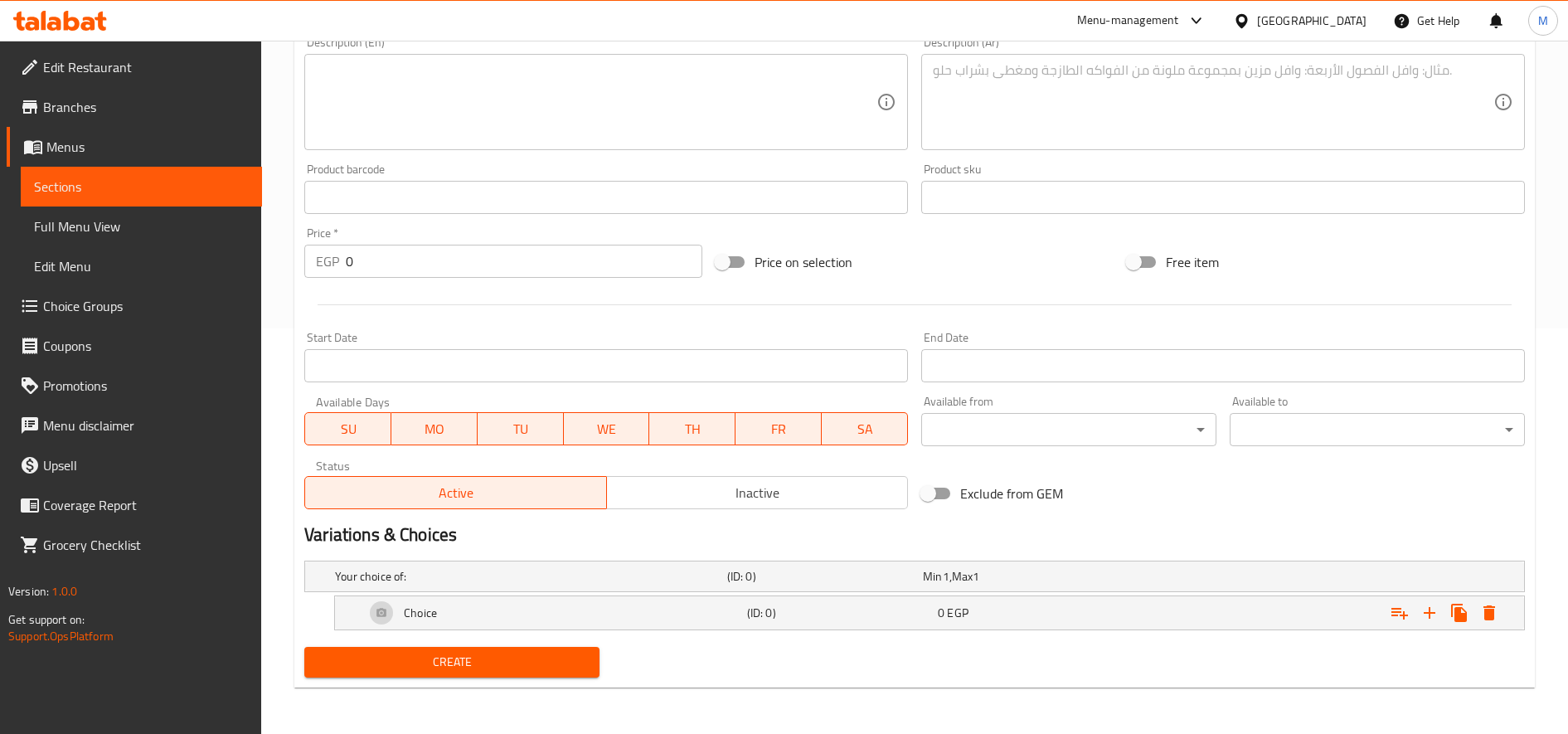
scroll to position [406, 0]
click at [1421, 617] on icon "Expand" at bounding box center [1429, 613] width 20 height 20
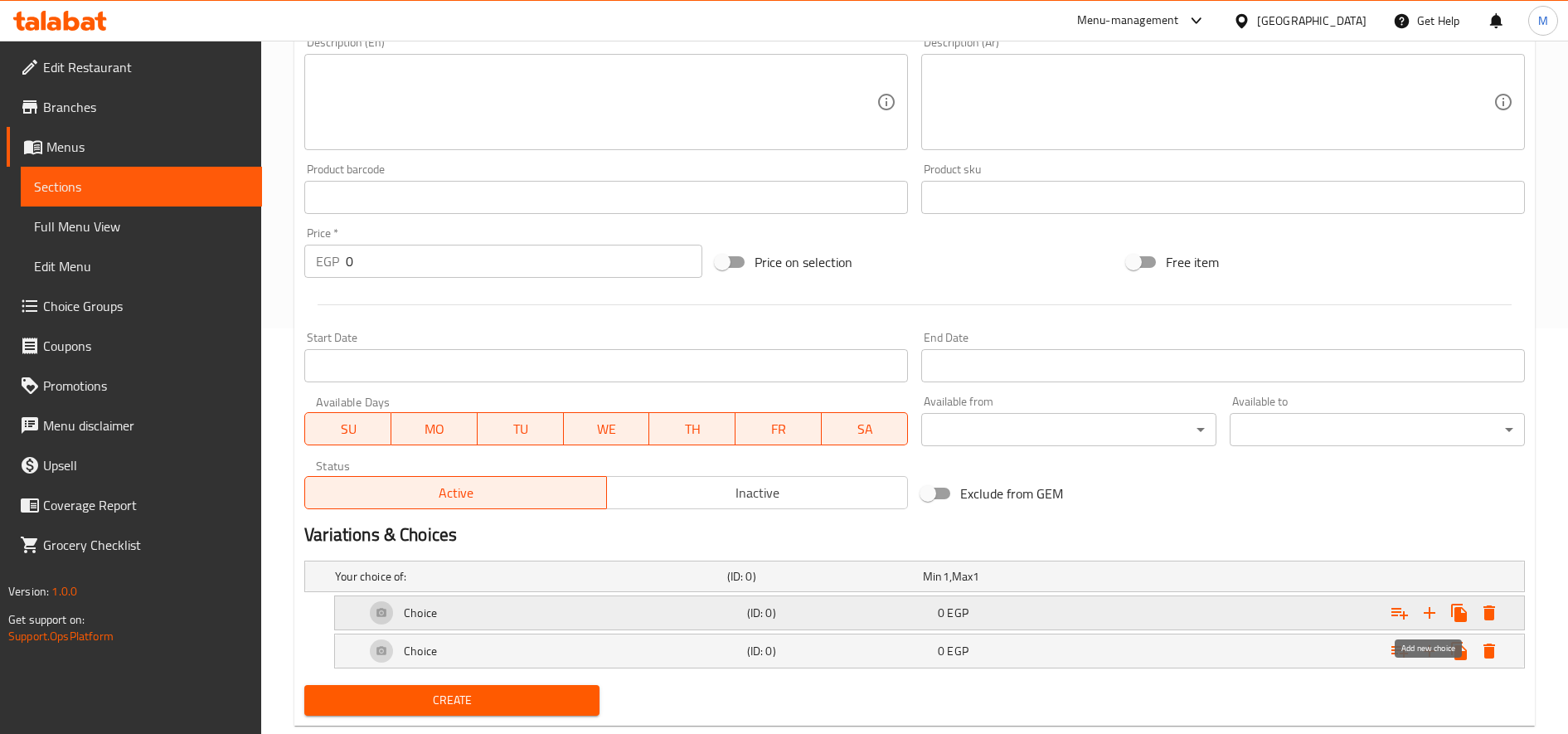
click at [1428, 613] on icon "Expand" at bounding box center [1429, 613] width 11 height 11
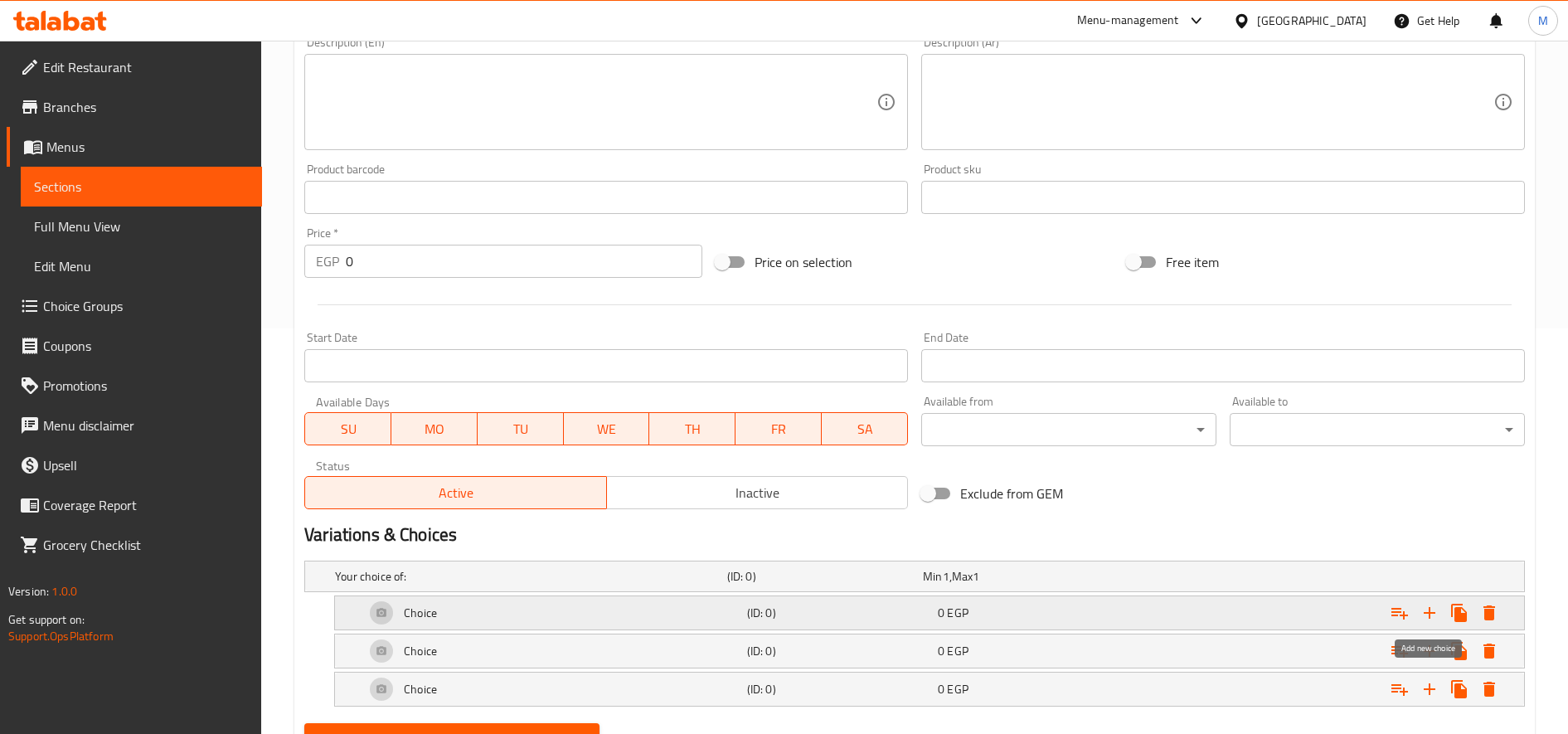
click at [1428, 613] on icon "Expand" at bounding box center [1429, 613] width 11 height 11
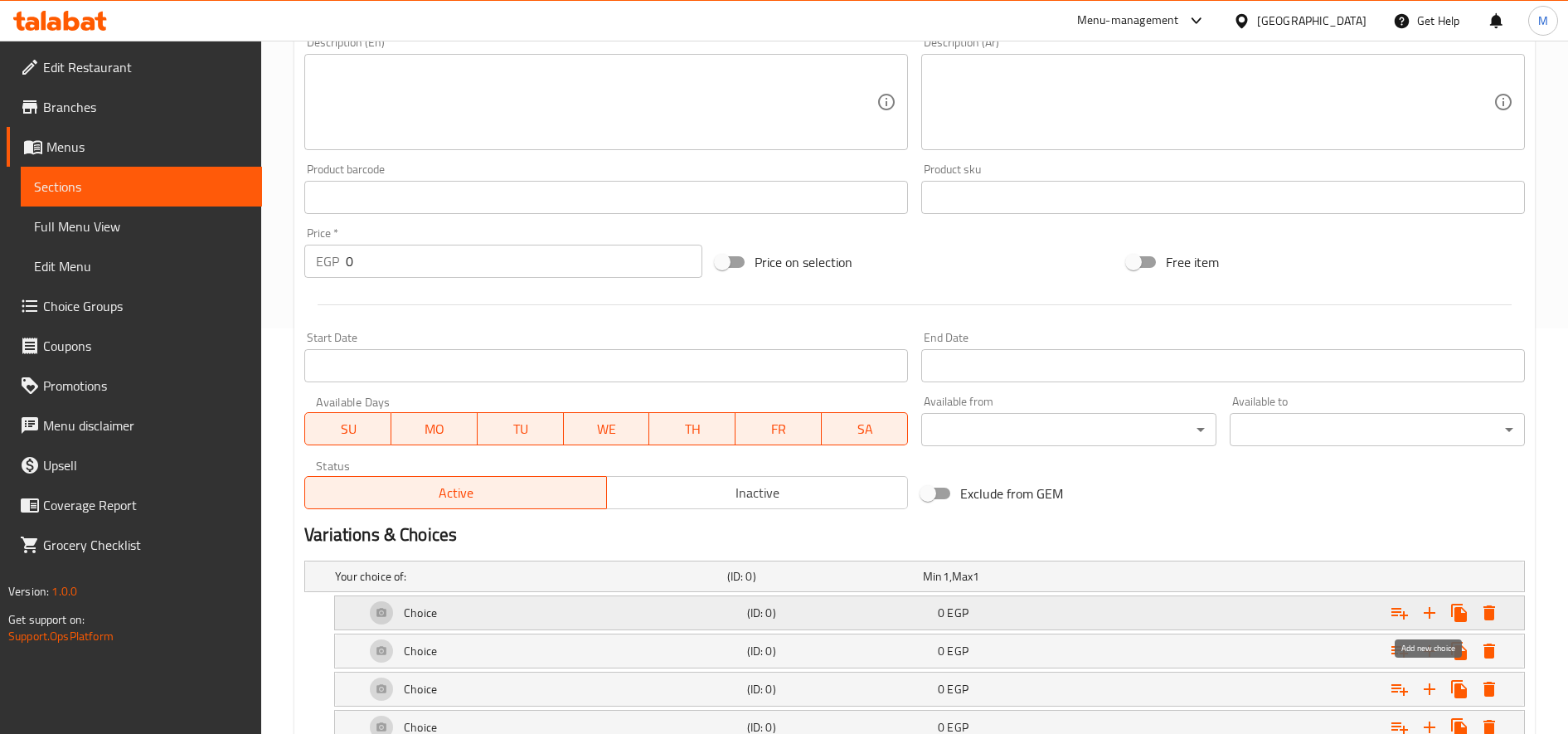
click at [1428, 613] on icon "Expand" at bounding box center [1429, 613] width 11 height 11
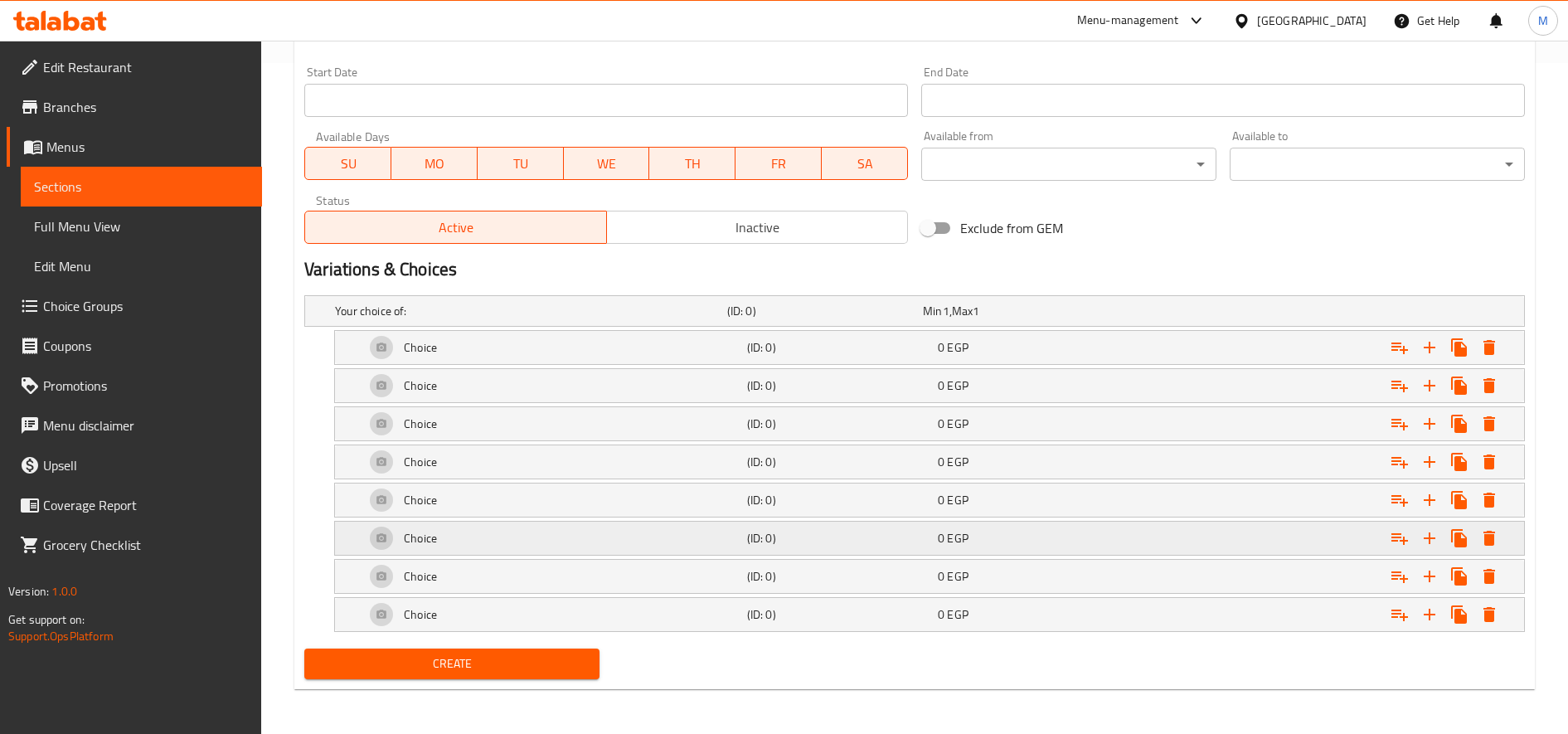
scroll to position [672, 0]
click at [913, 354] on div "(ID: 0)" at bounding box center [840, 345] width 191 height 23
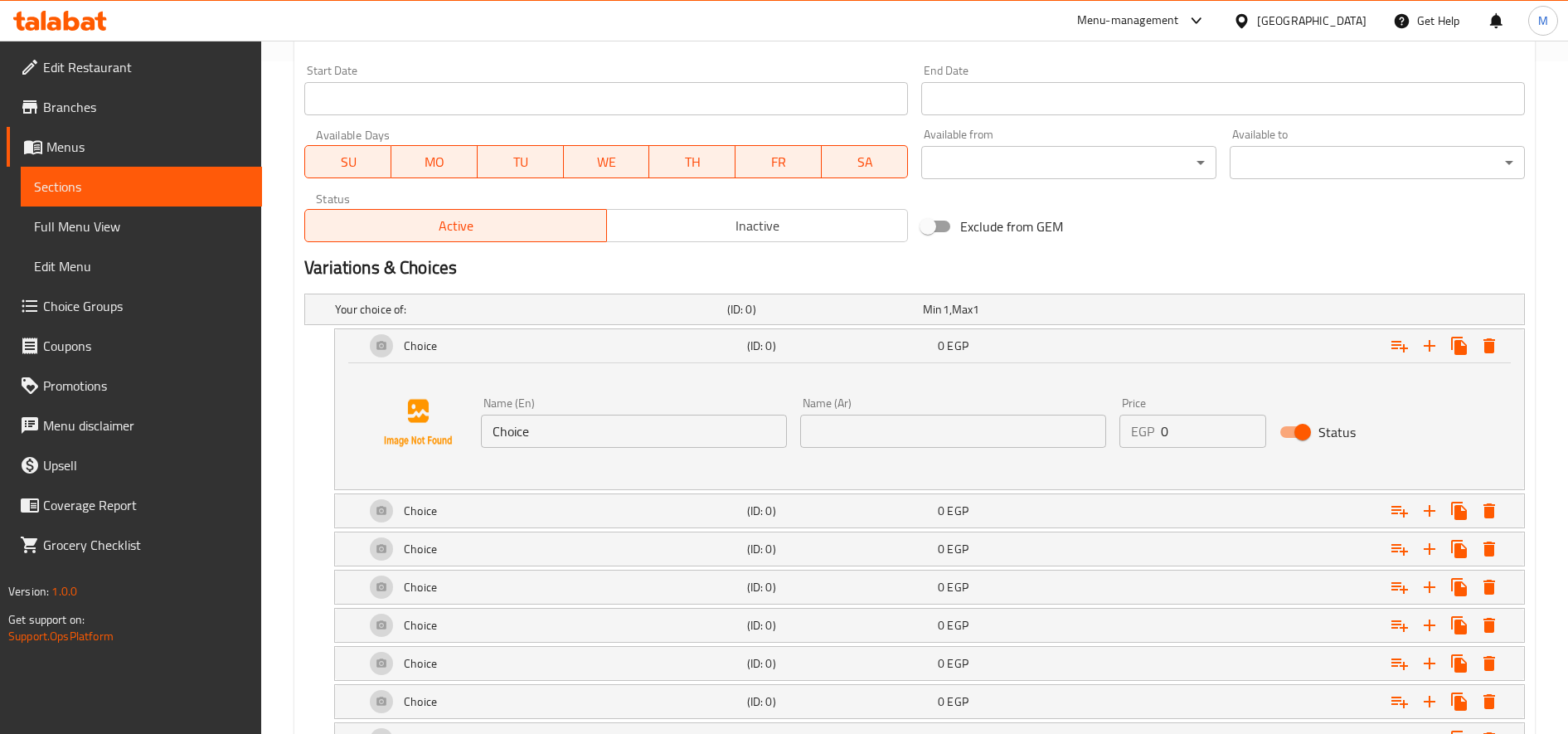
click at [1036, 426] on input "text" at bounding box center [953, 431] width 306 height 33
paste input "ميلك صانداي"
type input "ميلك صانداي"
click at [650, 436] on input "Choice" at bounding box center [634, 431] width 306 height 33
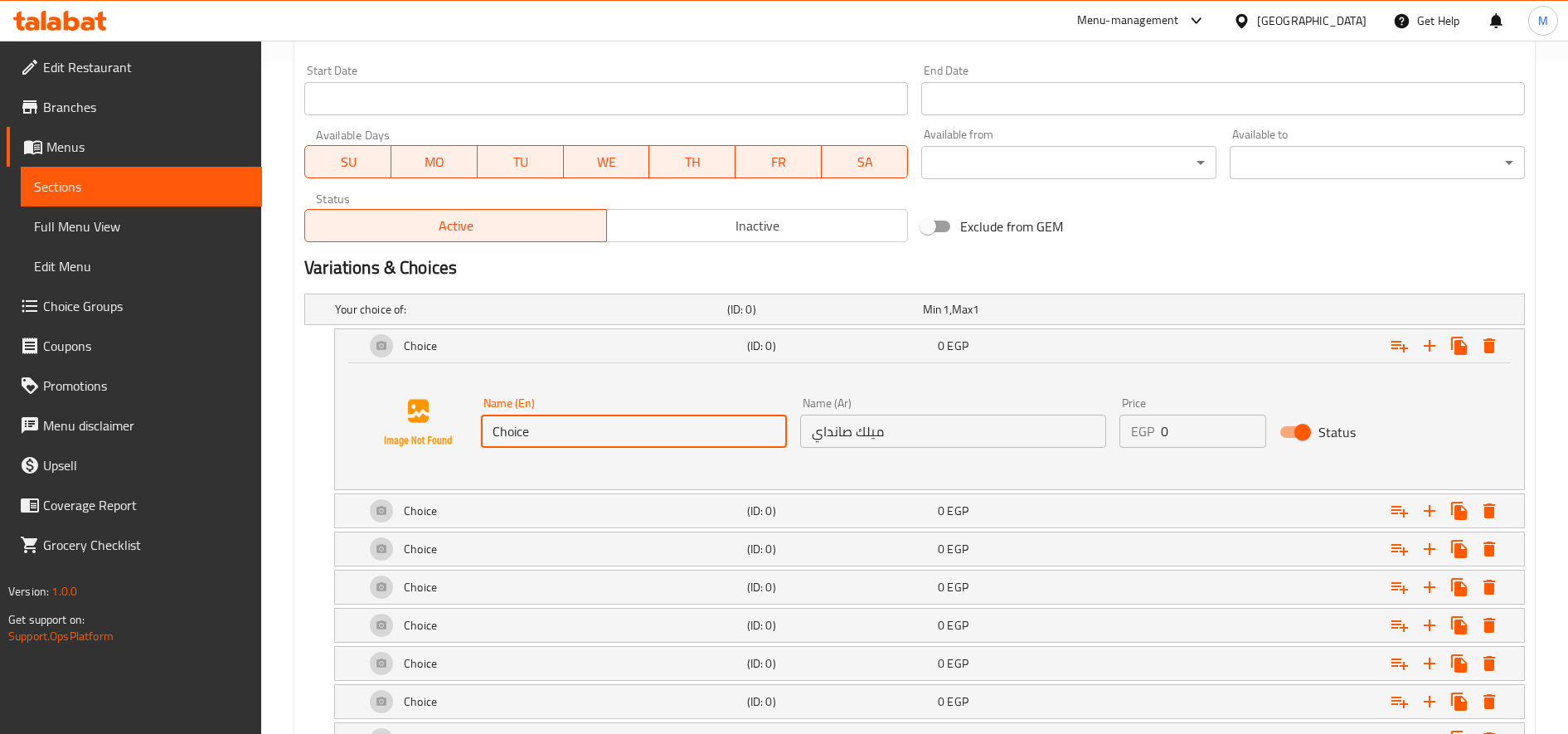
paste input "Milk Sunda"
type input "Milk Sundae"
click at [1275, 513] on div "Expand" at bounding box center [1316, 511] width 382 height 36
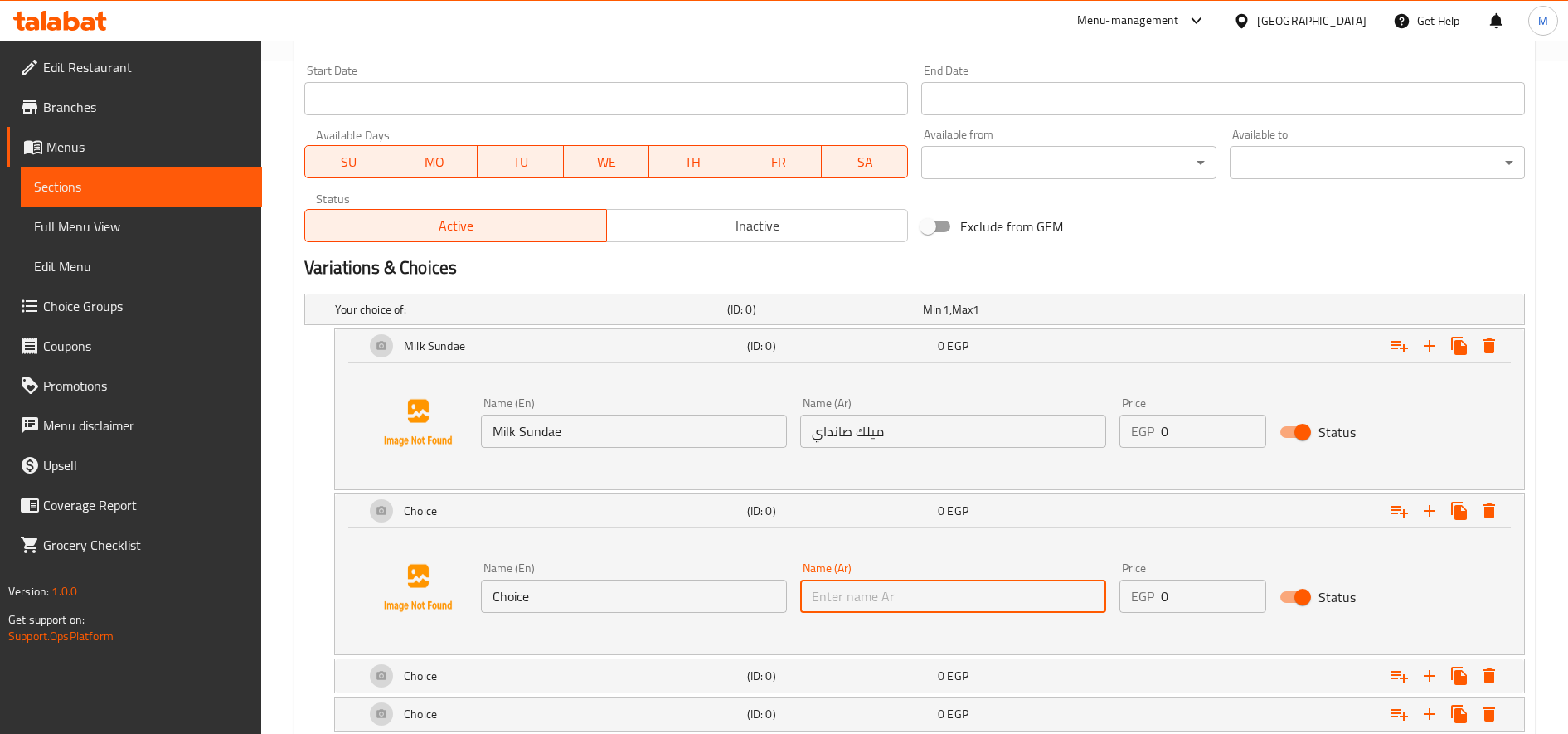
click at [970, 595] on input "text" at bounding box center [953, 596] width 306 height 33
paste input "صانداي شوكلاتة"
type input "صانداي شوكلاتة"
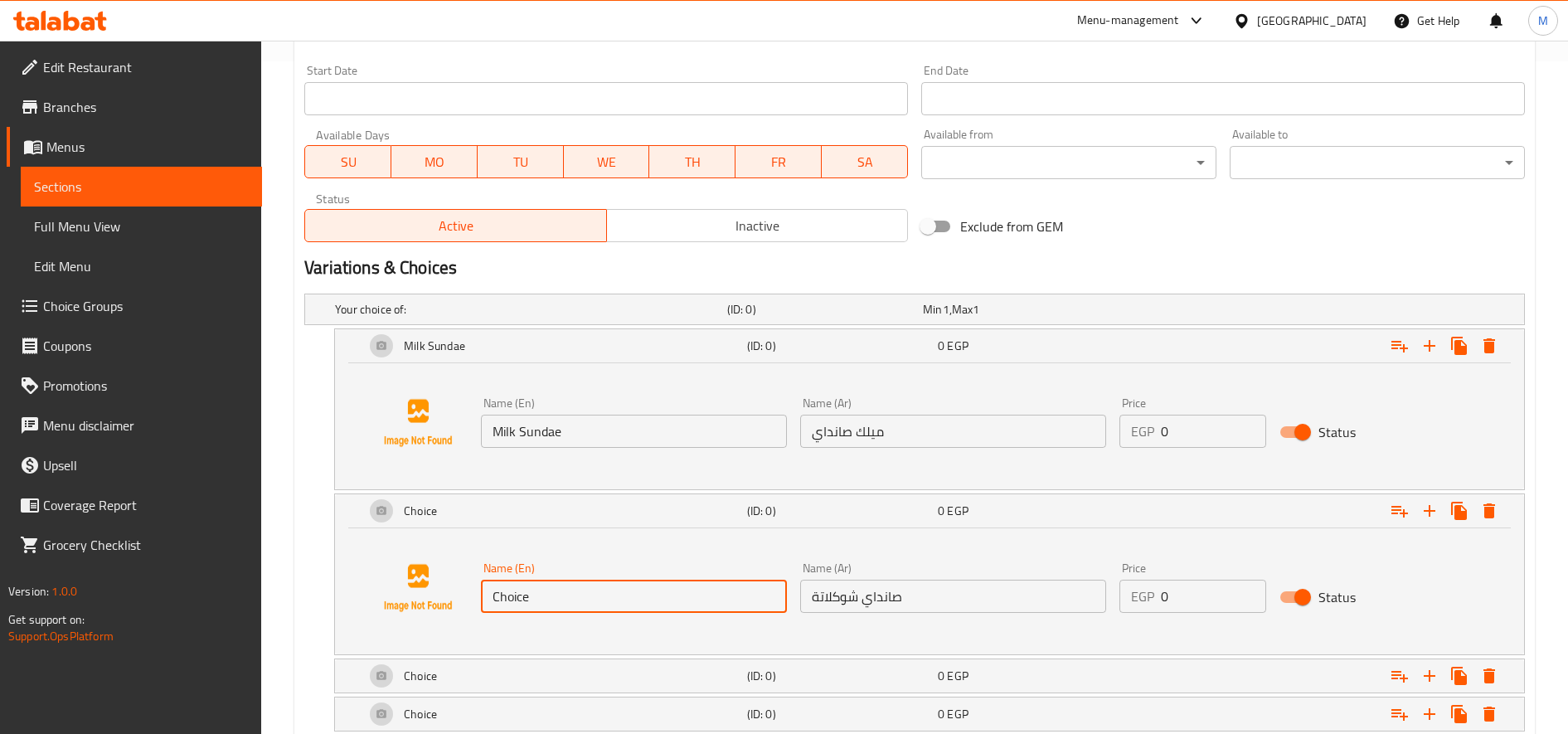
click at [651, 604] on input "Choice" at bounding box center [634, 596] width 306 height 33
paste input "colate Sunda"
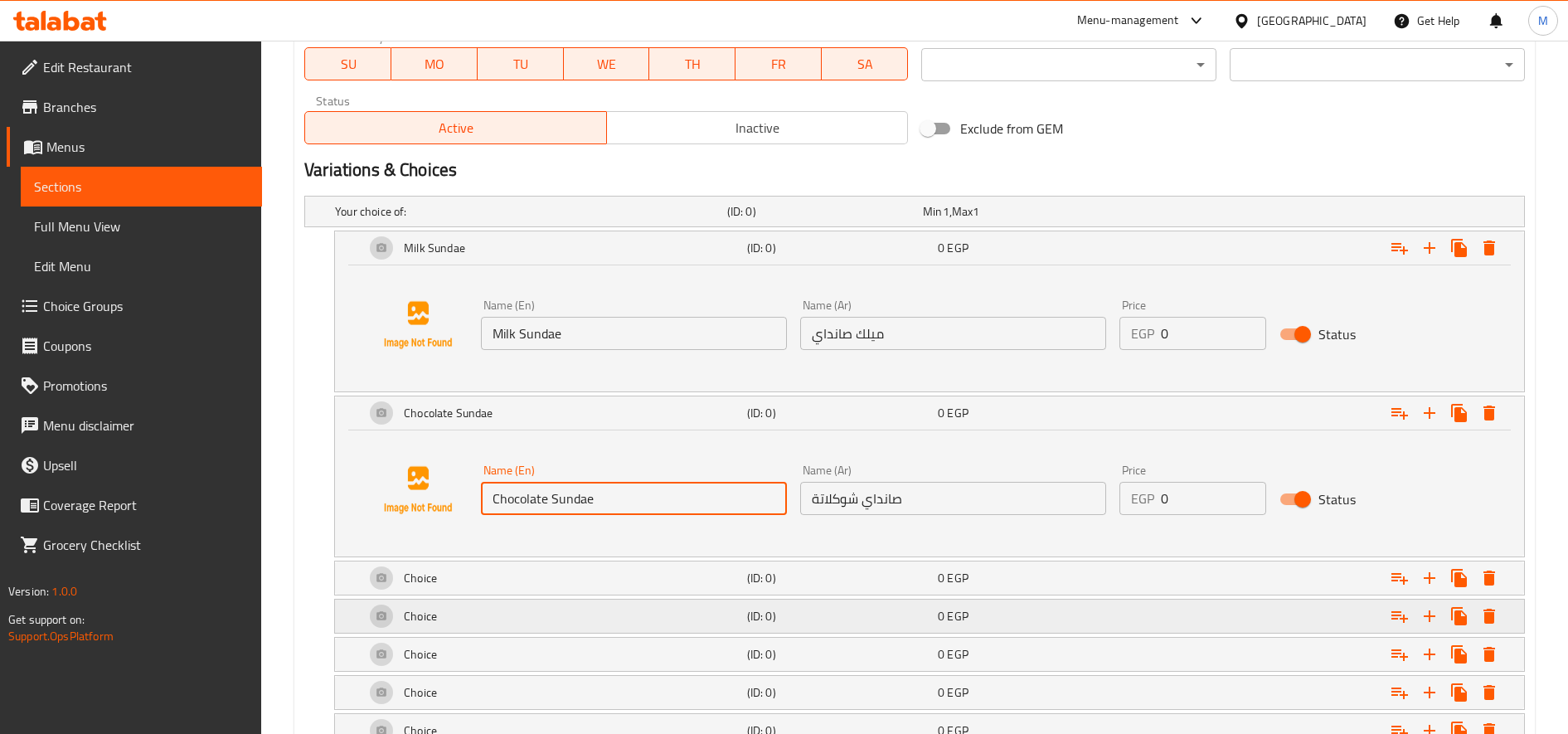
scroll to position [811, 0]
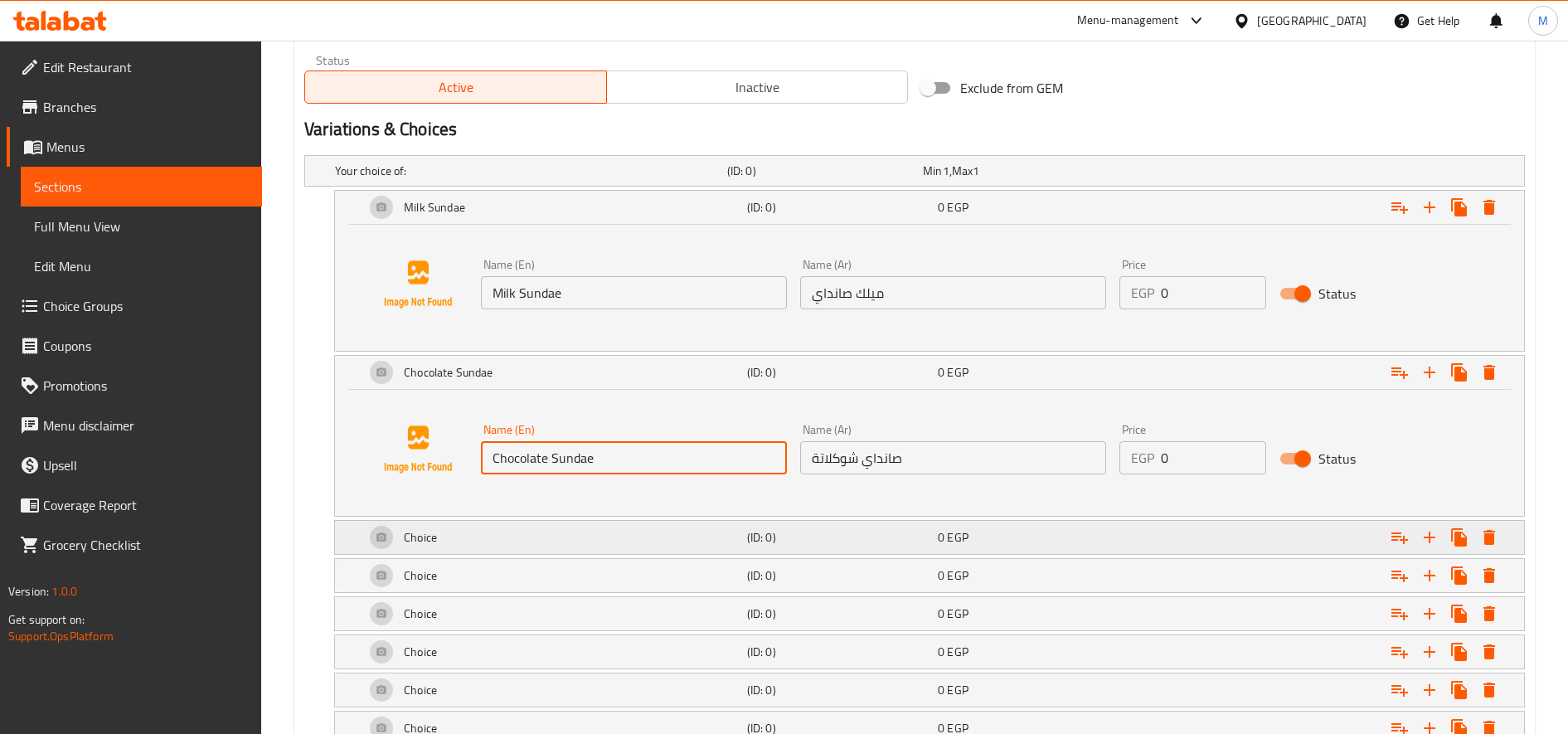
type input "Chocolate Sundae"
click at [1079, 527] on div "0 EGP" at bounding box center [1030, 537] width 191 height 23
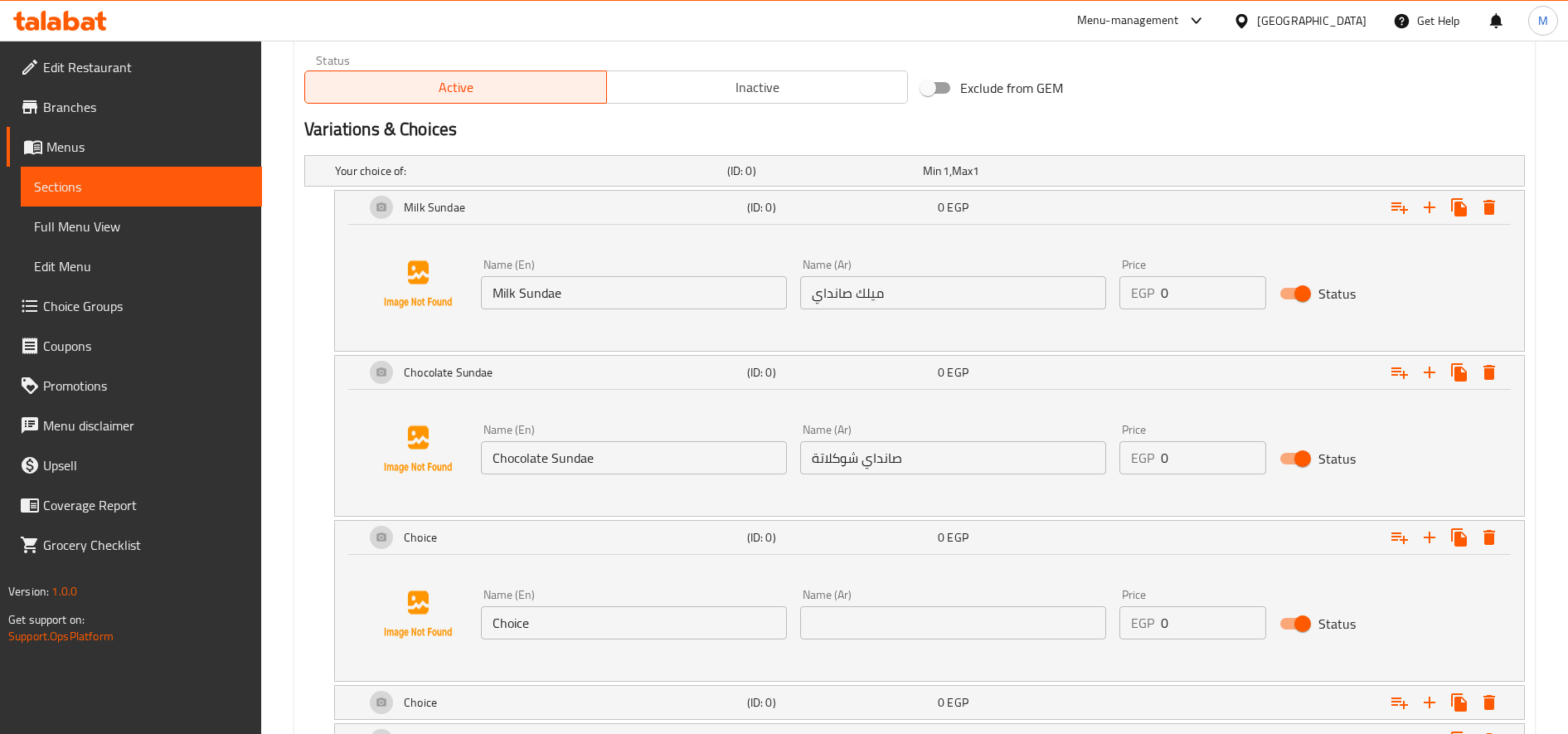
click at [568, 635] on input "Choice" at bounding box center [634, 623] width 306 height 33
paste input "Strawberry Sunda"
type input "Strawberry Sundae"
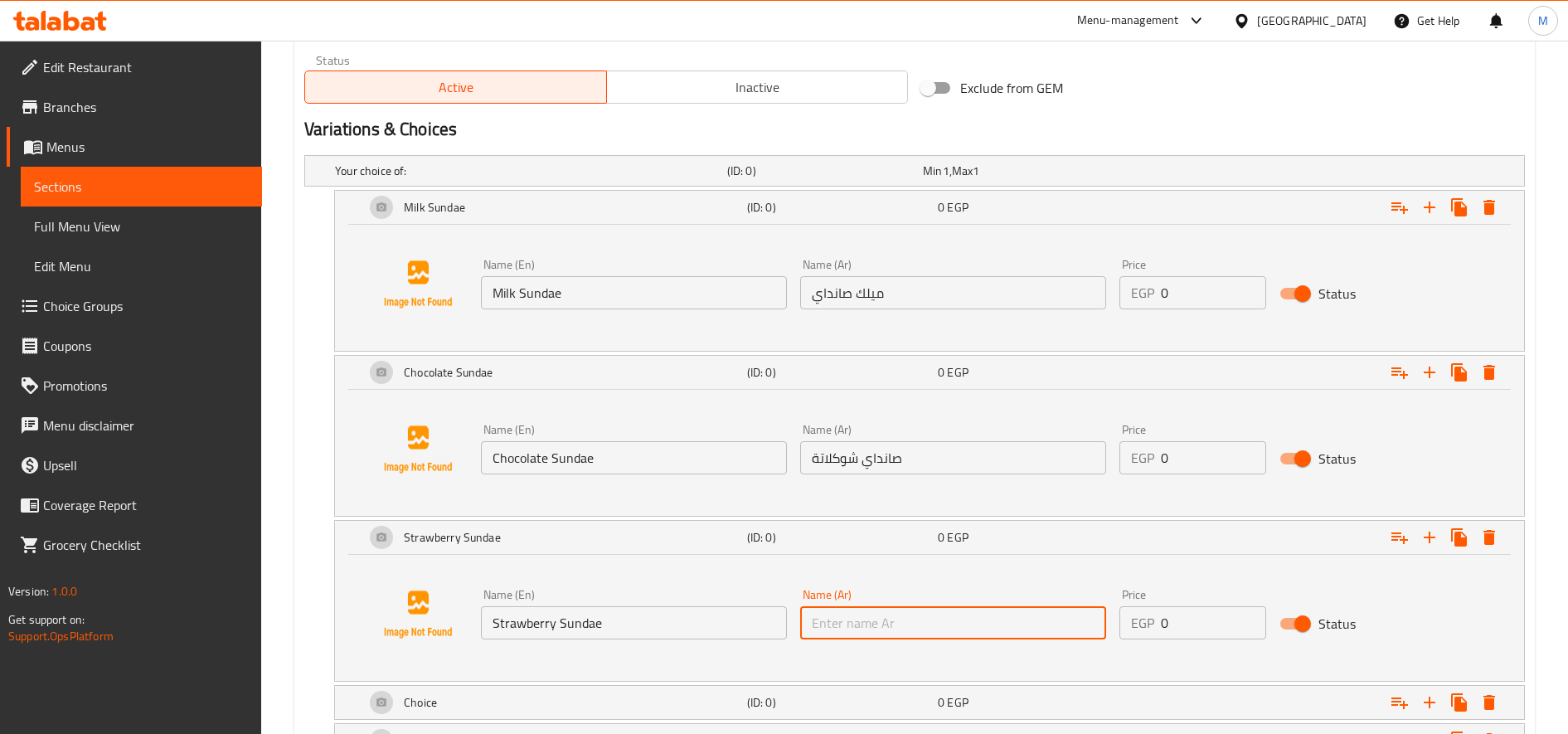
paste input "صانداي فراولة"
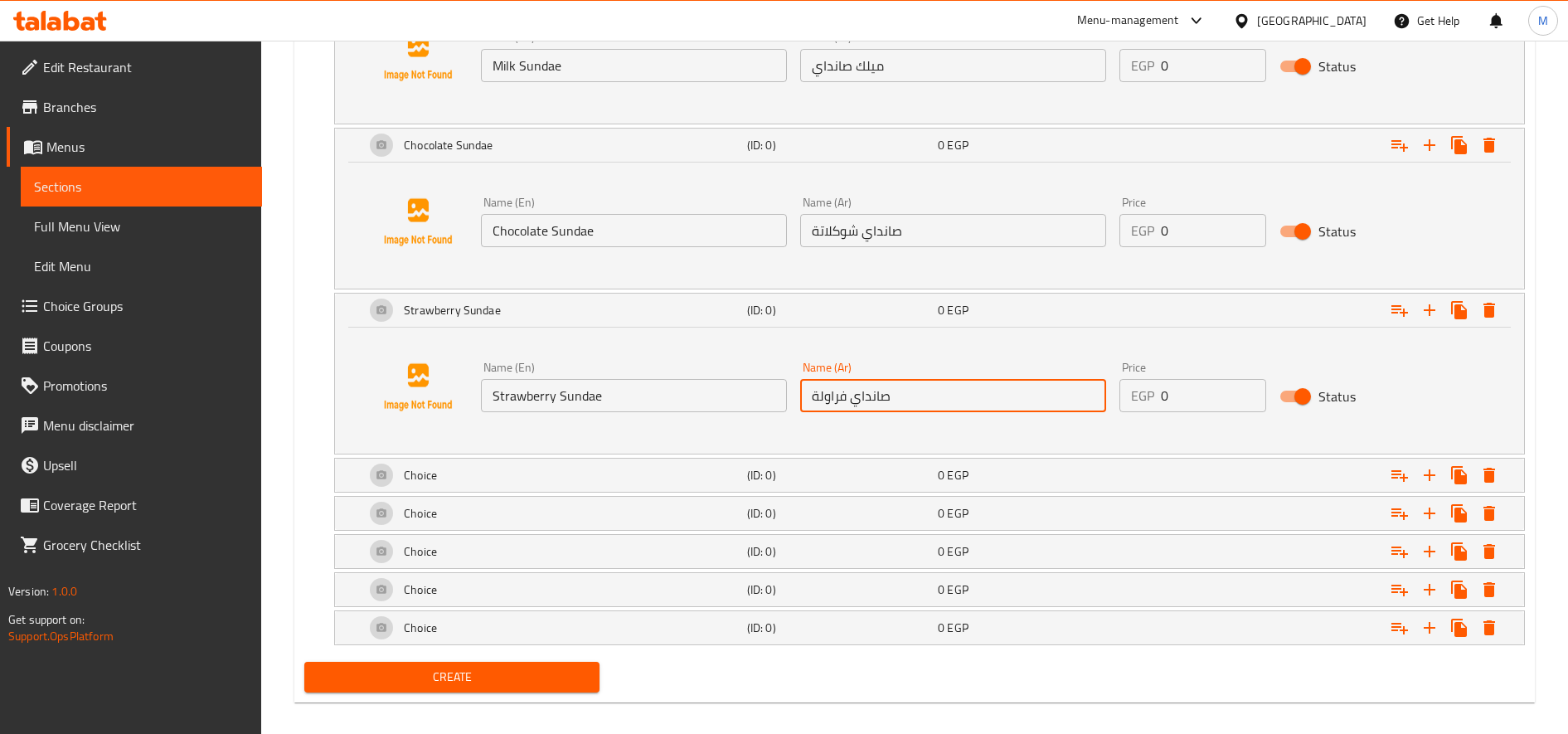
scroll to position [1053, 0]
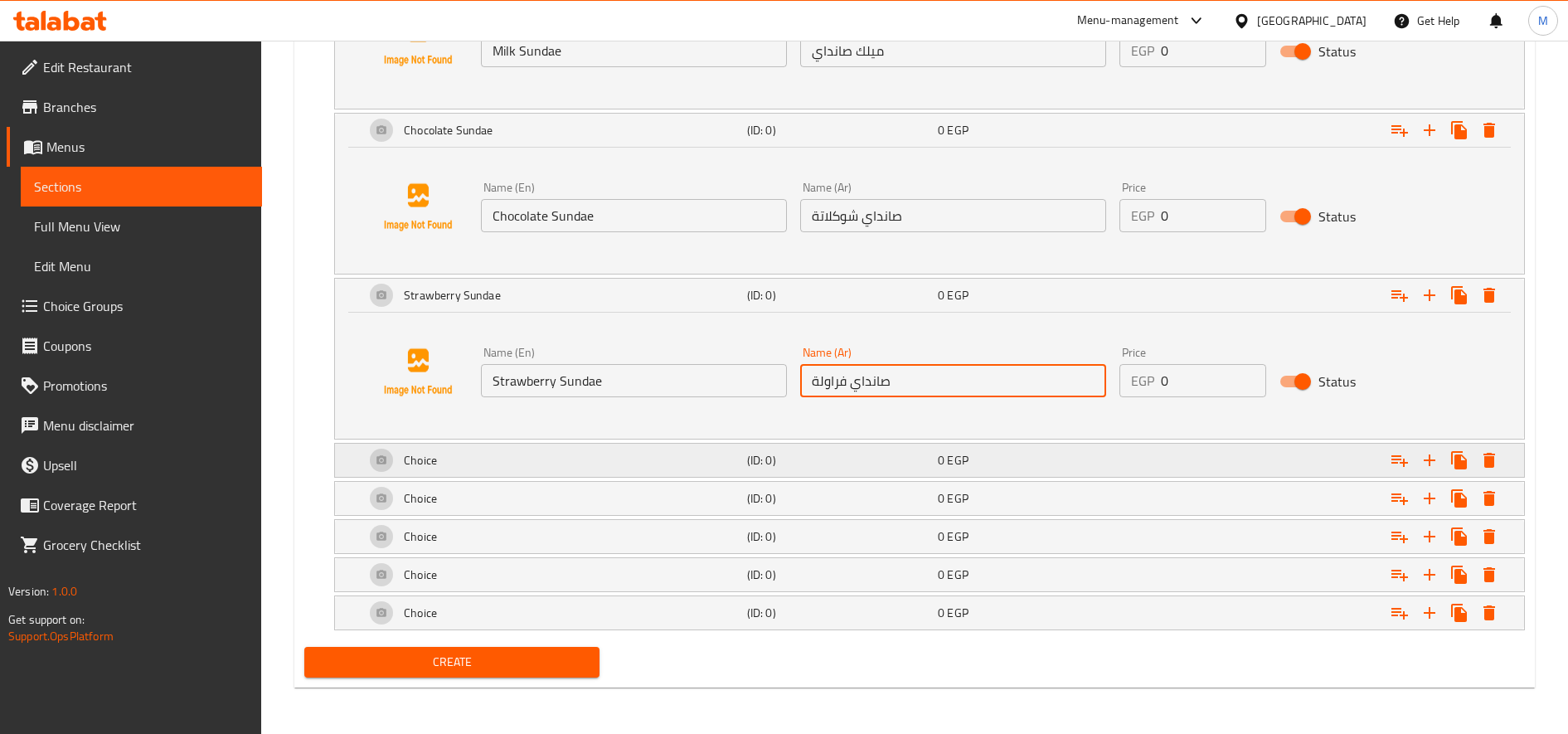
type input "صانداي فراولة"
click at [585, 455] on div "Choice" at bounding box center [552, 461] width 382 height 40
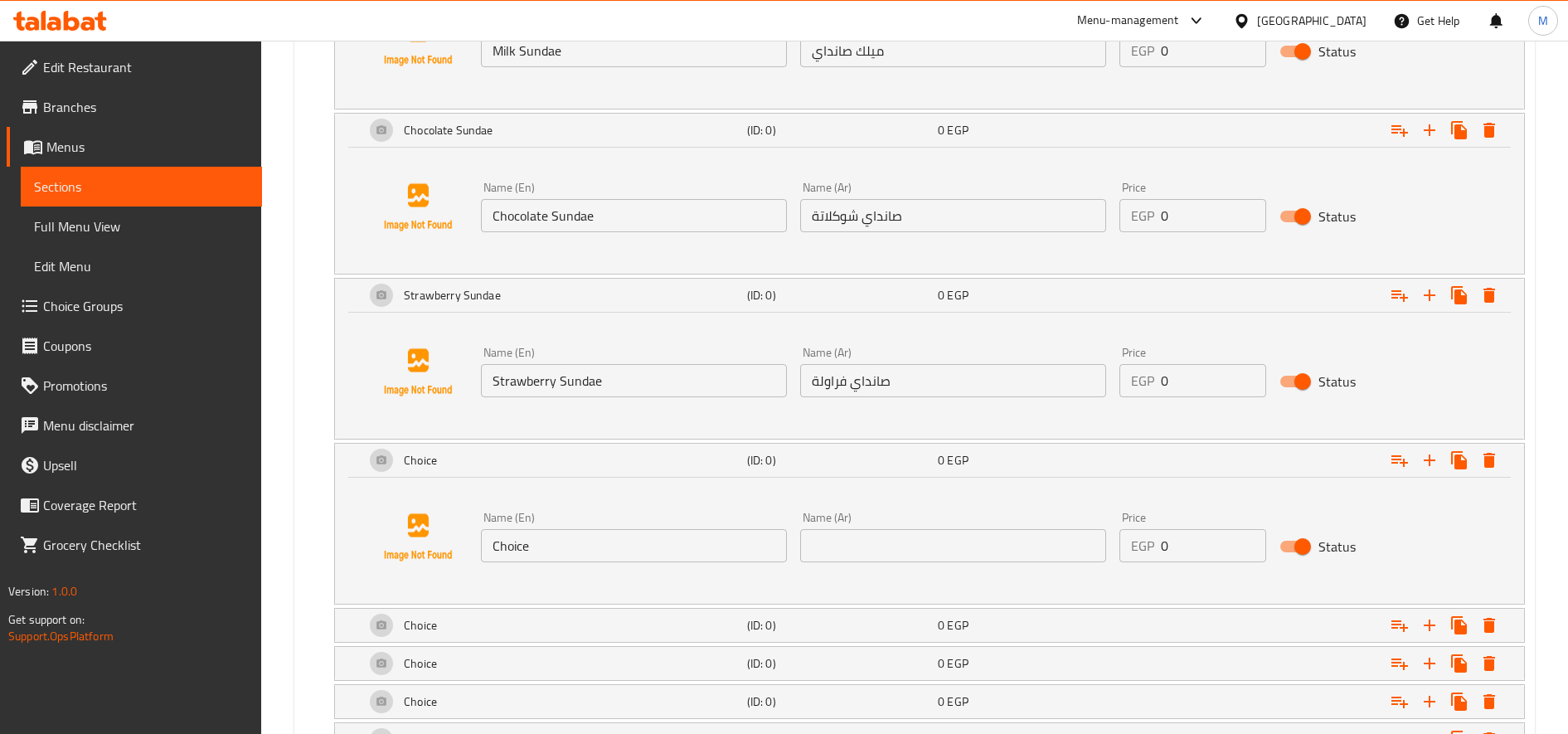
click at [619, 563] on div "Name (En) Choice Name (En)" at bounding box center [634, 537] width 319 height 64
click at [624, 552] on input "Choice" at bounding box center [634, 546] width 306 height 33
paste input "aramel Sunda"
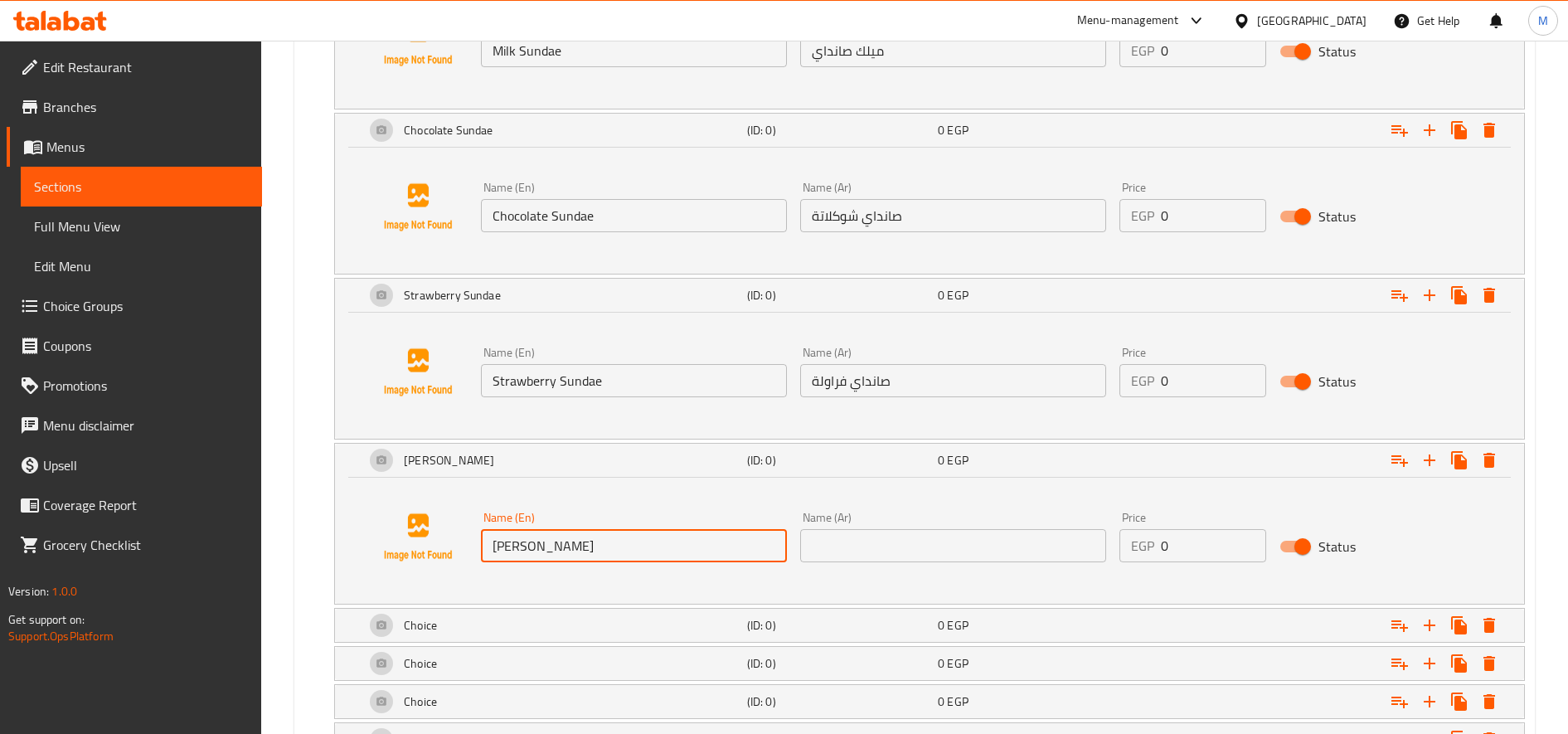
type input "Caramel Sundae"
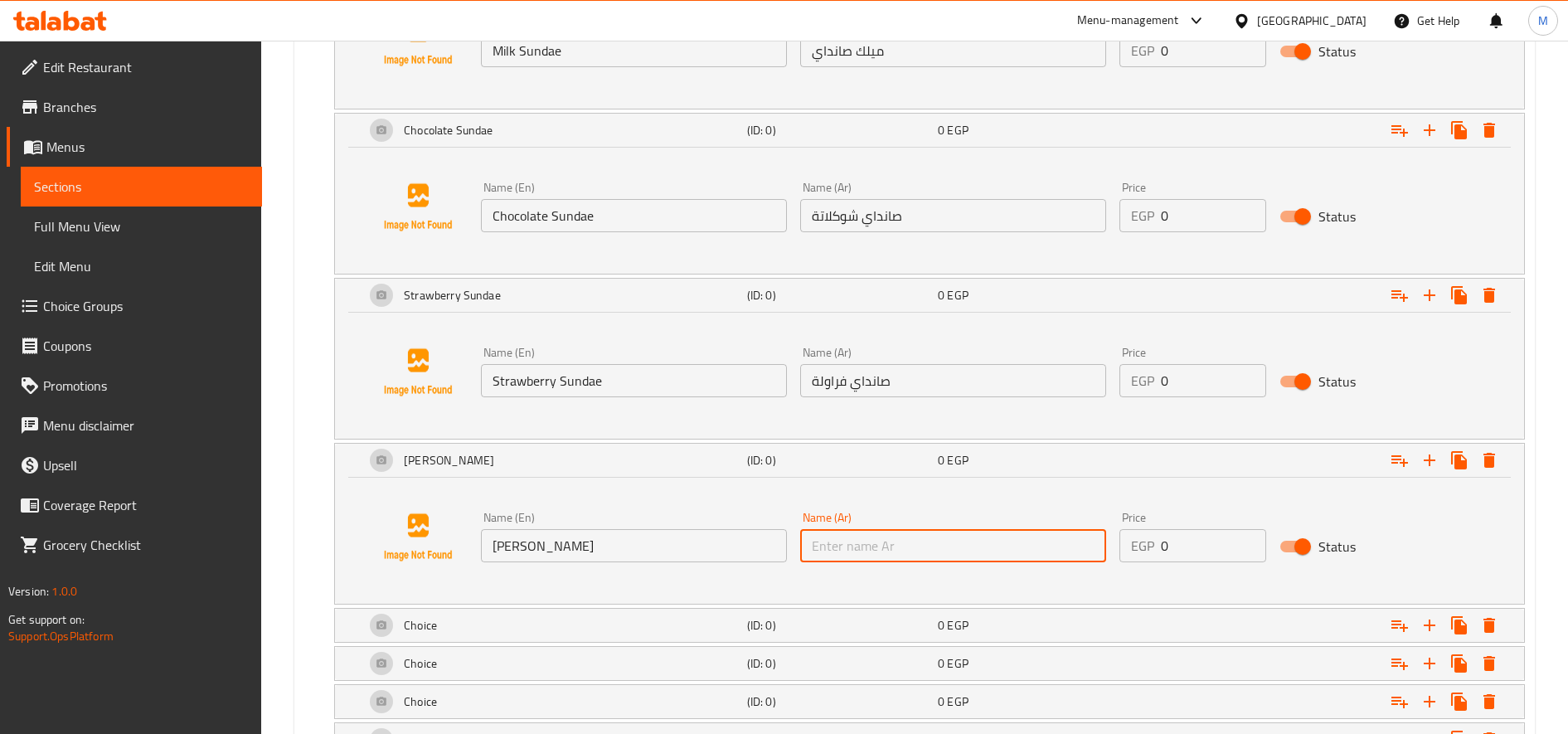
paste input "صانداي كراميل"
type input "صانداي كراميل"
click at [650, 627] on div "Choice" at bounding box center [552, 626] width 382 height 40
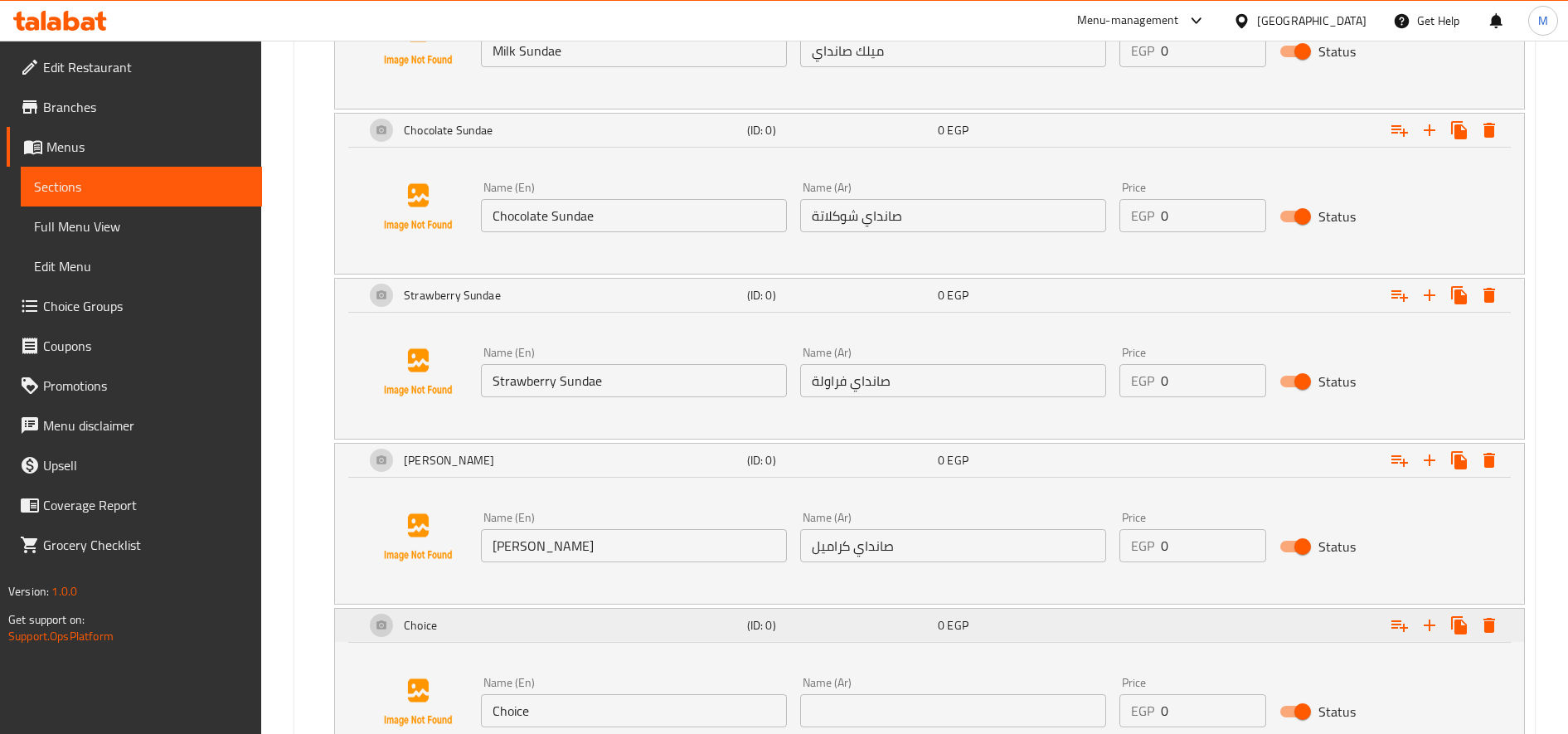
scroll to position [1192, 0]
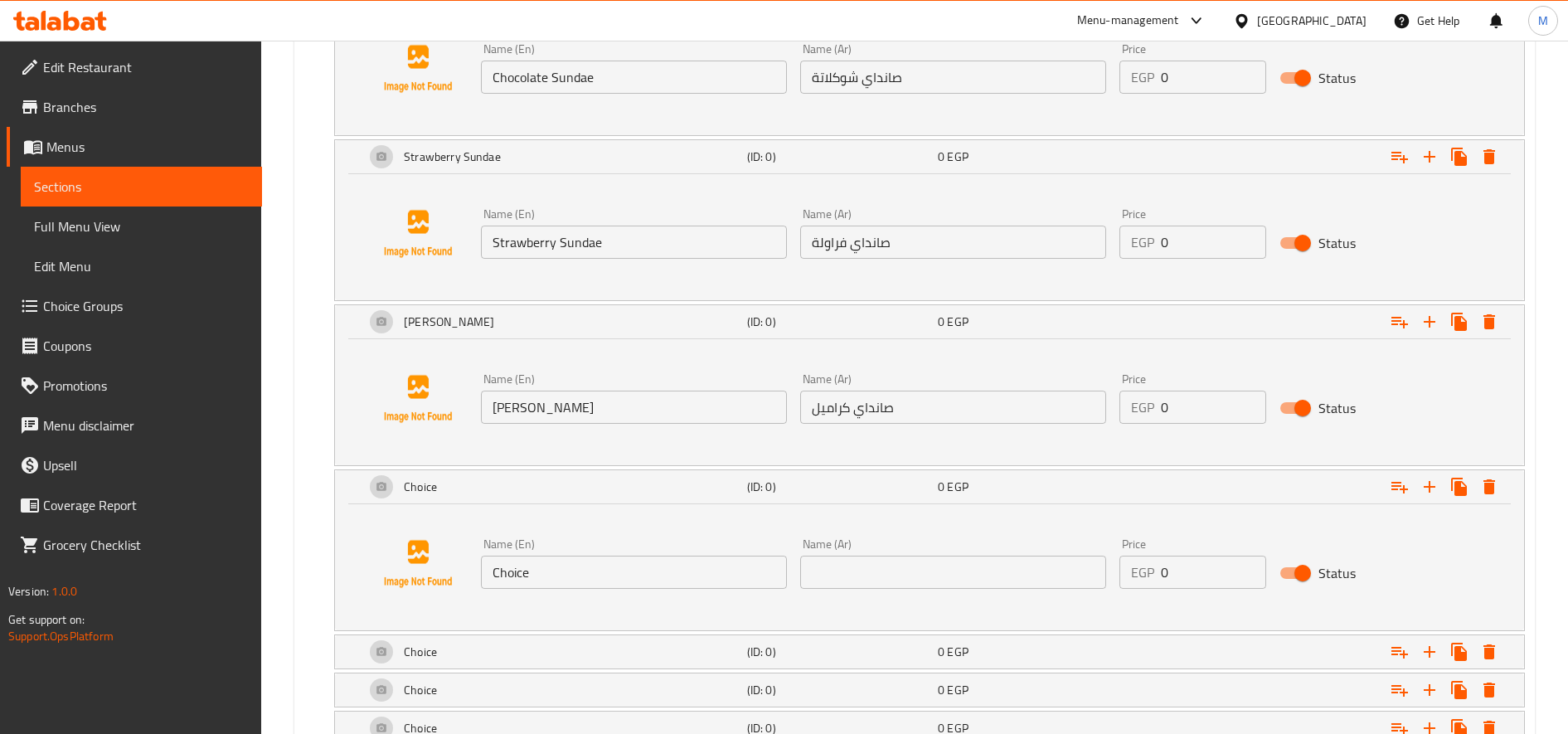
click at [655, 583] on input "Choice" at bounding box center [634, 573] width 306 height 33
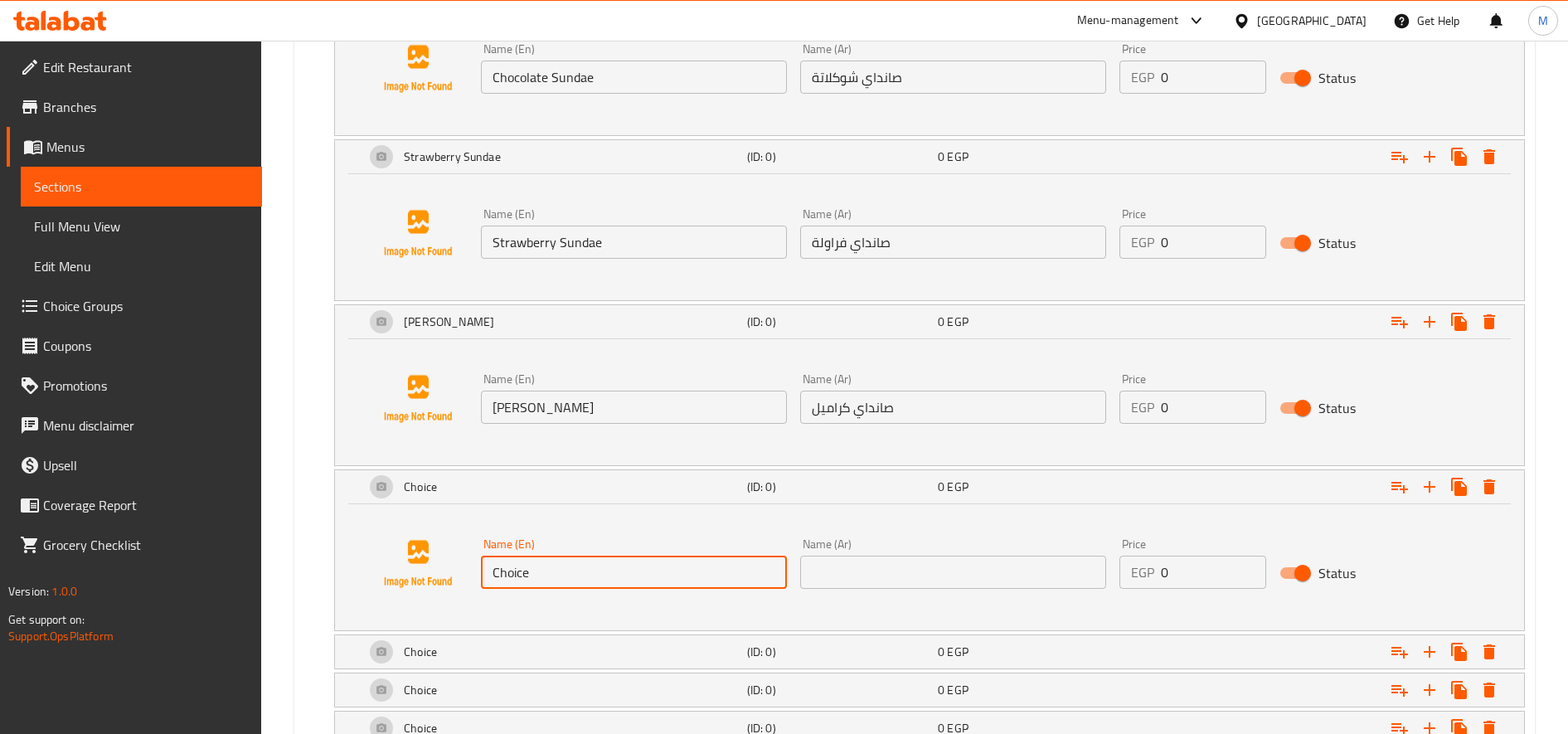
click at [655, 583] on input "Choice" at bounding box center [634, 573] width 306 height 33
paste input "Mango Sunda"
type input "Mango Sundae"
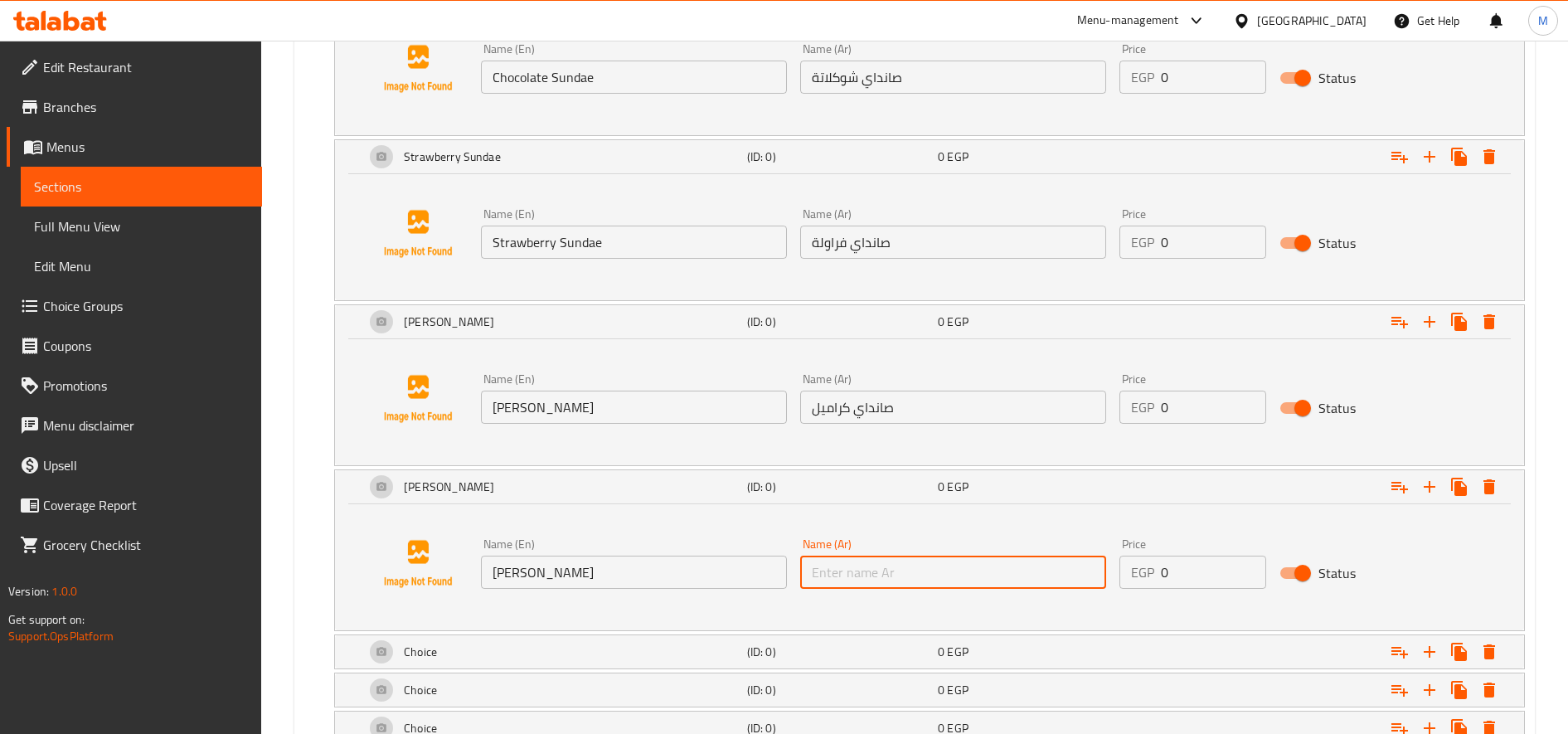
paste input "صانداي مانجو"
type input "صانداي مانجو"
click at [653, 647] on div "Choice" at bounding box center [552, 652] width 382 height 40
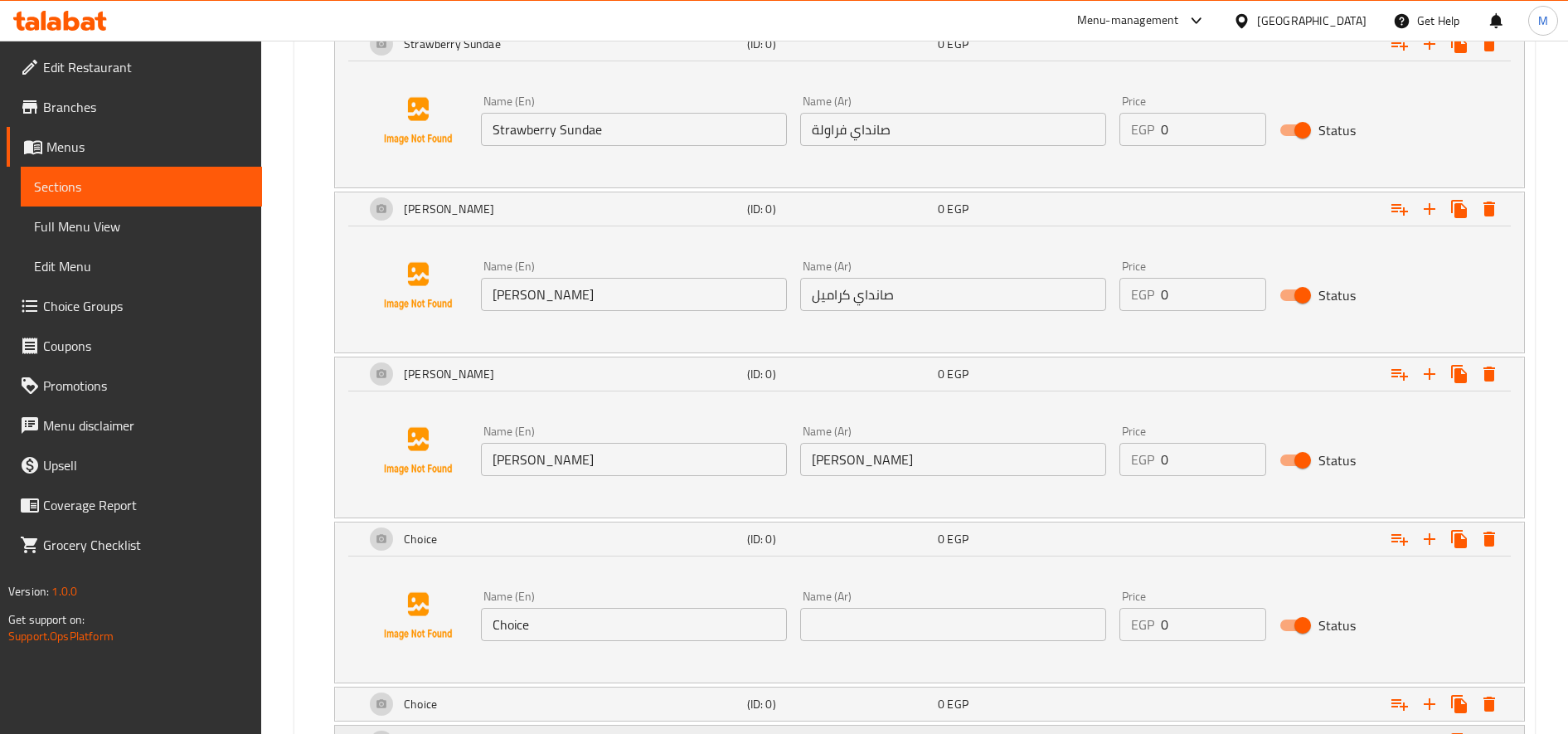
scroll to position [1434, 0]
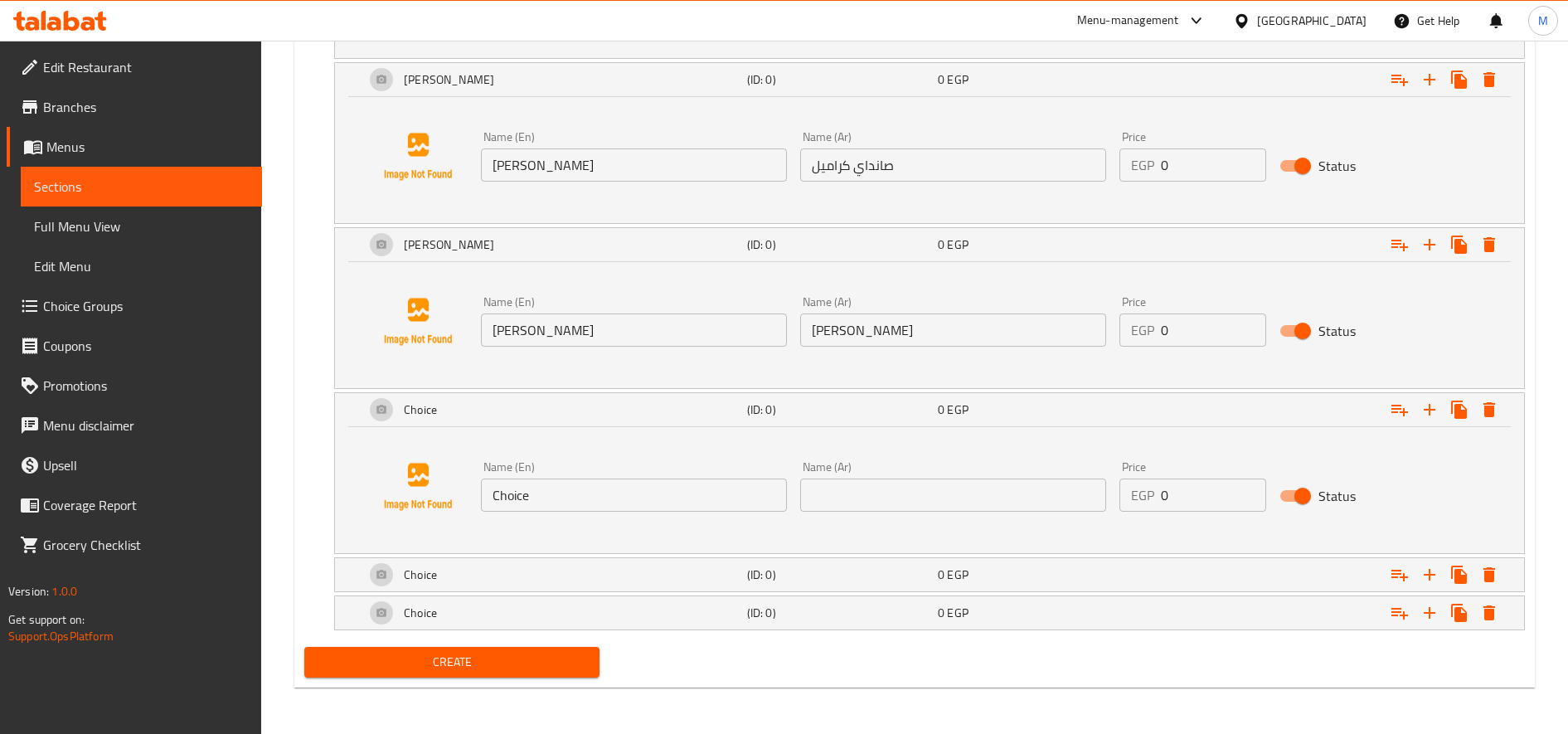
click at [601, 490] on input "Choice" at bounding box center [634, 495] width 306 height 33
paste input "Blueberry Sunda"
type input "Blueberry Sundae"
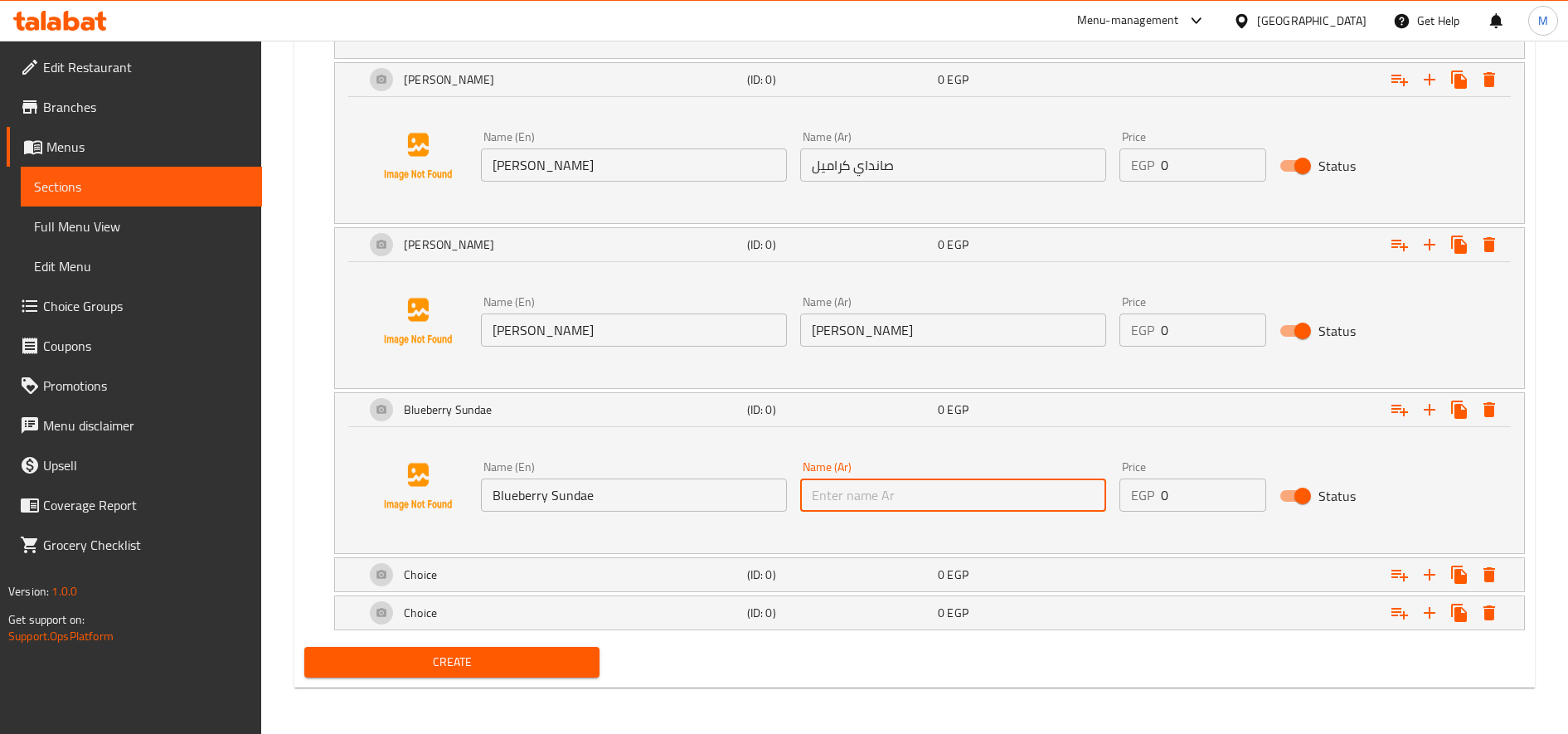
paste input "صانداي بلوبيري"
type input "صانداي بلوبيري"
click at [610, 567] on div "Choice" at bounding box center [552, 575] width 382 height 40
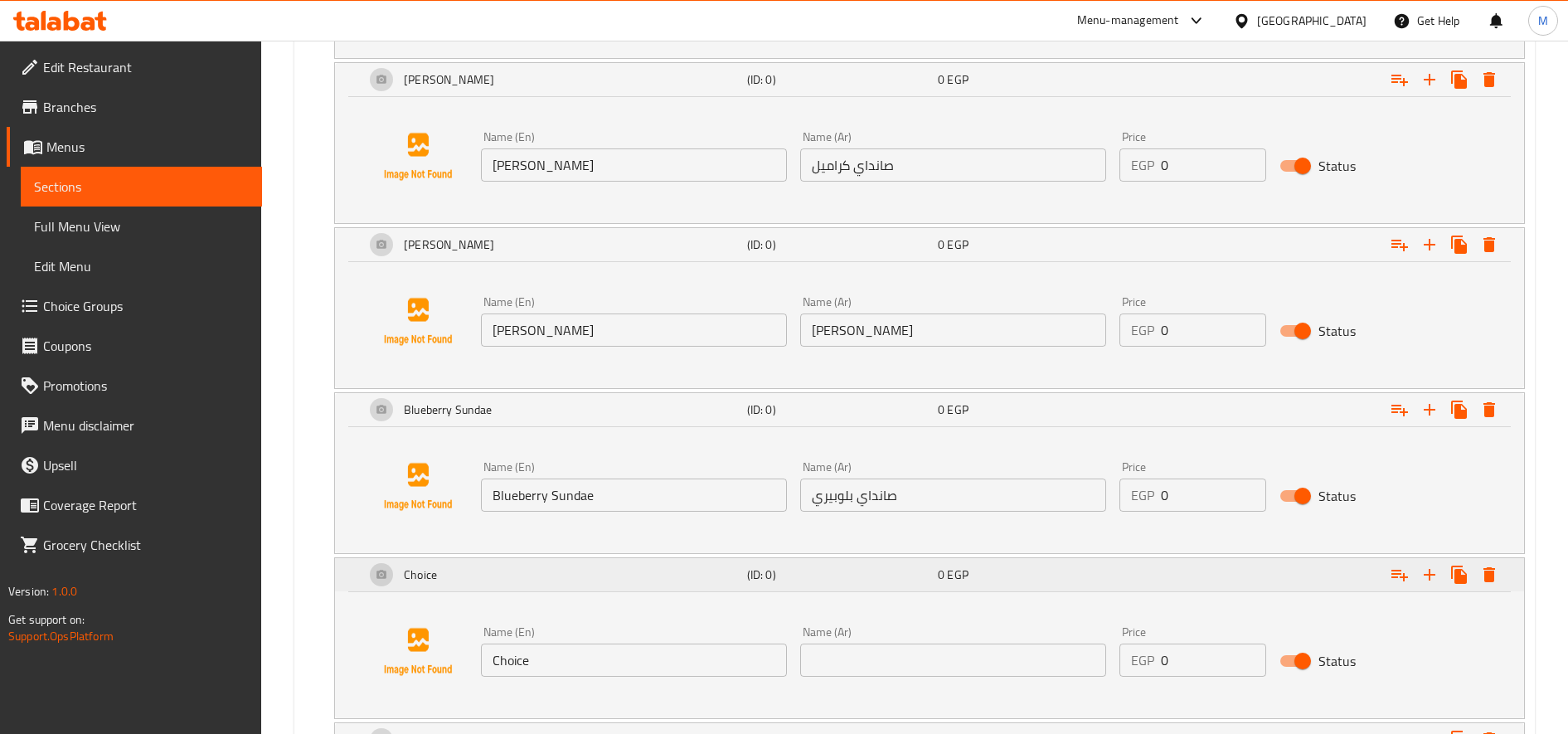
scroll to position [1561, 0]
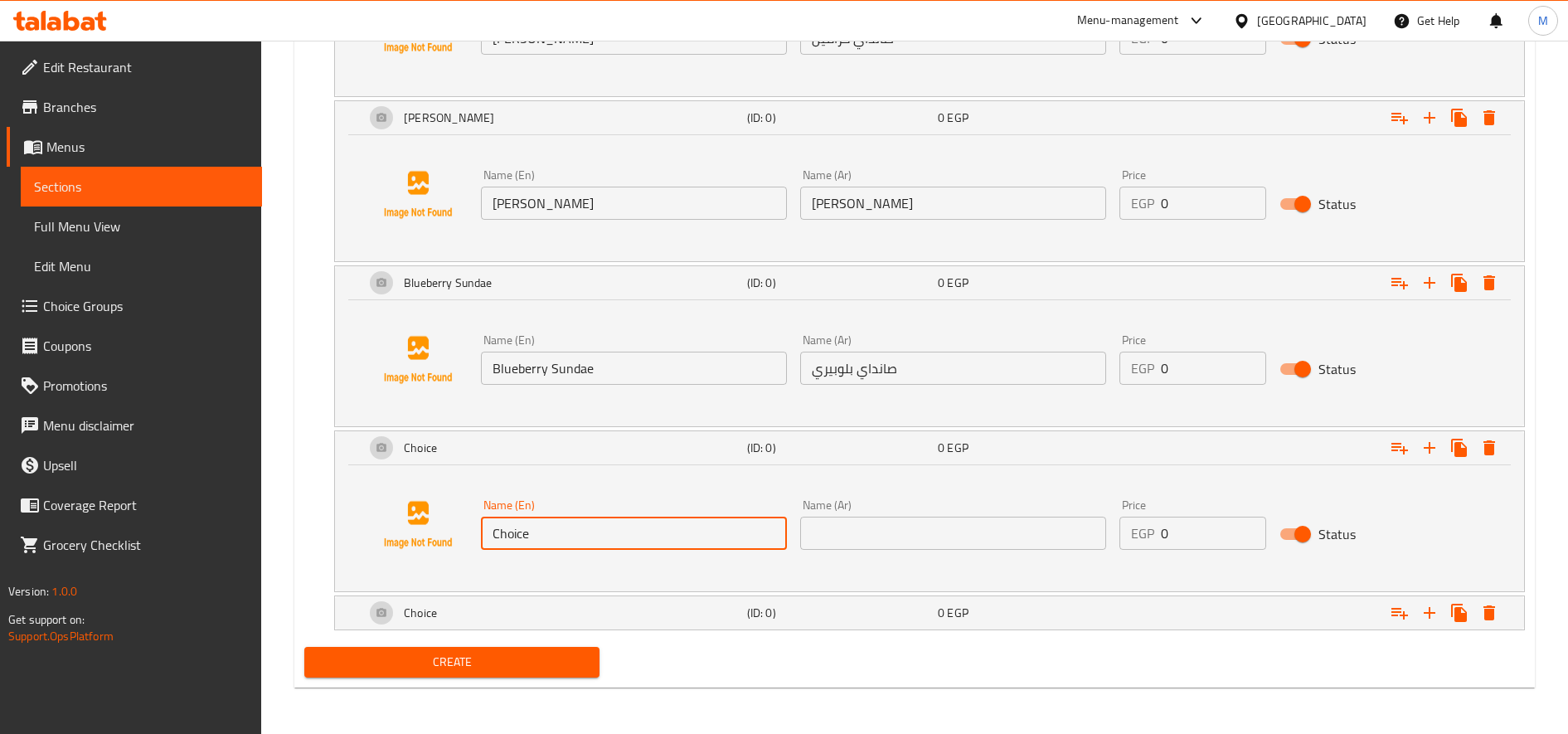
click at [658, 539] on input "Choice" at bounding box center [634, 534] width 306 height 33
paste input "Jelly Cola Sunda"
type input "Jelly Cola Sundae"
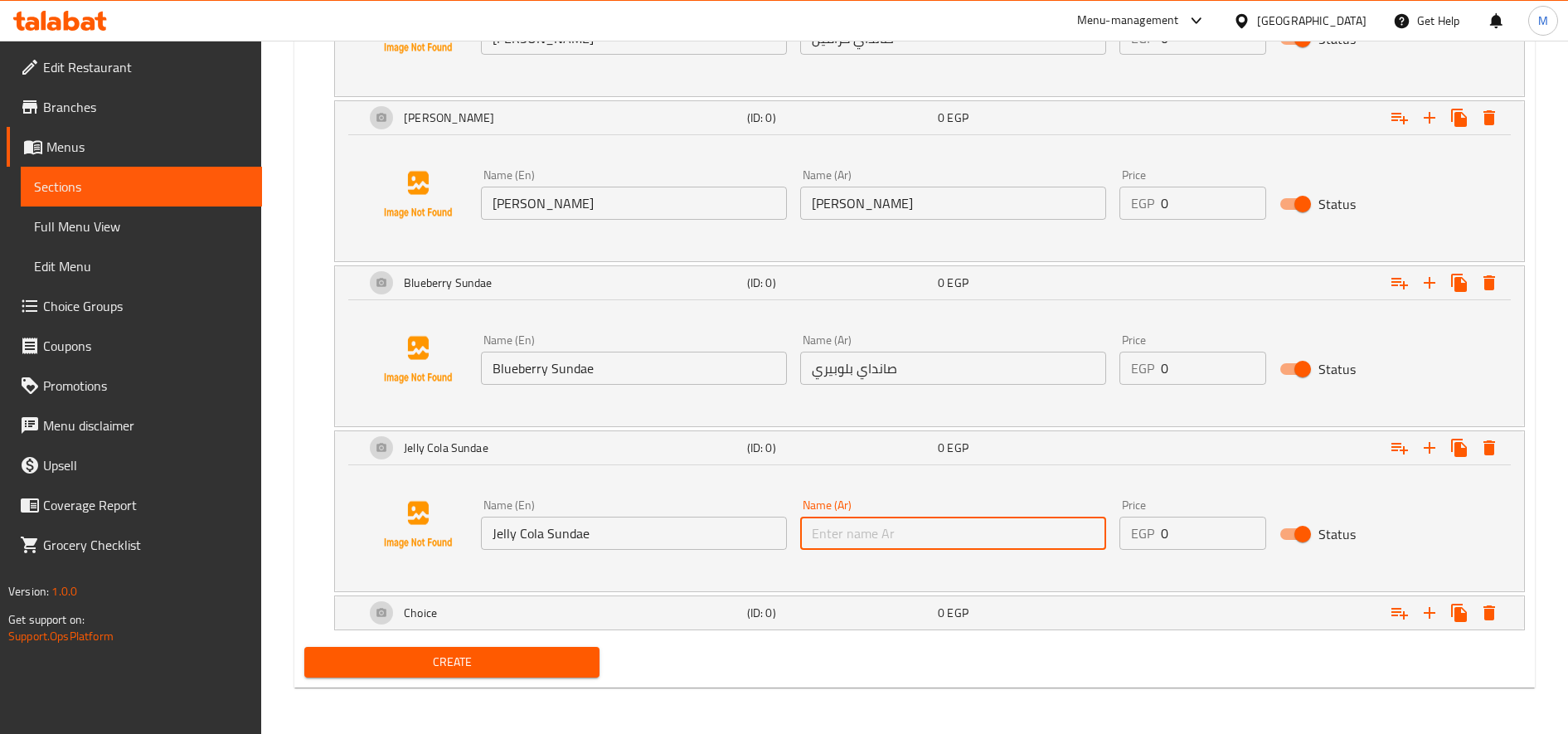
paste input "صانداي جيلي كولا"
type input "صانداي جيلي كولا"
click at [1031, 606] on div "0 EGP" at bounding box center [1029, 613] width 184 height 16
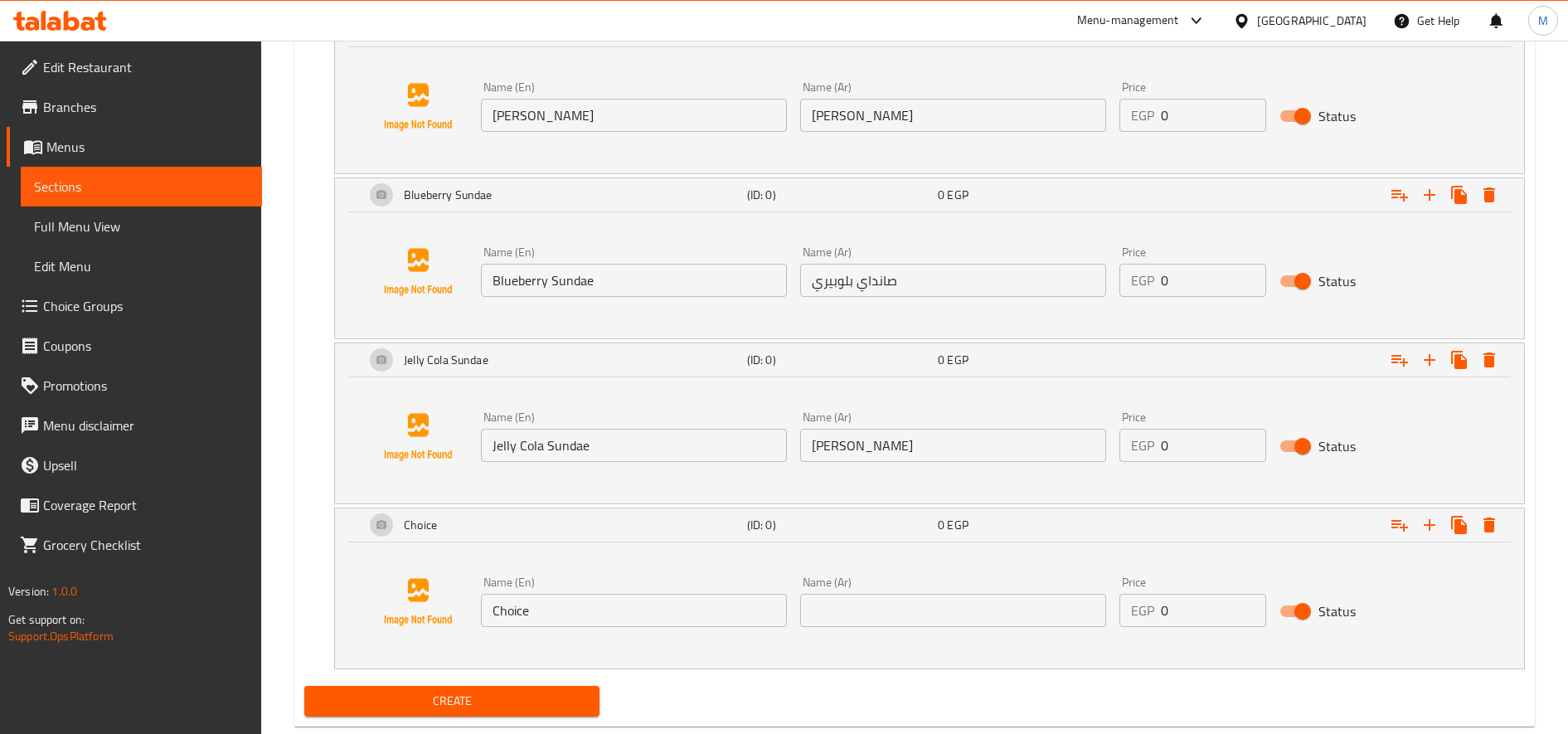
scroll to position [1688, 0]
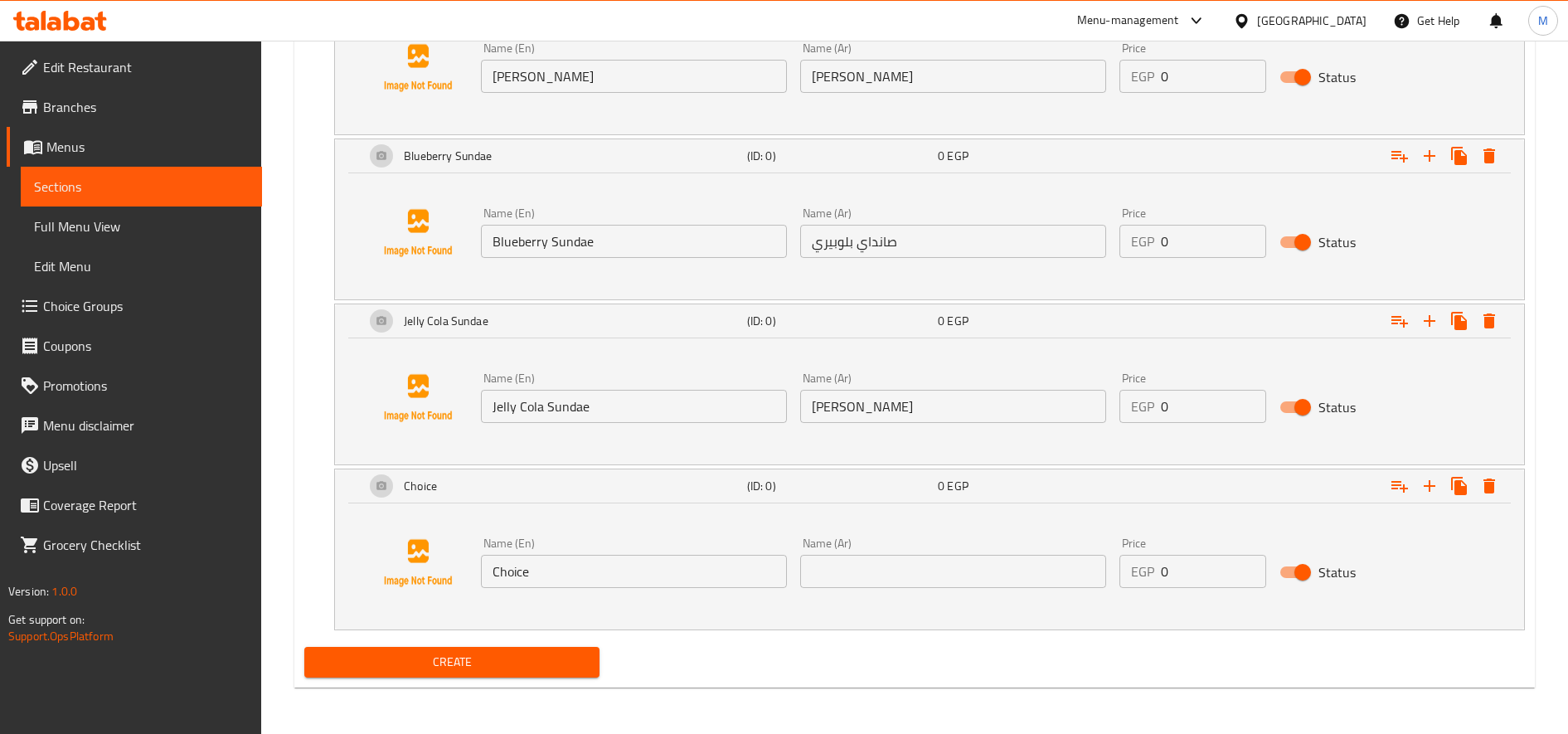
click at [615, 574] on input "Choice" at bounding box center [634, 572] width 306 height 33
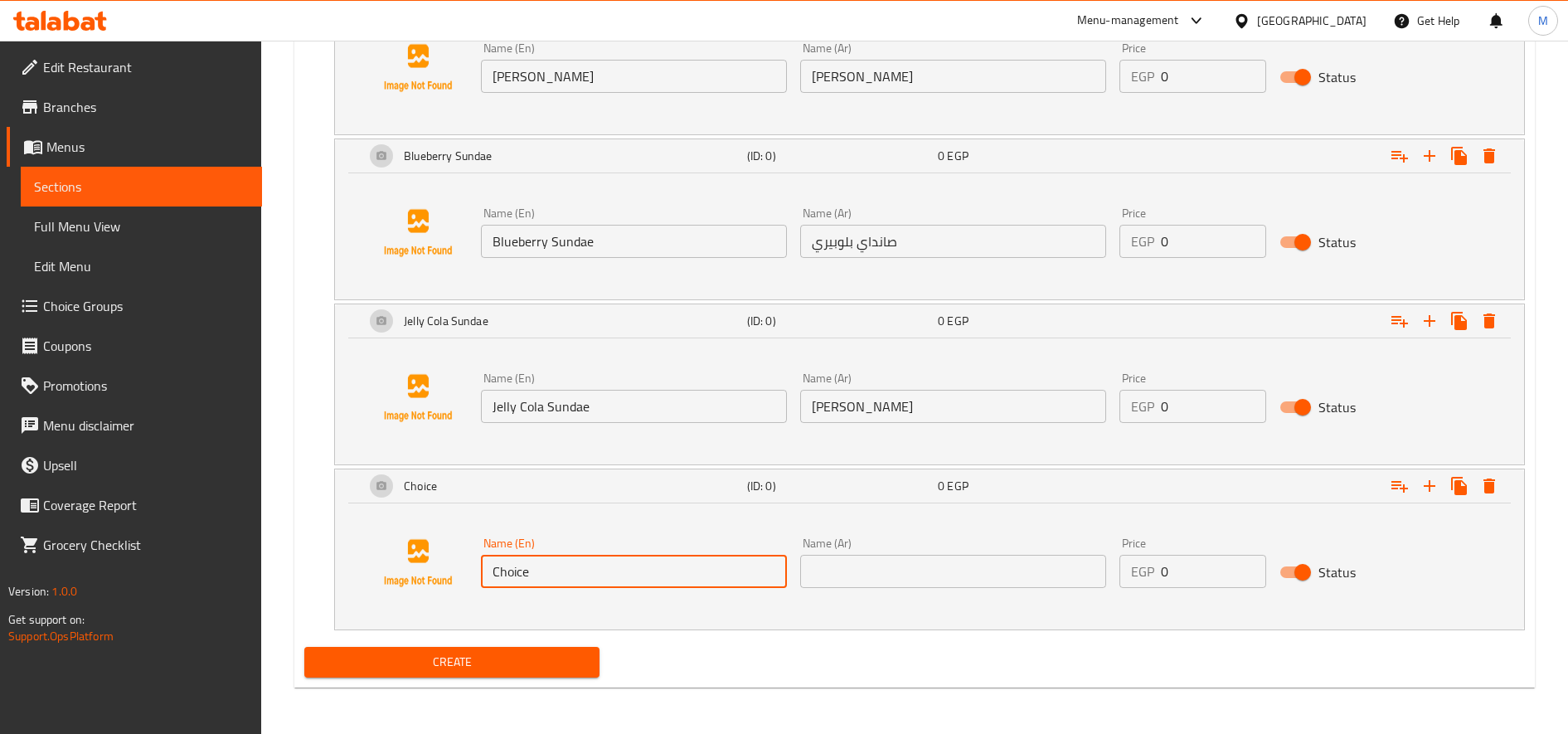
click at [615, 574] on input "Choice" at bounding box center [634, 572] width 306 height 33
paste input "Lotus Sunda"
type input "Lotus Sundae"
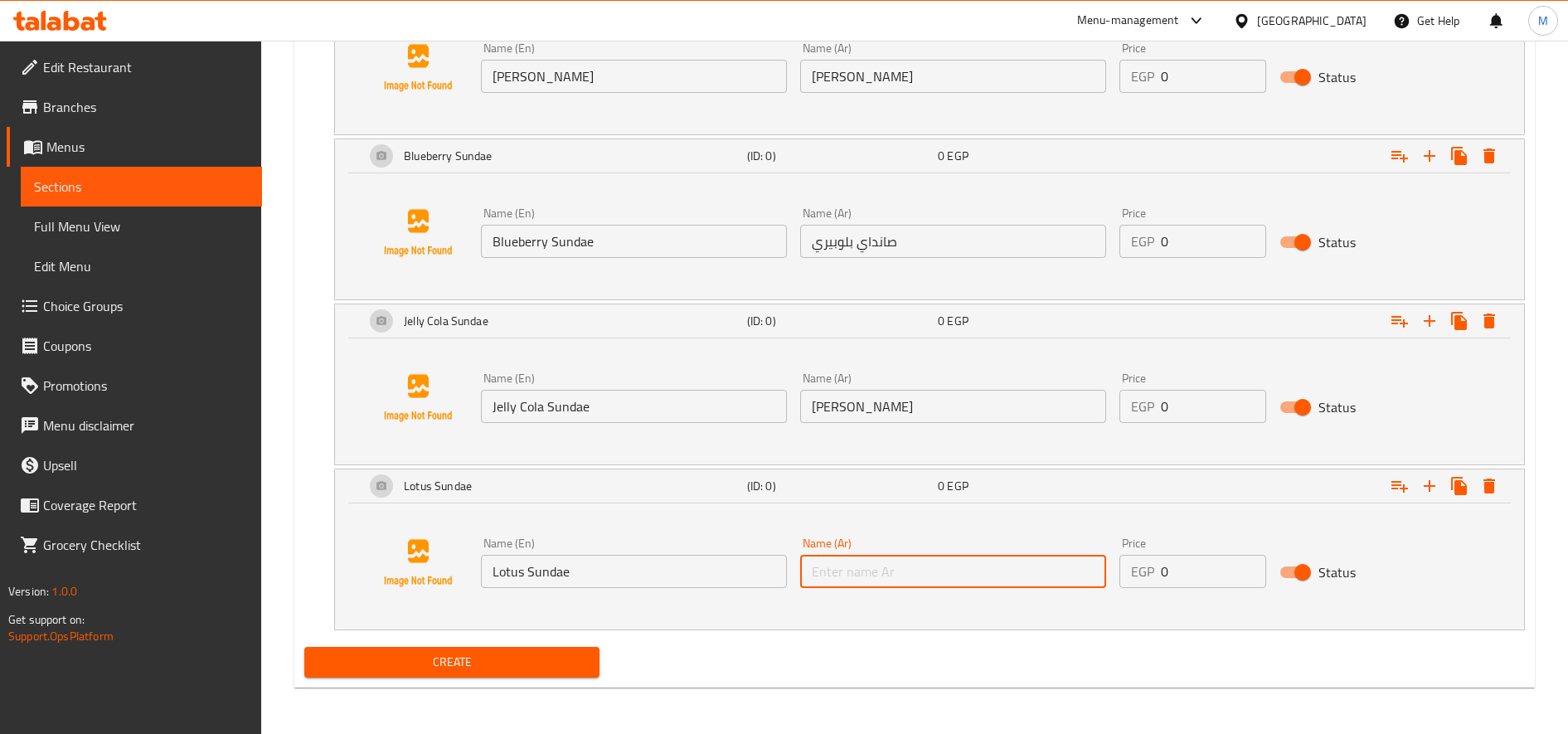
paste input "صانداي لوتس"
type input "صانداي لوتس"
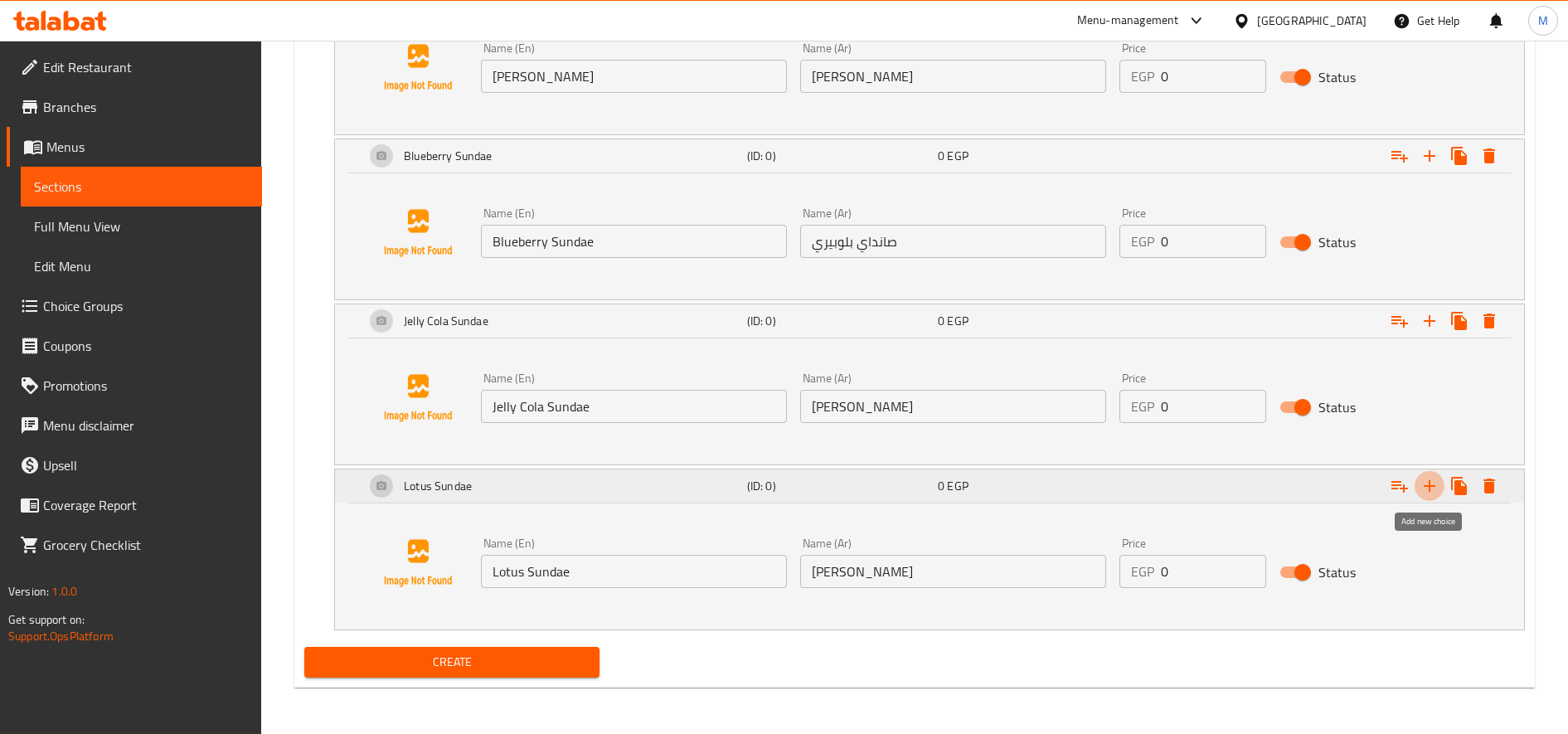
click at [1432, 489] on icon "Expand" at bounding box center [1429, 486] width 20 height 20
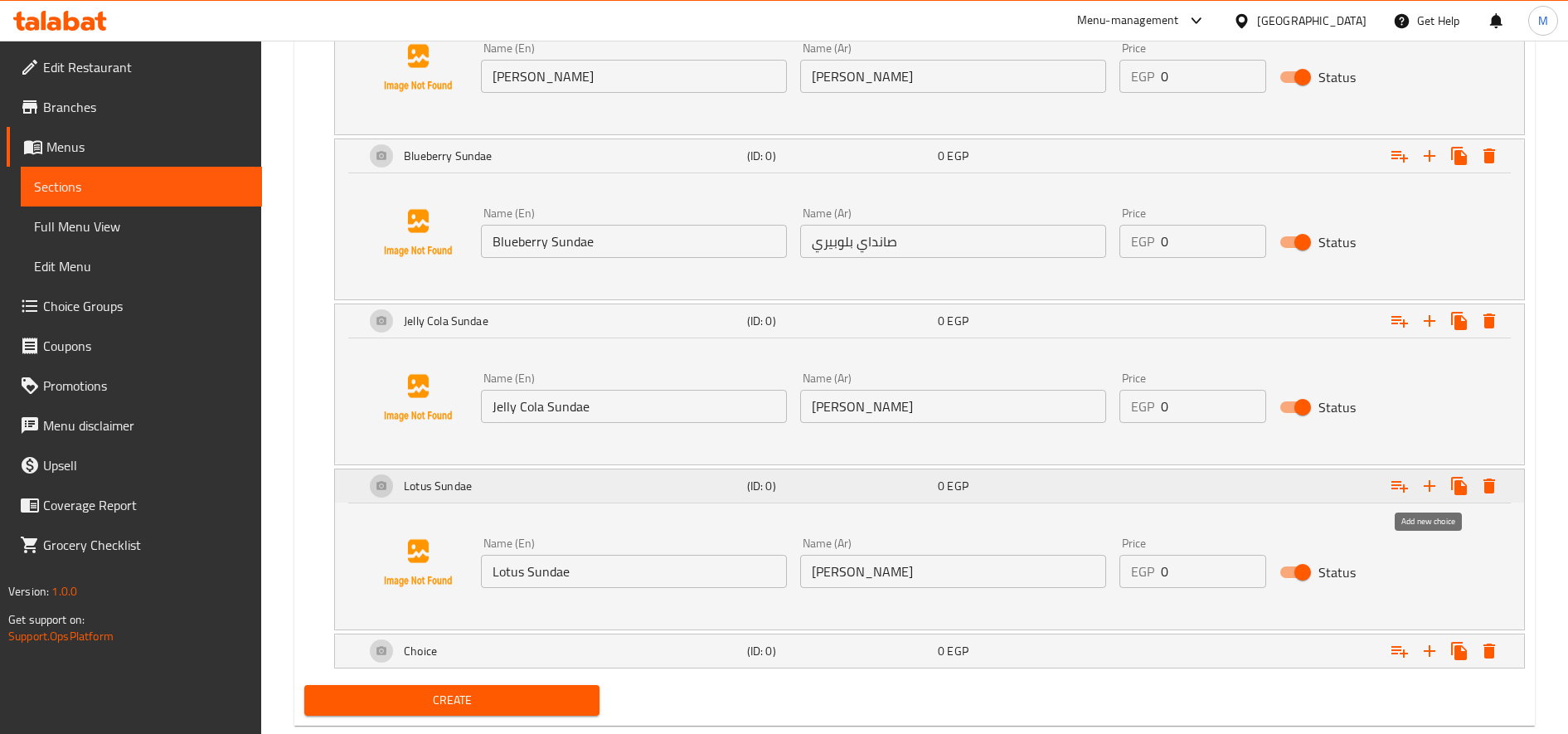
click at [1432, 489] on icon "Expand" at bounding box center [1429, 486] width 20 height 20
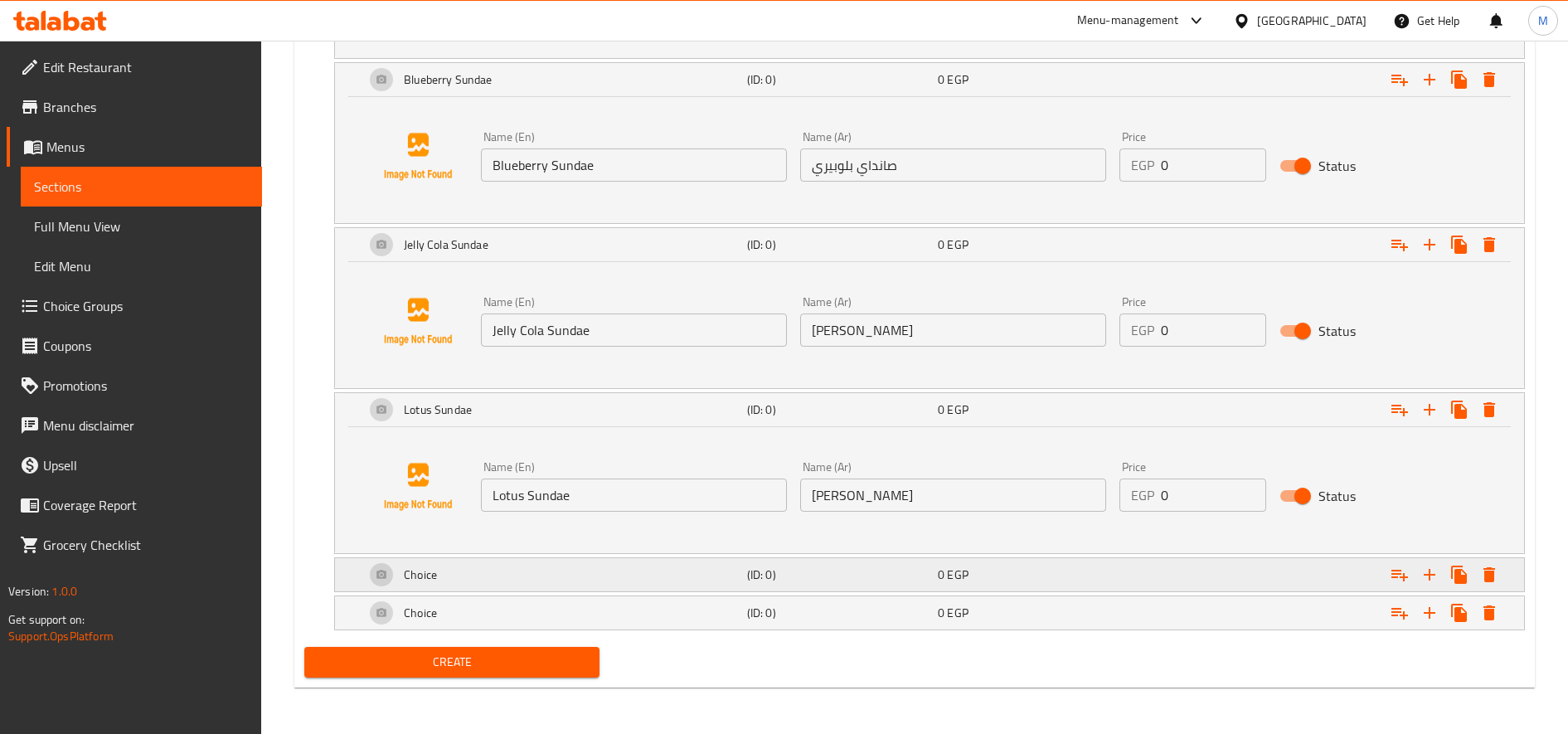
click at [872, 577] on h5 "(ID: 0)" at bounding box center [839, 574] width 184 height 16
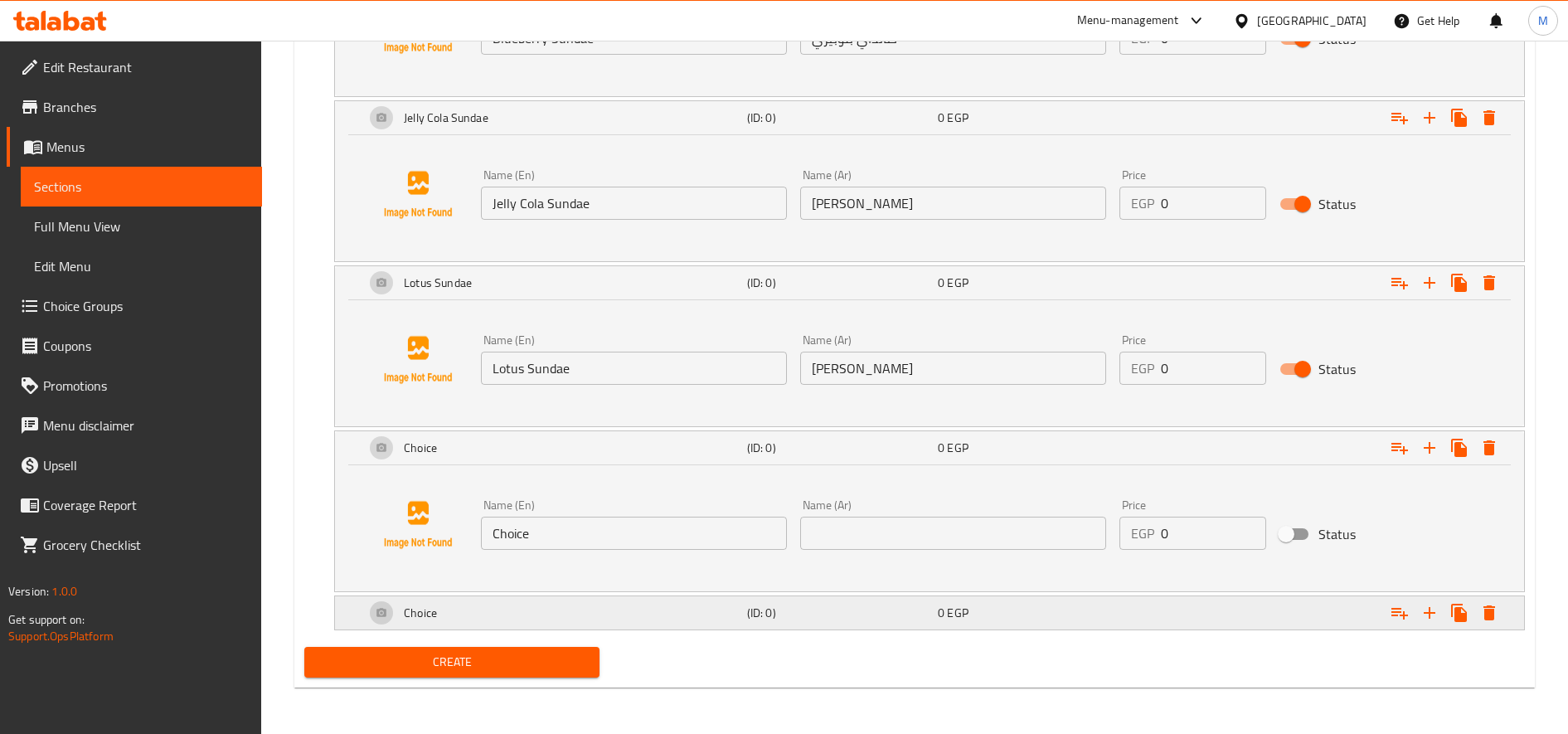
click at [827, 619] on h5 "(ID: 0)" at bounding box center [839, 613] width 184 height 16
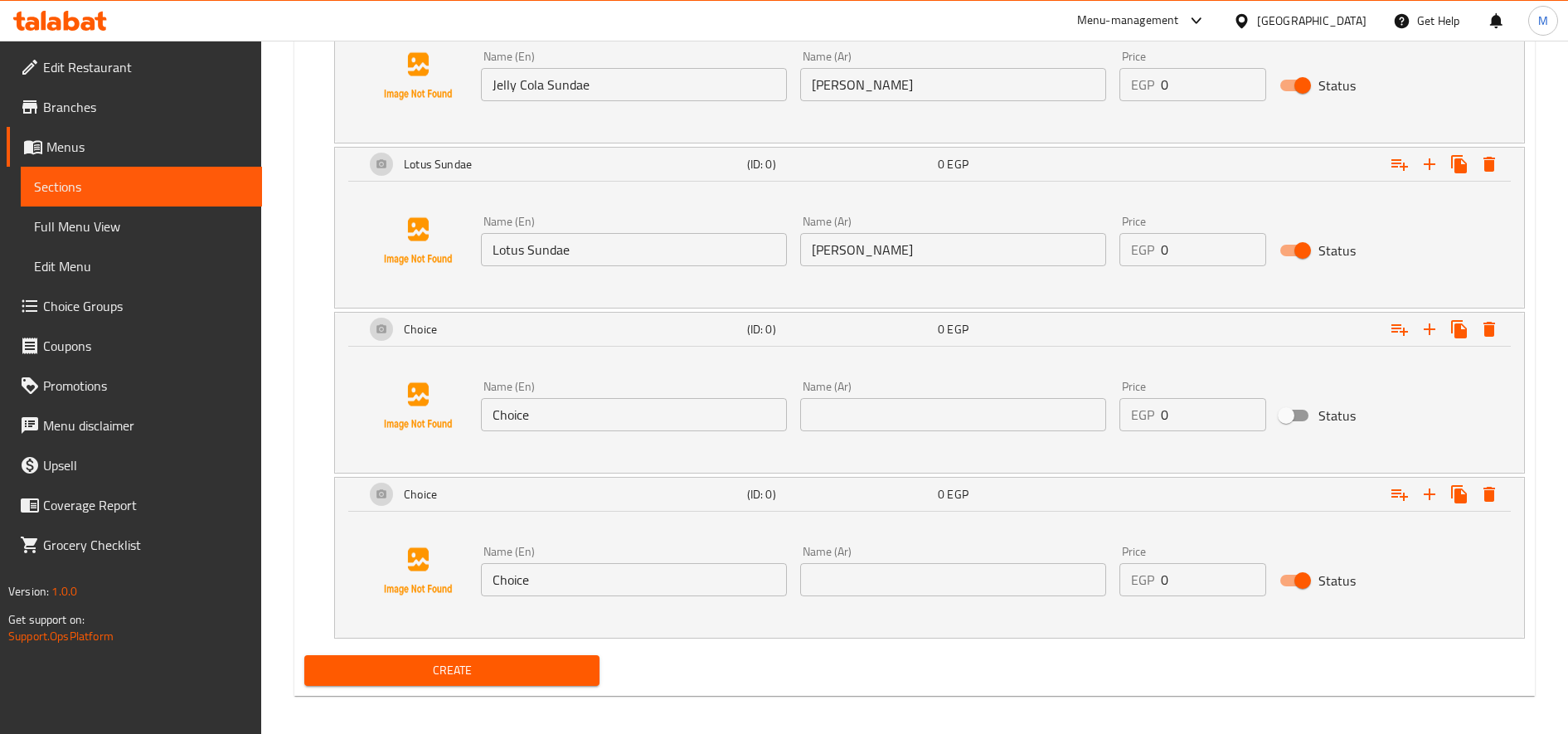
scroll to position [2015, 0]
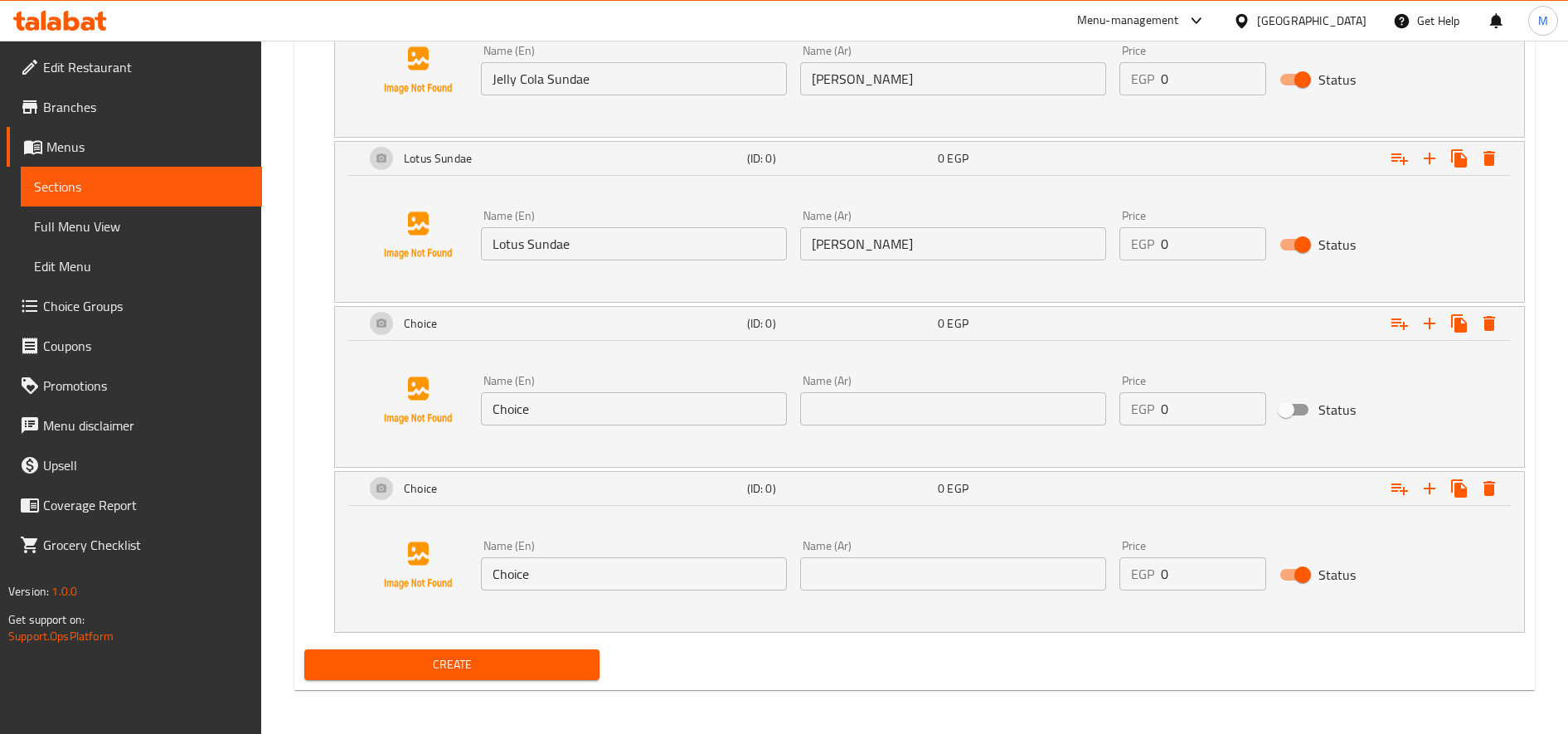
click at [637, 402] on input "Choice" at bounding box center [634, 409] width 306 height 33
paste input "Oreo Sunda"
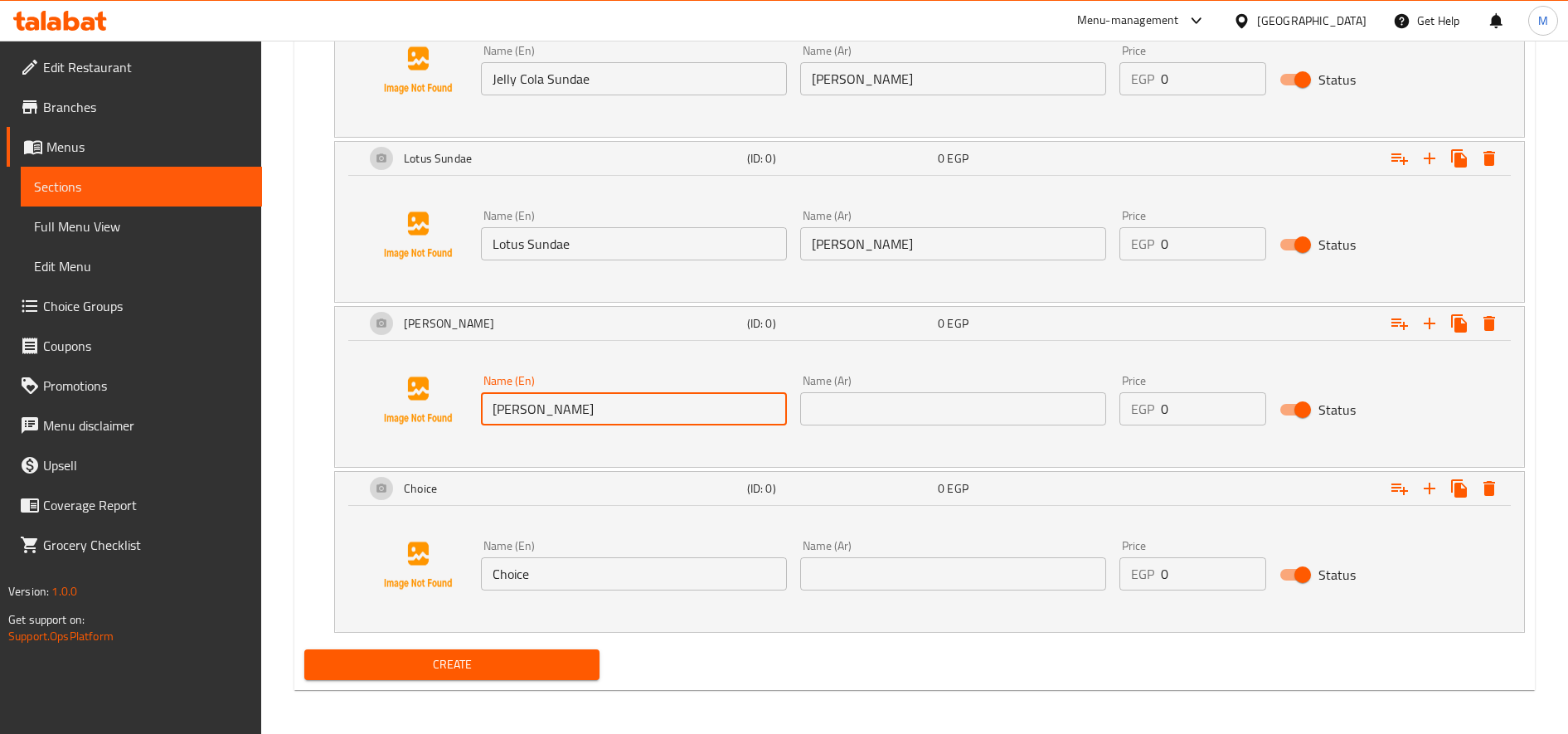
type input "Oreo Sundae"
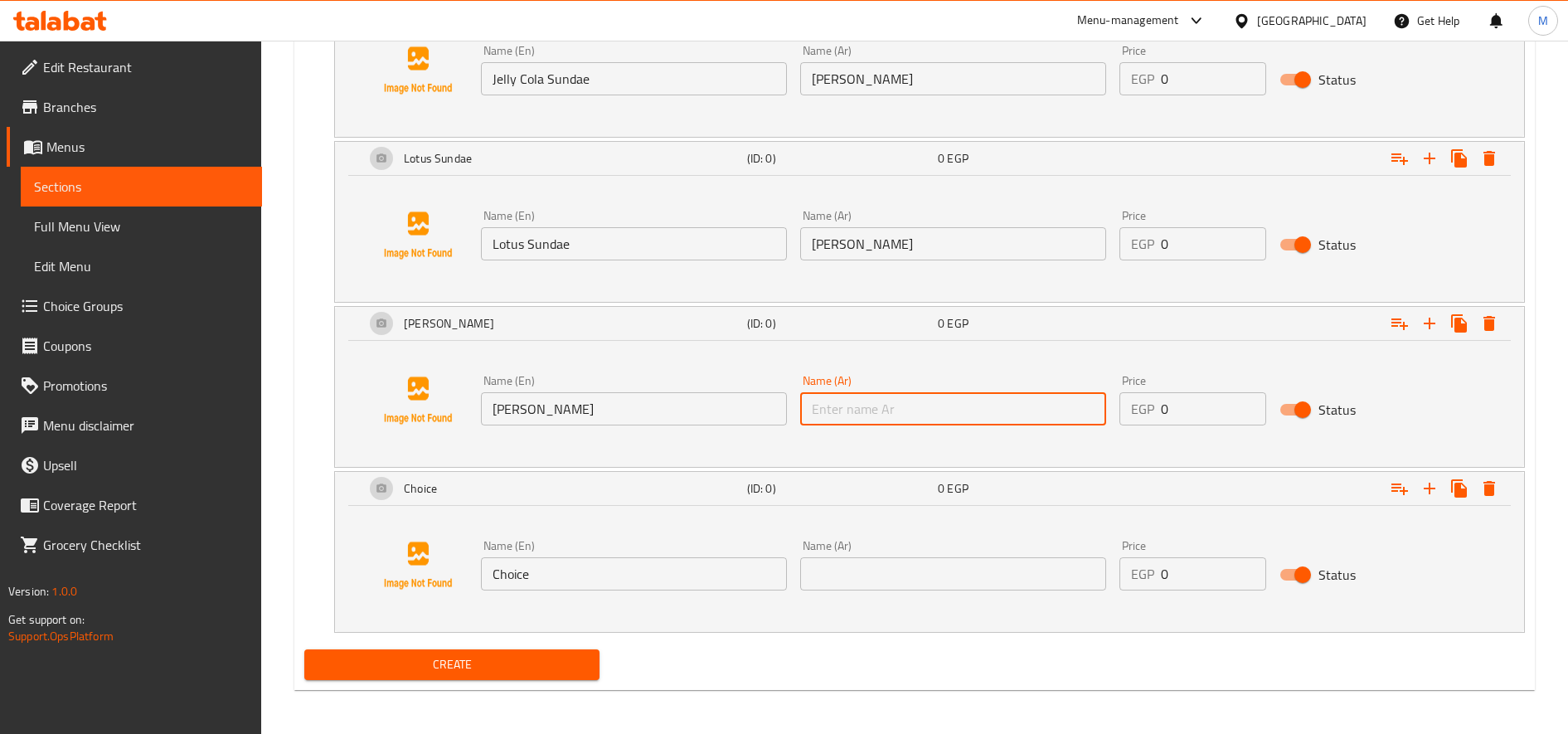
paste input "صانداي اوريو"
type input "صانداي اوريو"
click at [669, 574] on input "Choice" at bounding box center [634, 574] width 306 height 33
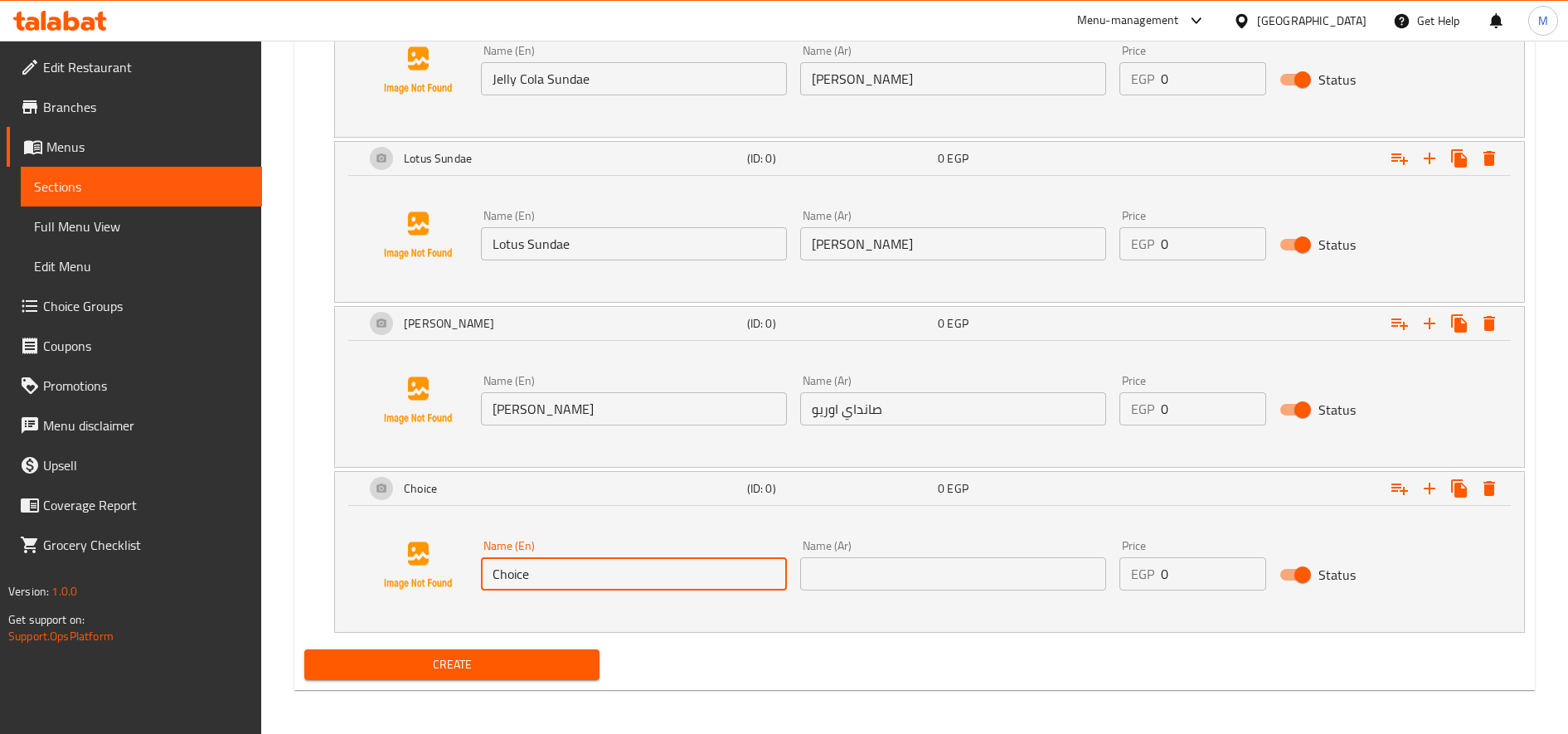
click at [669, 574] on input "Choice" at bounding box center [634, 574] width 306 height 33
paste input "Pistachio Sunda"
type input "Pistachio Sundae"
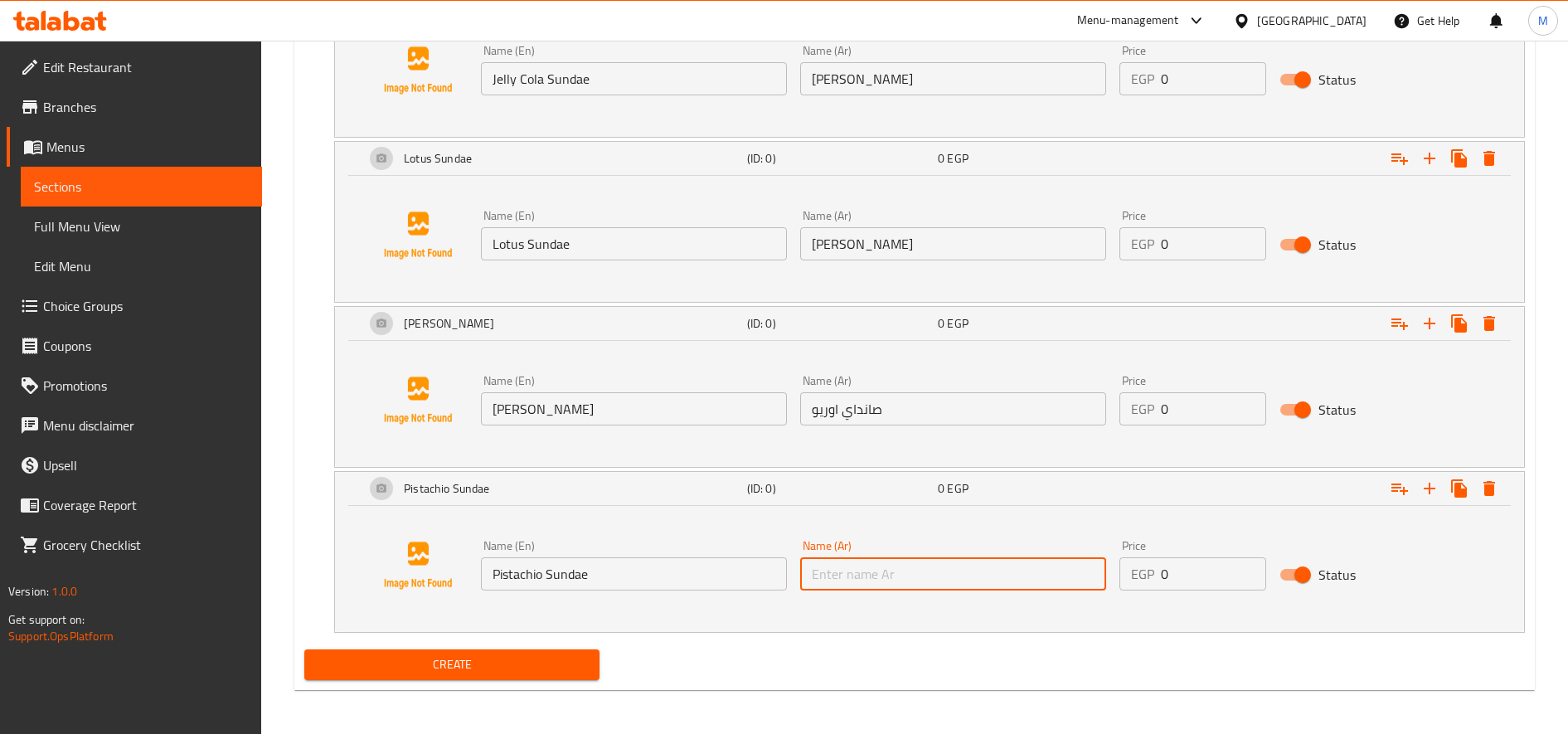
paste input "صانداي فستق"
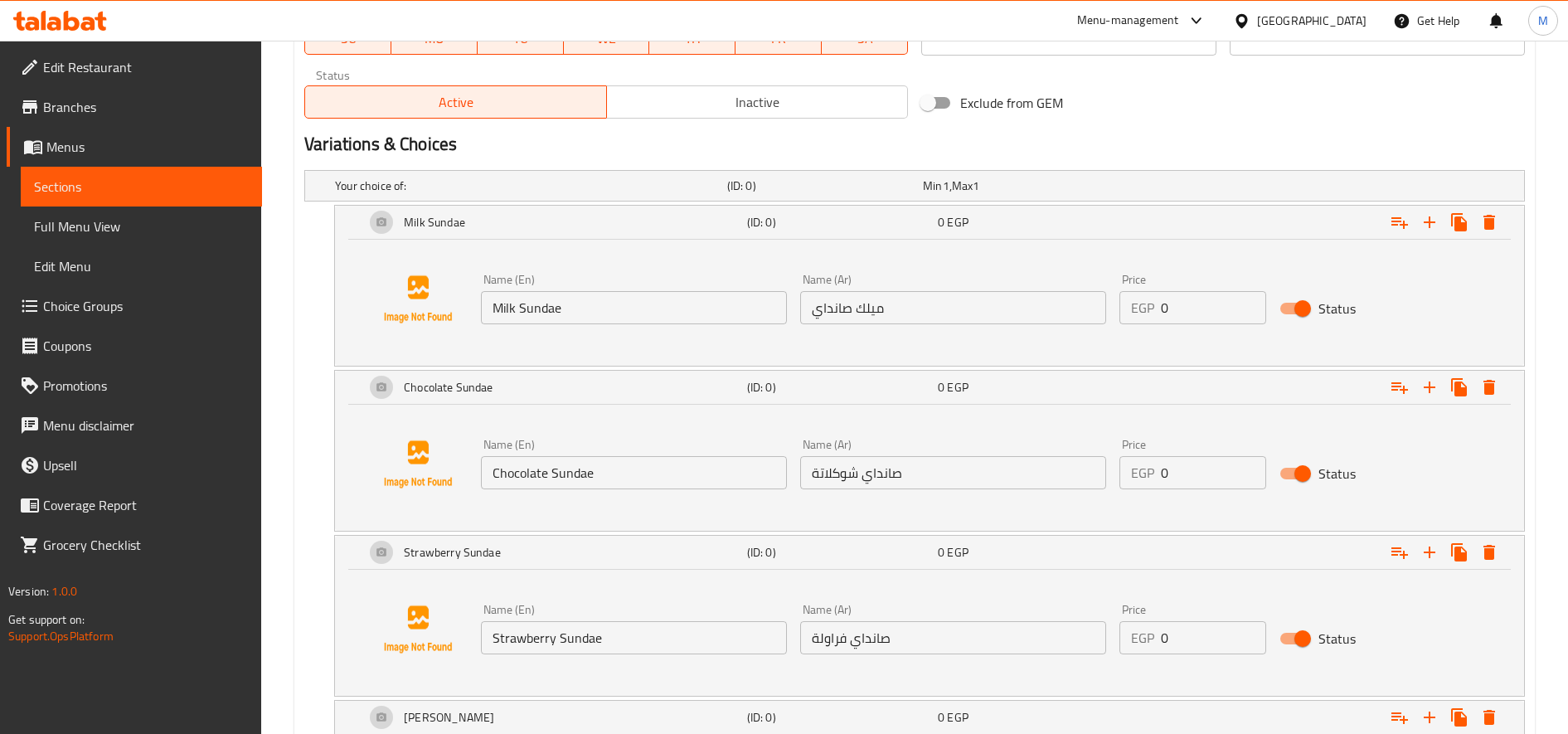
scroll to position [771, 0]
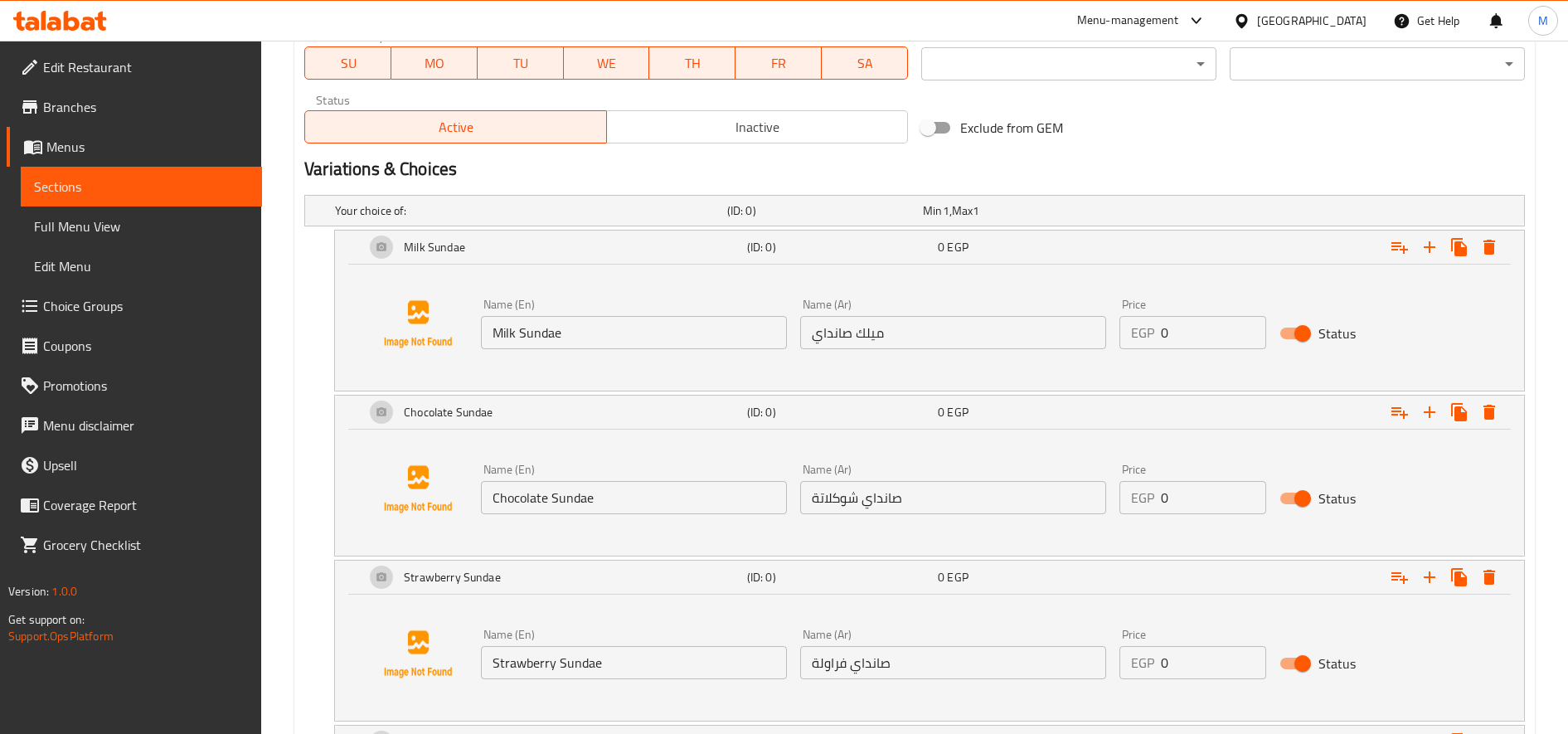
type input "صانداي فستق"
click at [1170, 318] on input "0" at bounding box center [1213, 332] width 104 height 33
type input "40"
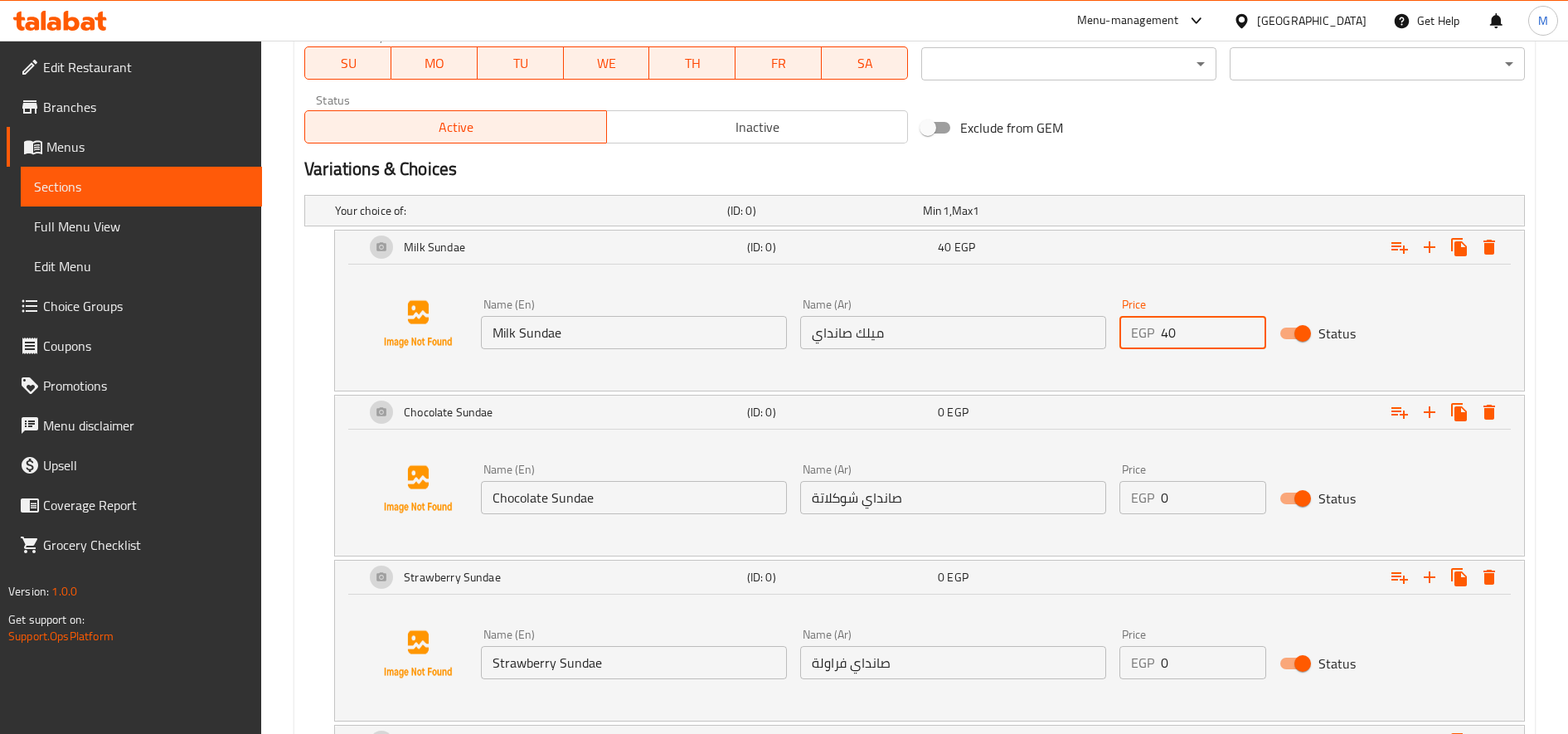
click at [1176, 488] on input "0" at bounding box center [1213, 498] width 104 height 33
paste input "50.0"
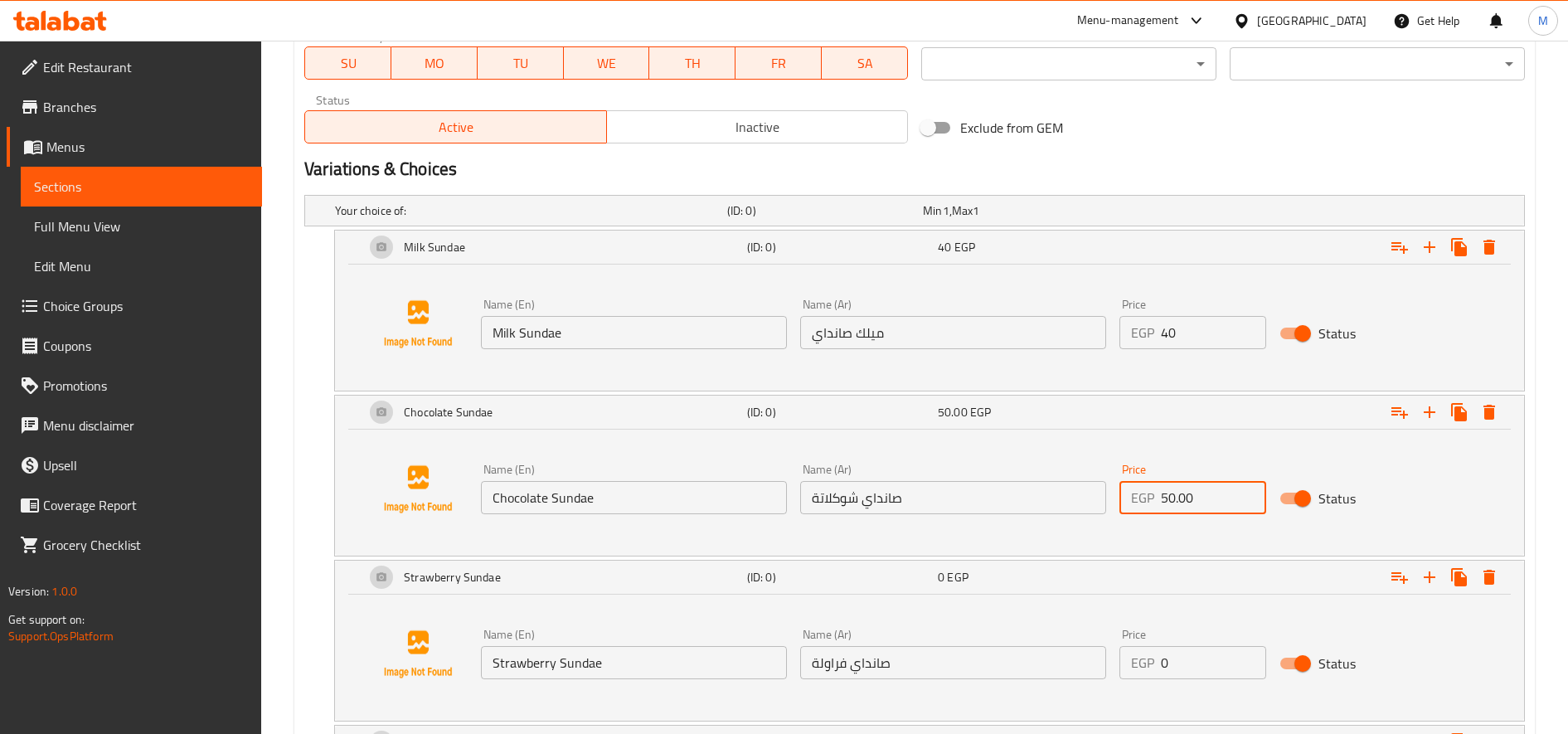
type input "50.00"
click at [1178, 651] on input "0" at bounding box center [1213, 663] width 104 height 33
click at [1179, 651] on input "0" at bounding box center [1213, 663] width 104 height 33
paste input "50.0"
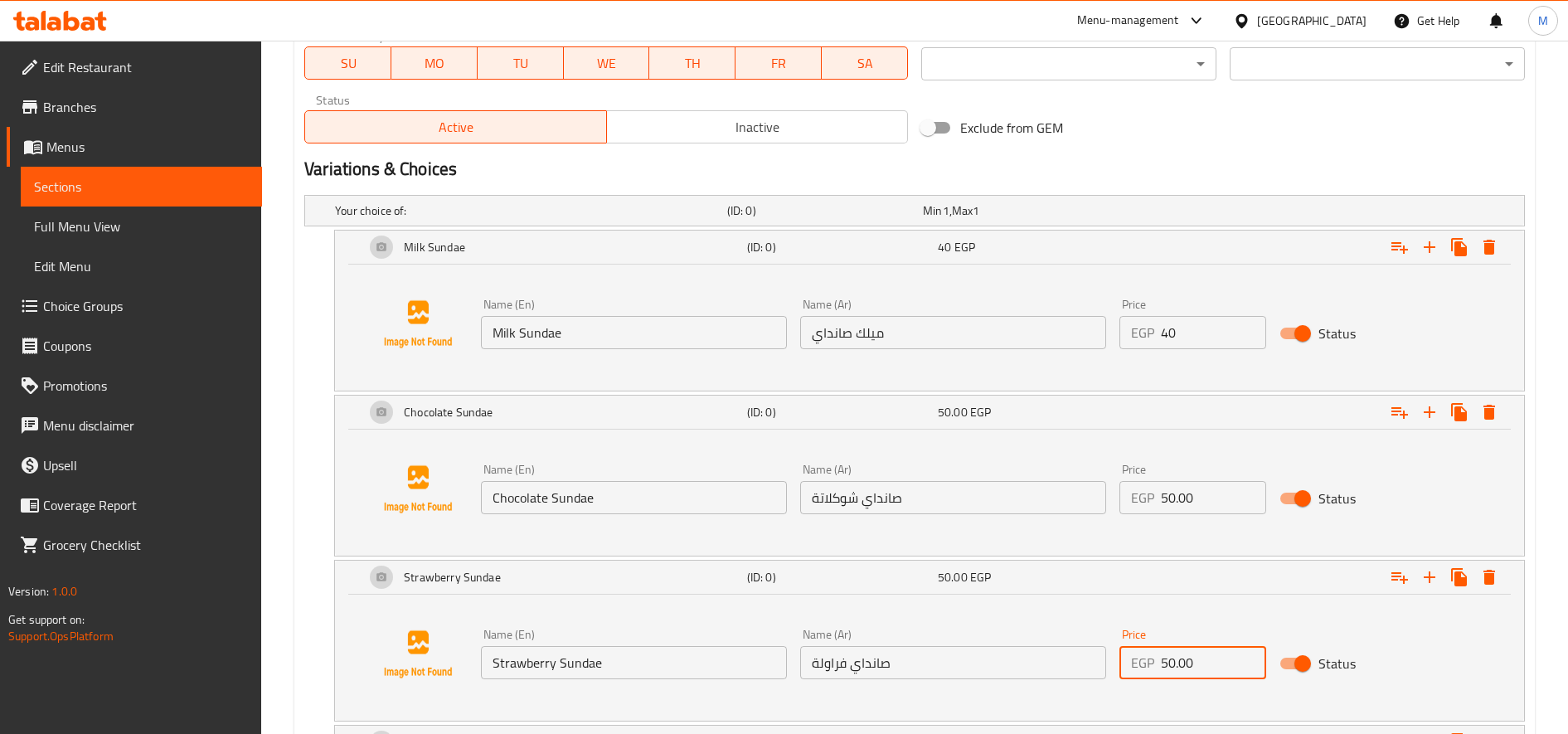
type input "50.00"
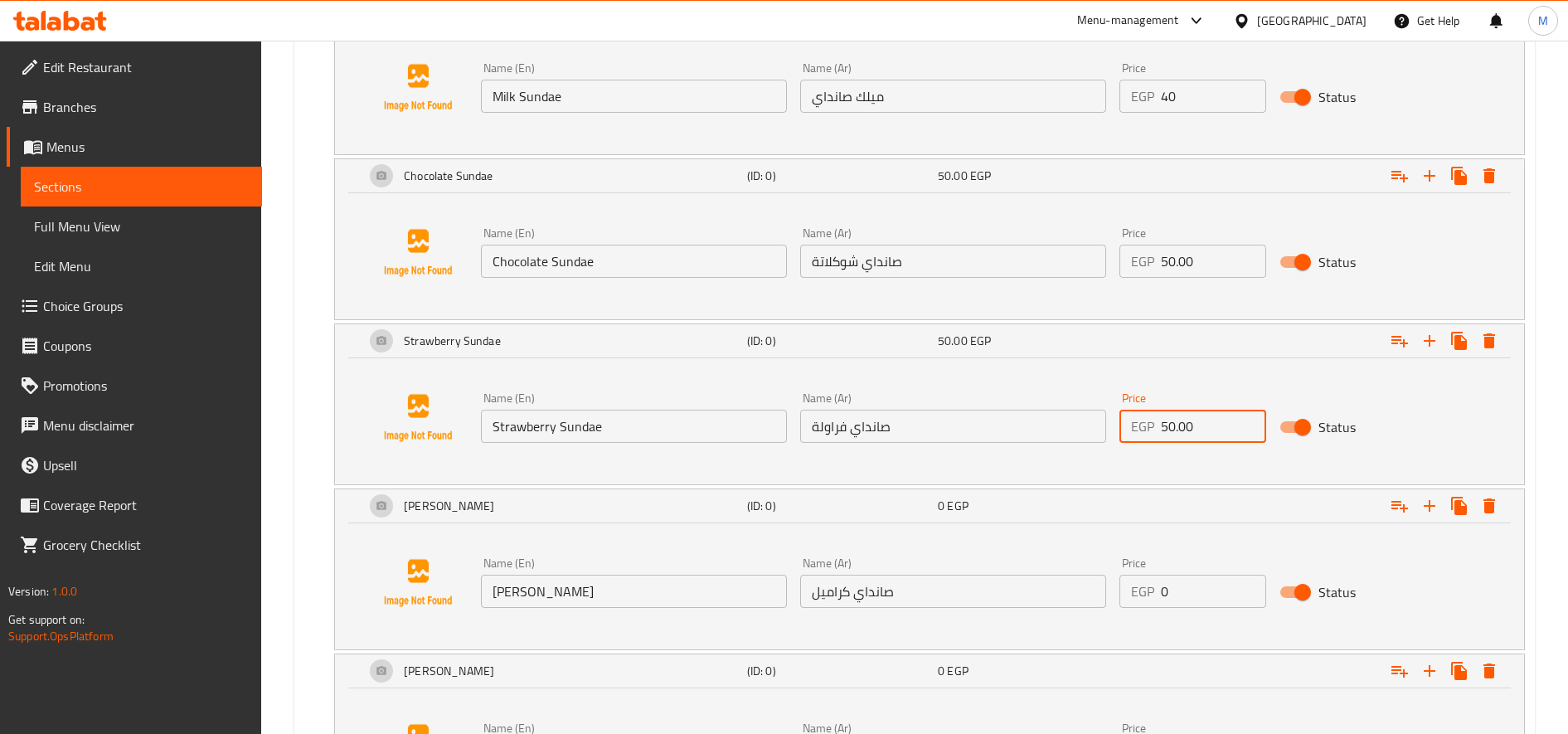
scroll to position [1048, 0]
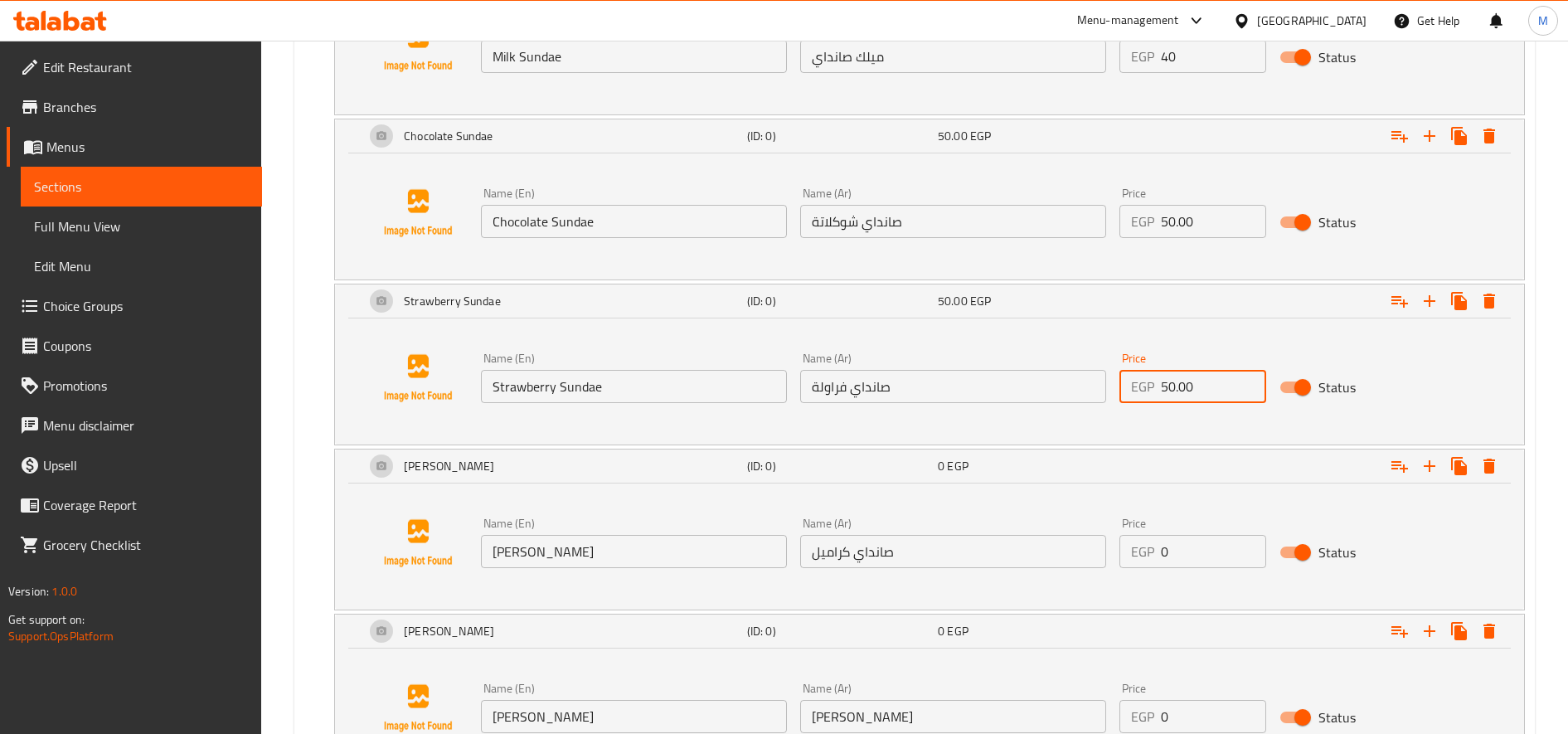
click at [1225, 558] on input "0" at bounding box center [1213, 552] width 104 height 33
paste input "50.0"
type input "50.00"
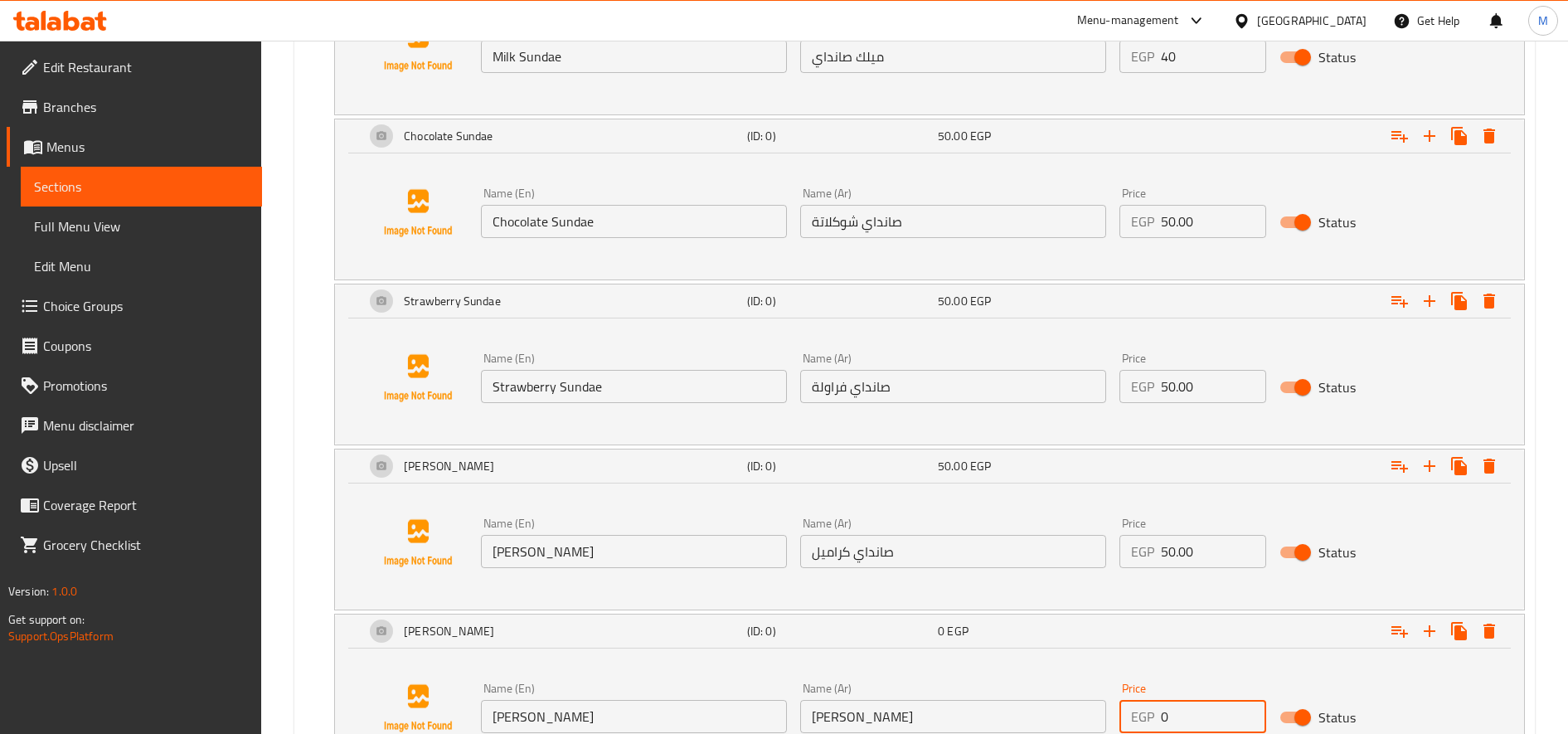
click at [1196, 718] on input "0" at bounding box center [1213, 717] width 104 height 33
paste input "50.0"
type input "50.00"
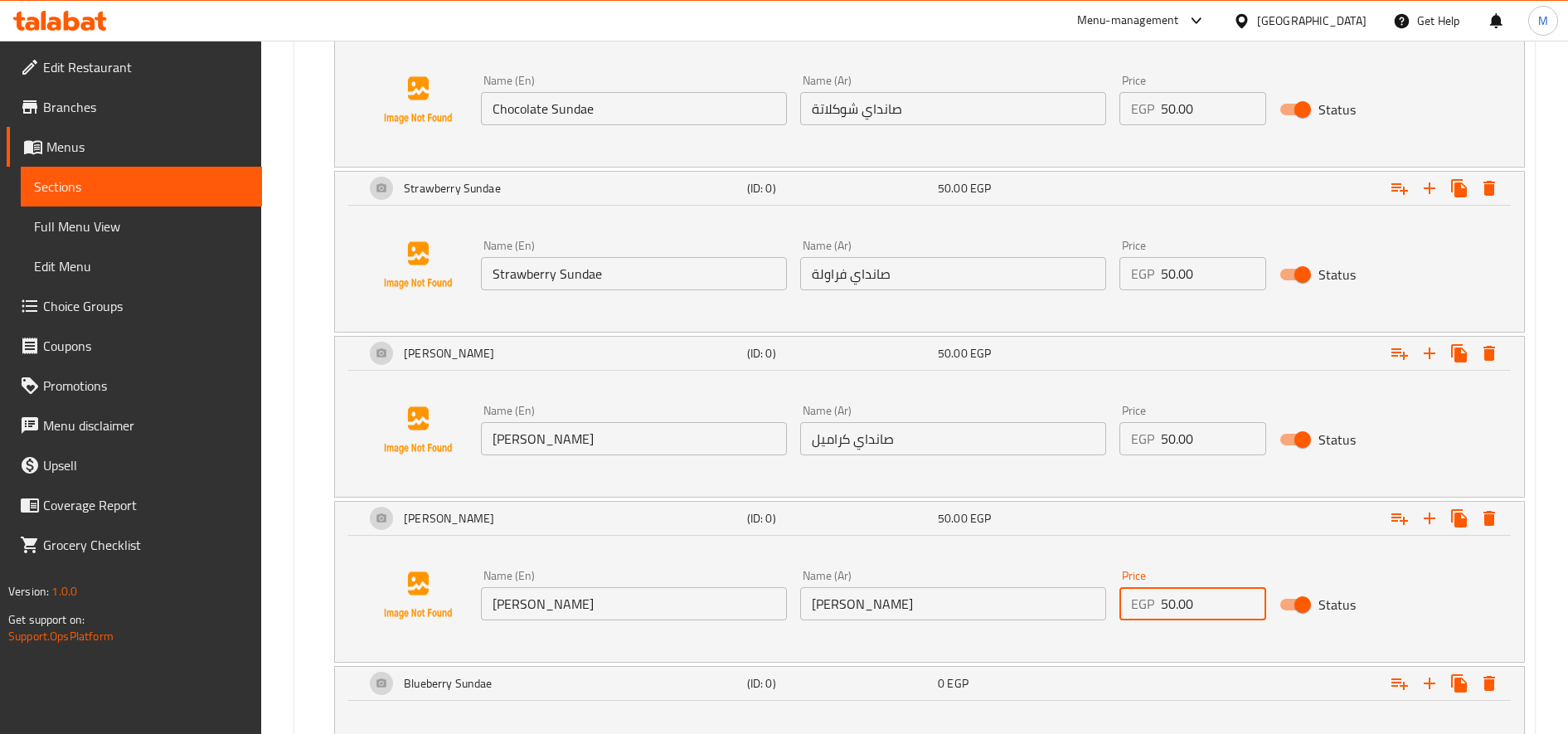
scroll to position [1325, 0]
click at [1190, 588] on input "0" at bounding box center [1213, 605] width 104 height 33
paste input "50.0"
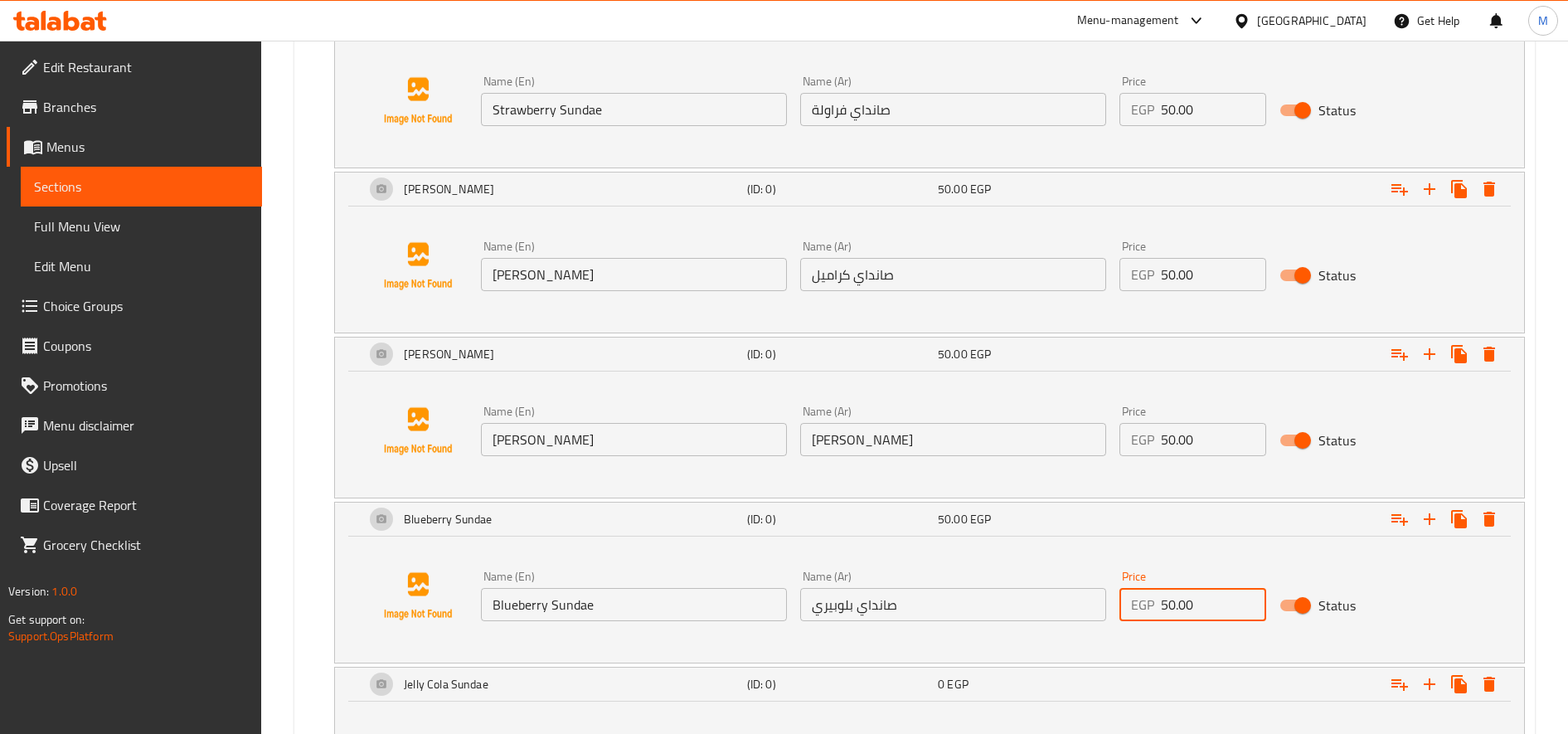
type input "50.00"
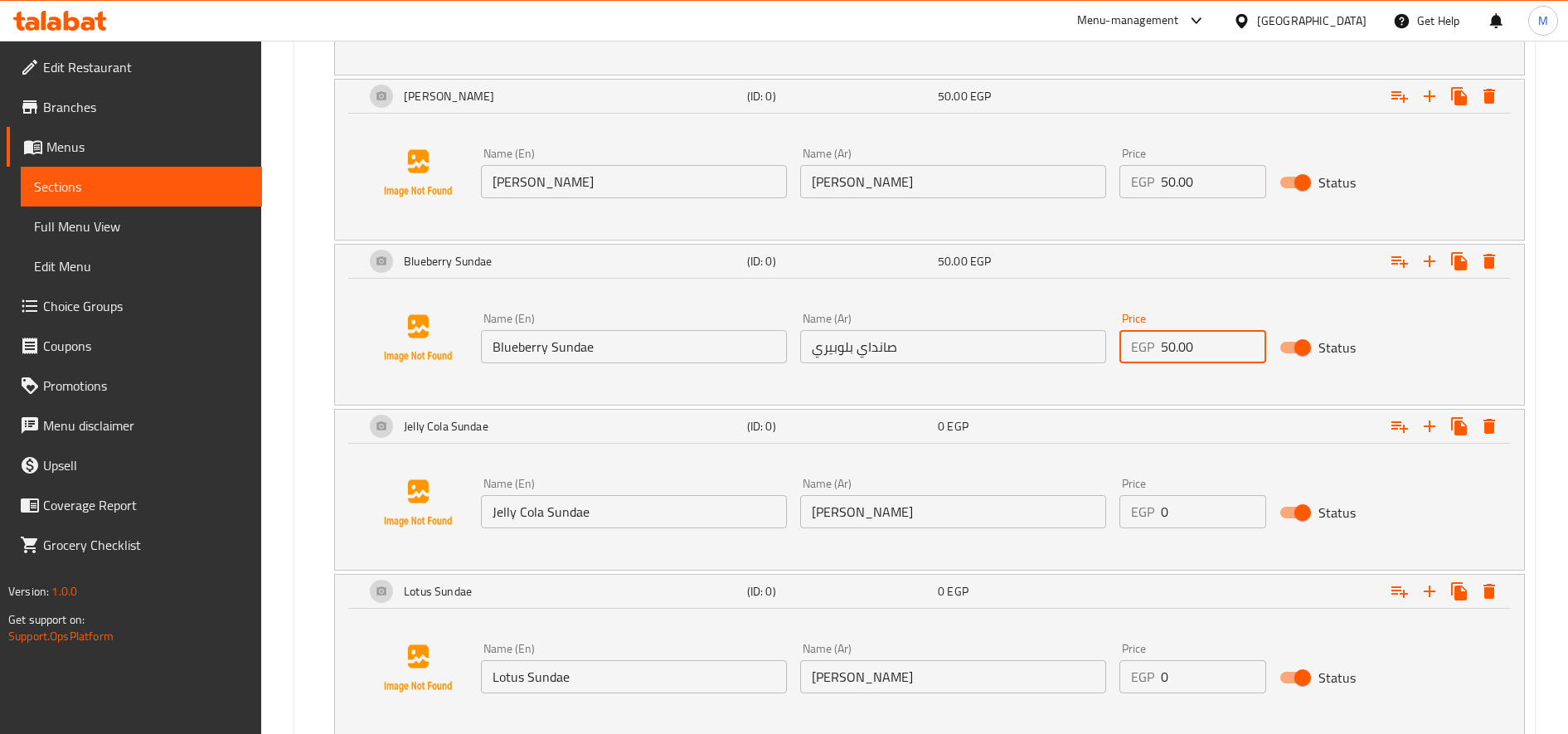
scroll to position [1601, 0]
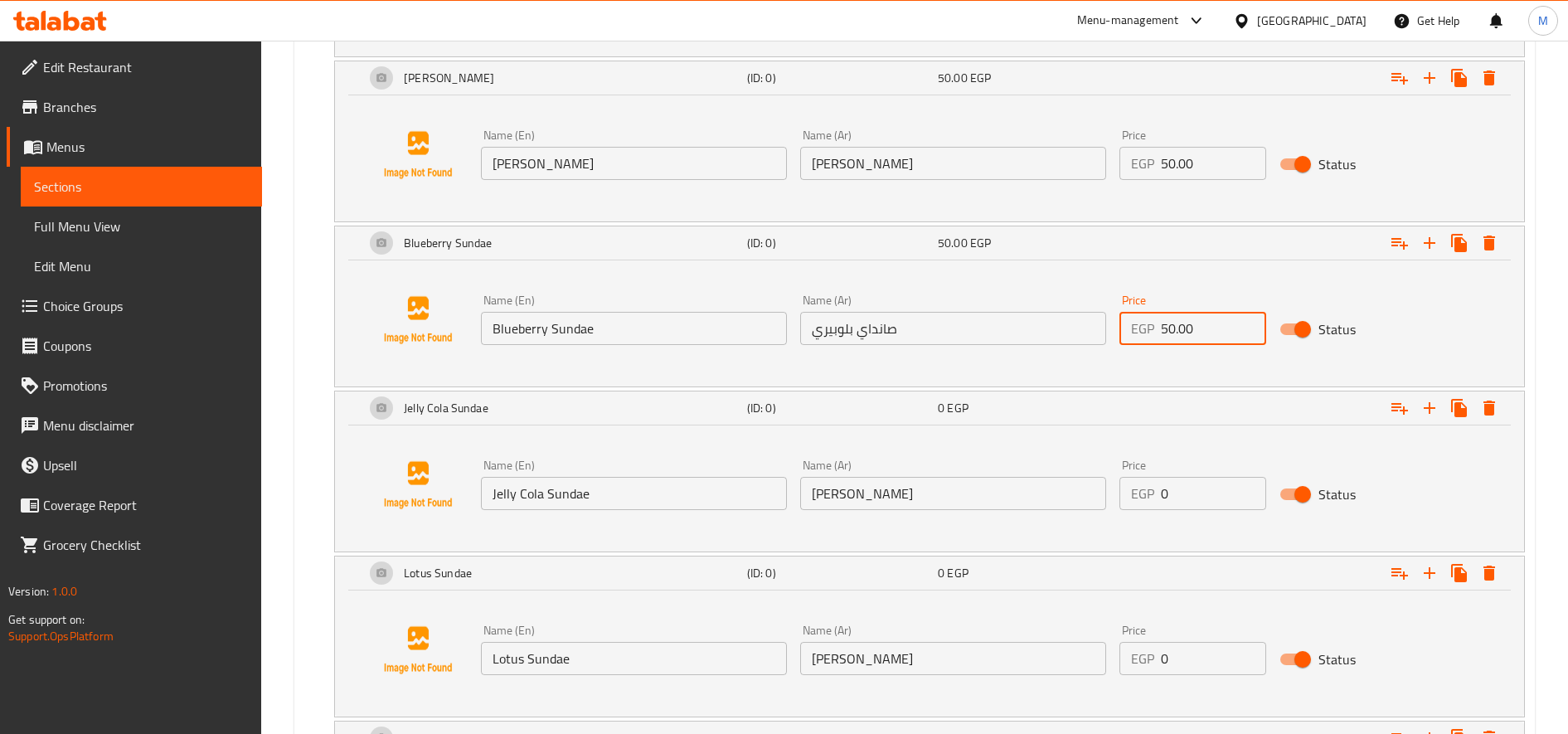
click at [1180, 475] on div "Price EGP 0 Price" at bounding box center [1192, 485] width 146 height 50
click at [1180, 485] on input "0" at bounding box center [1213, 494] width 104 height 33
paste input "50.0"
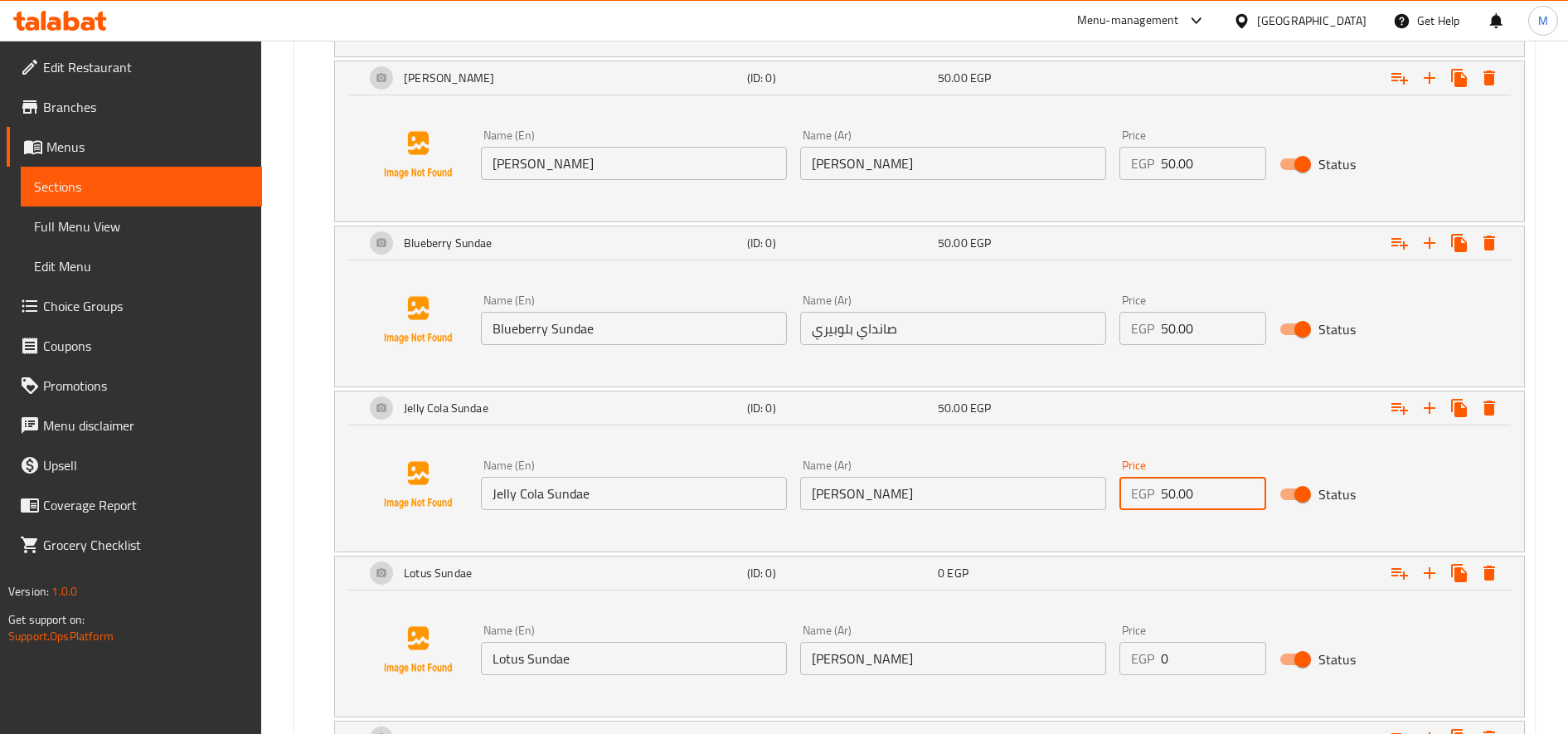
type input "50.00"
click at [1203, 669] on input "0" at bounding box center [1213, 659] width 104 height 33
paste input "60.0"
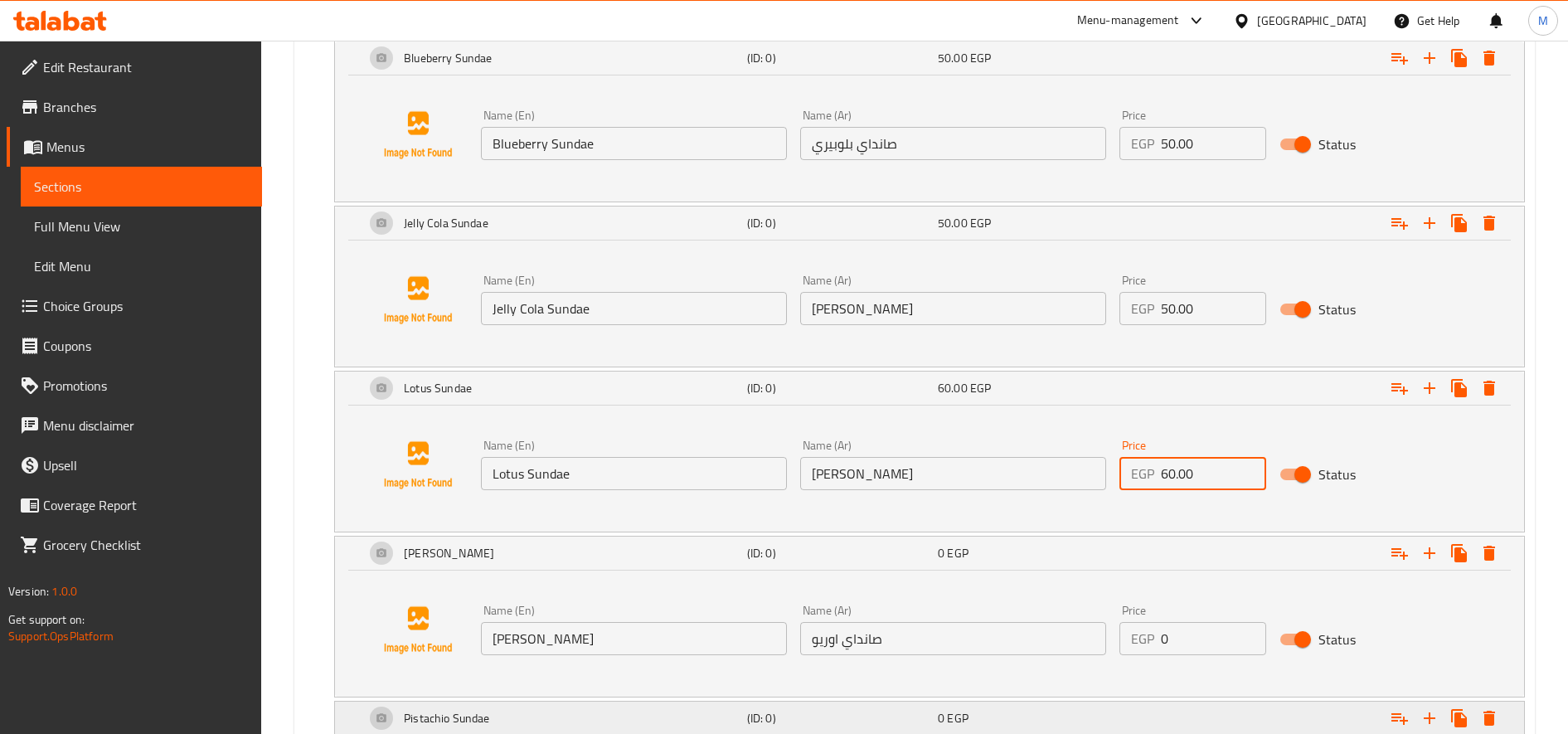
scroll to position [1878, 0]
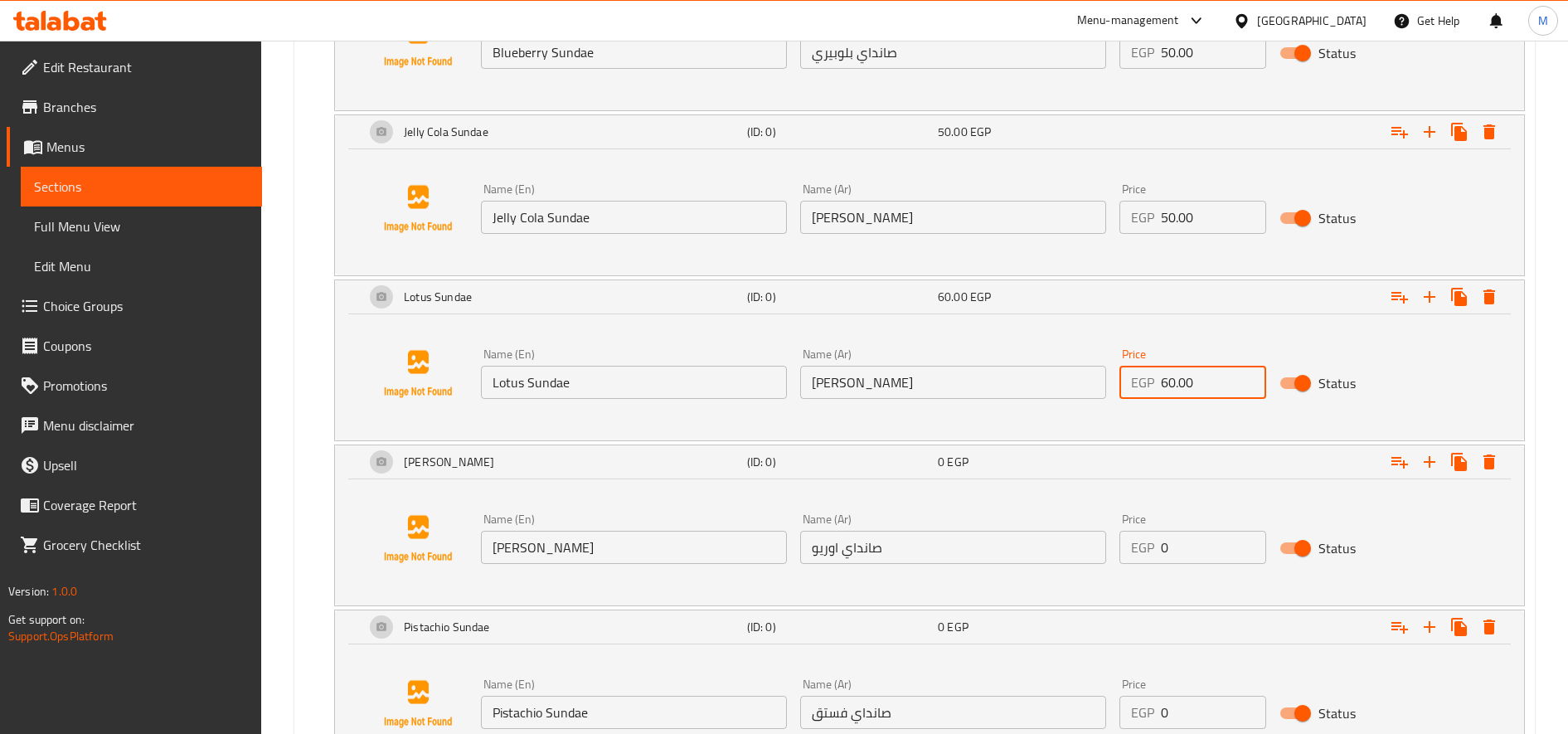
type input "60.00"
click at [1205, 548] on input "0" at bounding box center [1213, 547] width 104 height 33
paste input "60.0"
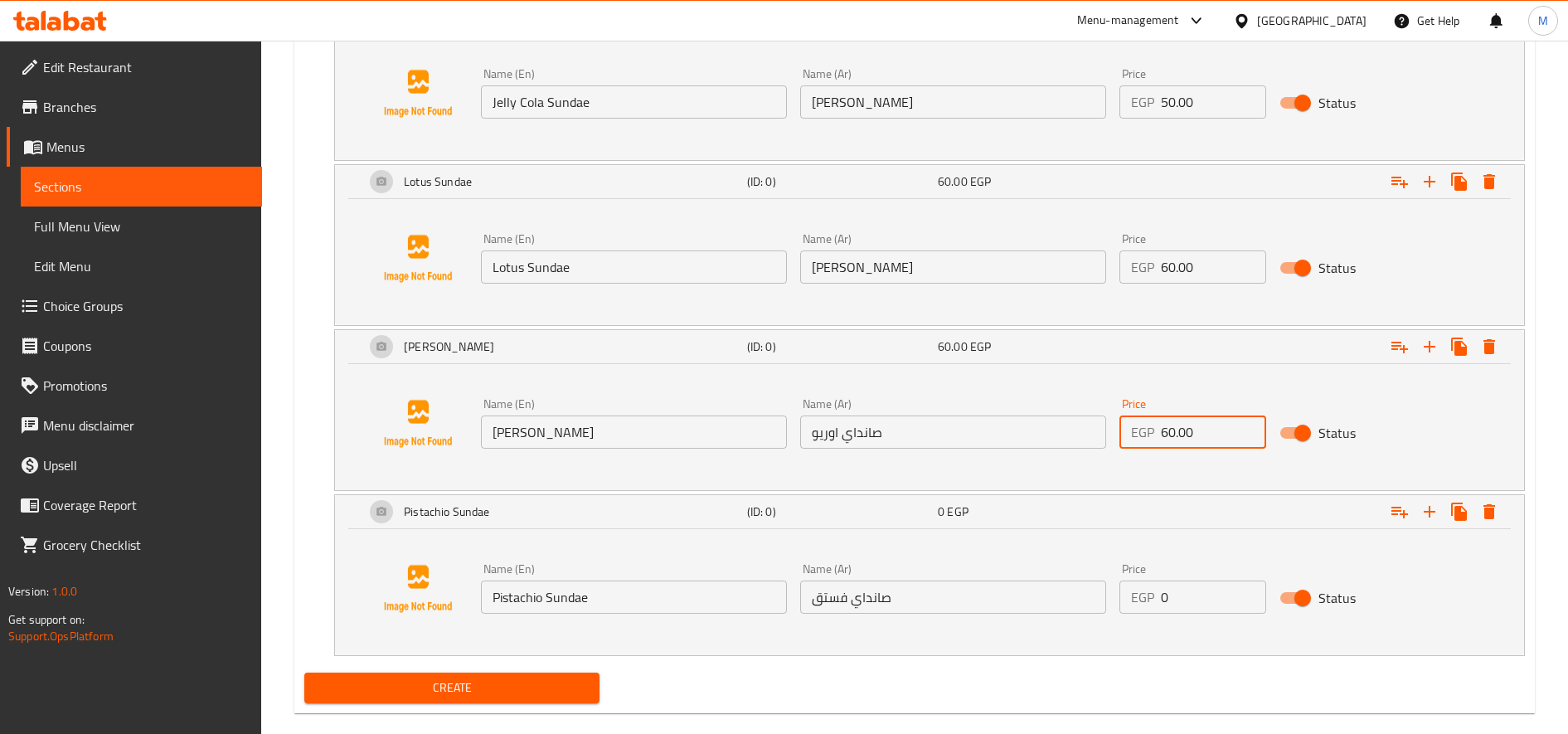
scroll to position [2015, 0]
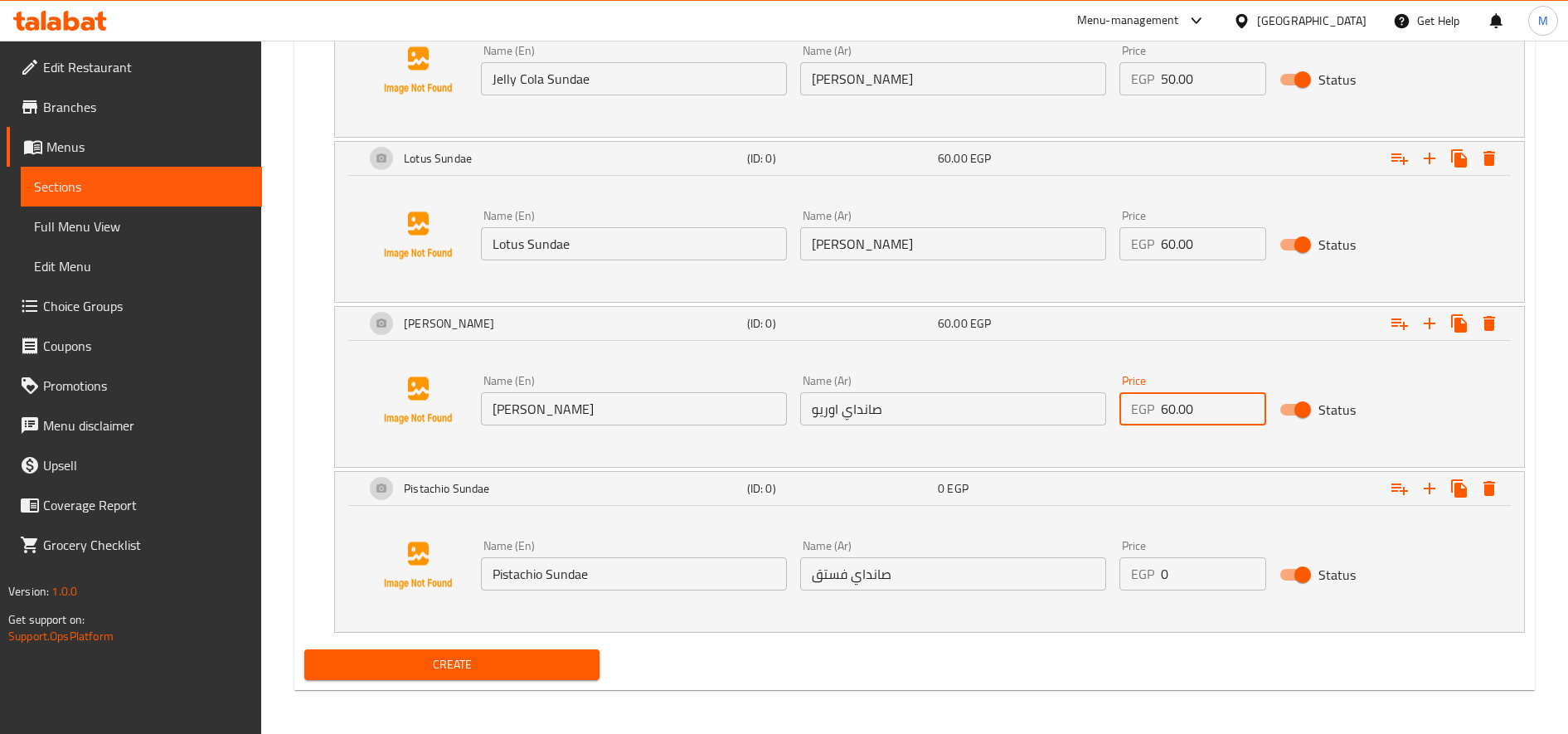
type input "60.00"
click at [1205, 577] on input "0" at bounding box center [1213, 574] width 104 height 33
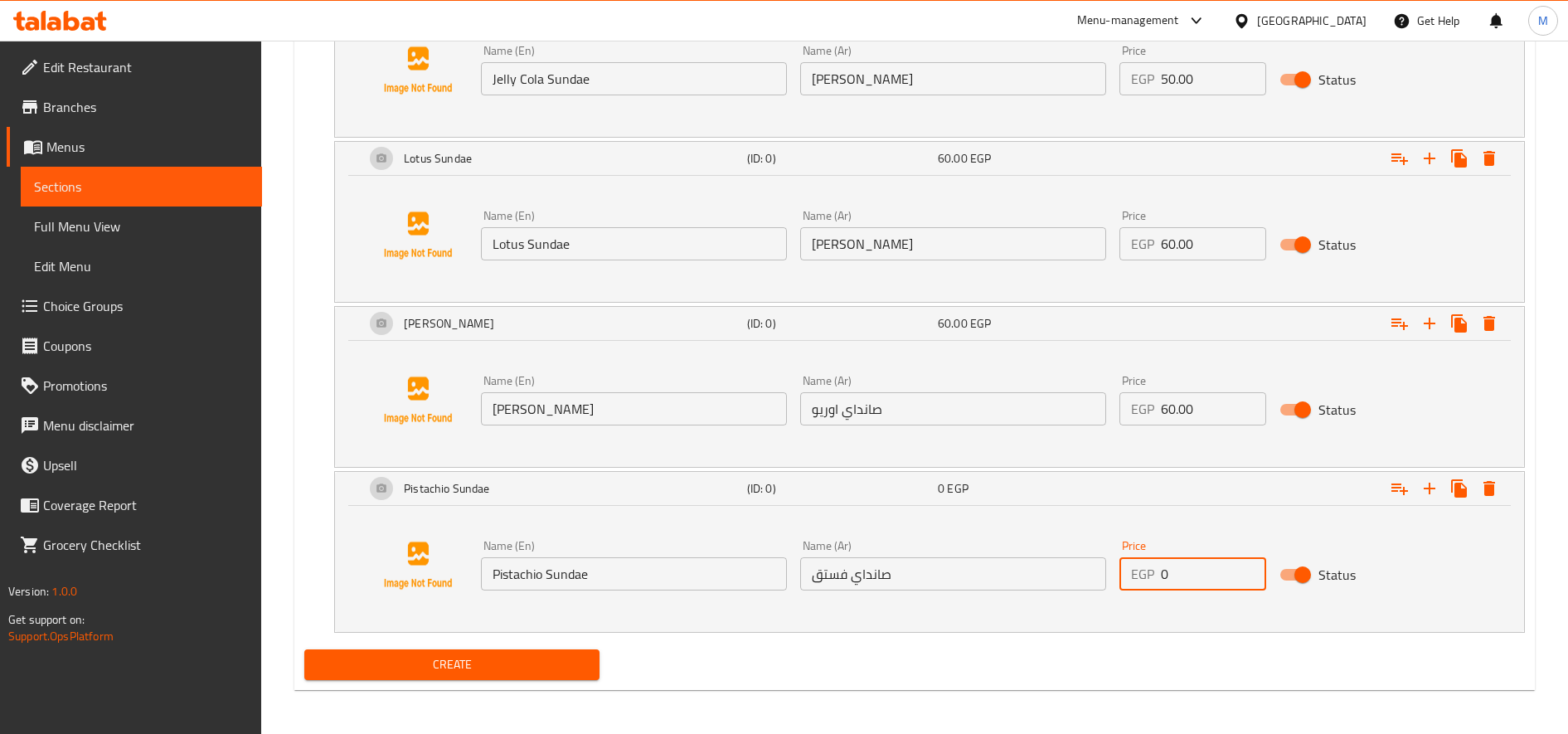
paste input "70.0"
type input "70.00"
click at [480, 676] on button "Create" at bounding box center [452, 665] width 295 height 30
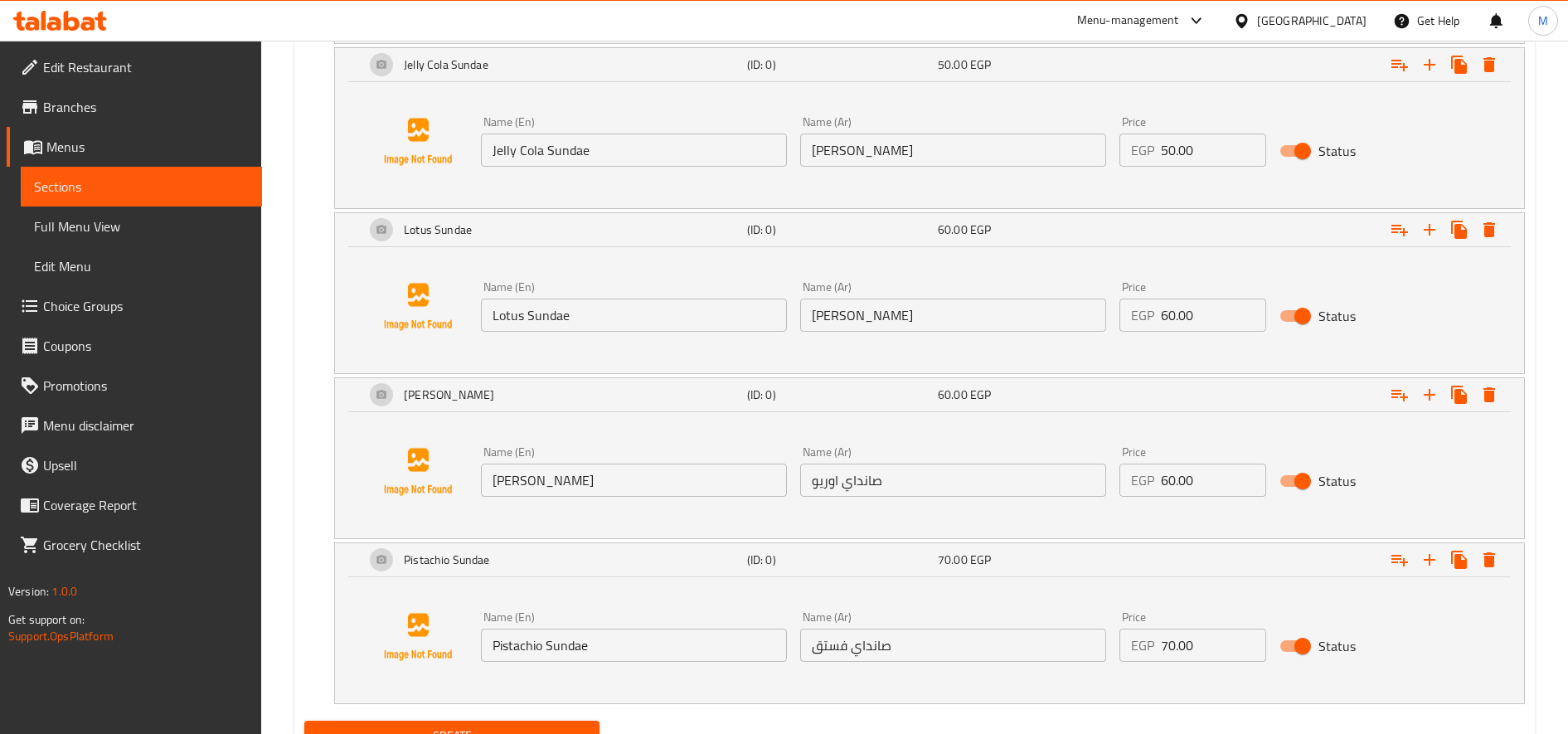
scroll to position [2018, 0]
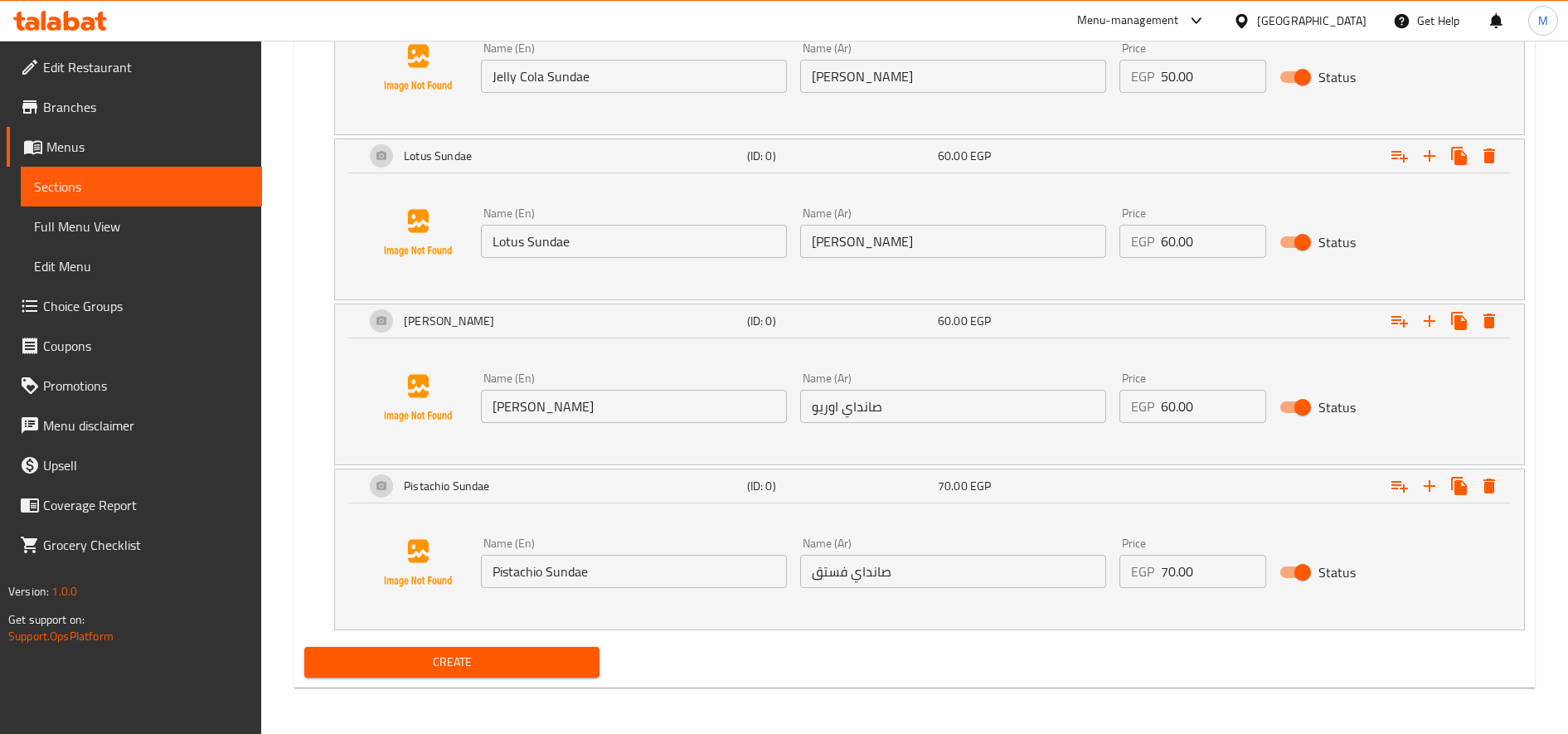
click at [550, 669] on span "Create" at bounding box center [452, 663] width 269 height 21
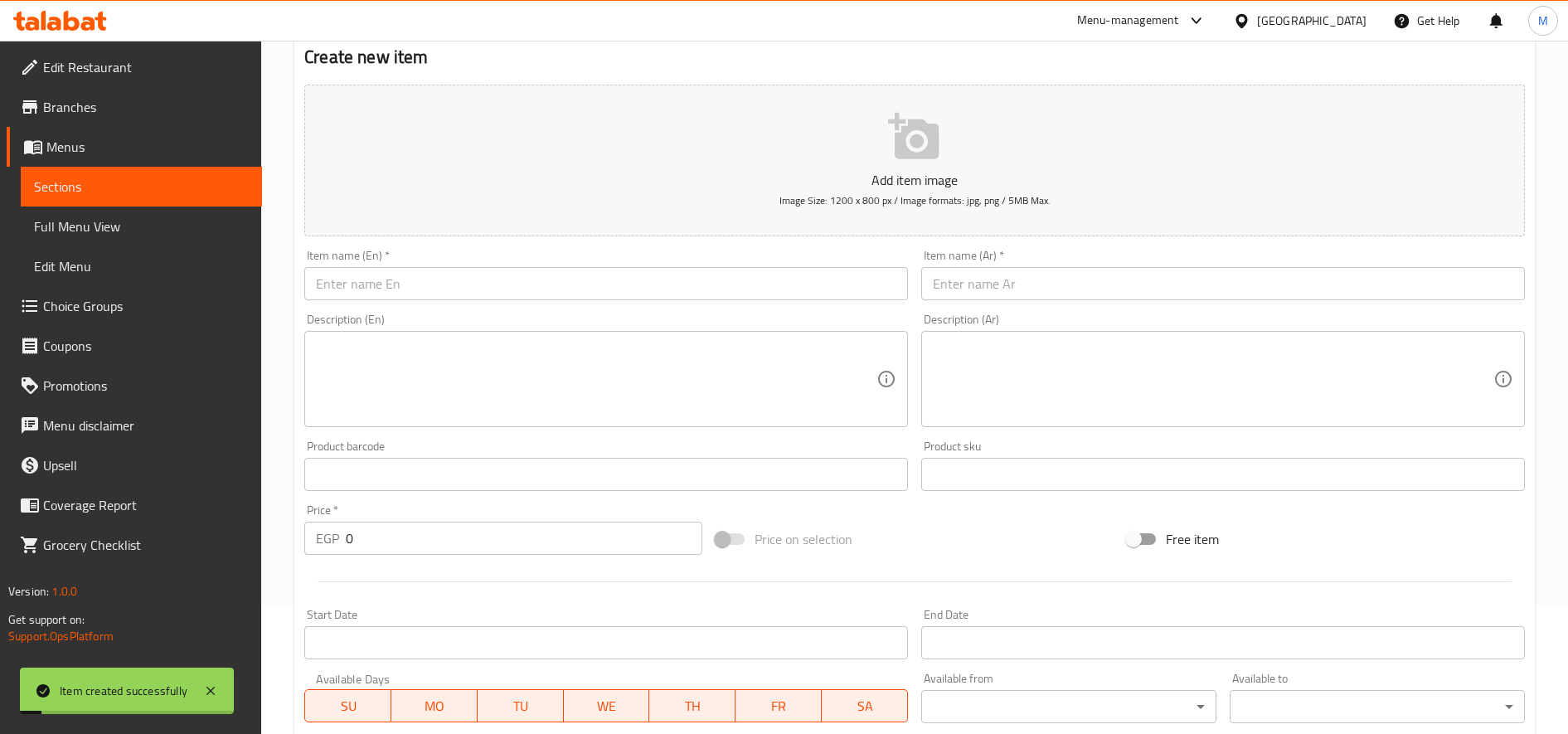
scroll to position [0, 0]
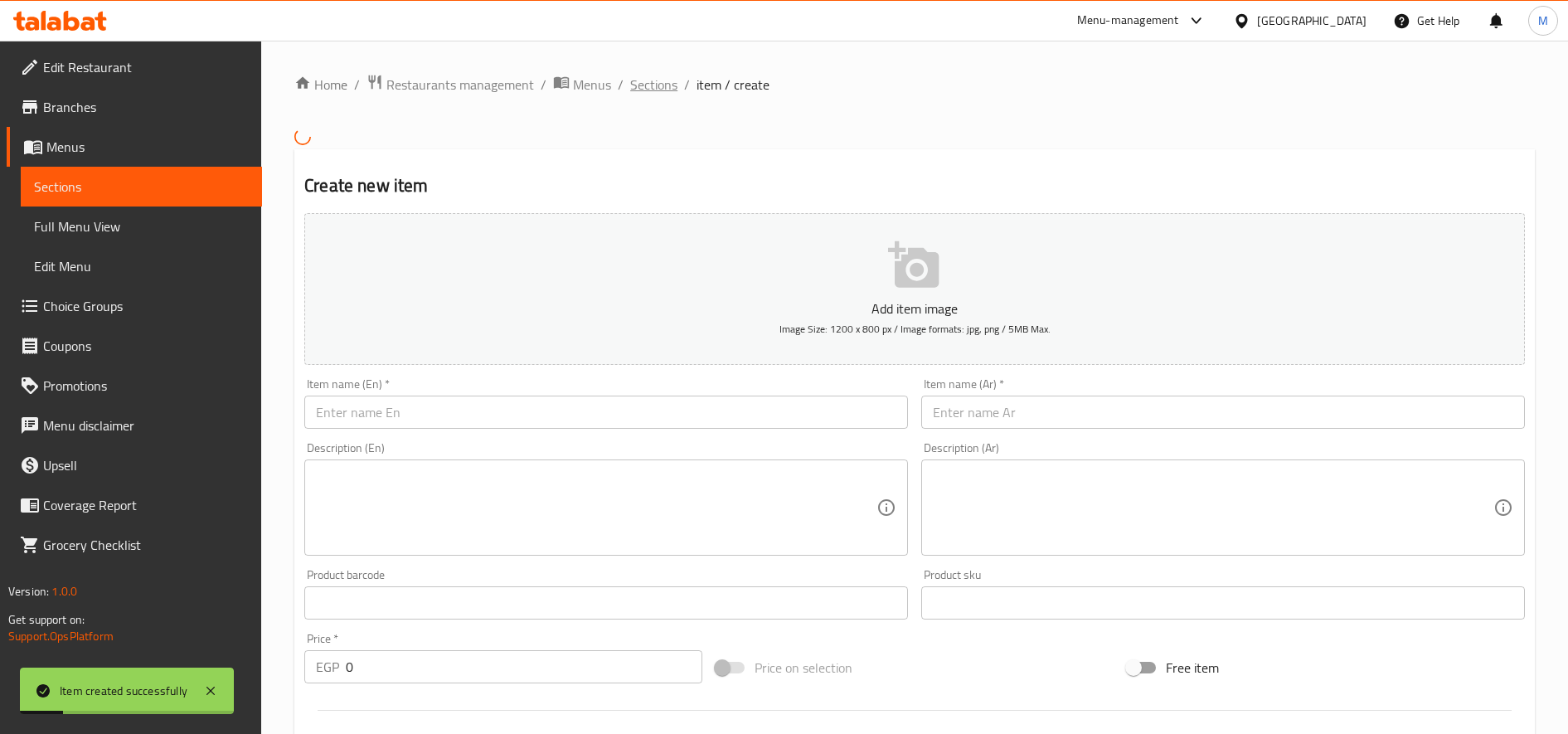
click at [634, 81] on span "Sections" at bounding box center [654, 84] width 48 height 20
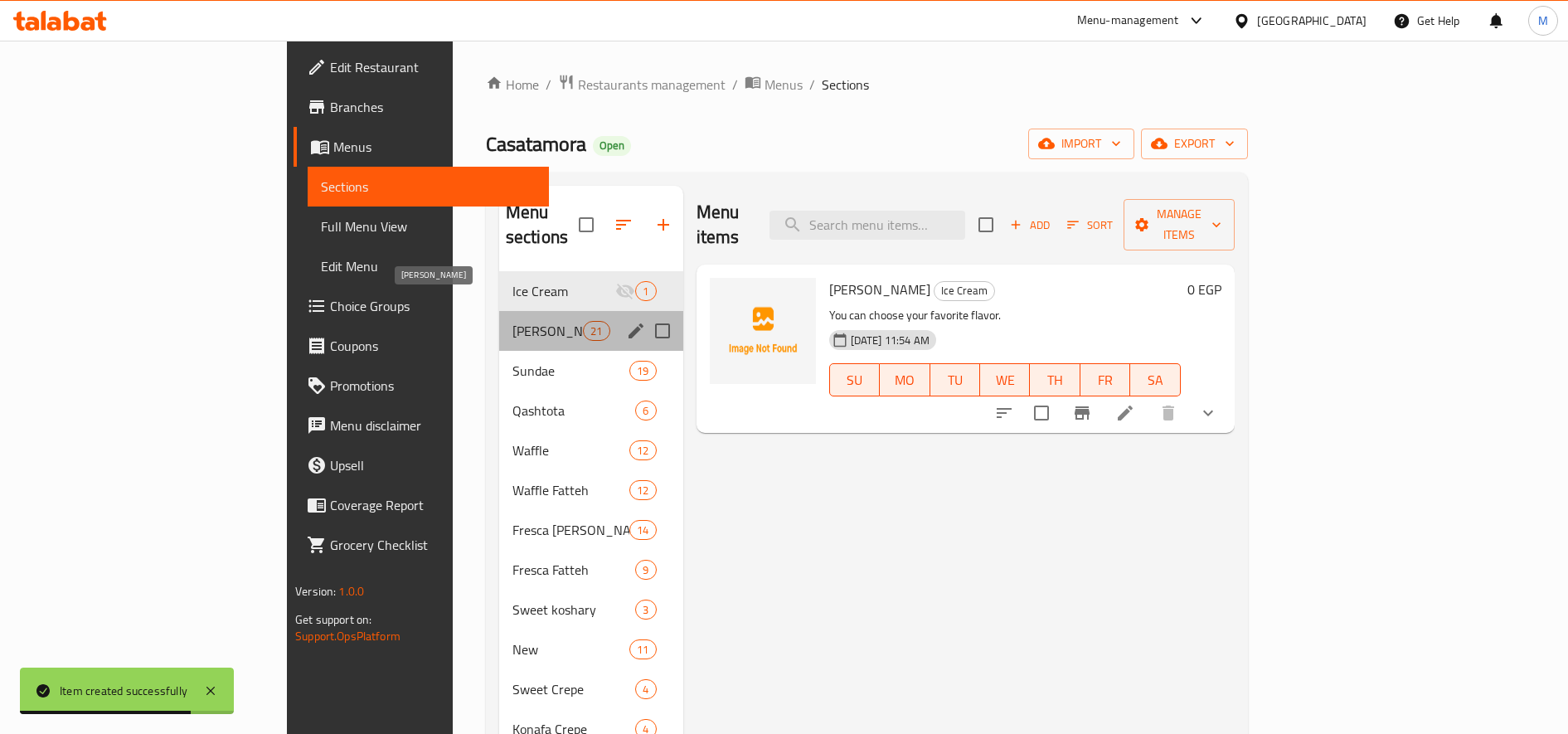
click at [513, 321] on span "[PERSON_NAME]" at bounding box center [547, 331] width 70 height 20
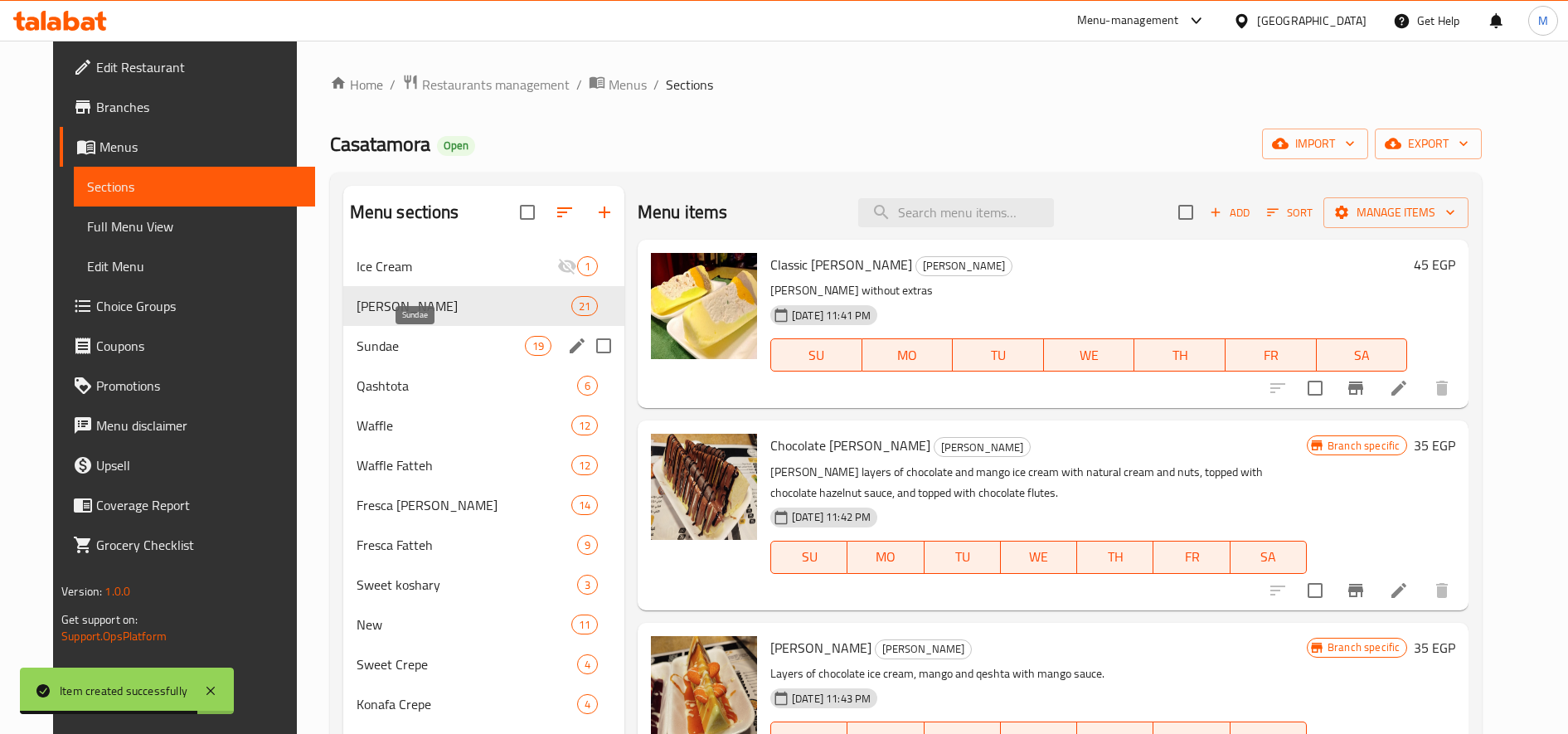
click at [381, 339] on span "Sundae" at bounding box center [441, 345] width 168 height 20
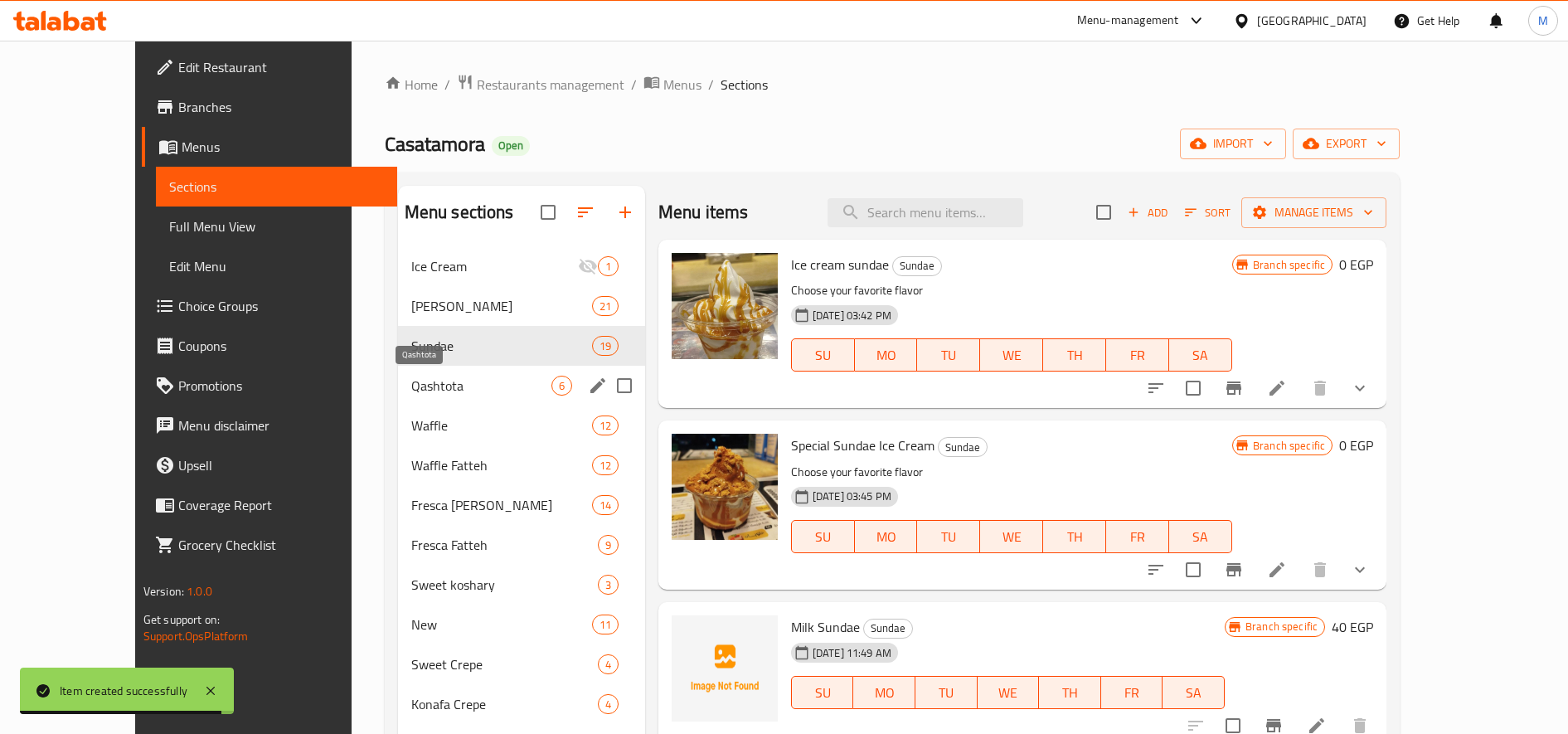
click at [411, 379] on span "Qashtota" at bounding box center [481, 385] width 140 height 20
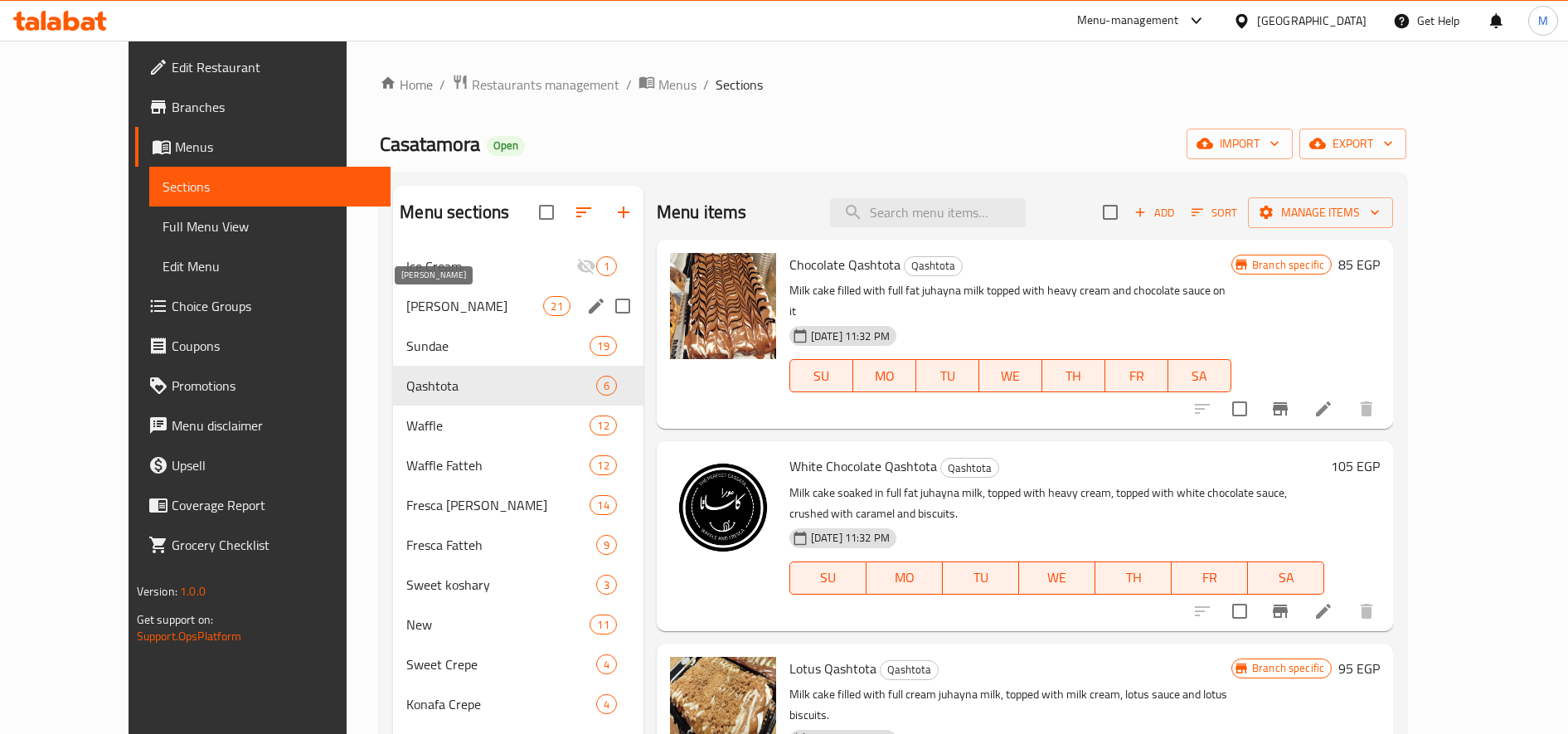
click at [415, 306] on span "[PERSON_NAME]" at bounding box center [475, 305] width 137 height 20
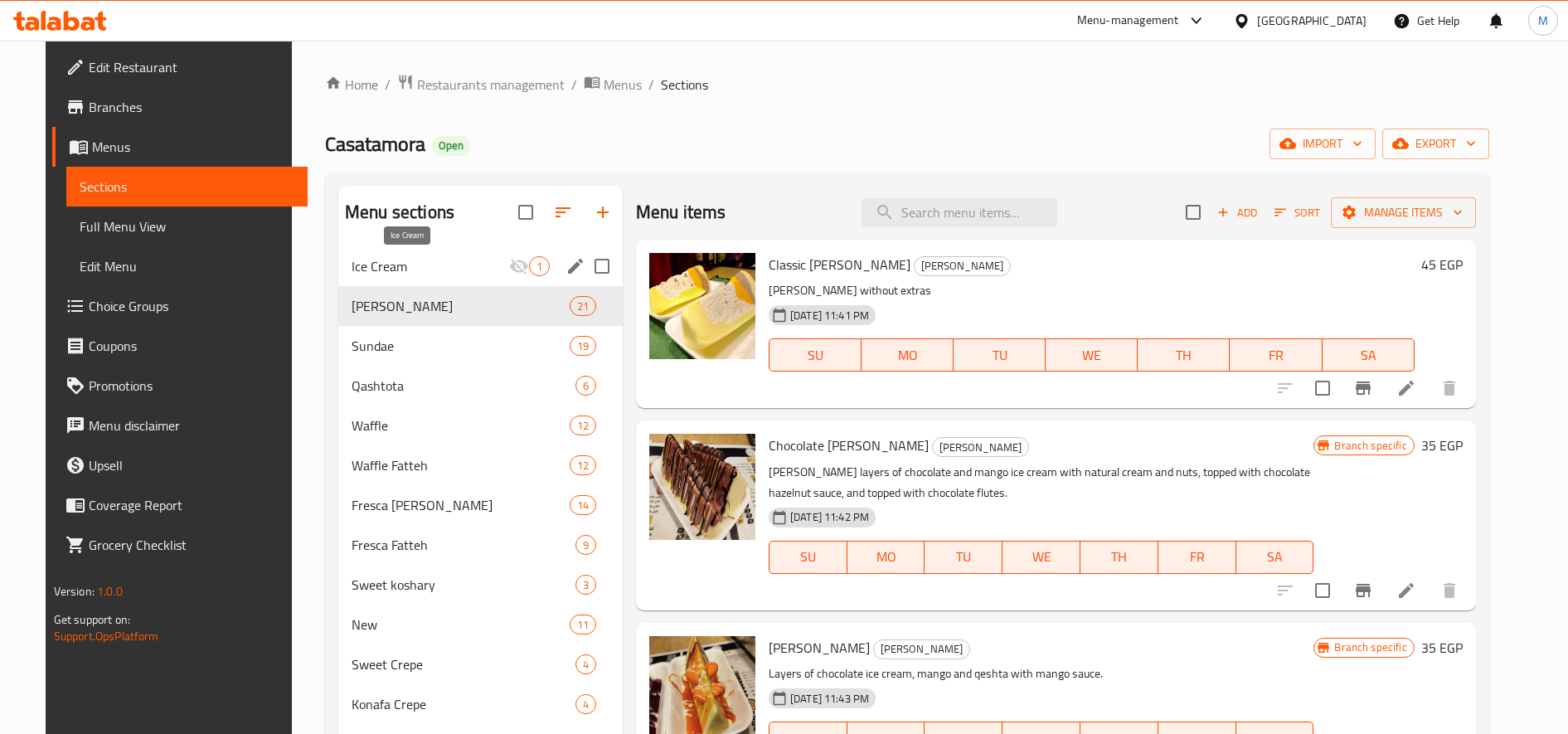
click at [415, 270] on span "Ice Cream" at bounding box center [430, 265] width 158 height 20
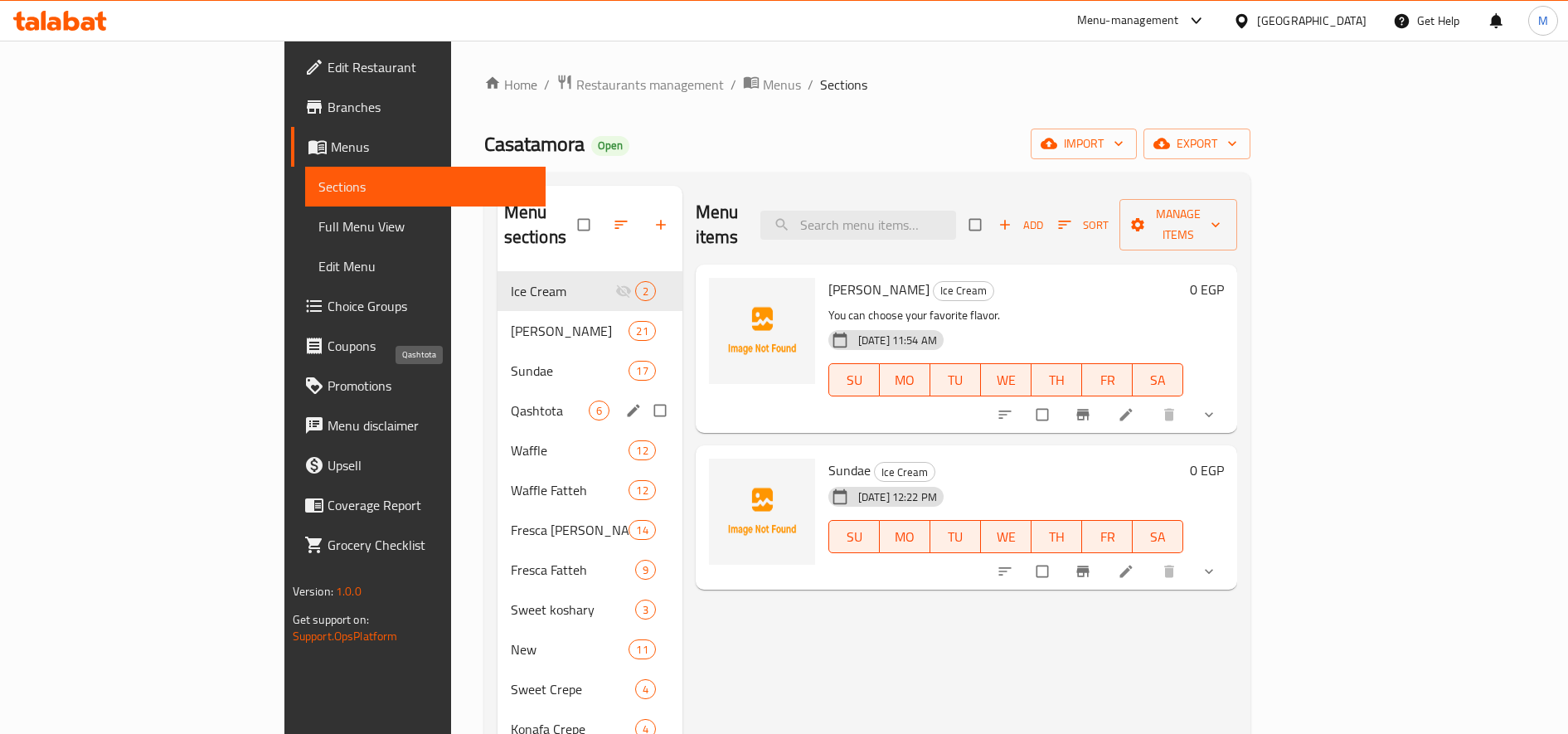
click at [511, 401] on span "Qashtota" at bounding box center [550, 410] width 78 height 20
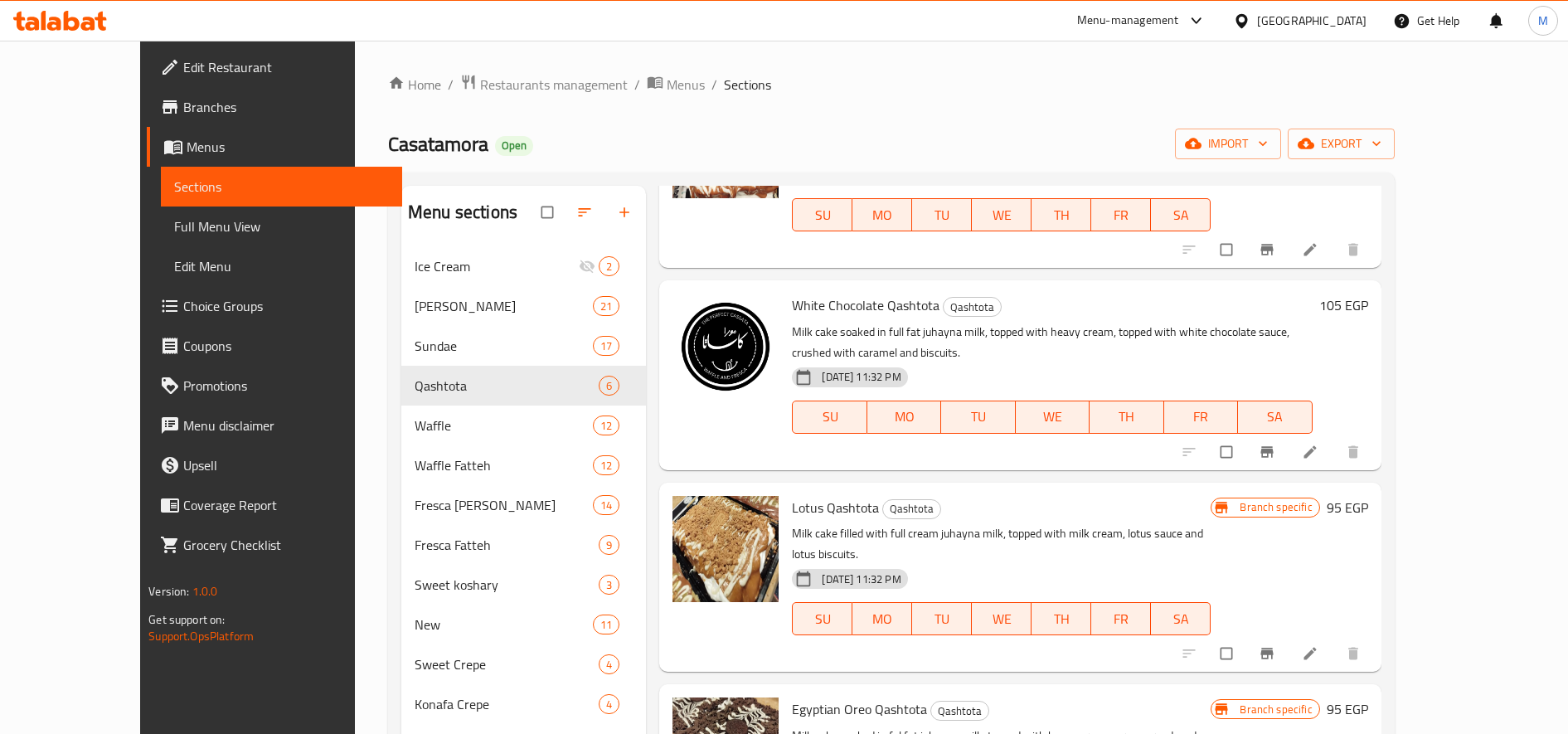
scroll to position [167, 0]
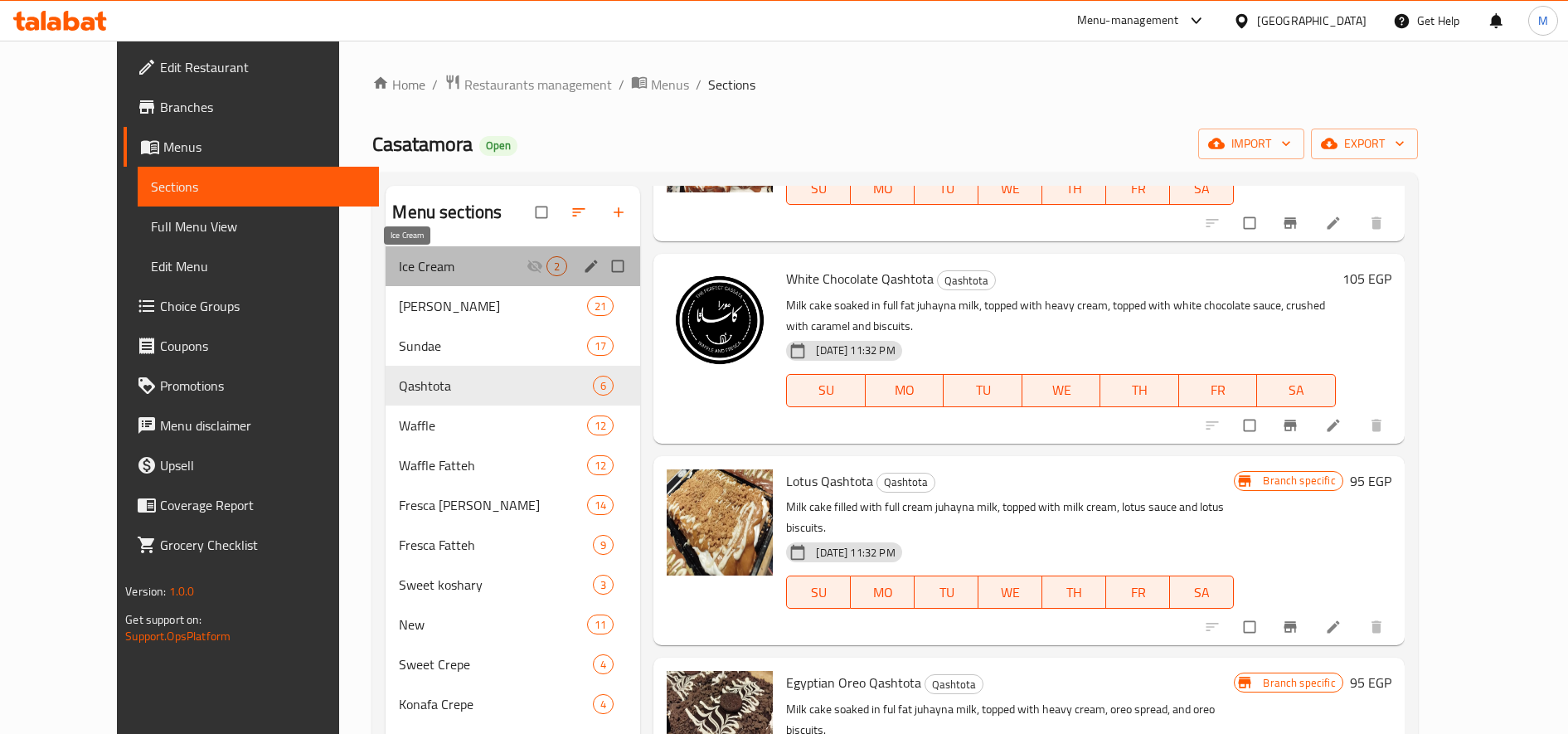
click at [417, 267] on span "Ice Cream" at bounding box center [462, 265] width 127 height 20
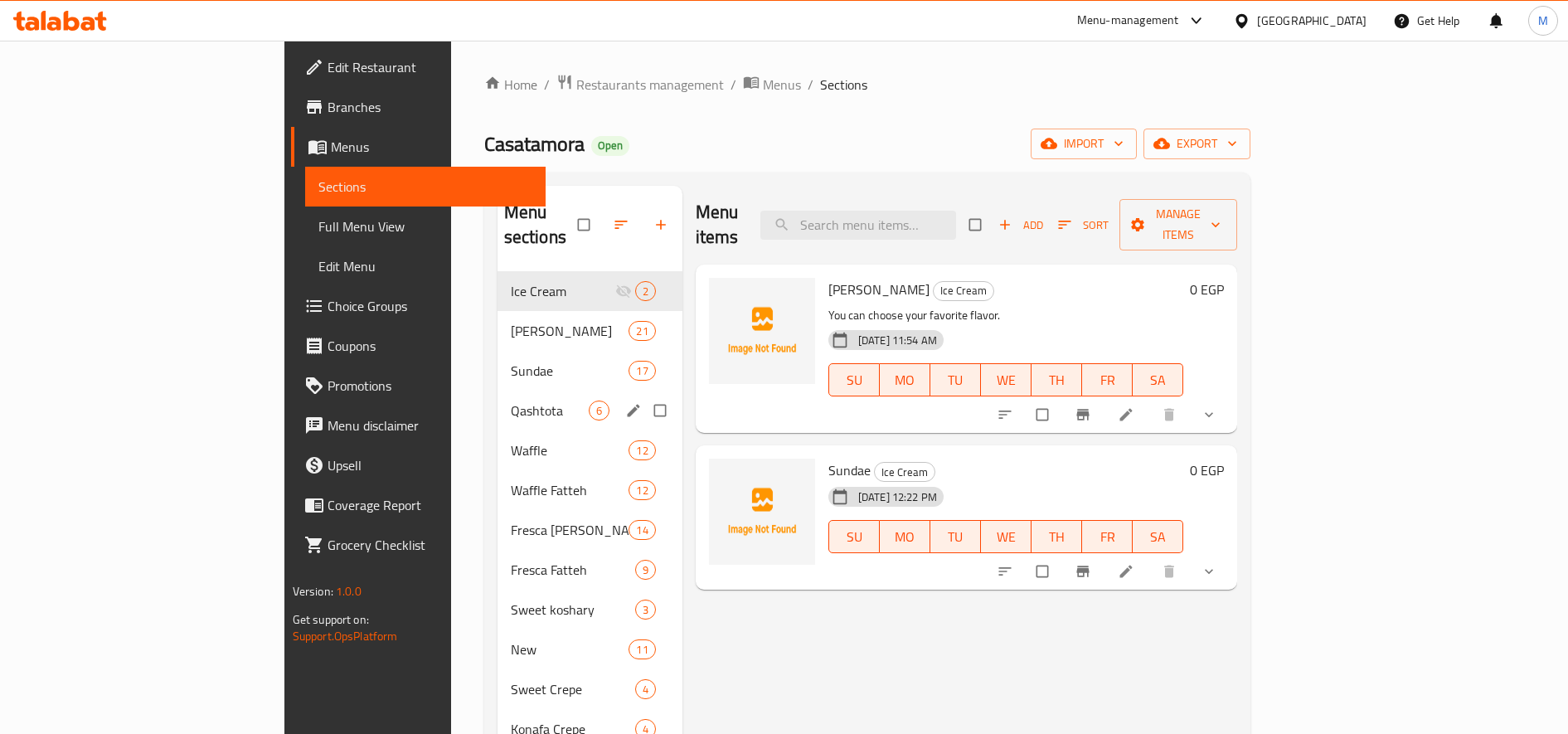
click at [498, 390] on div "Qashtota 6" at bounding box center [590, 410] width 185 height 40
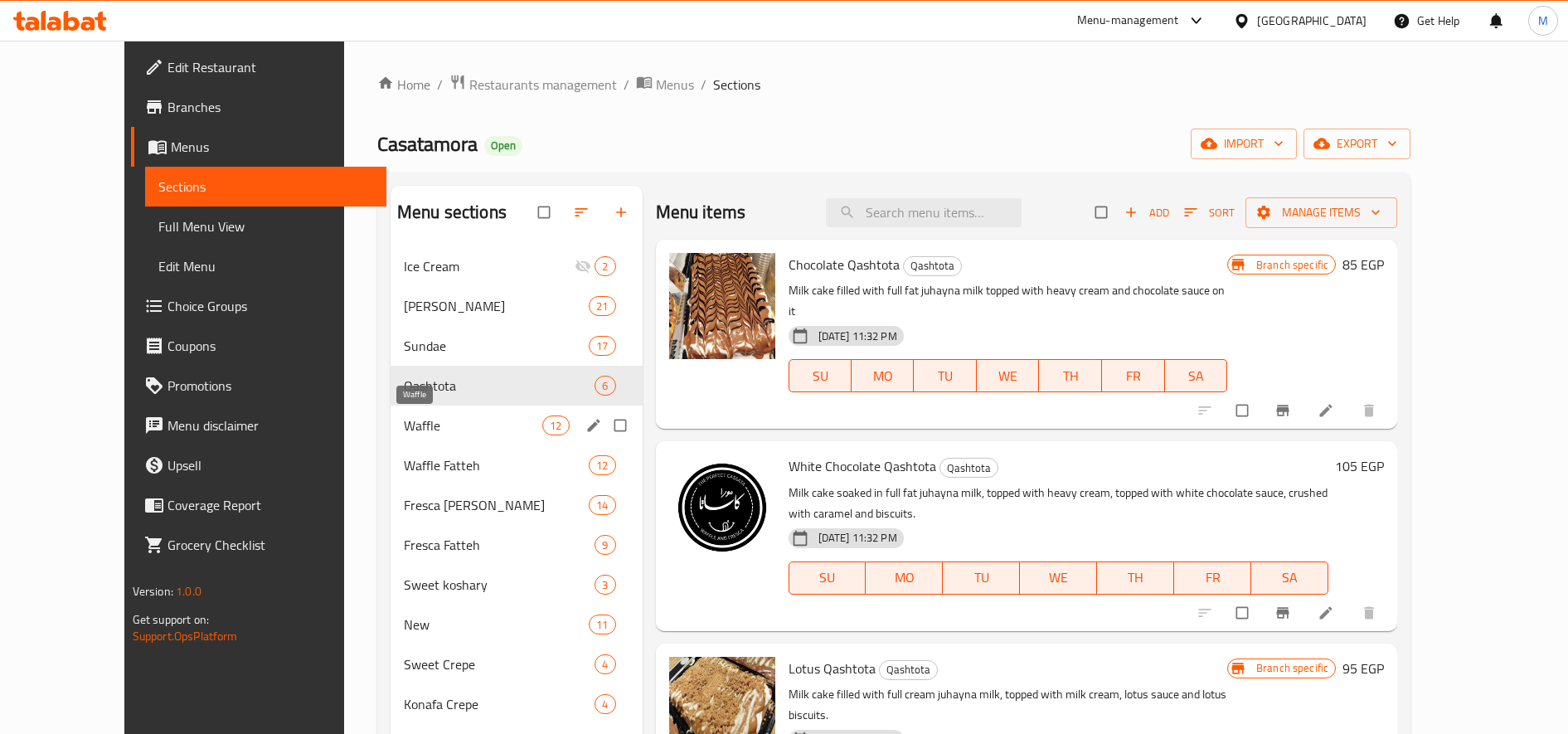
click at [428, 426] on span "Waffle" at bounding box center [474, 425] width 139 height 20
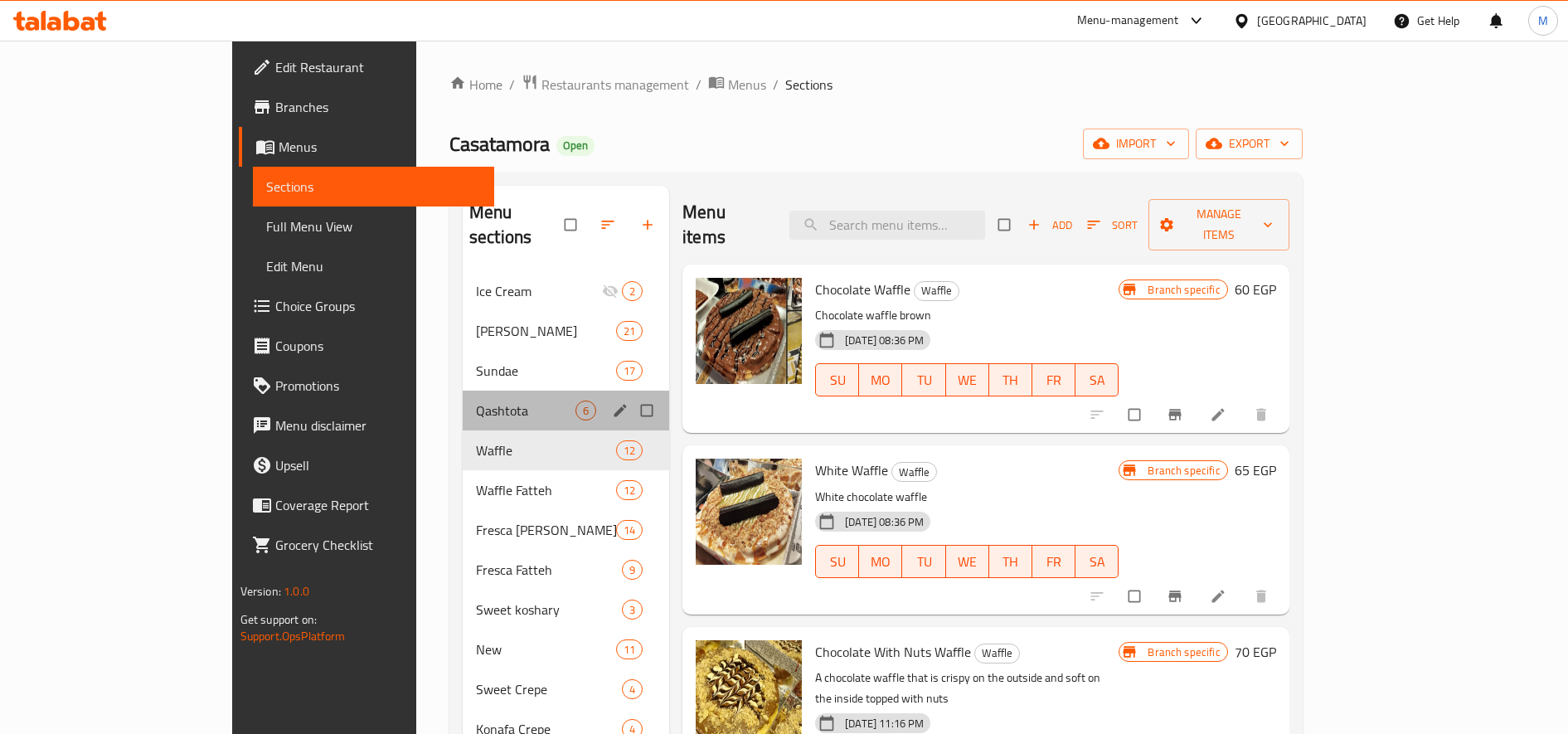
click at [463, 398] on div "Qashtota 6" at bounding box center [566, 410] width 206 height 40
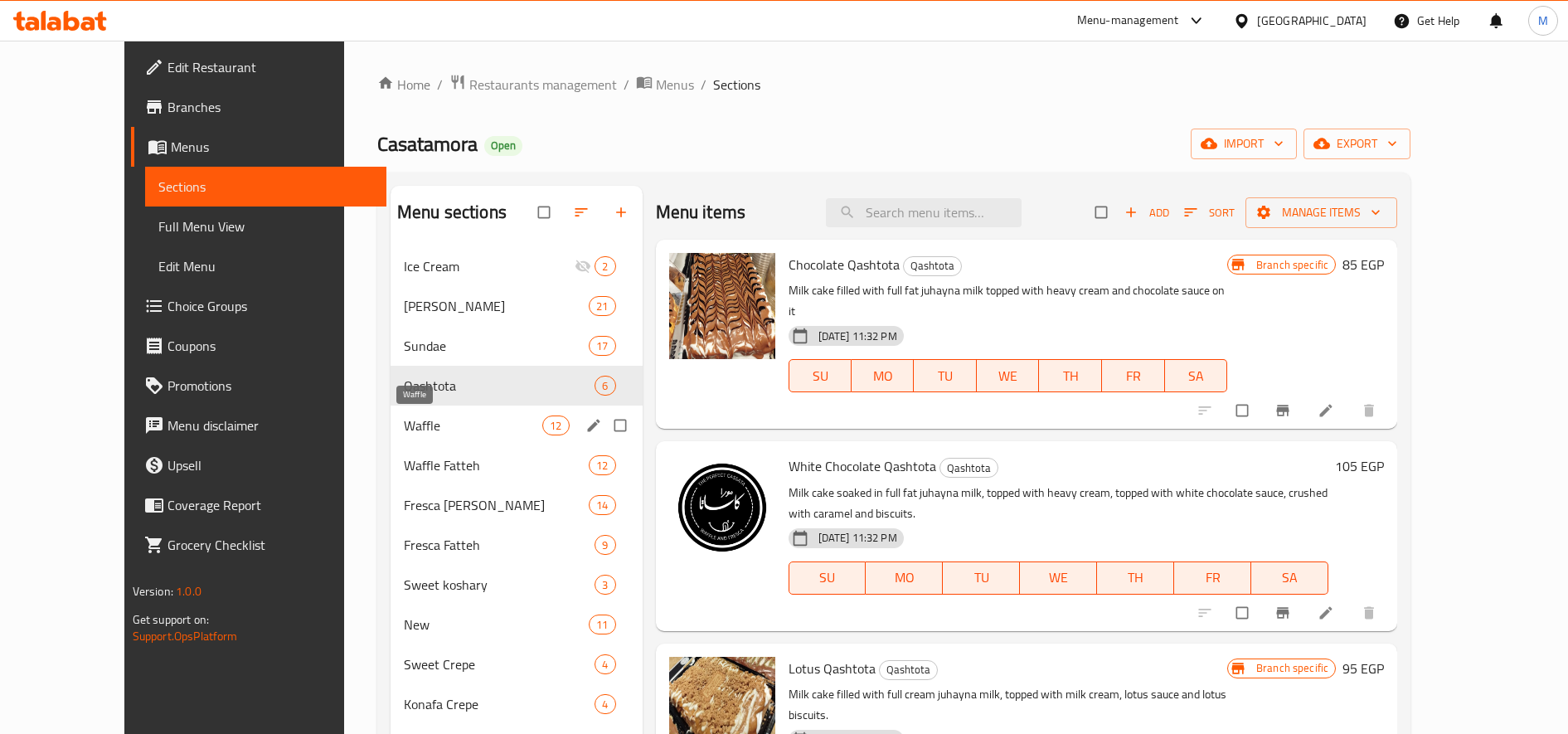
click at [404, 431] on span "Waffle" at bounding box center [474, 425] width 139 height 20
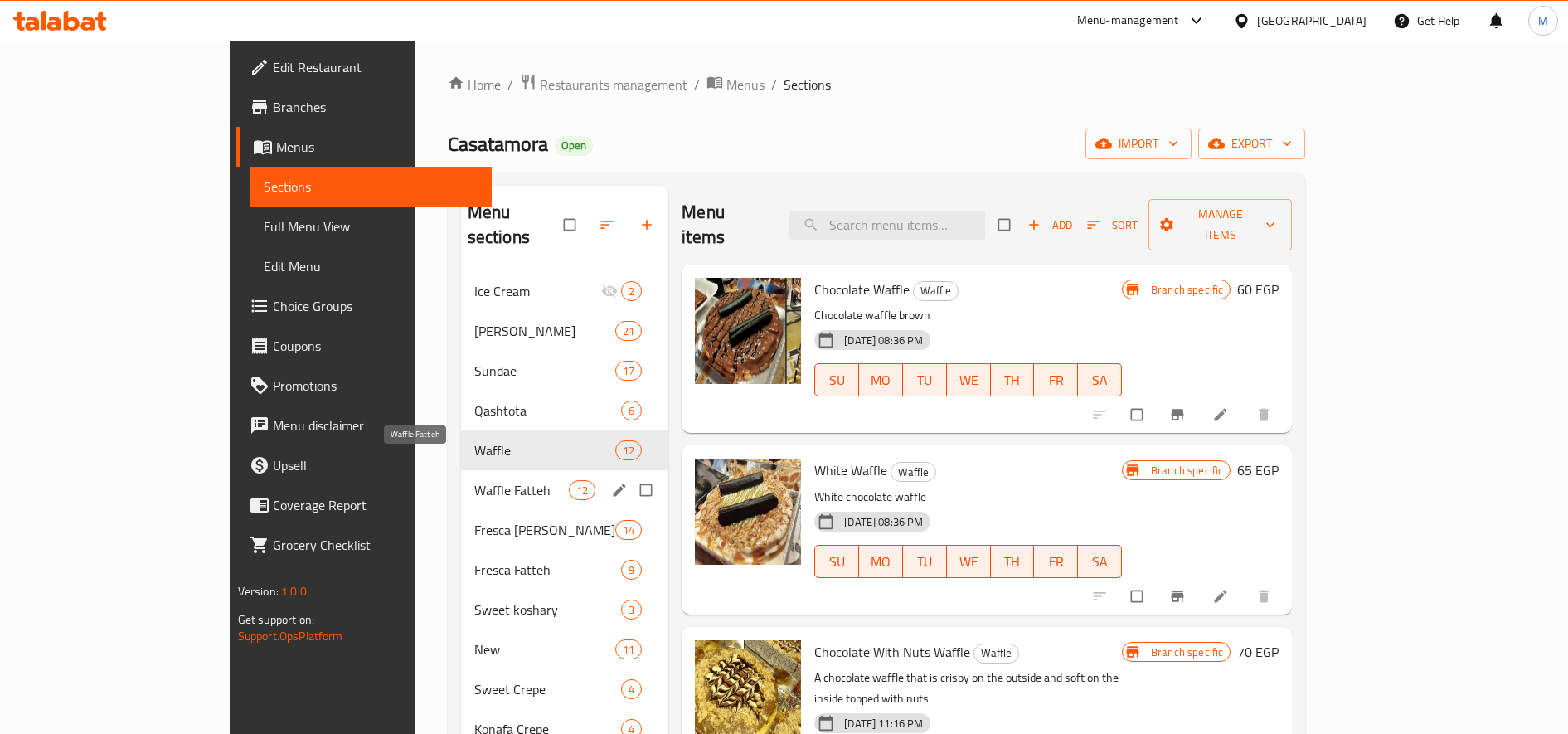
click at [474, 481] on span "Waffle Fatteh" at bounding box center [521, 490] width 95 height 20
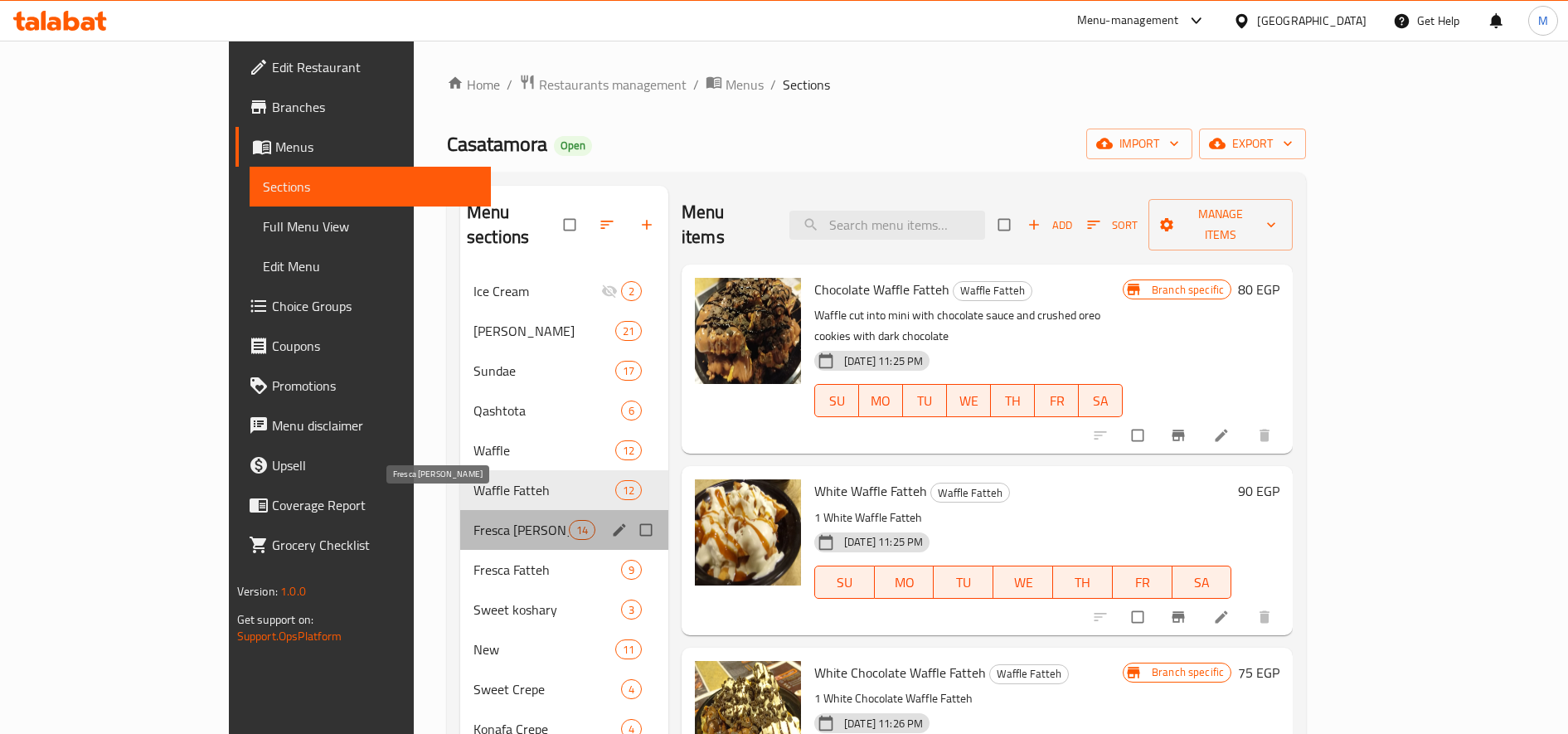
click at [474, 521] on span "Fresca [PERSON_NAME]" at bounding box center [521, 530] width 95 height 20
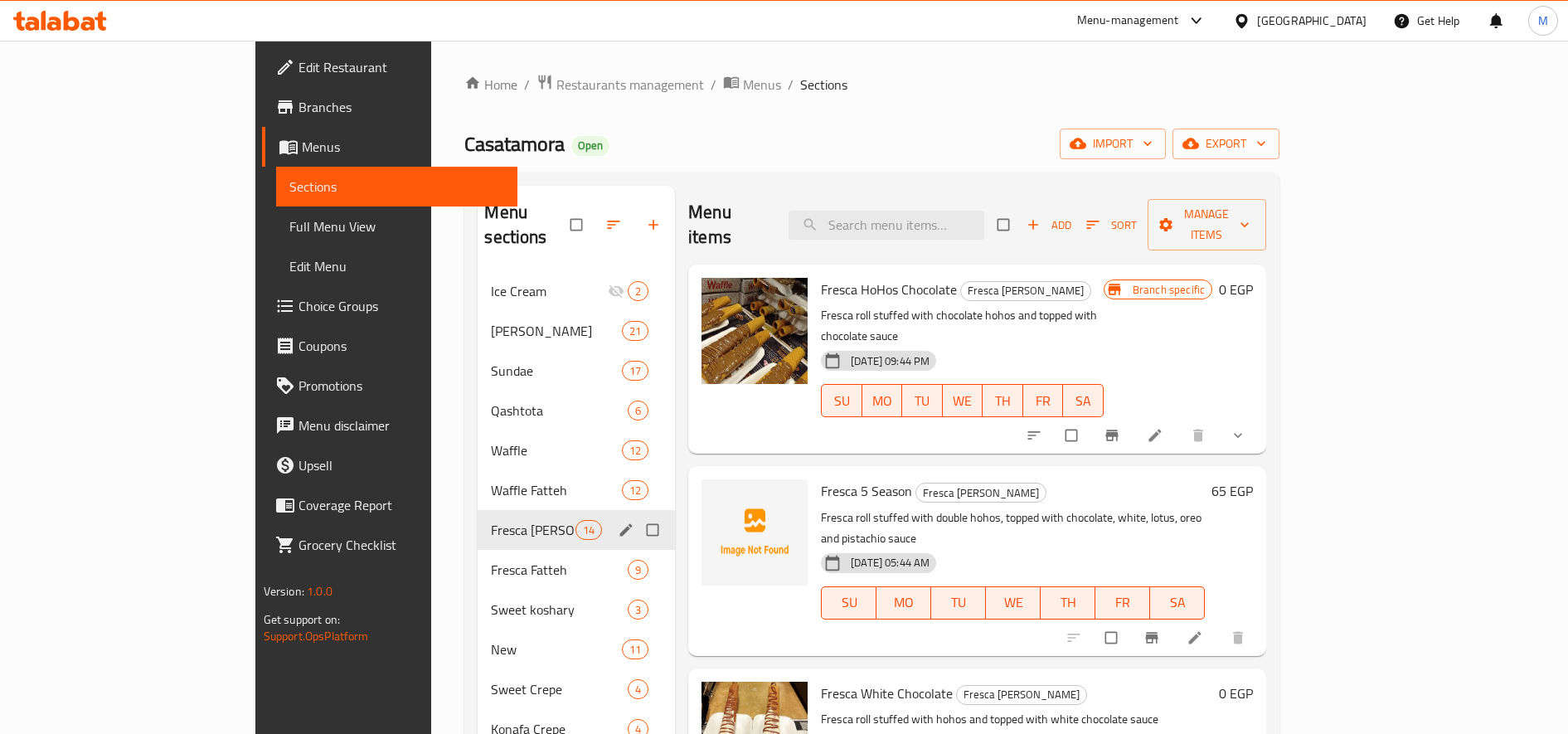
scroll to position [139, 0]
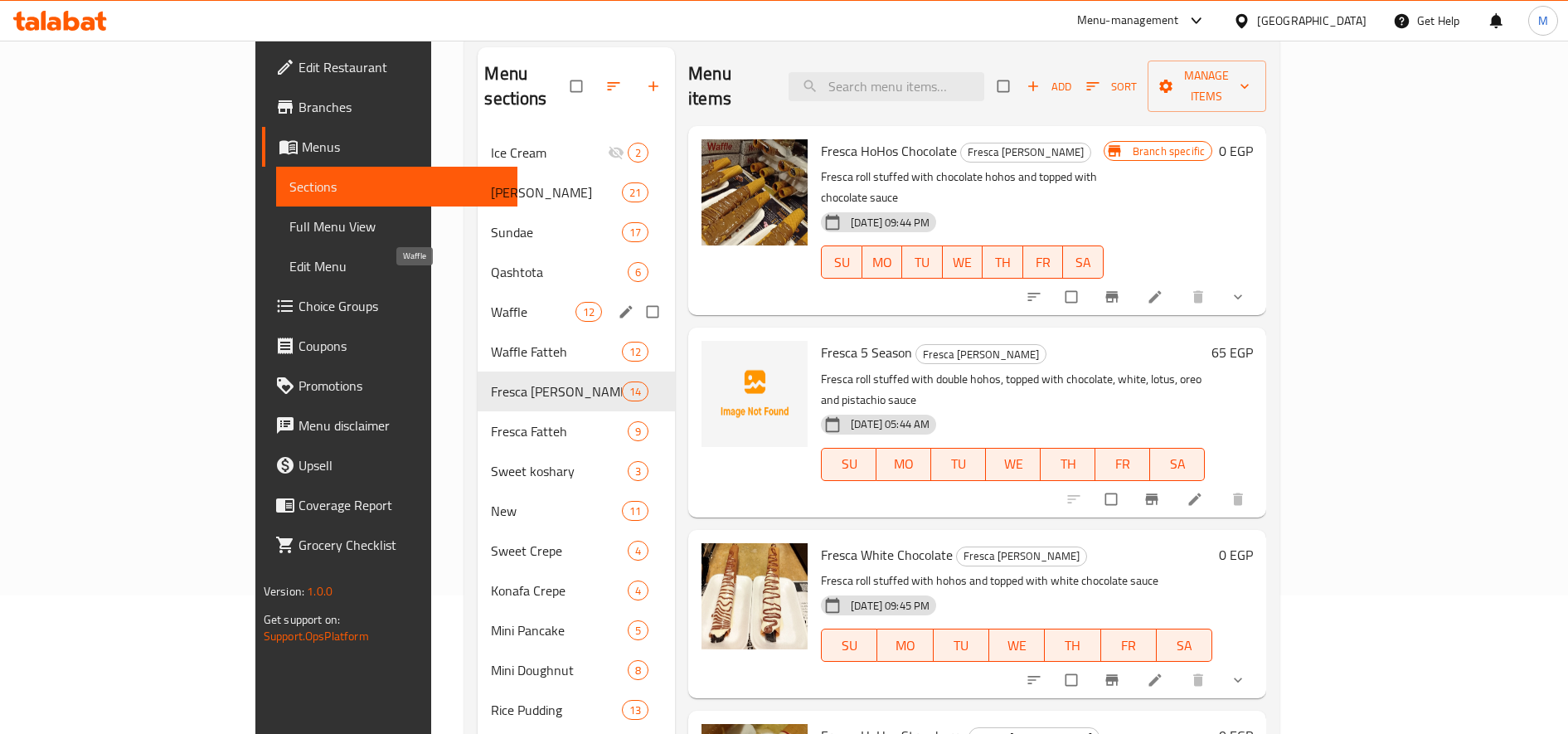
click at [491, 302] on span "Waffle" at bounding box center [532, 311] width 84 height 20
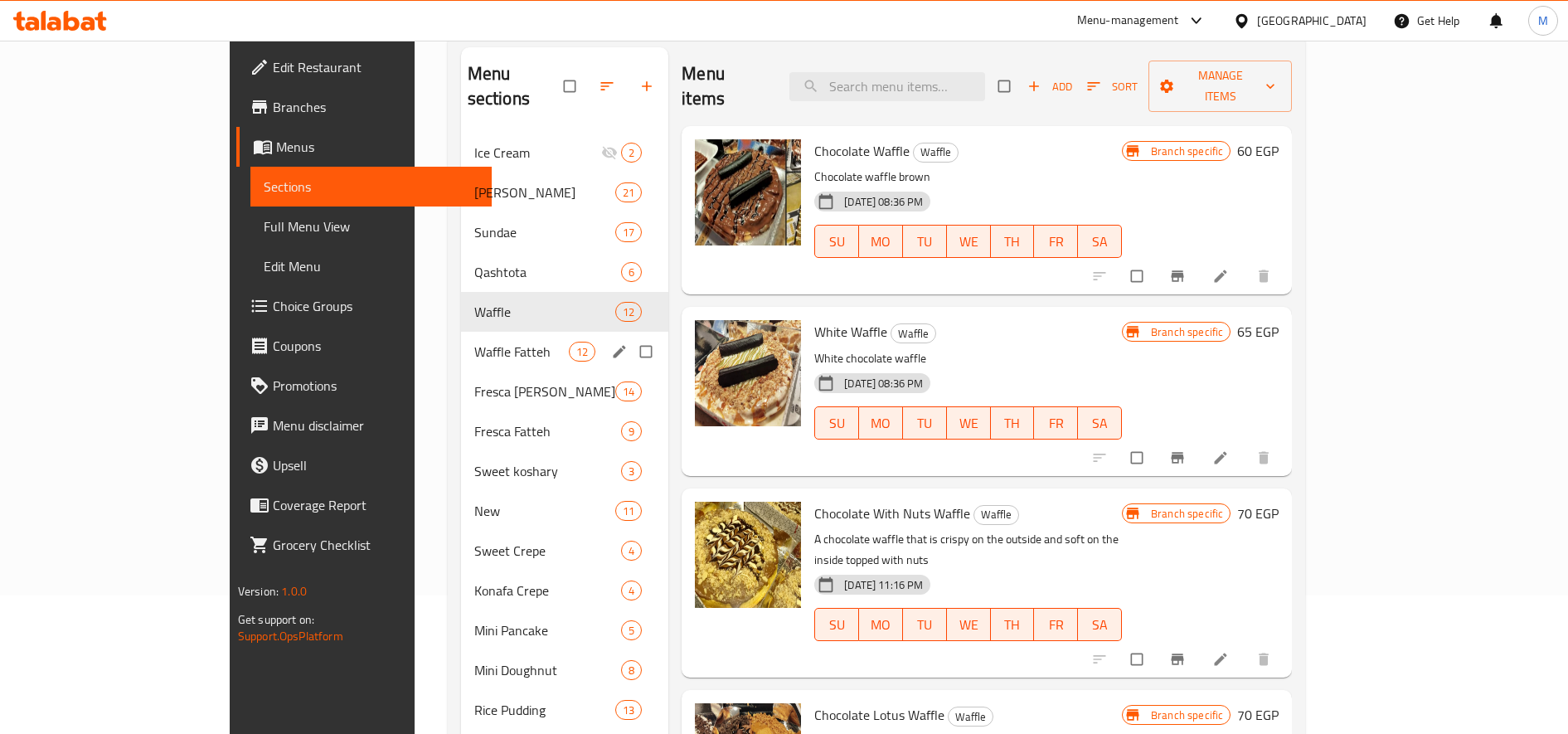
click at [474, 342] on span "Waffle Fatteh" at bounding box center [521, 351] width 95 height 20
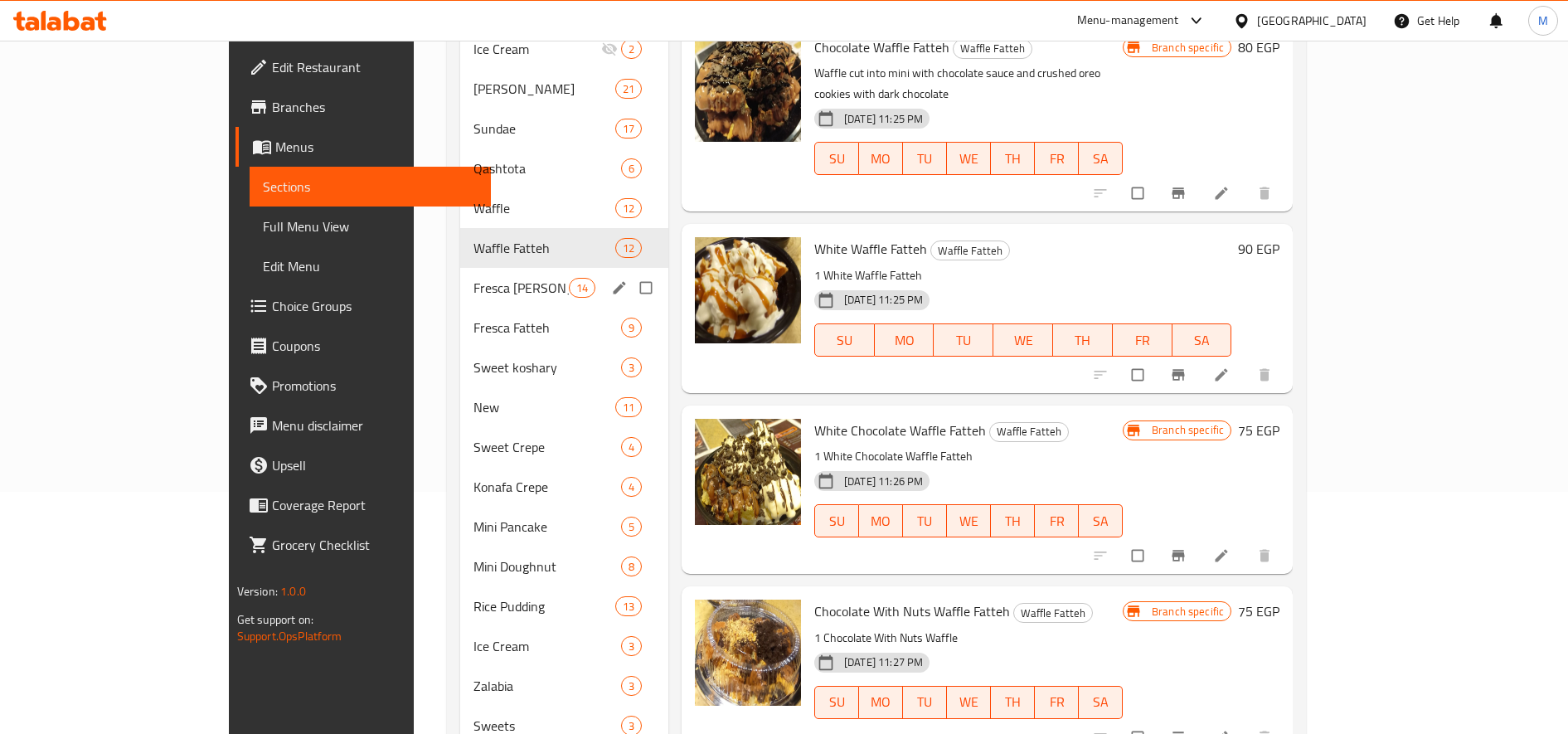
scroll to position [276, 0]
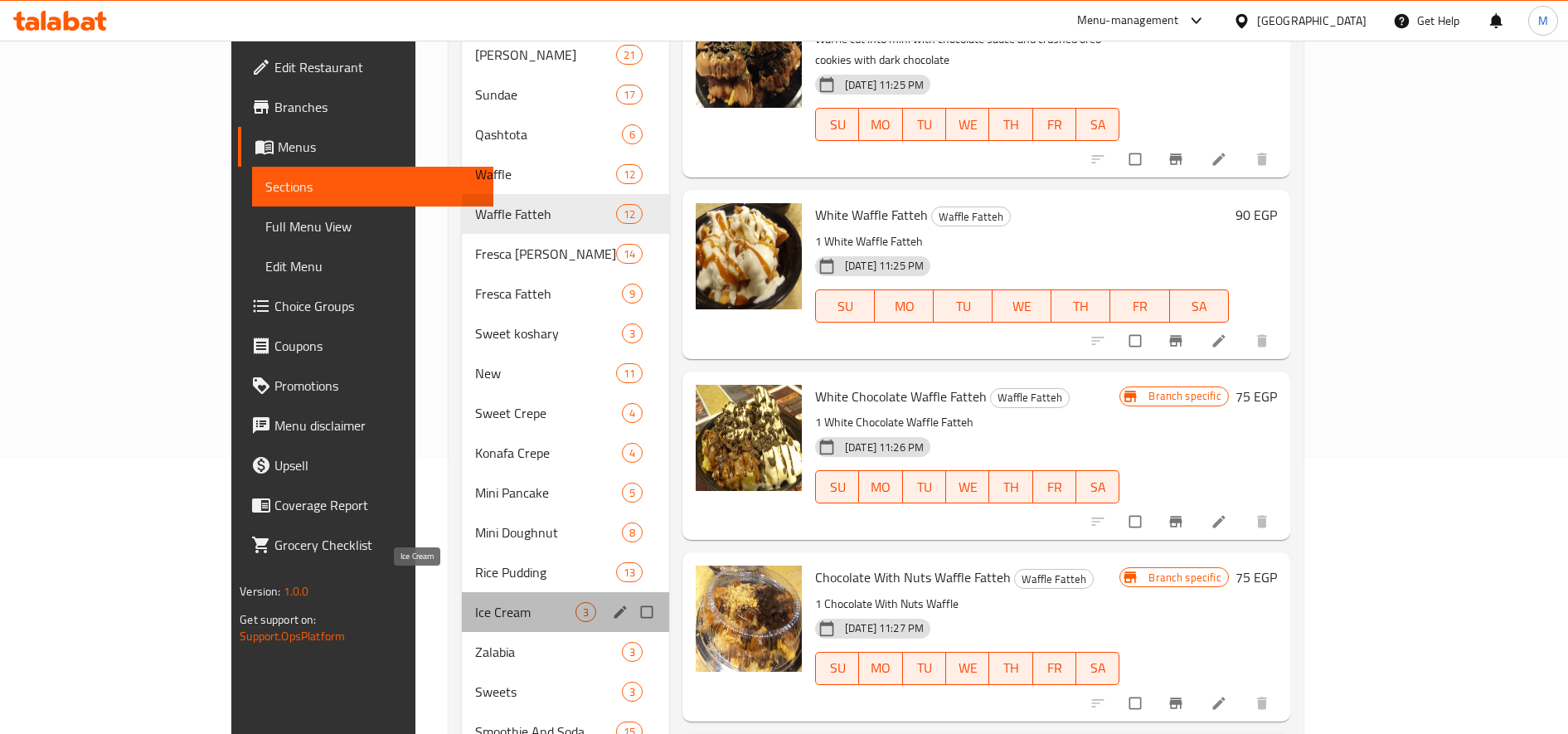
click at [475, 602] on span "Ice Cream" at bounding box center [525, 612] width 100 height 20
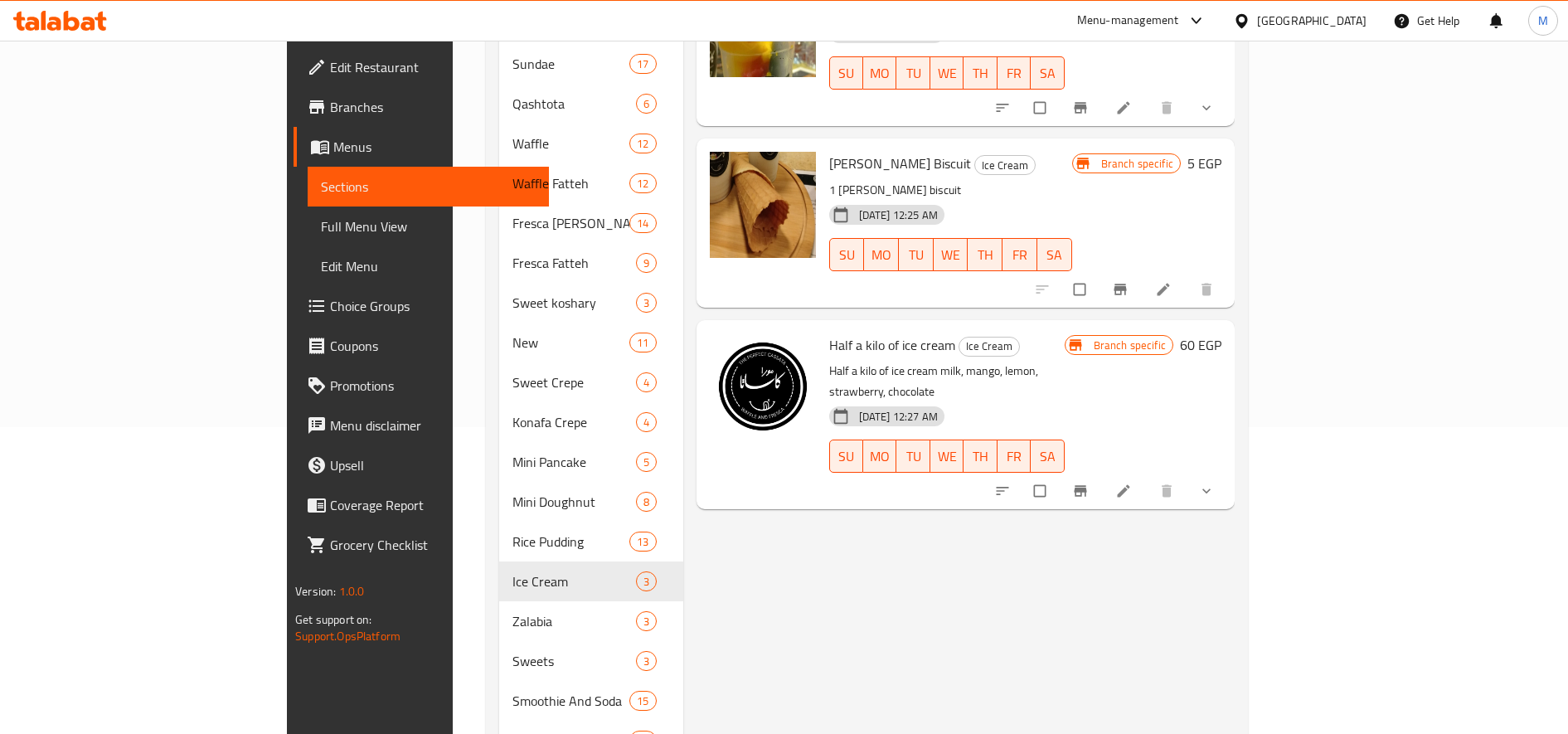
scroll to position [415, 0]
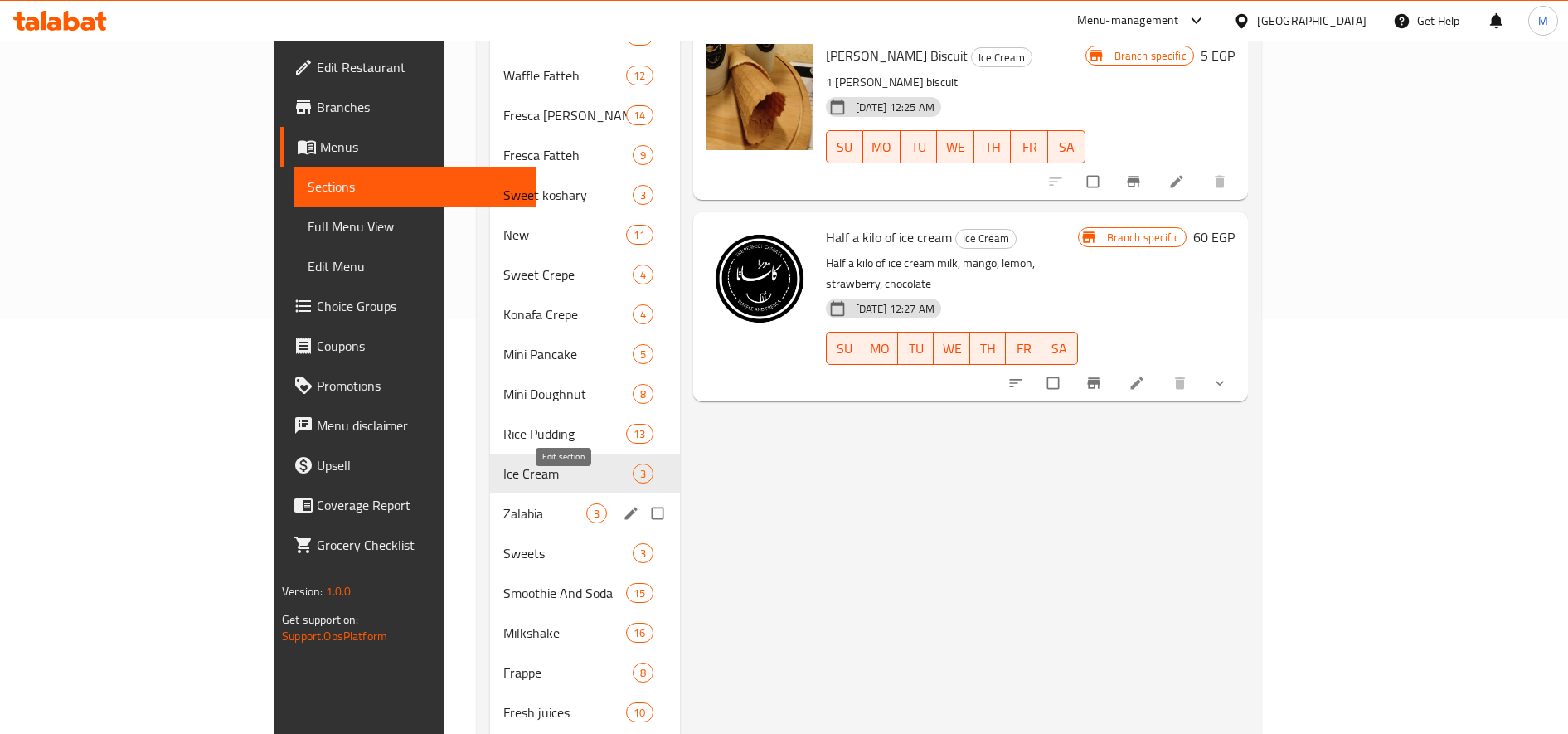
click at [623, 505] on icon "edit" at bounding box center [630, 513] width 16 height 16
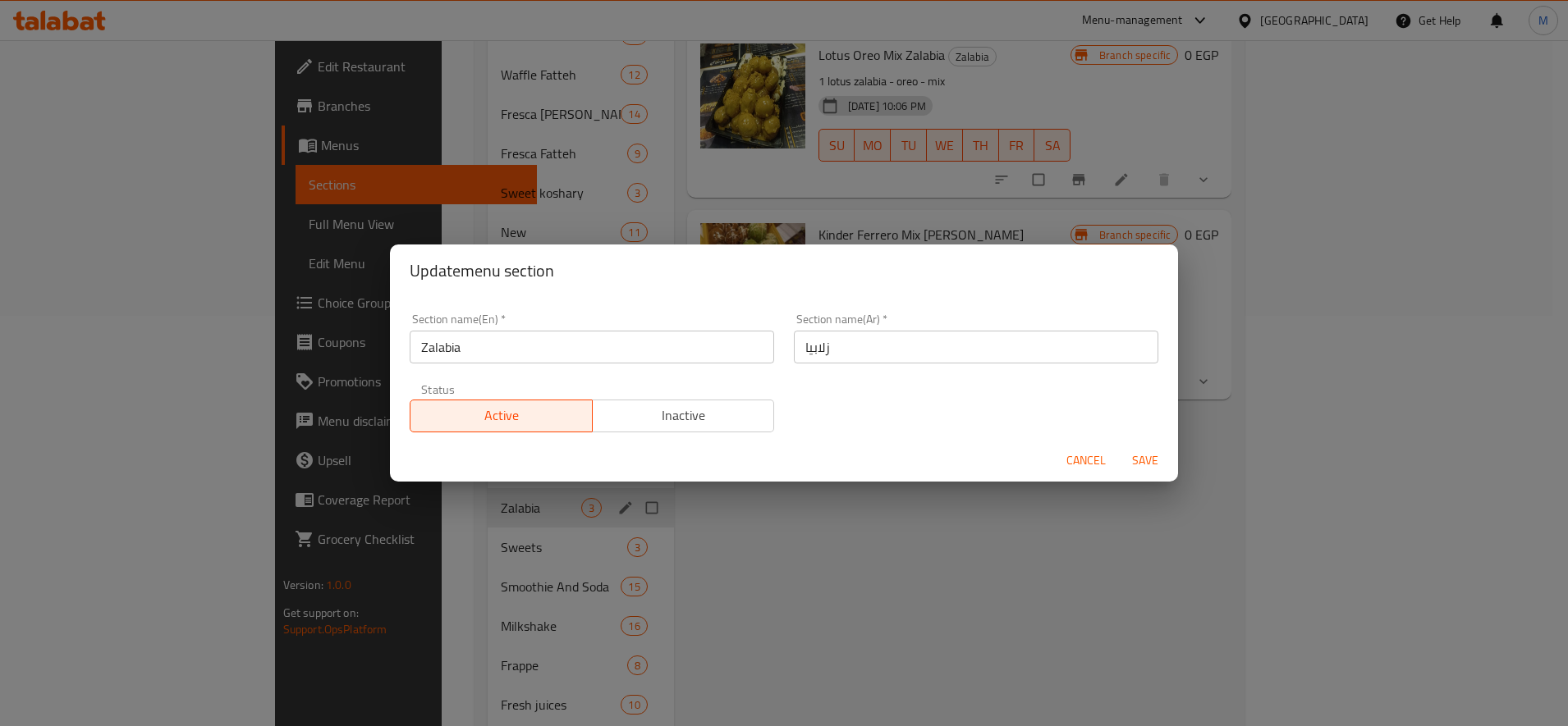
click at [690, 426] on span "Inactive" at bounding box center [684, 415] width 169 height 24
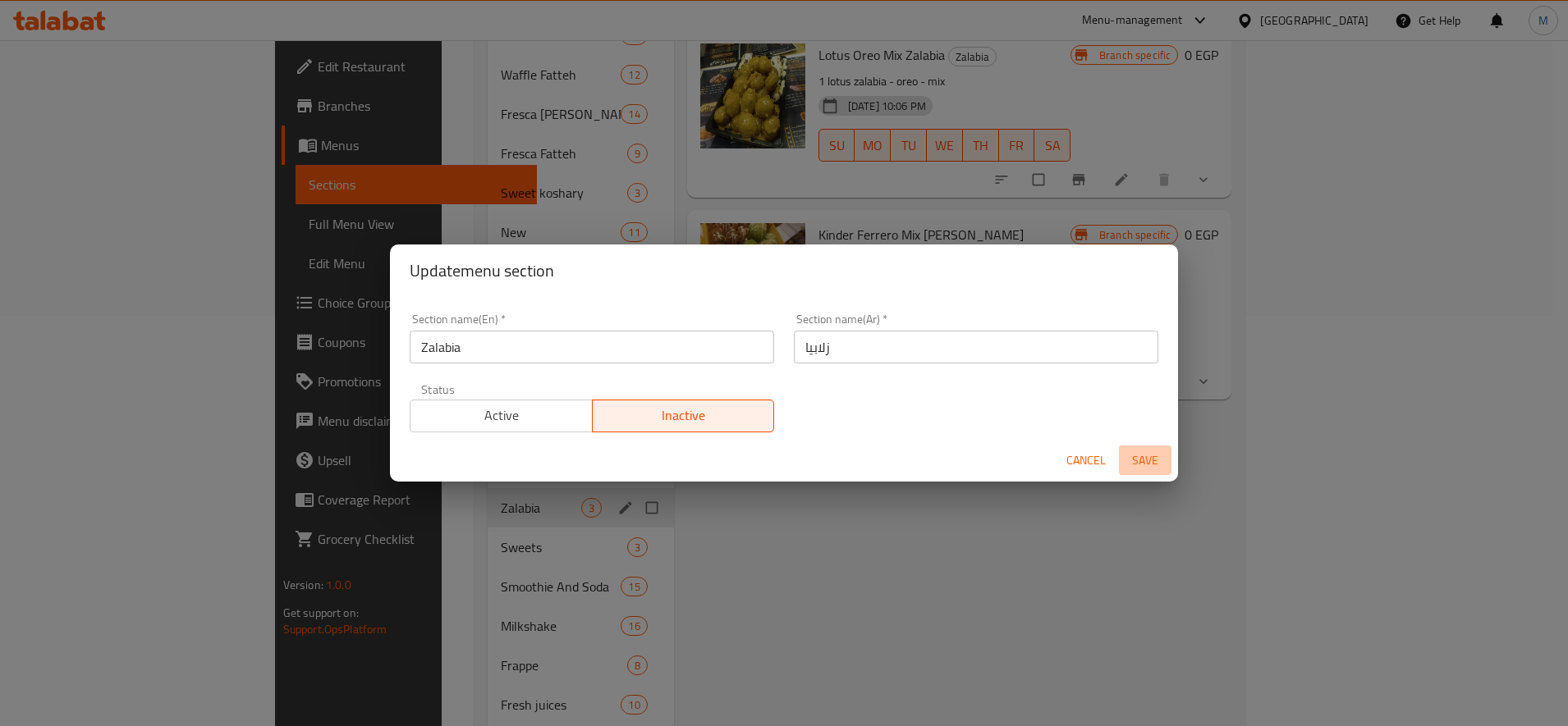
click at [1145, 462] on span "Save" at bounding box center [1146, 461] width 40 height 21
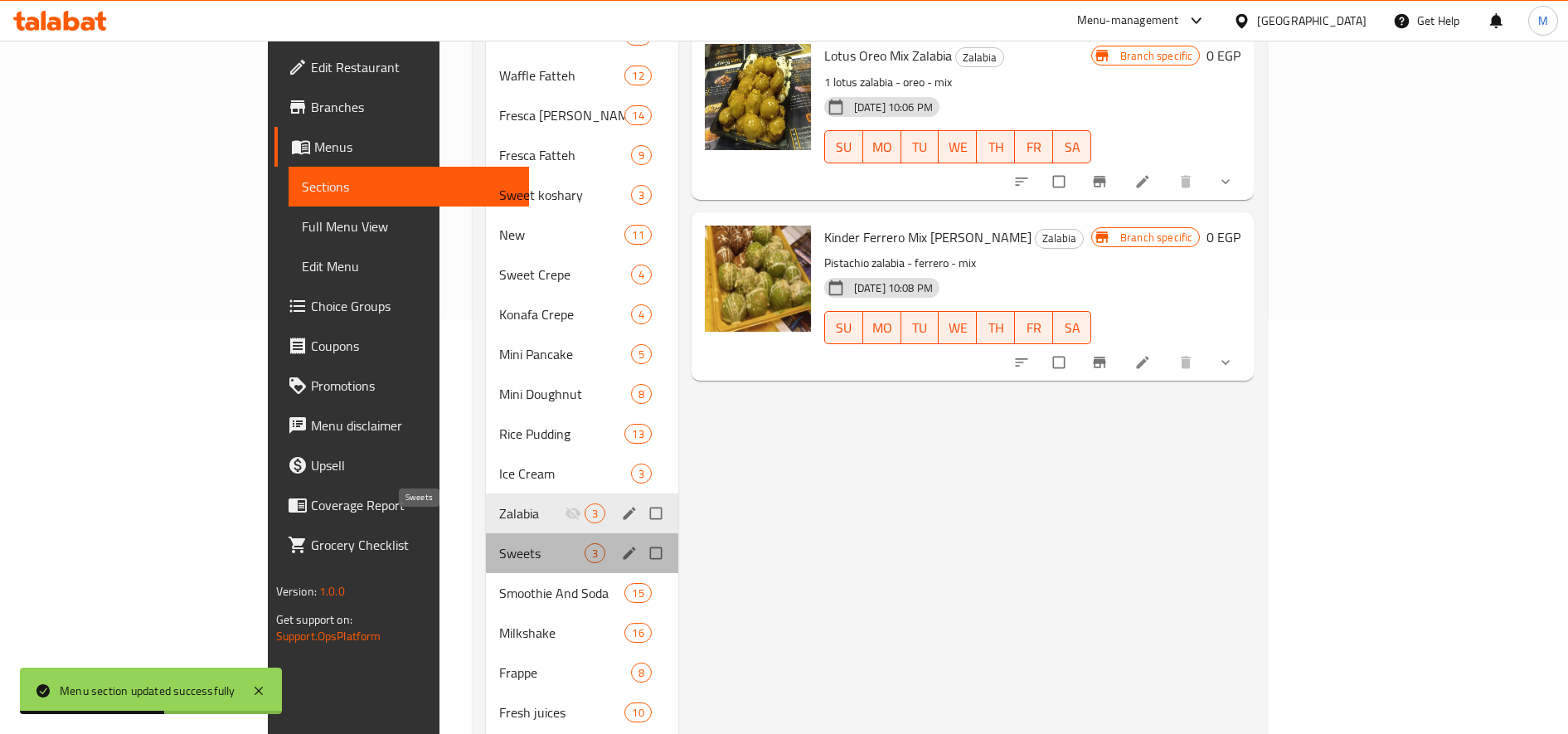
click at [500, 543] on span "Sweets" at bounding box center [542, 553] width 85 height 20
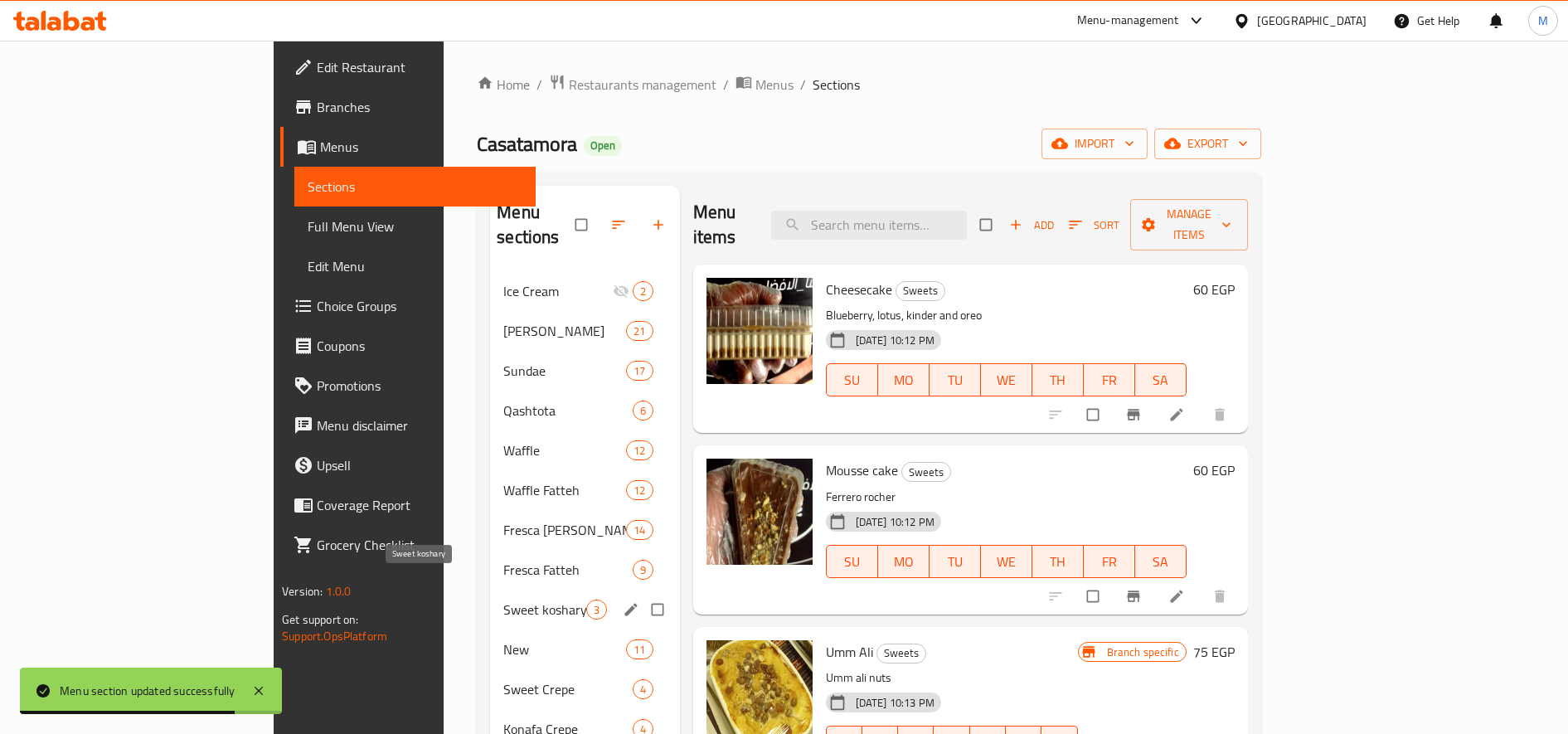
scroll to position [139, 0]
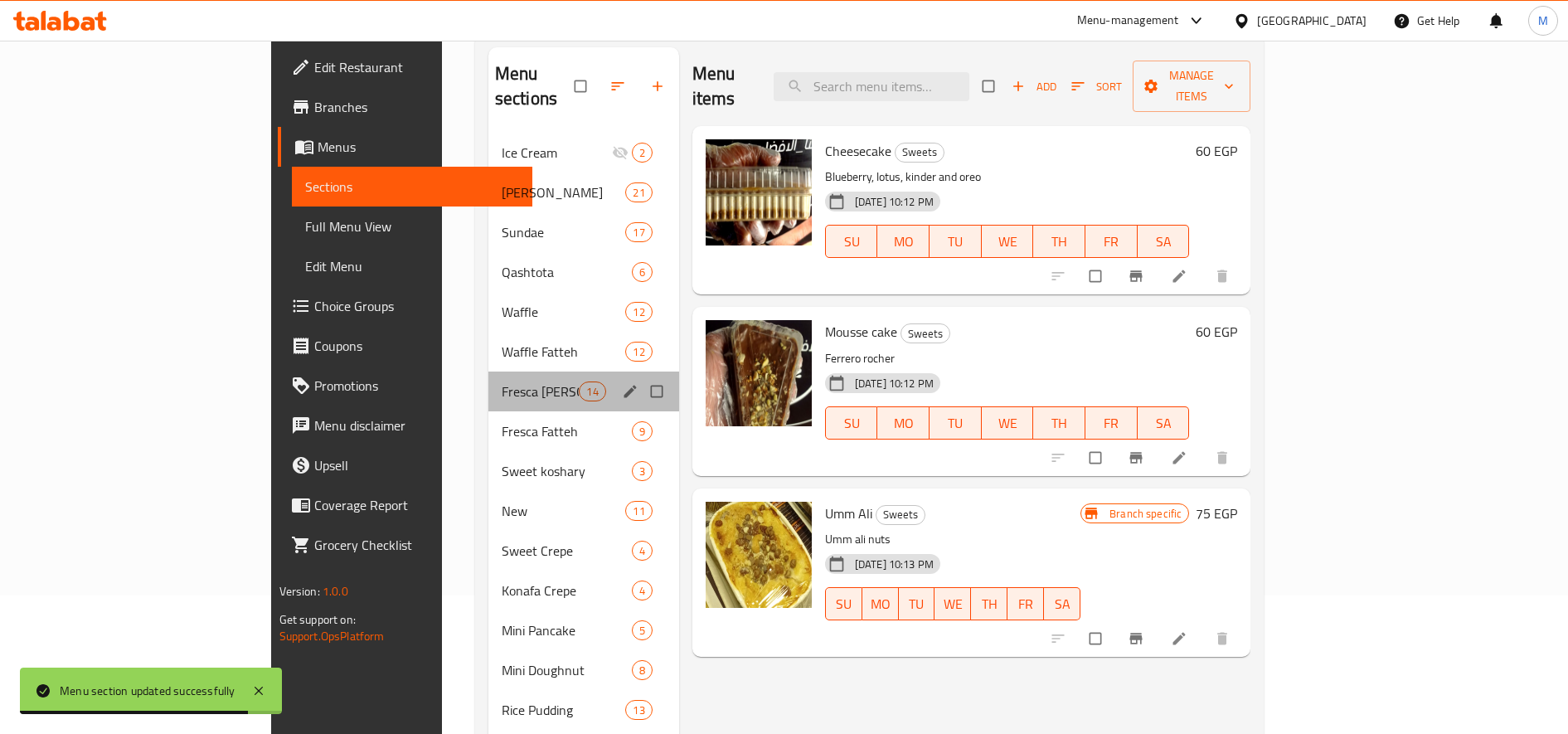
click at [488, 377] on div "Fresca [PERSON_NAME] 14" at bounding box center [584, 391] width 191 height 40
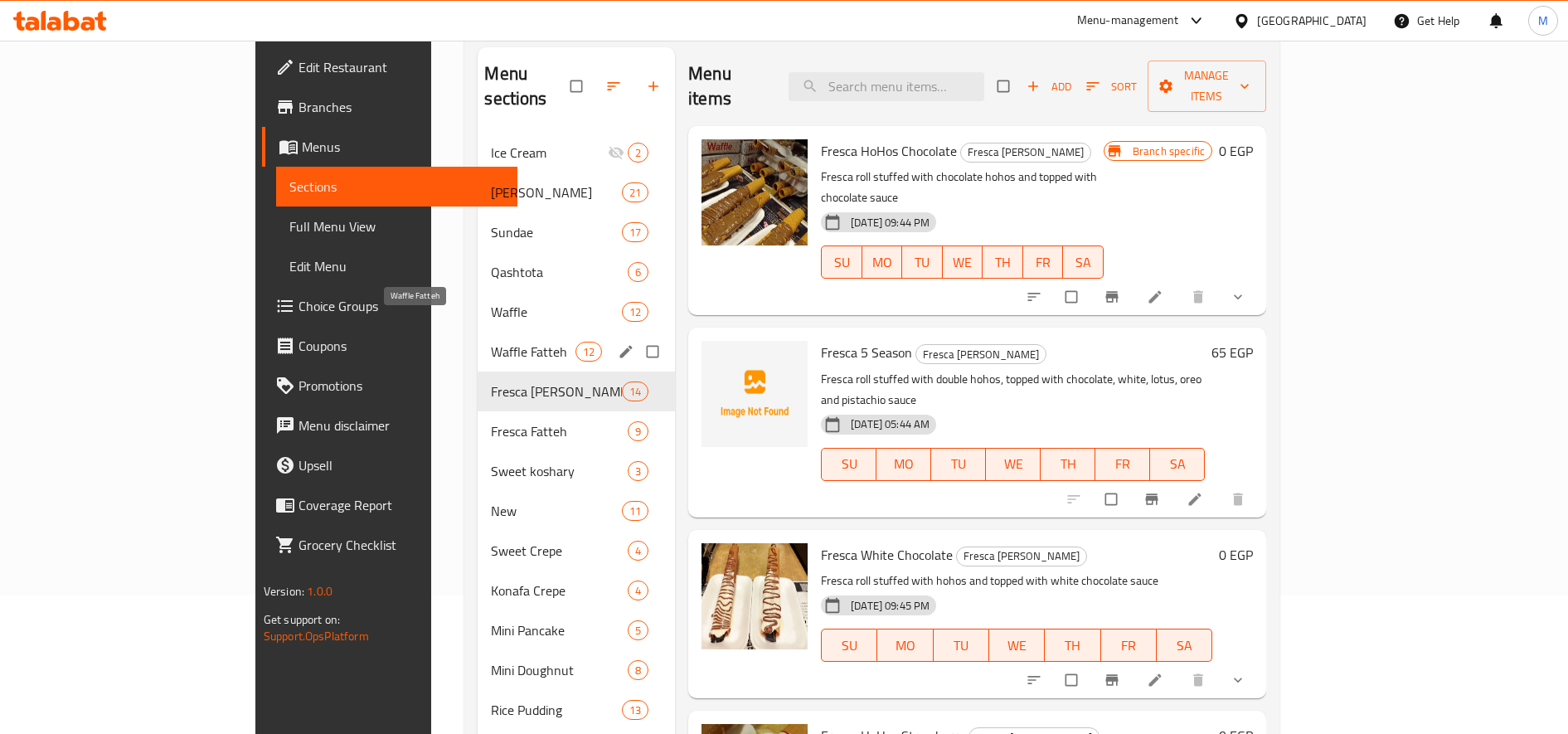
click at [491, 342] on span "Waffle Fatteh" at bounding box center [532, 351] width 84 height 20
